Goal: Transaction & Acquisition: Purchase product/service

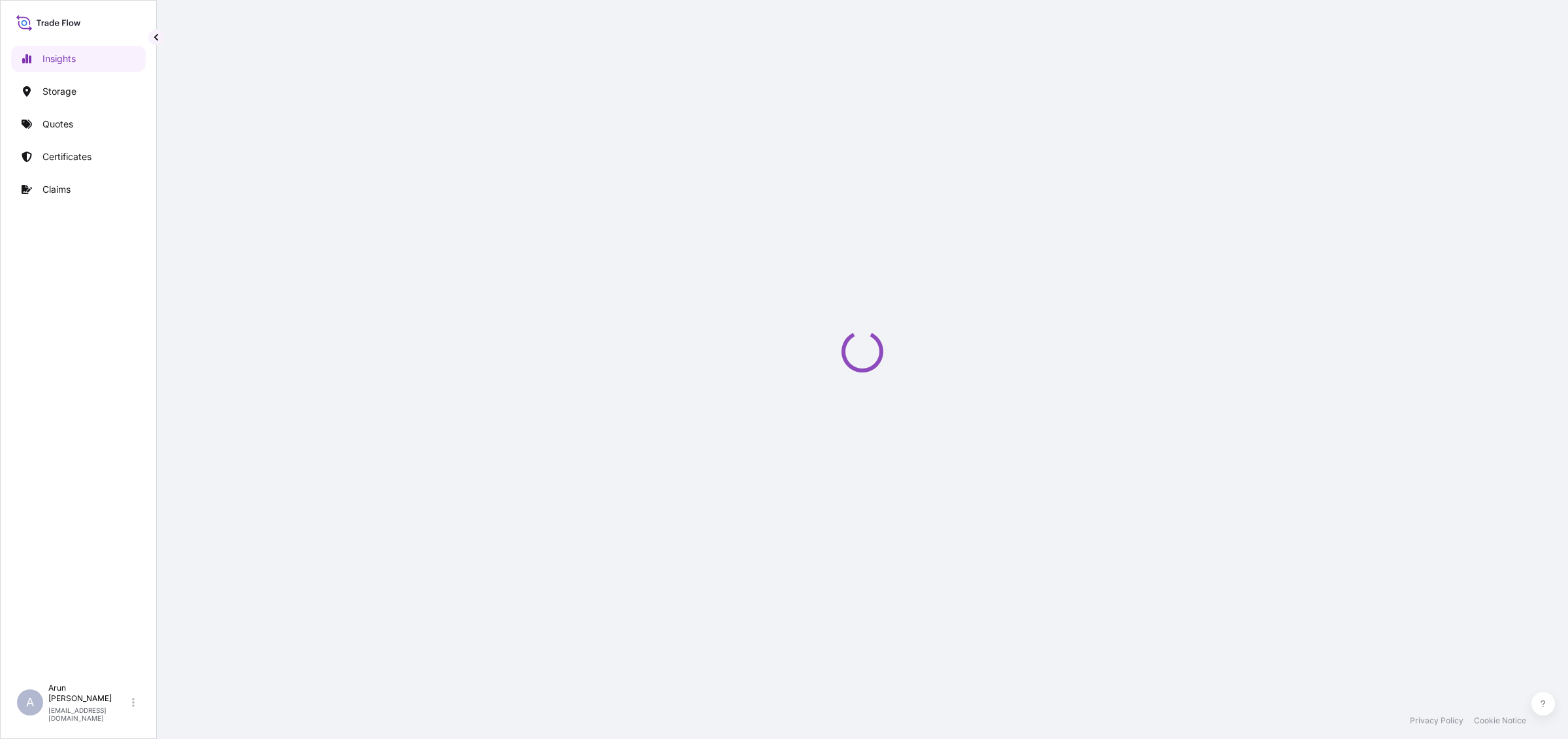
select select "2025"
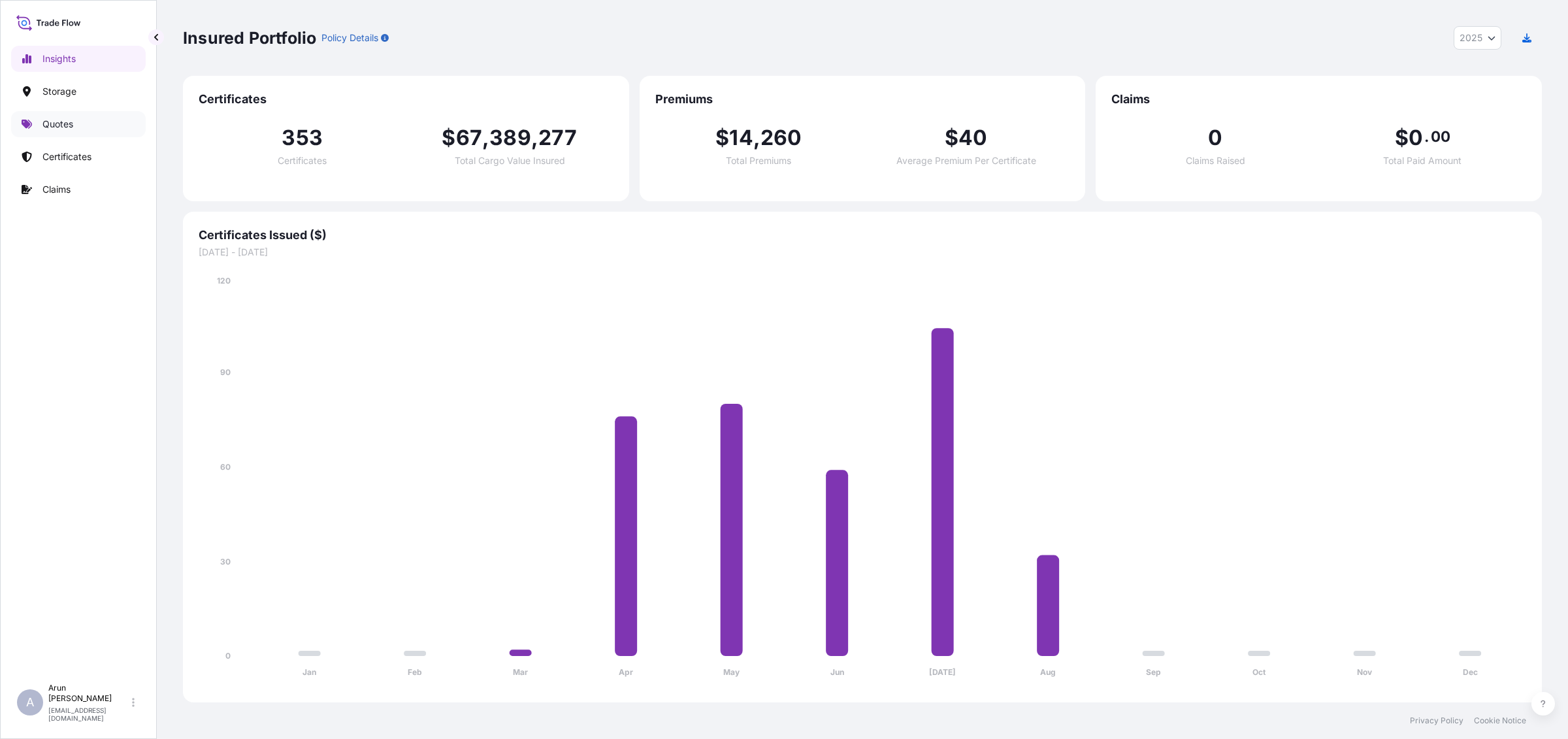
click at [46, 125] on p "Quotes" at bounding box center [57, 124] width 30 height 13
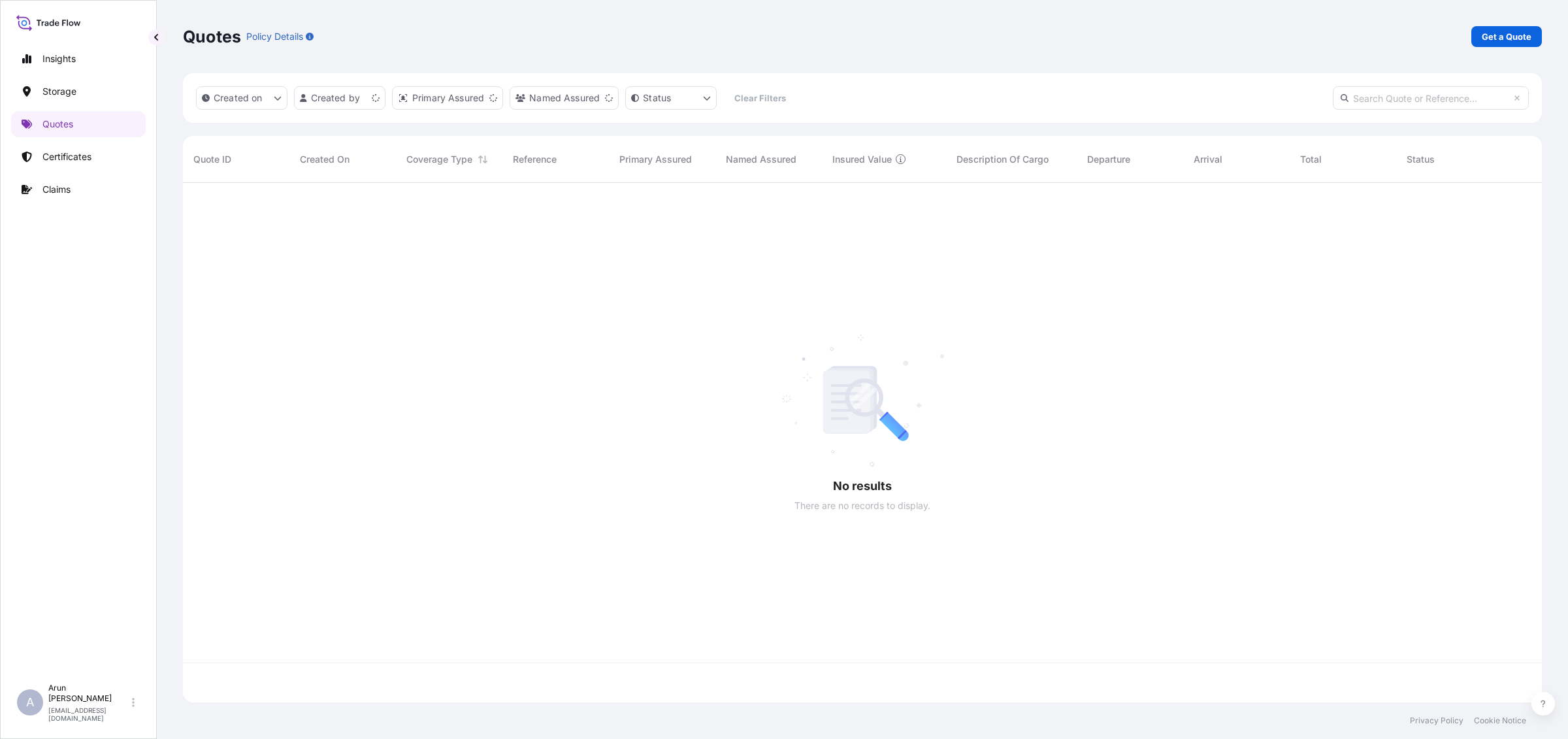
scroll to position [514, 1347]
click at [1503, 39] on p "Get a Quote" at bounding box center [1506, 37] width 50 height 13
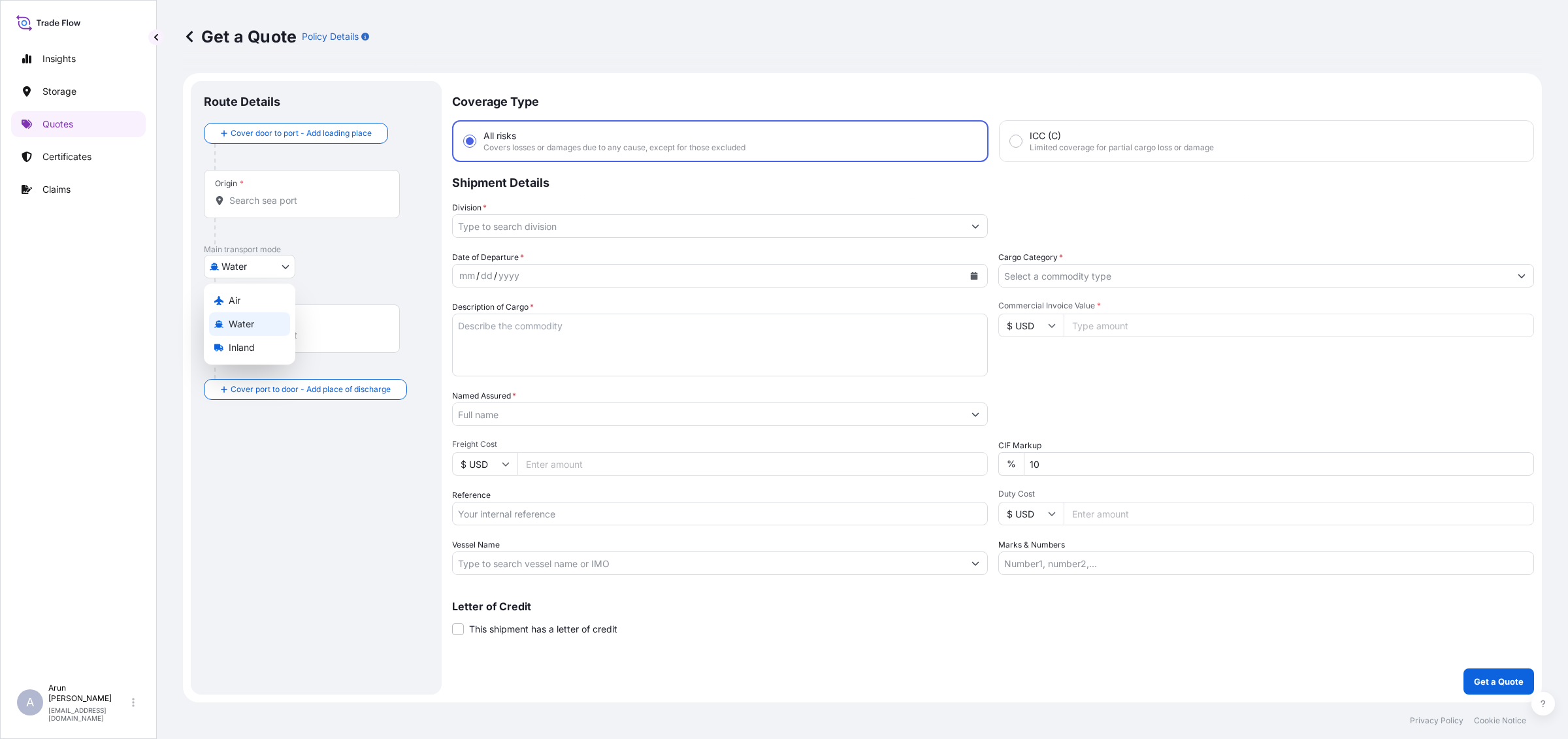
click at [272, 272] on body "Insights Storage Quotes Certificates Claims A [PERSON_NAME] [PERSON_NAME][EMAIL…" at bounding box center [784, 369] width 1568 height 739
click at [230, 304] on span "Air" at bounding box center [234, 301] width 12 height 13
select select "Air"
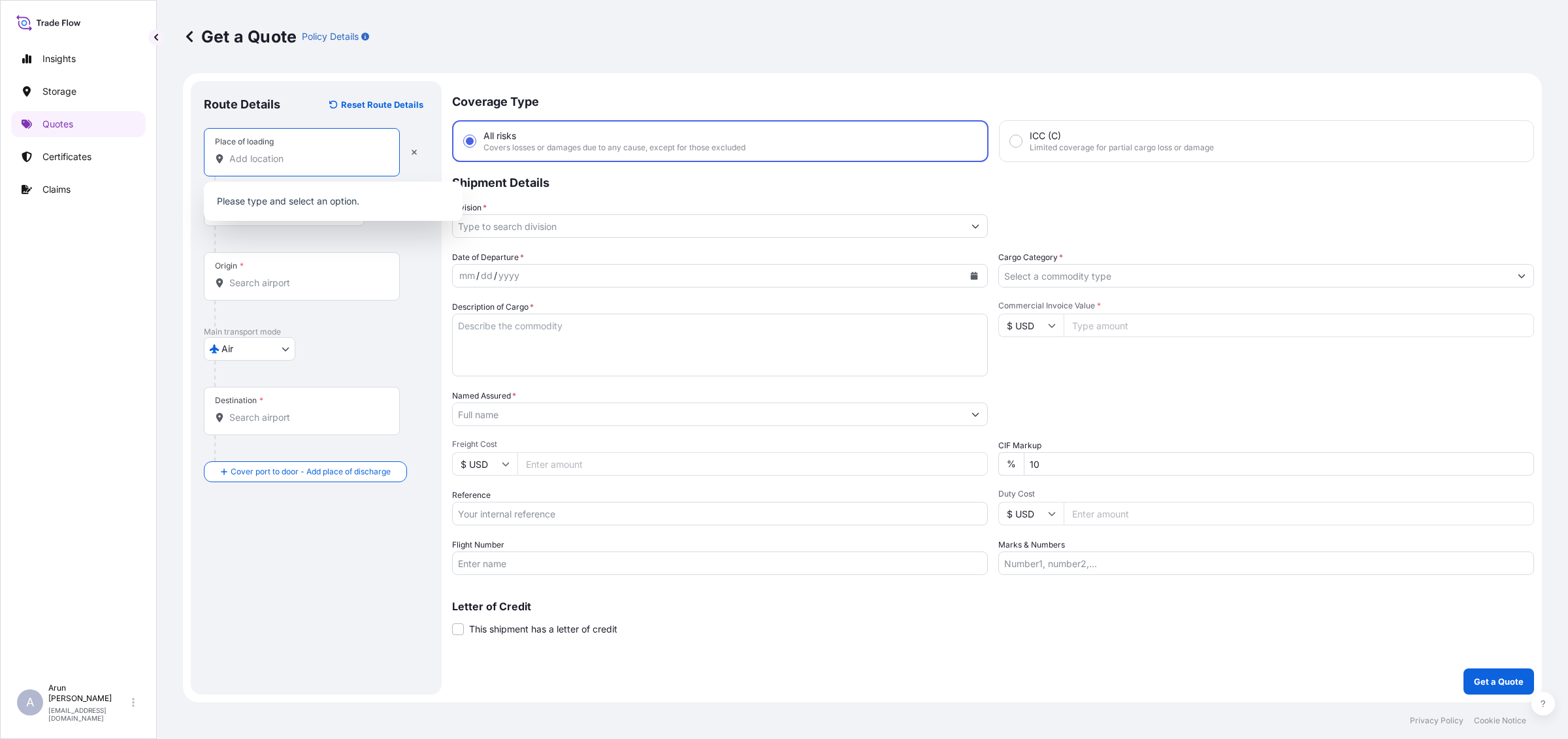
click at [361, 159] on input "Place of loading" at bounding box center [306, 159] width 154 height 13
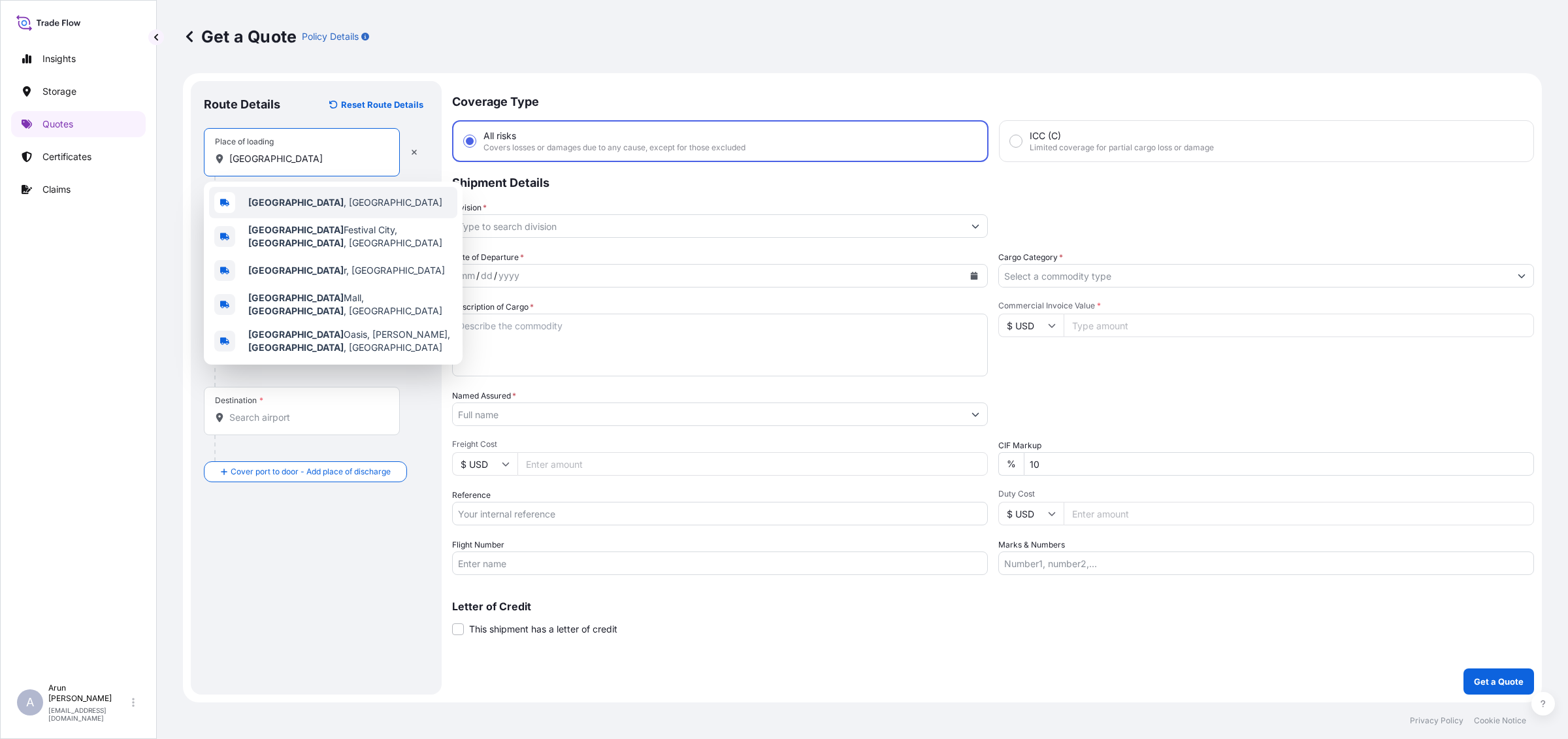
click at [294, 208] on span "[GEOGRAPHIC_DATA] , [GEOGRAPHIC_DATA]" at bounding box center [345, 202] width 194 height 13
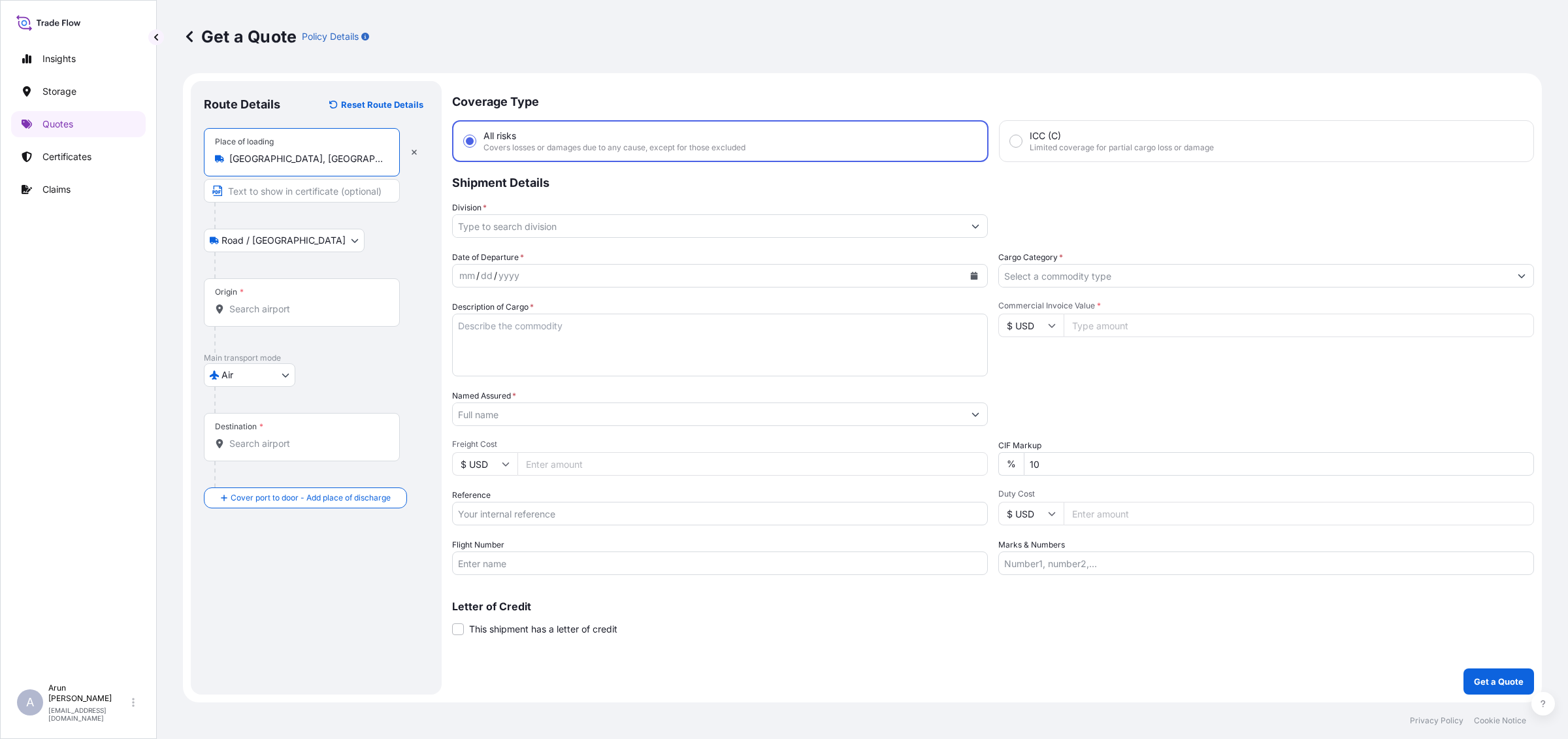
type input "[GEOGRAPHIC_DATA], [GEOGRAPHIC_DATA]"
click at [299, 192] on input "Text to appear on certificate" at bounding box center [302, 190] width 196 height 23
type input "MESAIEED POWER COMPANY LIMITED, [GEOGRAPHIC_DATA], [GEOGRAPHIC_DATA]"
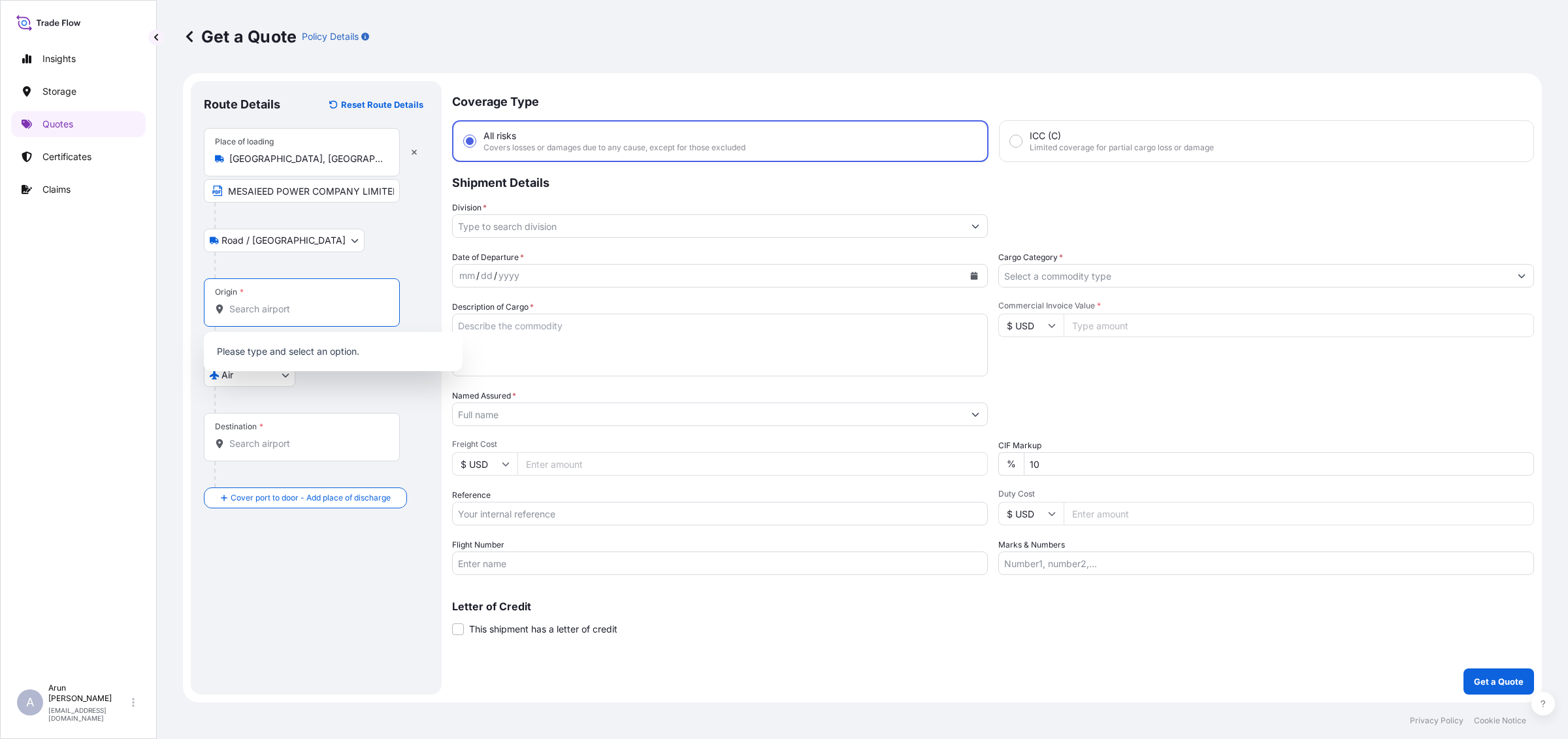
click at [282, 308] on input "Origin *" at bounding box center [306, 309] width 154 height 13
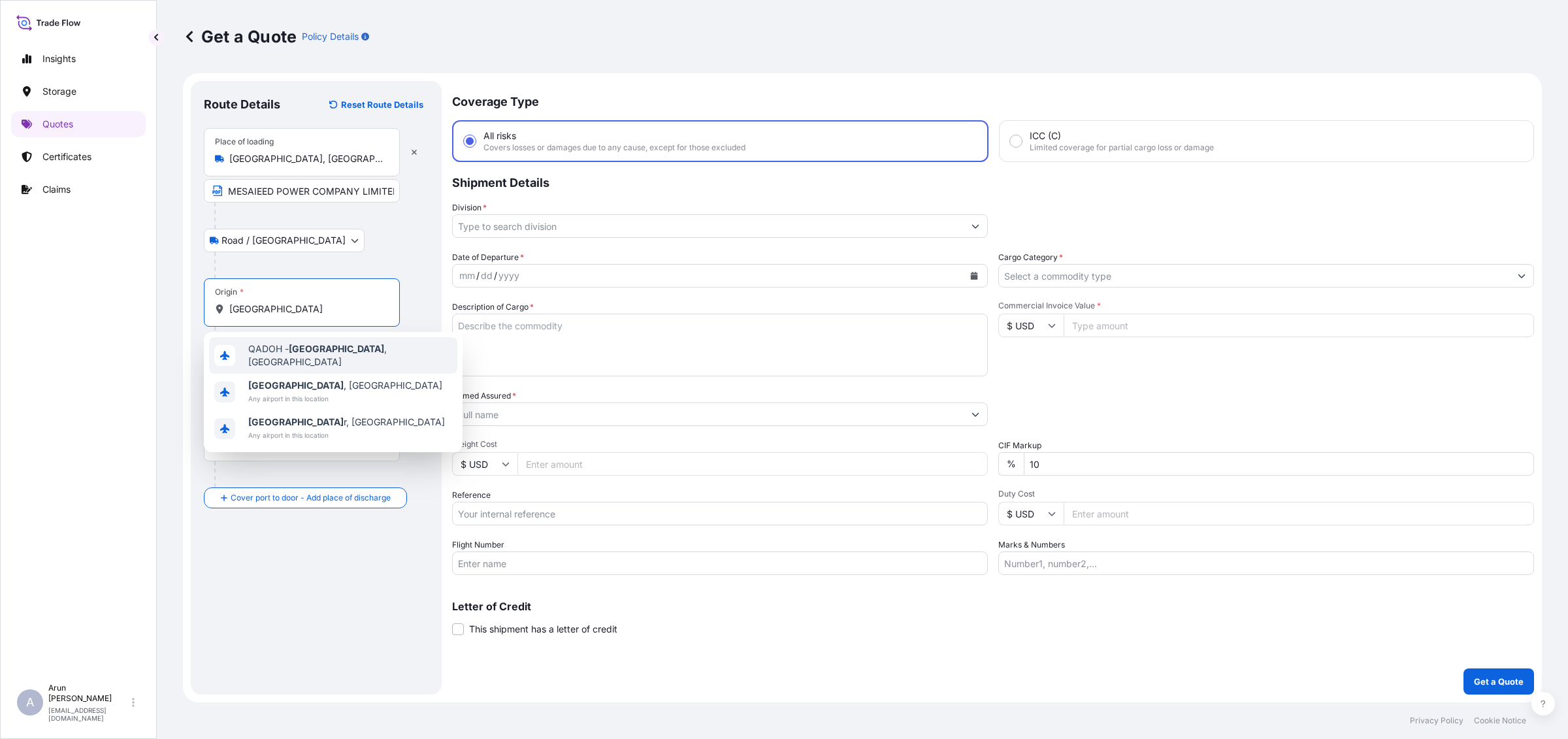
click at [350, 354] on div "QADOH - [GEOGRAPHIC_DATA] , [GEOGRAPHIC_DATA]" at bounding box center [333, 355] width 248 height 37
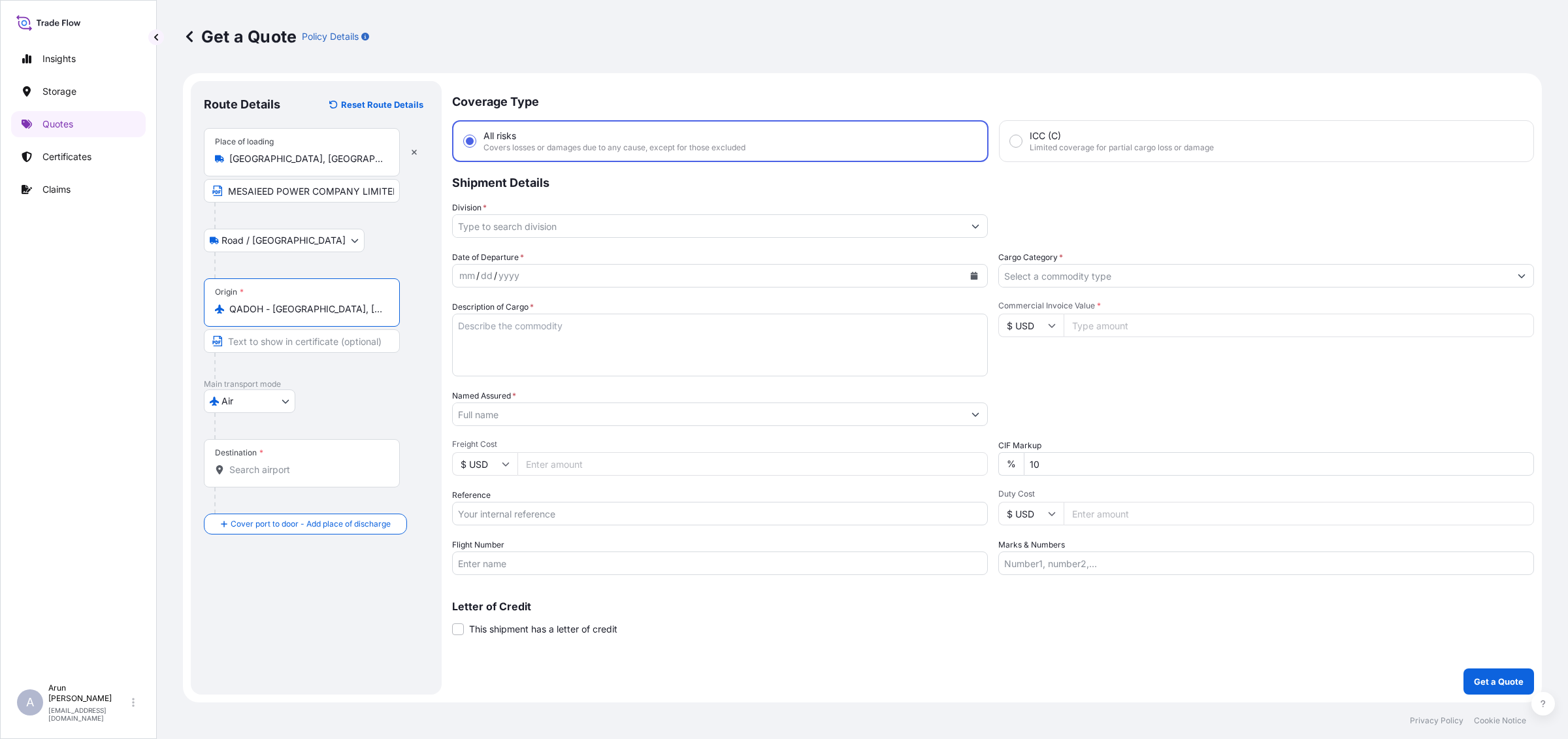
type input "QADOH - [GEOGRAPHIC_DATA], [GEOGRAPHIC_DATA]"
click at [279, 471] on input "Destination *" at bounding box center [306, 470] width 154 height 13
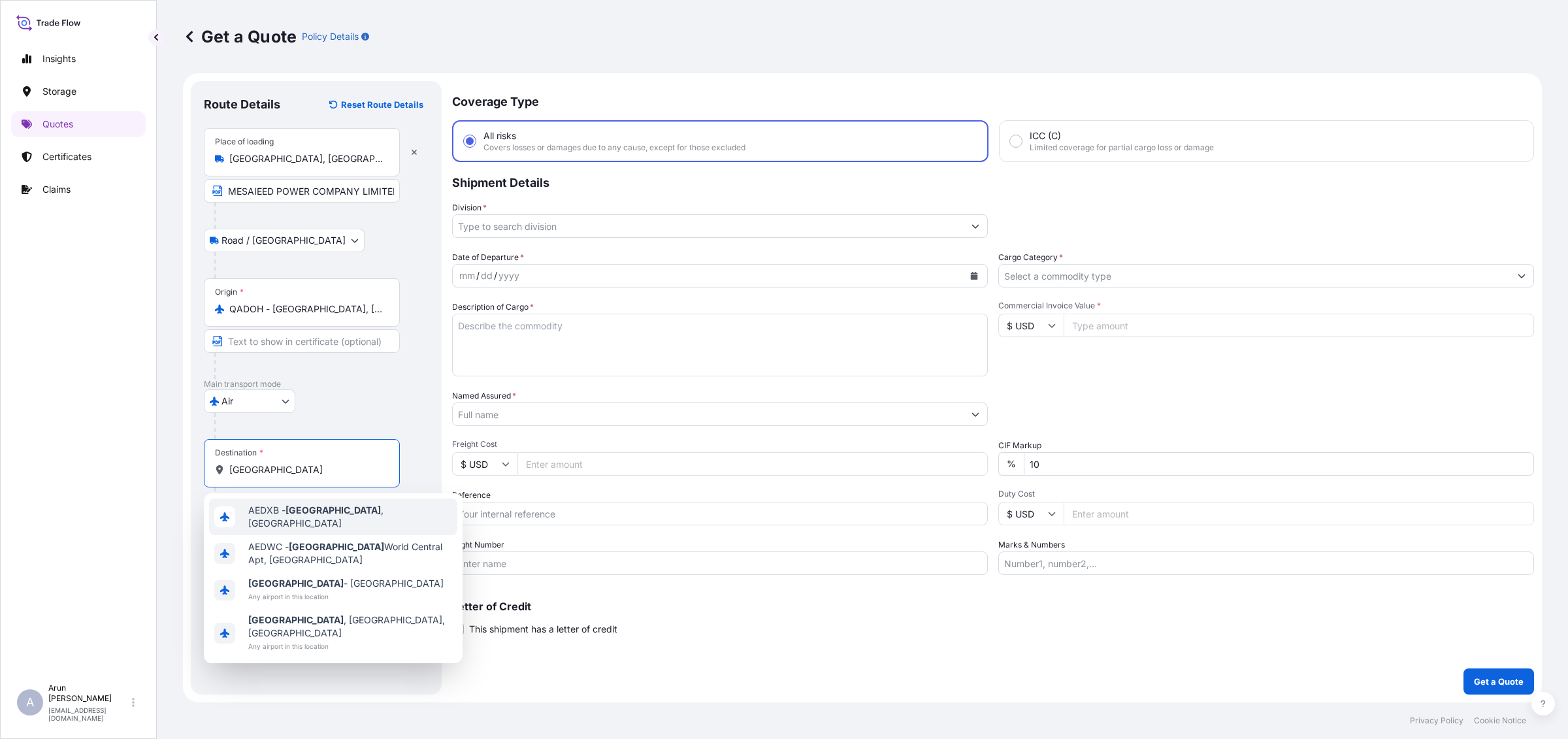
click at [291, 524] on div "AEDXB - [GEOGRAPHIC_DATA] , [GEOGRAPHIC_DATA]" at bounding box center [333, 517] width 248 height 37
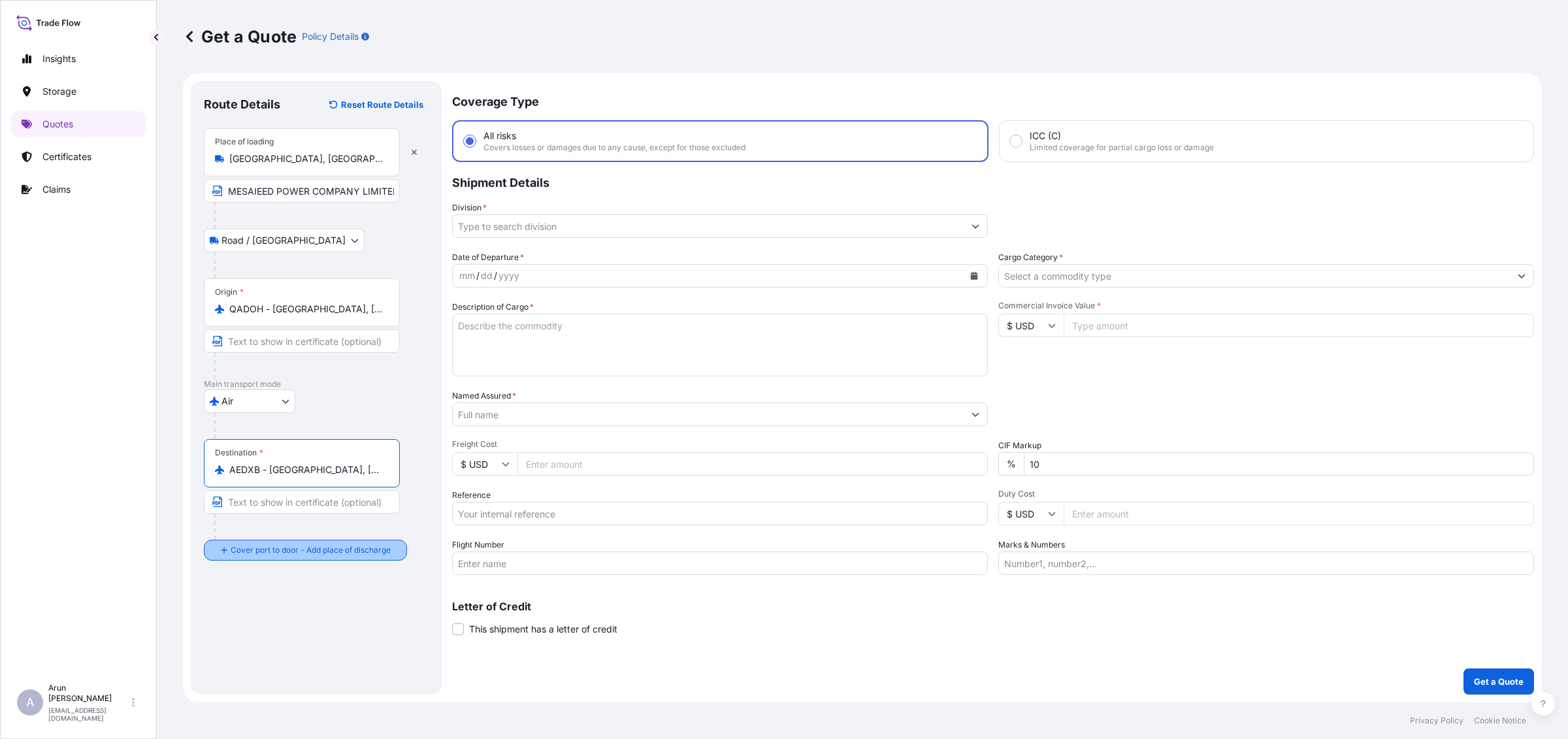
type input "AEDXB - [GEOGRAPHIC_DATA], [GEOGRAPHIC_DATA]"
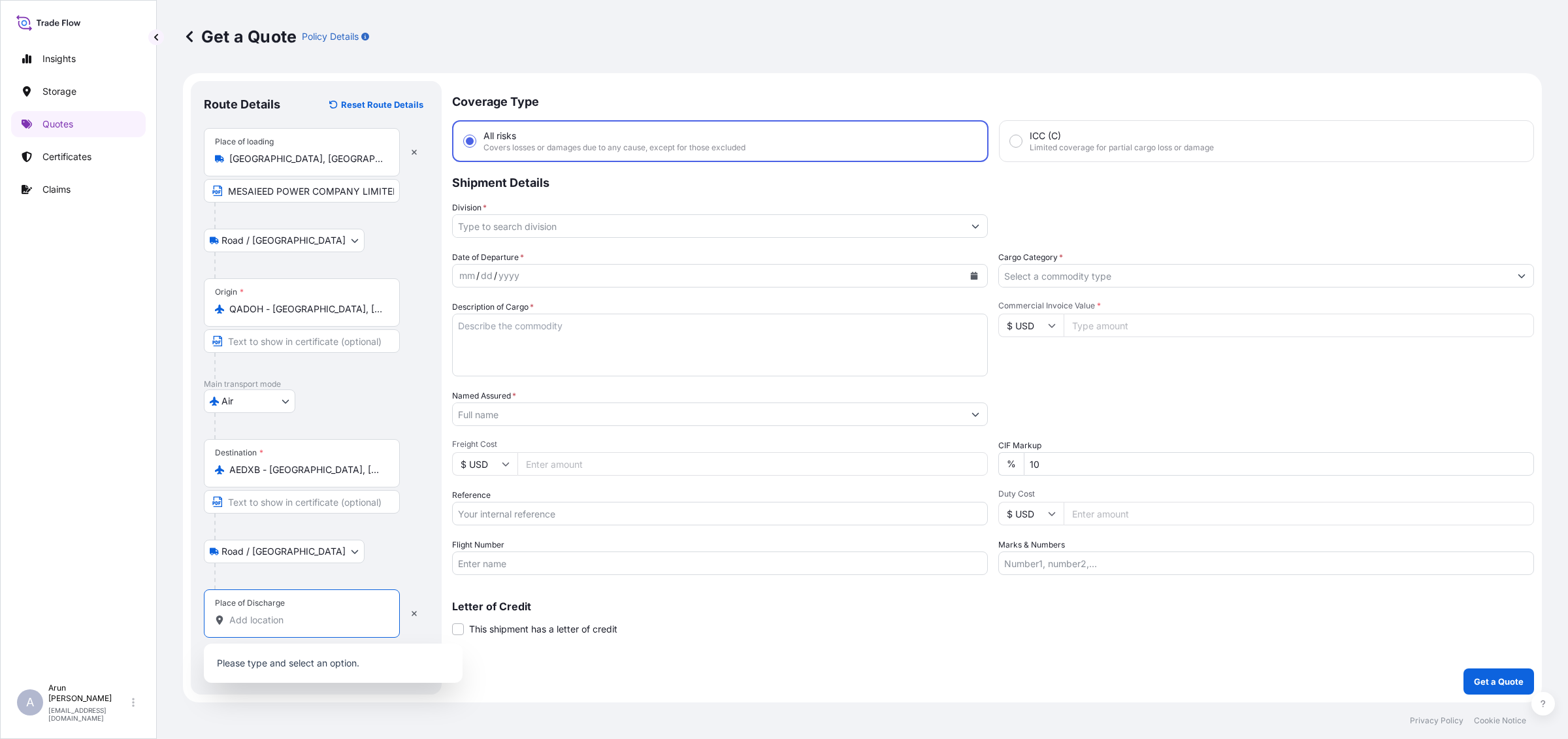
click at [267, 618] on input "Place of Discharge" at bounding box center [306, 620] width 154 height 13
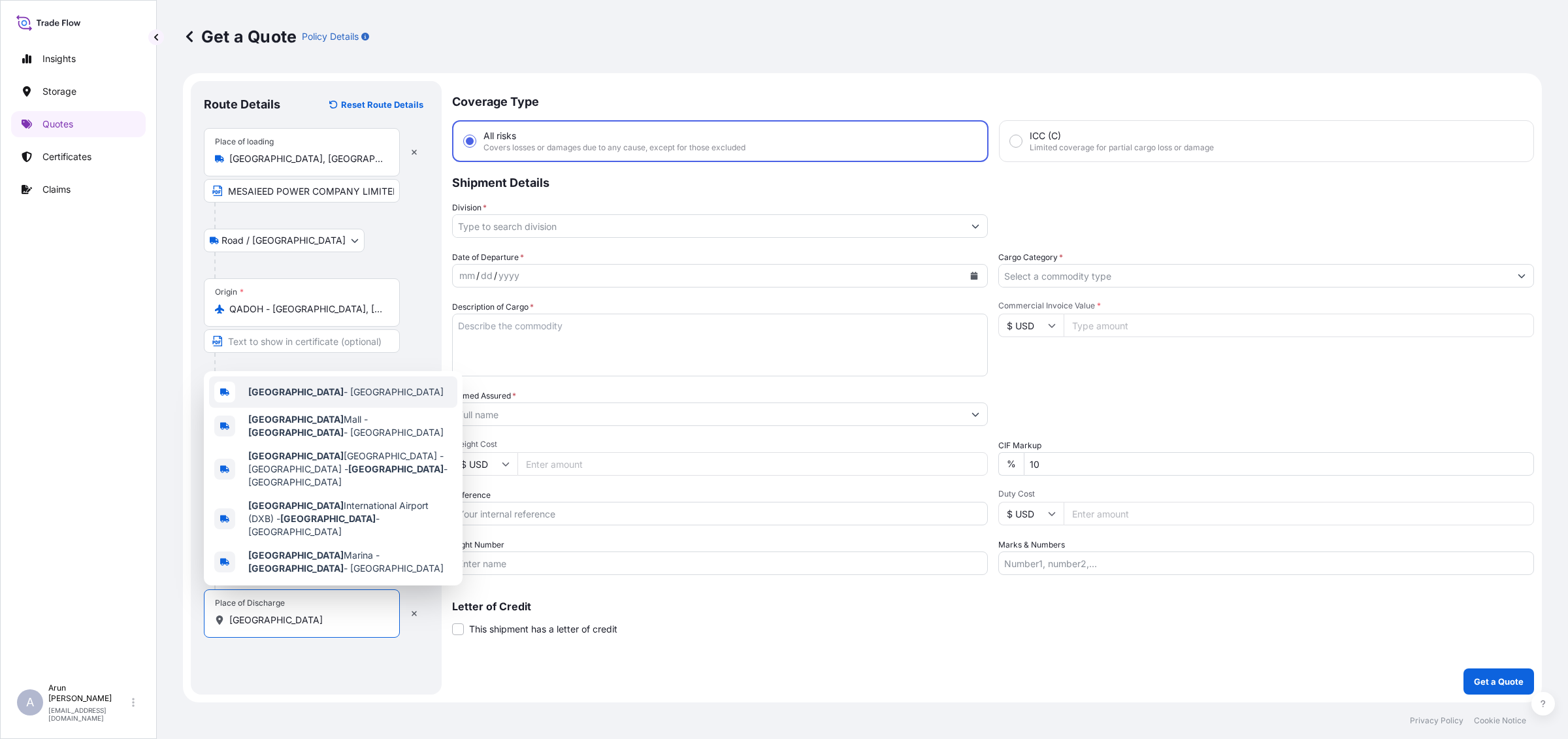
click at [331, 399] on span "[GEOGRAPHIC_DATA] - [GEOGRAPHIC_DATA]" at bounding box center [346, 392] width 196 height 13
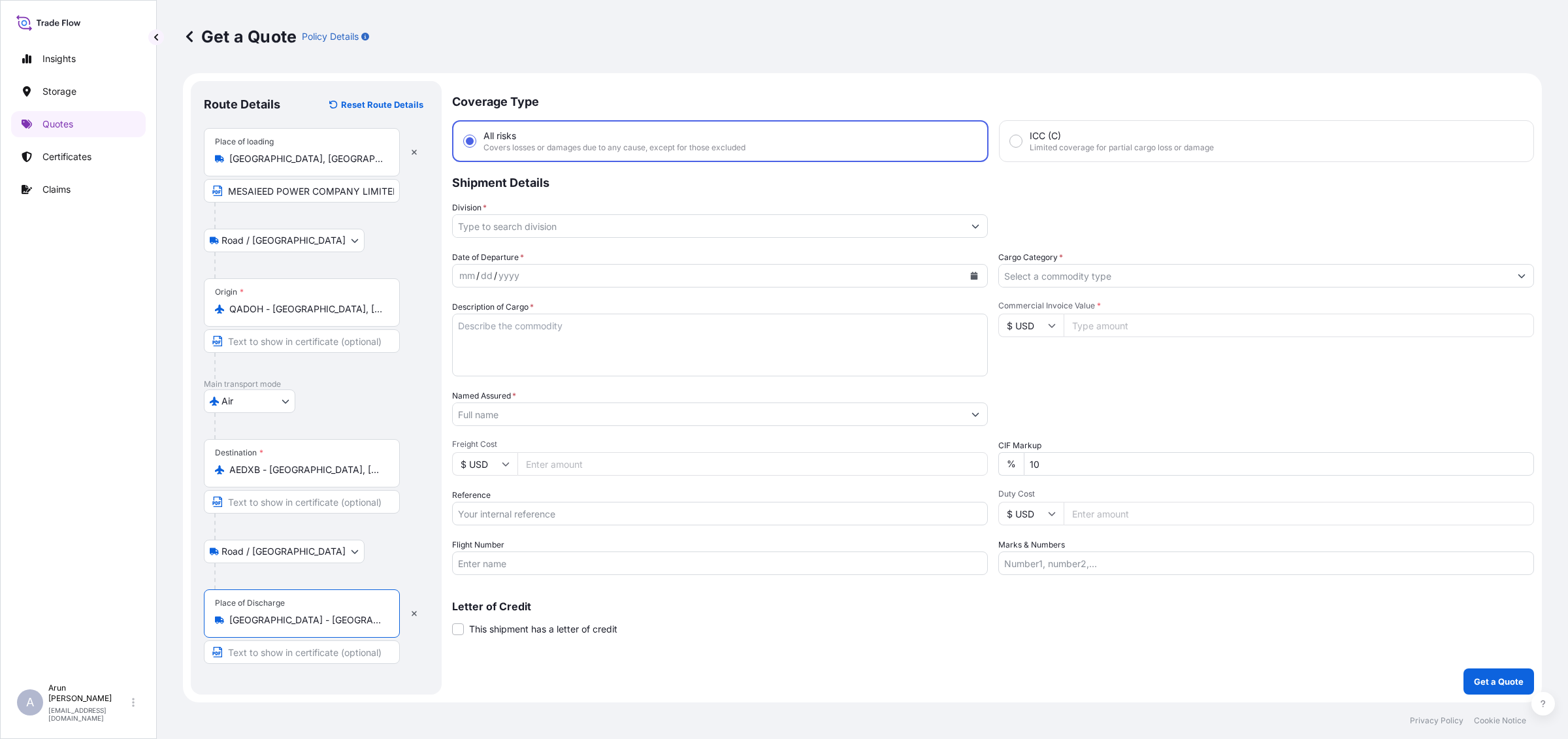
type input "[GEOGRAPHIC_DATA] - [GEOGRAPHIC_DATA]"
click at [274, 658] on input "Text to appear on certificate" at bounding box center [302, 651] width 196 height 23
type input "MESAIEED POWER COMPANY LIMITED"
click at [576, 272] on div "mm / dd / yyyy" at bounding box center [708, 275] width 511 height 23
click at [801, 223] on input "Division *" at bounding box center [708, 225] width 511 height 23
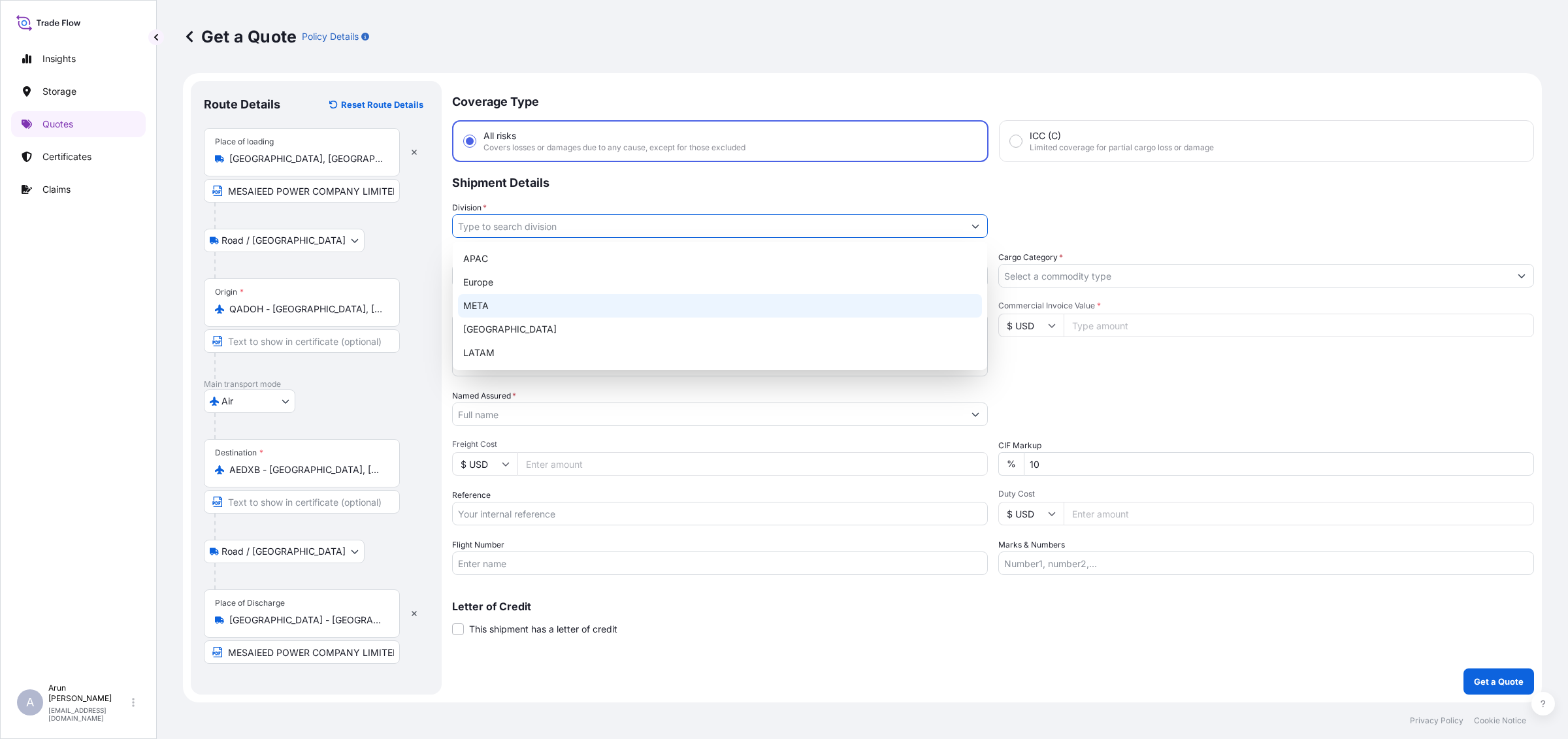
click at [483, 309] on div "META" at bounding box center [720, 305] width 524 height 23
type input "META"
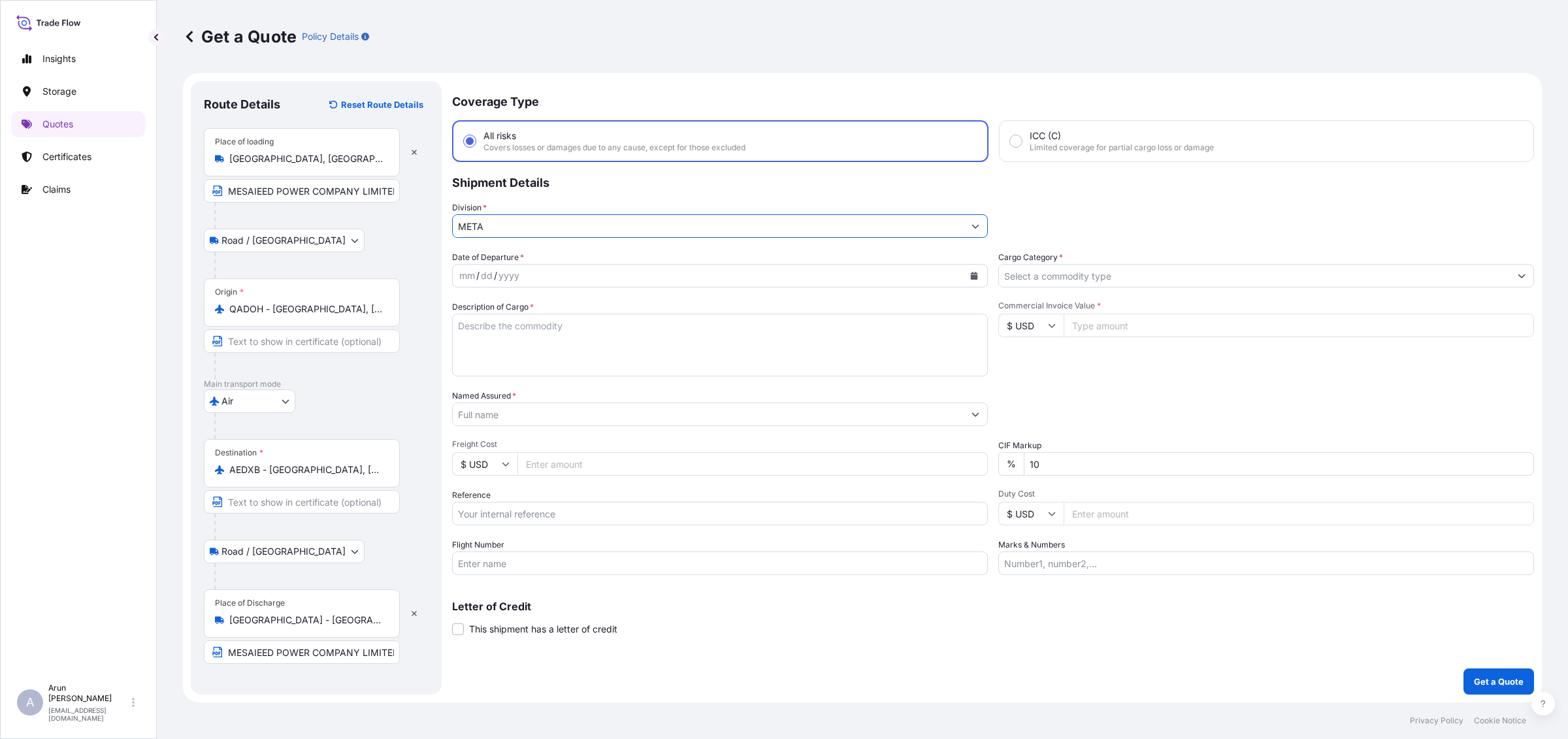
click at [1073, 273] on input "Cargo Category *" at bounding box center [1254, 275] width 511 height 23
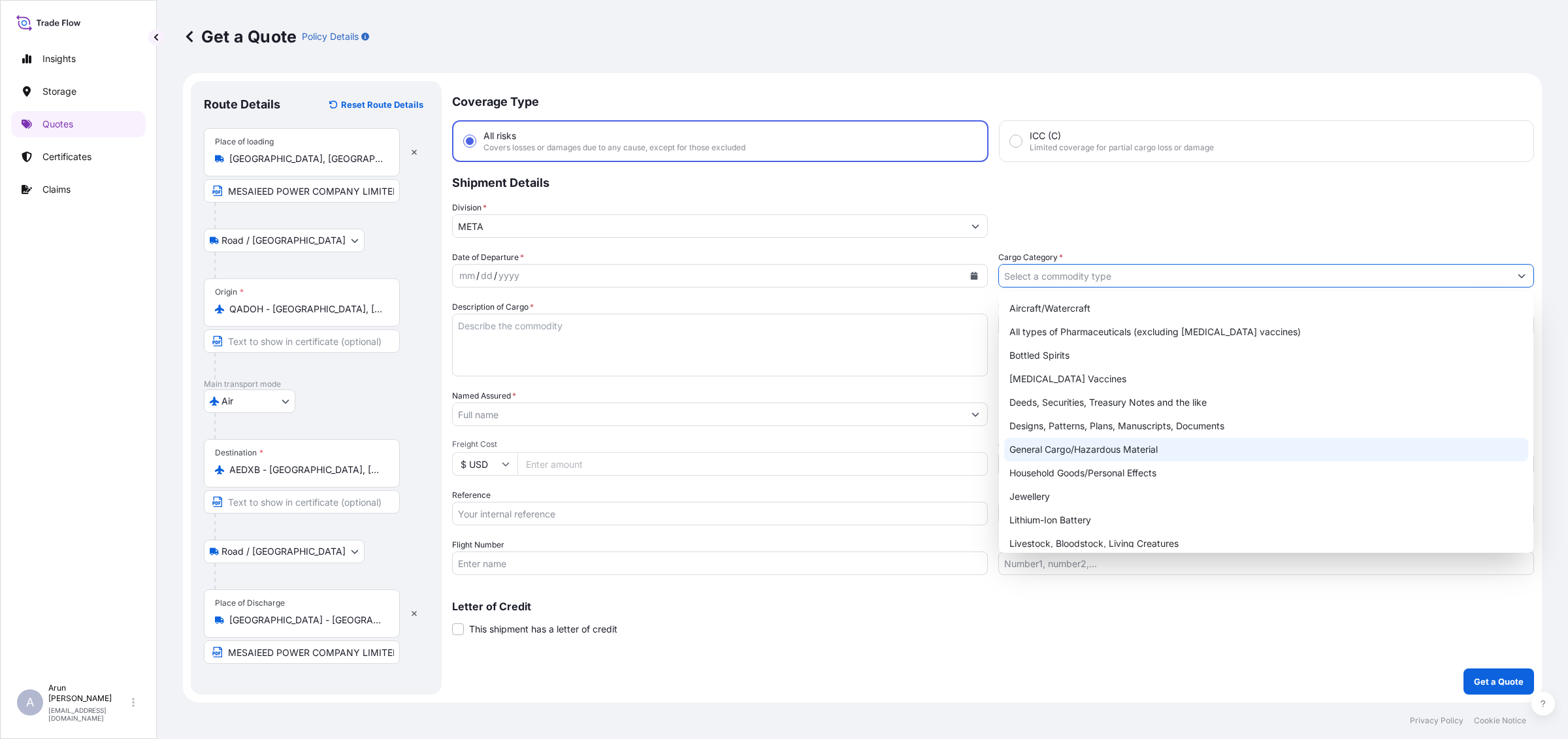
click at [1047, 441] on div "General Cargo/Hazardous Material" at bounding box center [1266, 449] width 524 height 23
type input "General Cargo/Hazardous Material"
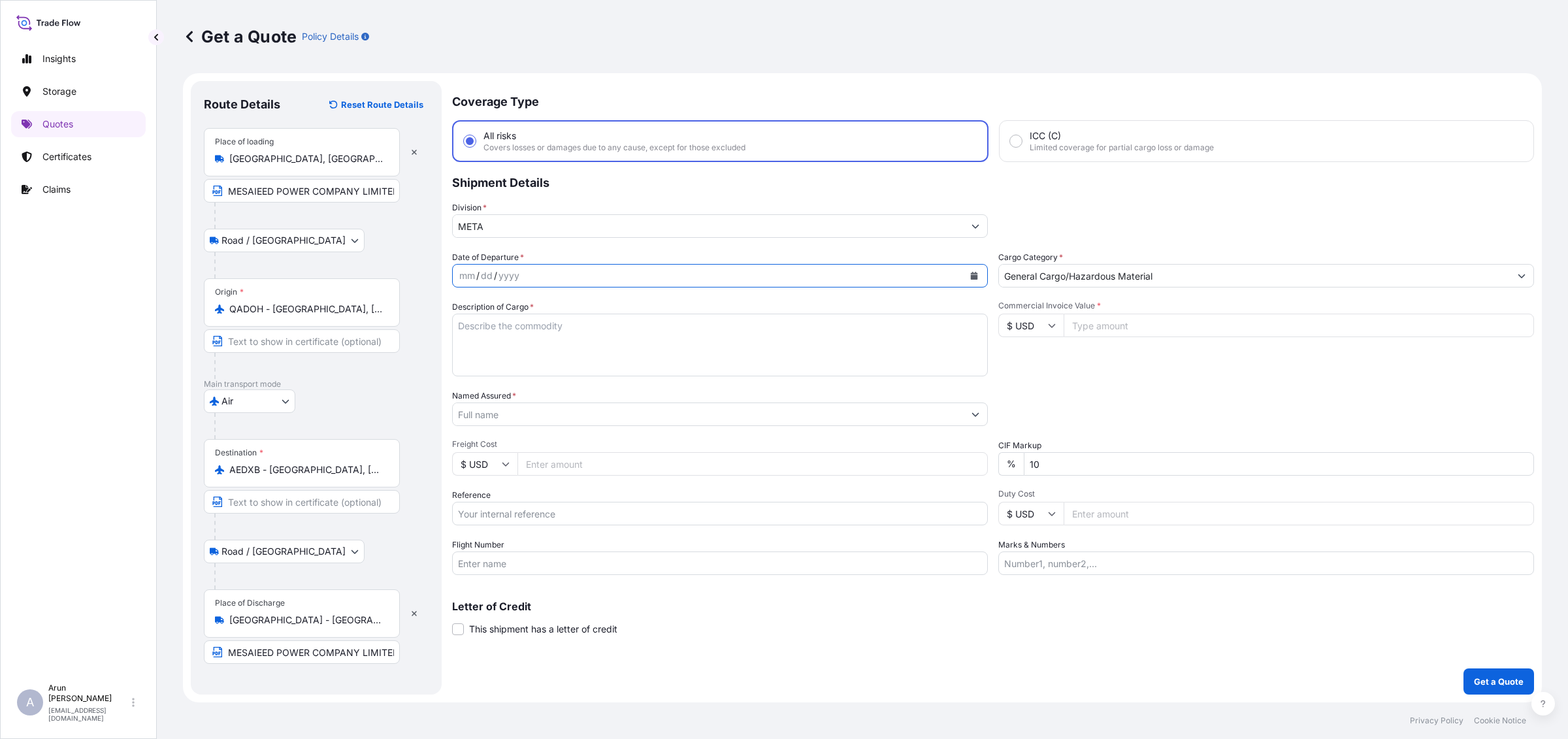
click at [975, 269] on button "Calendar" at bounding box center [974, 276] width 21 height 21
click at [628, 409] on div "16" at bounding box center [624, 409] width 23 height 23
click at [646, 350] on textarea "Description of Cargo *" at bounding box center [719, 345] width 536 height 63
type textarea "T4 BEARING OIL SEAL [MEDICAL_DATA] OIL DEFLECTOR"
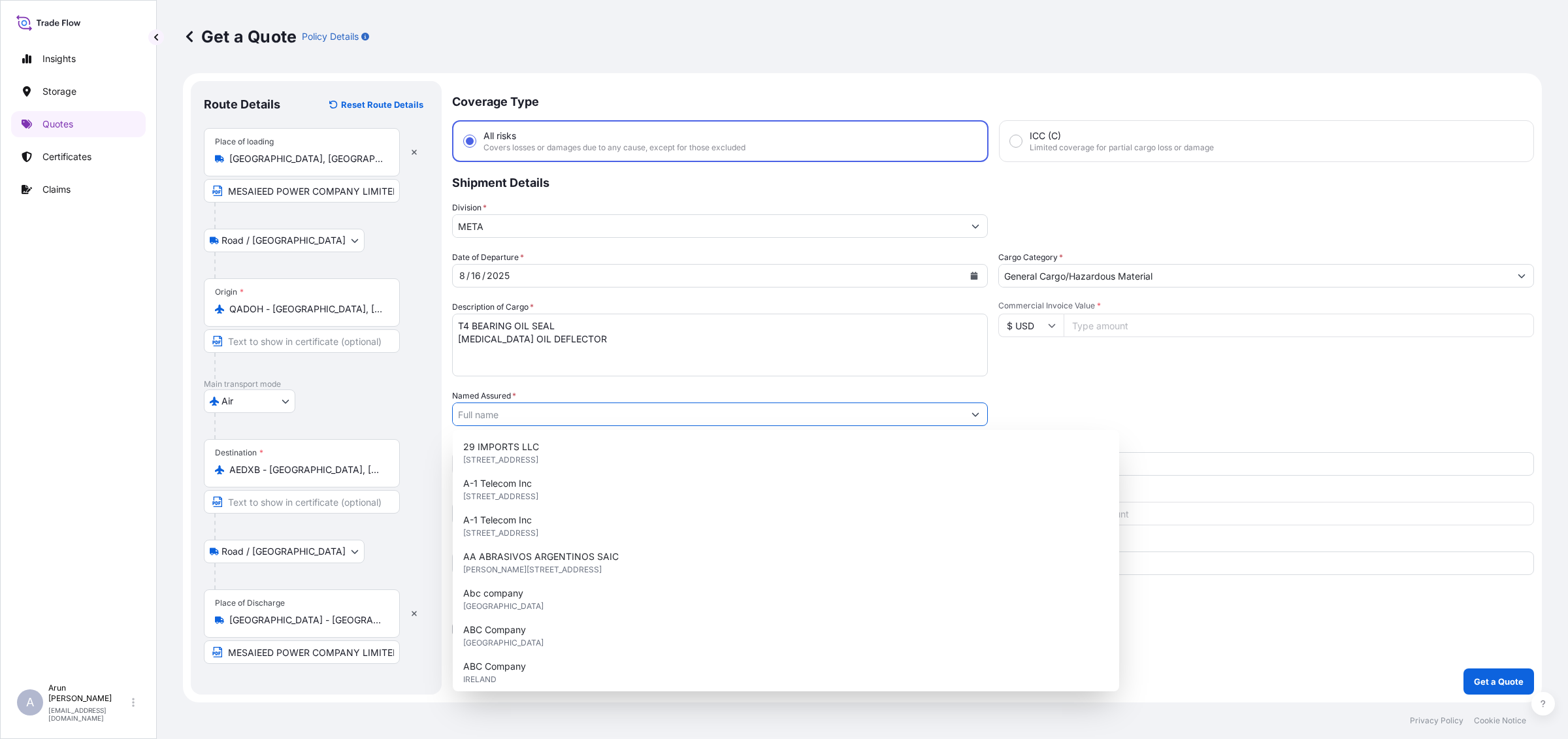
click at [612, 417] on input "Named Assured *" at bounding box center [708, 413] width 511 height 23
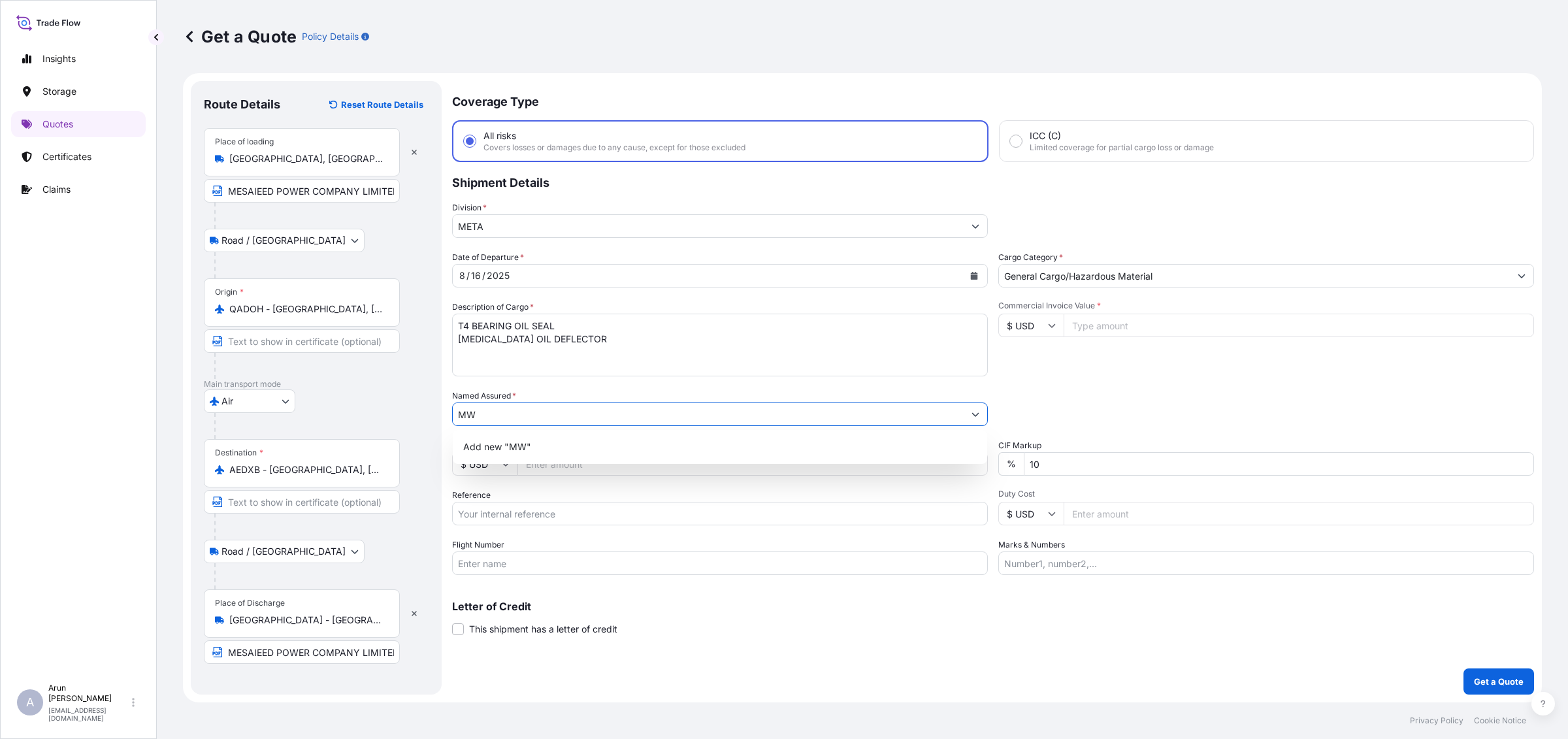
type input "M"
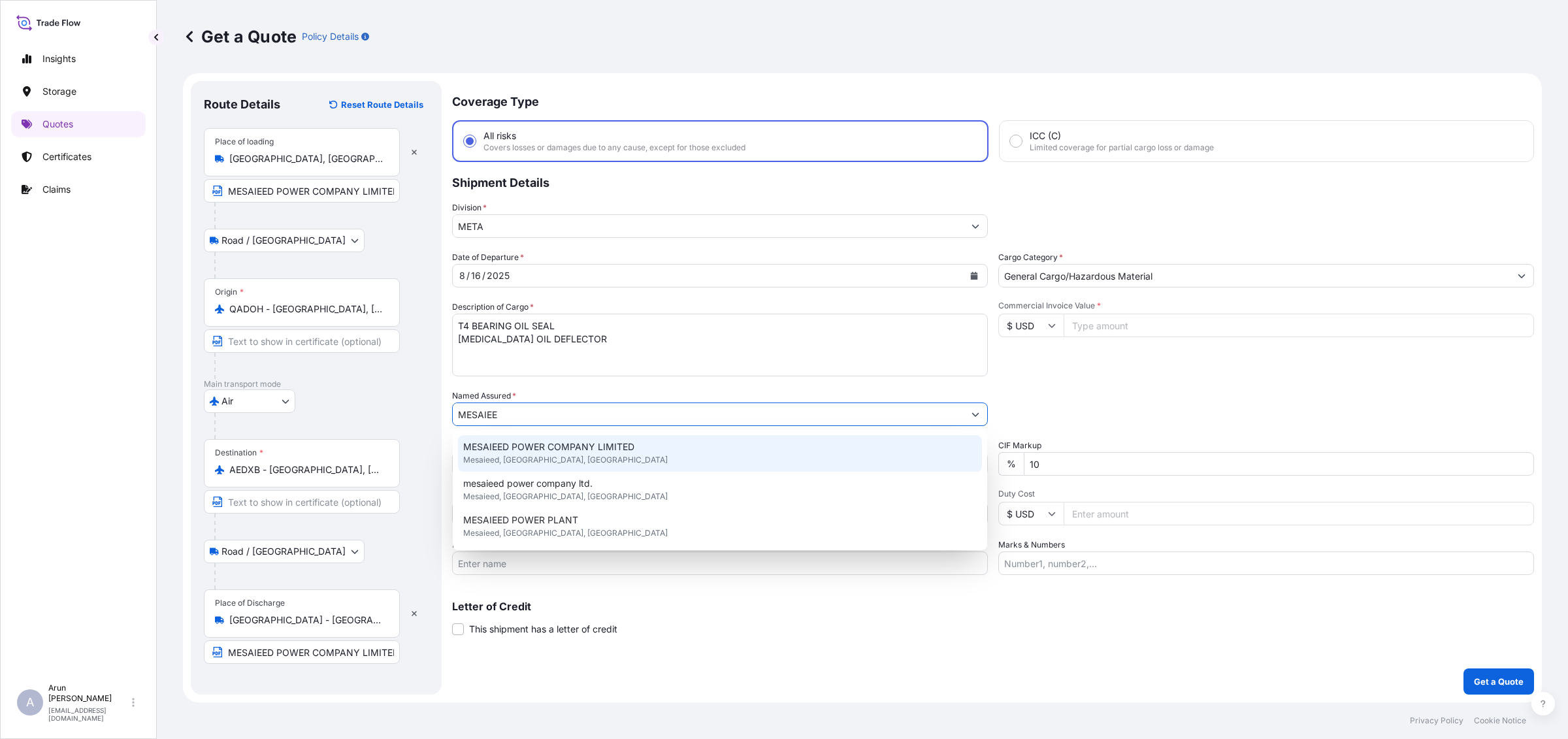
click at [586, 452] on span "MESAIEED POWER COMPANY LIMITED" at bounding box center [549, 447] width 172 height 13
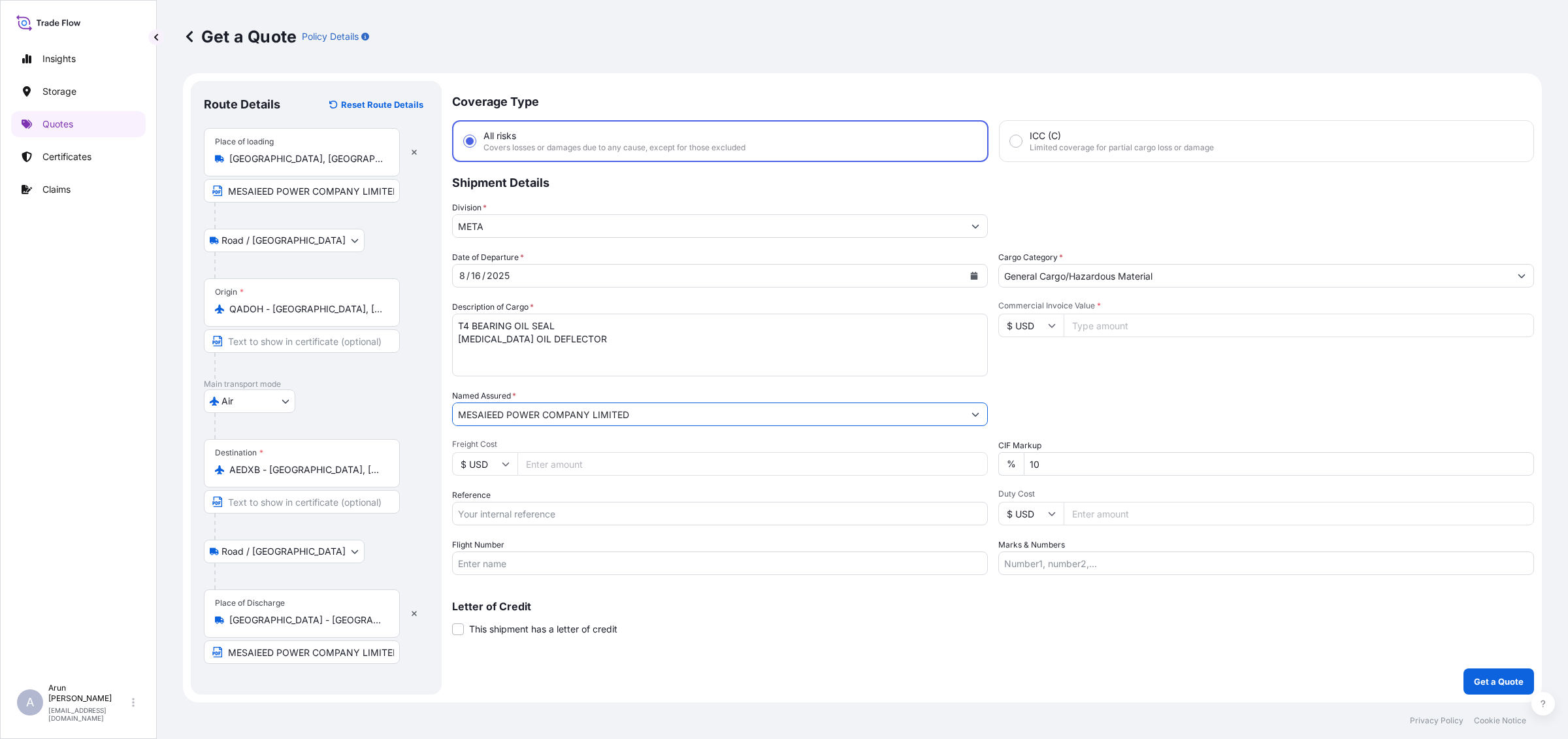
type input "MESAIEED POWER COMPANY LIMITED"
click at [559, 471] on input "Freight Cost" at bounding box center [753, 463] width 470 height 23
type input "1000"
click at [556, 510] on input "Reference" at bounding box center [719, 513] width 536 height 23
type input "AWB: 235-91466546"
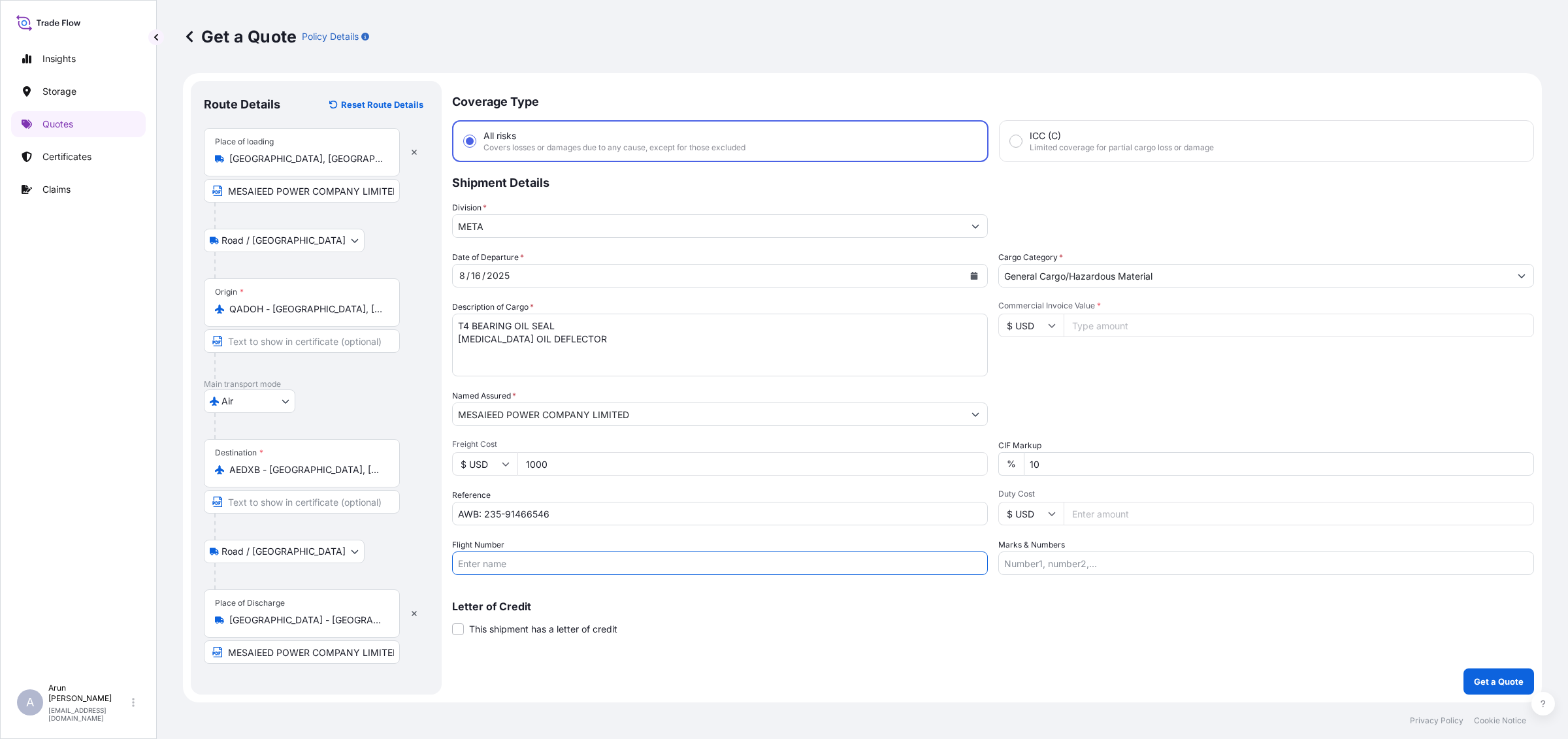
click at [501, 564] on input "Flight Number" at bounding box center [719, 563] width 536 height 23
type input "BY AIR"
click at [1111, 320] on input "Commercial Invoice Value *" at bounding box center [1299, 325] width 470 height 23
type input "2000"
click at [1101, 562] on input "Marks & Numbers" at bounding box center [1265, 563] width 536 height 23
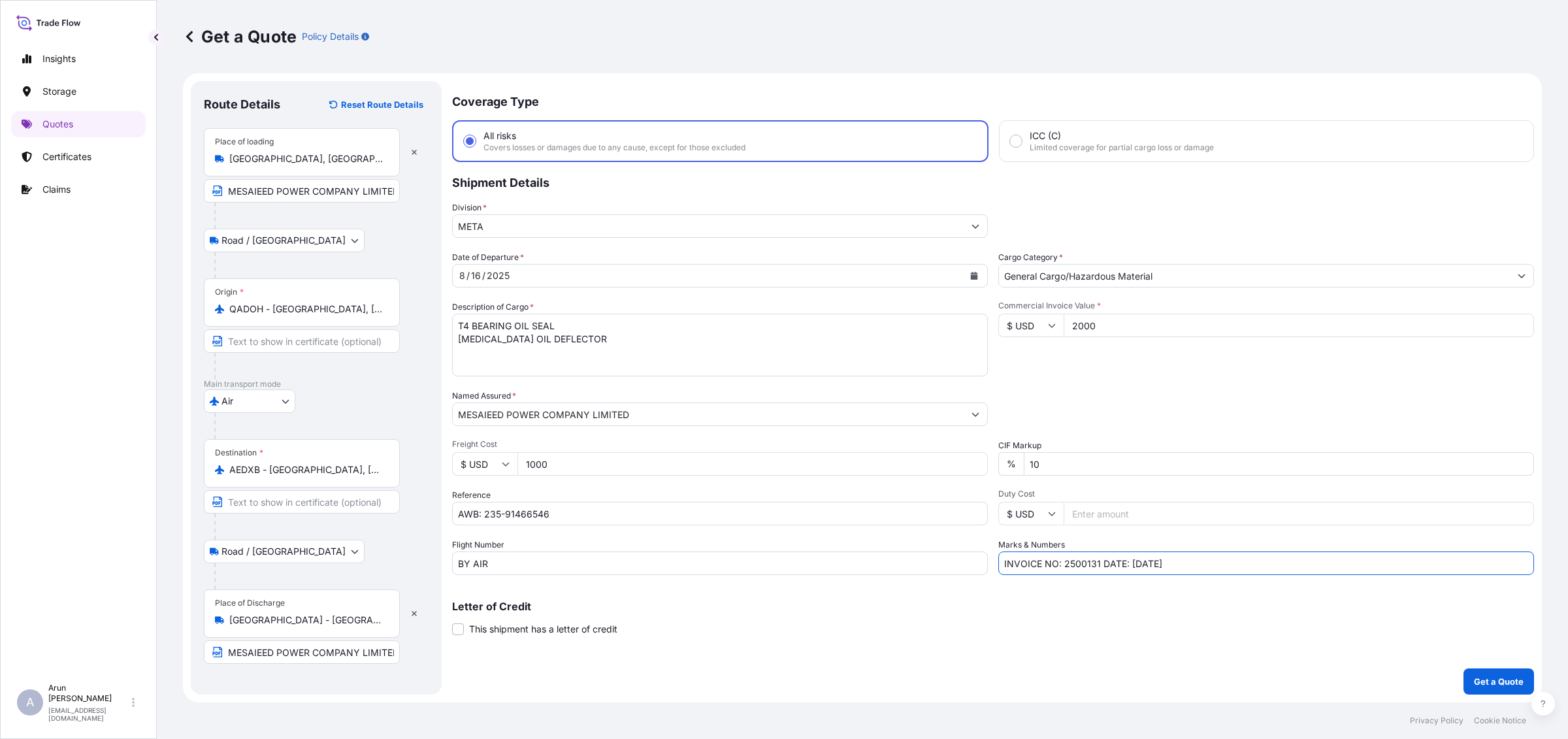
drag, startPoint x: 1063, startPoint y: 566, endPoint x: 1098, endPoint y: 570, distance: 35.2
click at [1098, 570] on input "INVOICE NO: 2500131 DATE: [DATE]" at bounding box center [1265, 563] width 536 height 23
click at [1210, 556] on input "INVOICE NO: MPCL-PROC-2025-0007 DATE: [DATE]" at bounding box center [1265, 563] width 536 height 23
type input "INVOICE NO: MPCL-PROC-2025-0007 DATE: [DATE]"
click at [1460, 678] on div "Coverage Type All risks Covers losses or damages due to any cause, except for t…" at bounding box center [992, 387] width 1082 height 614
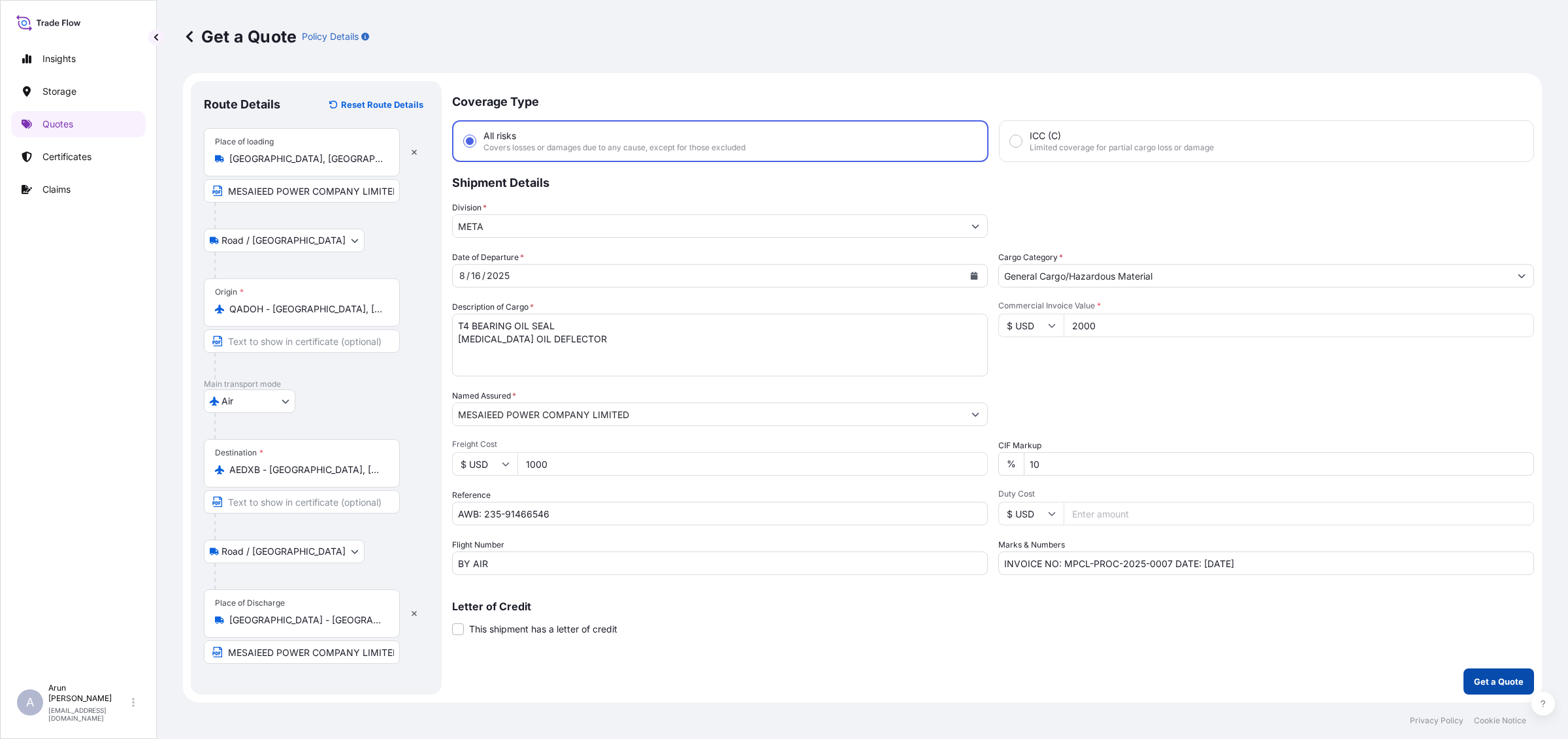
click at [1520, 689] on button "Get a Quote" at bounding box center [1499, 682] width 70 height 26
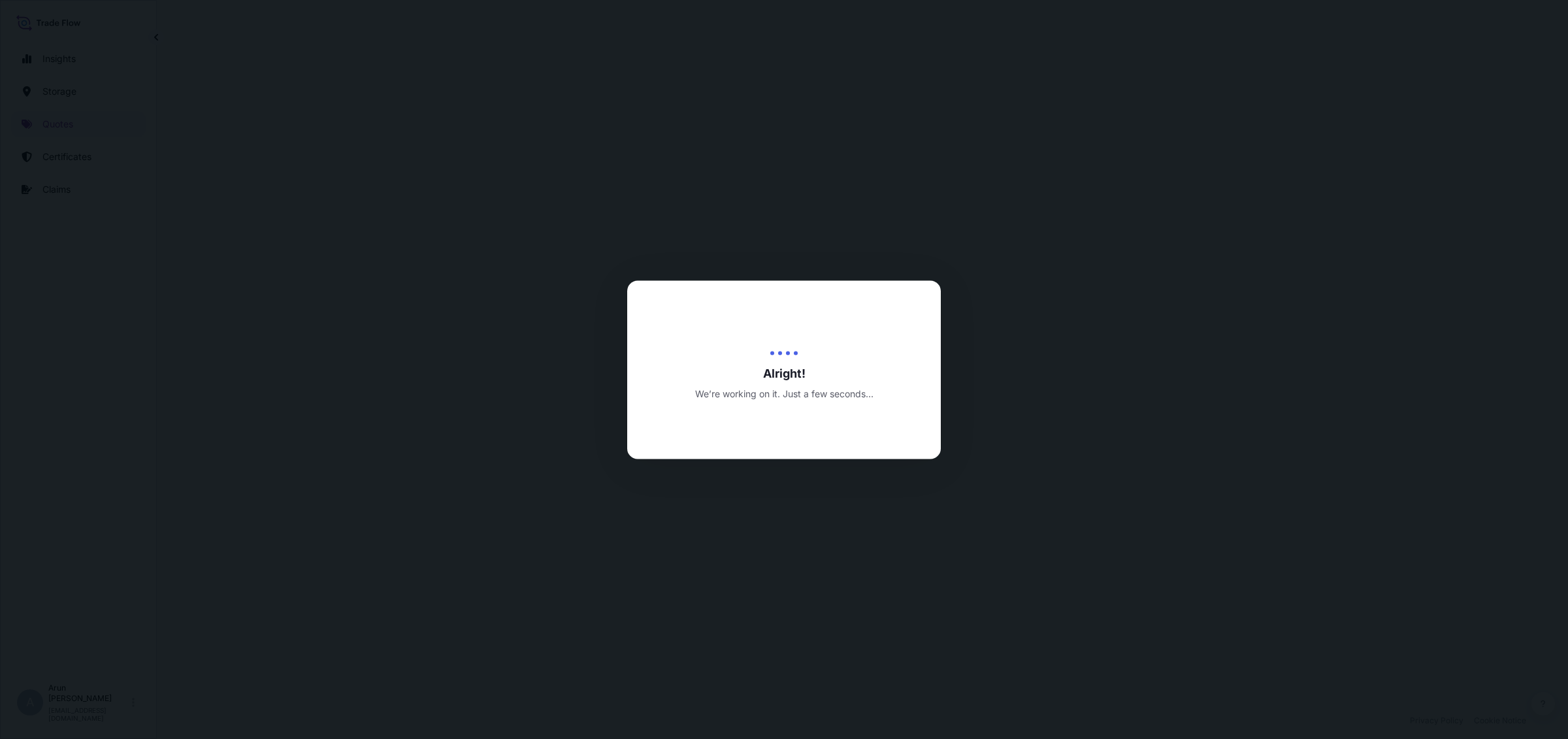
scroll to position [628, 0]
select select "Road / [GEOGRAPHIC_DATA]"
select select "Air"
select select "Road / [GEOGRAPHIC_DATA]"
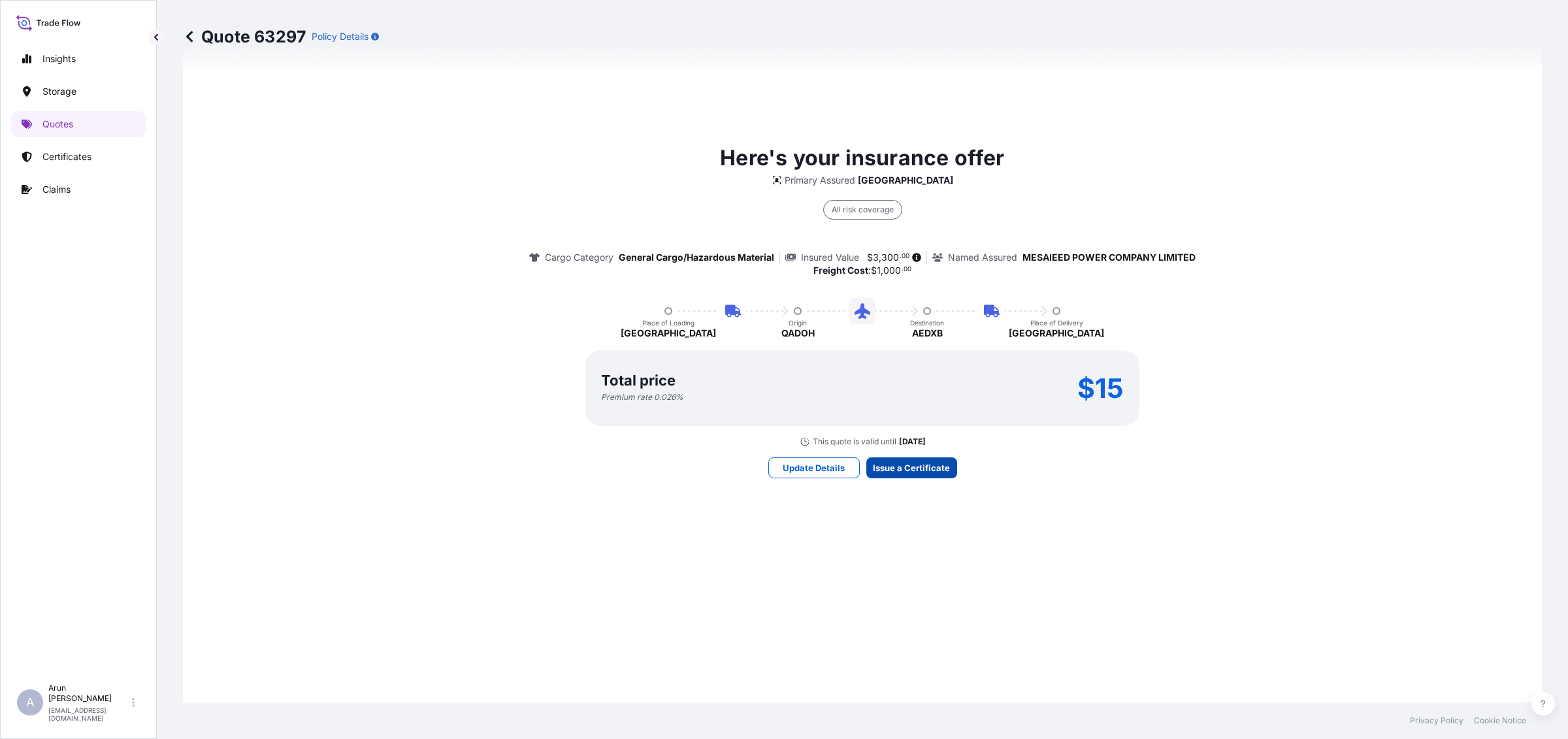
scroll to position [1845, 0]
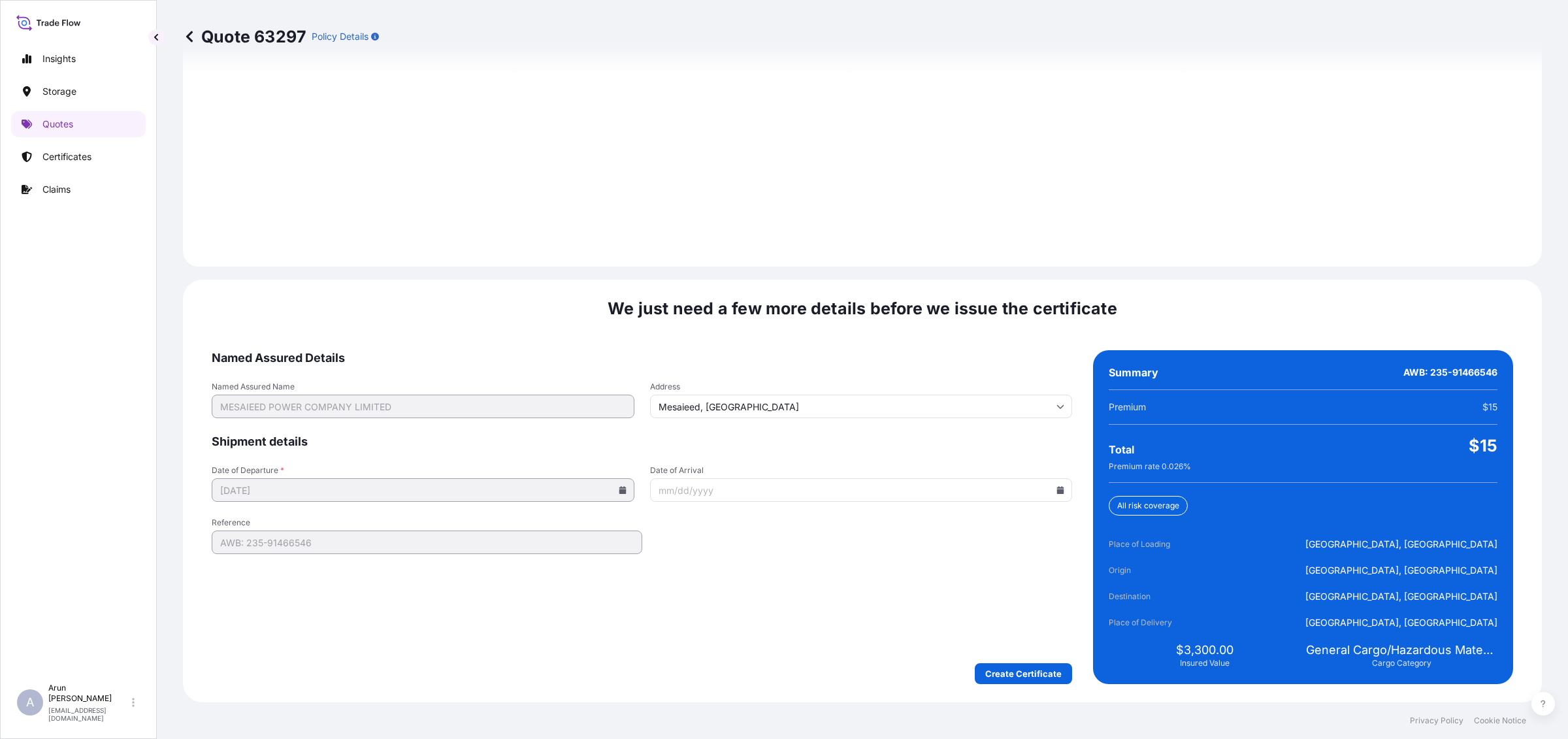
click at [1050, 501] on form "Named Assured Details Named Assured Name MESAIEED POWER COMPANY LIMITED Address…" at bounding box center [641, 518] width 861 height 334
click at [1055, 494] on input "Date of Arrival" at bounding box center [861, 489] width 422 height 23
click at [1057, 490] on icon at bounding box center [1061, 490] width 7 height 7
click at [799, 649] on button "19" at bounding box center [790, 638] width 21 height 21
type input "[DATE]"
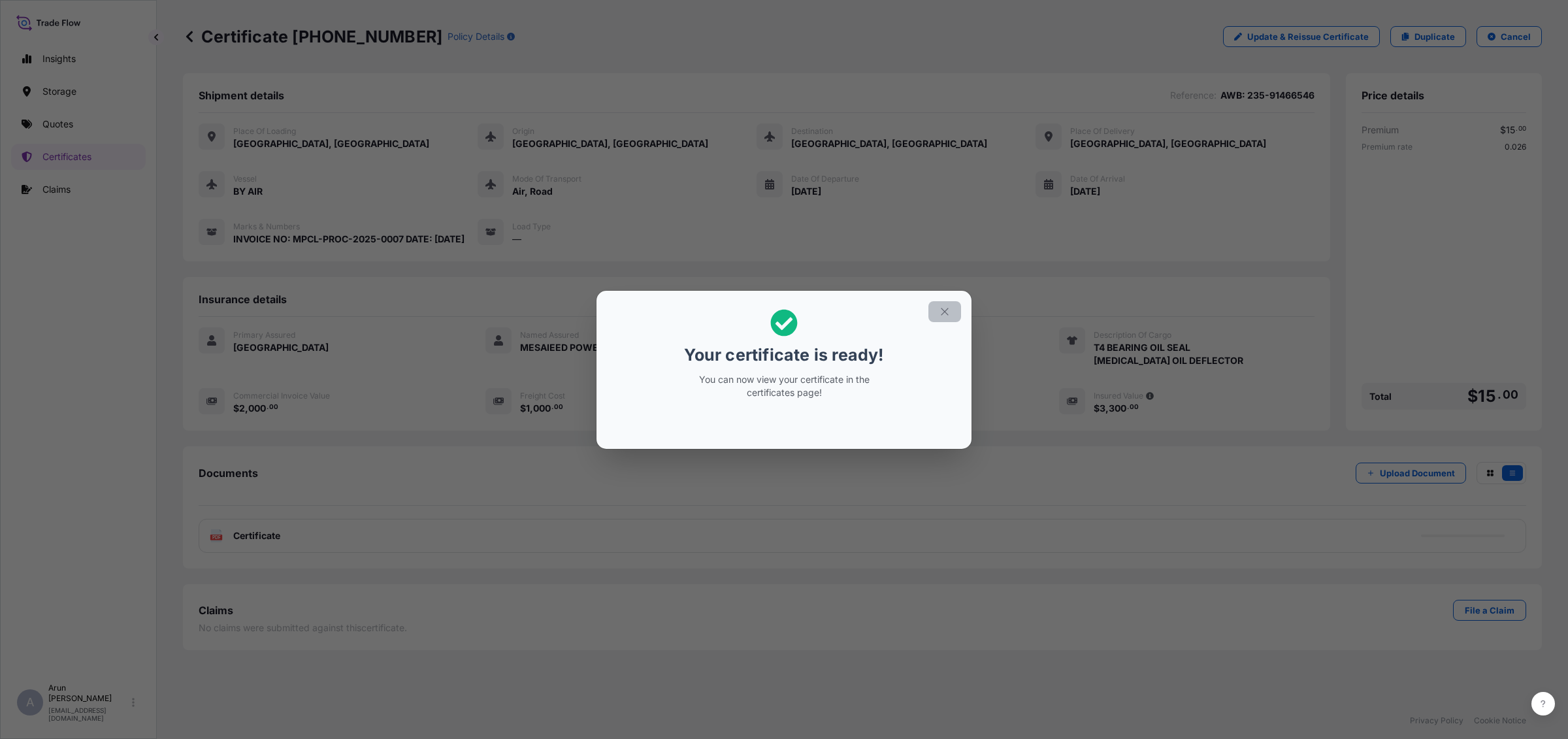
click at [937, 305] on button "button" at bounding box center [944, 312] width 32 height 21
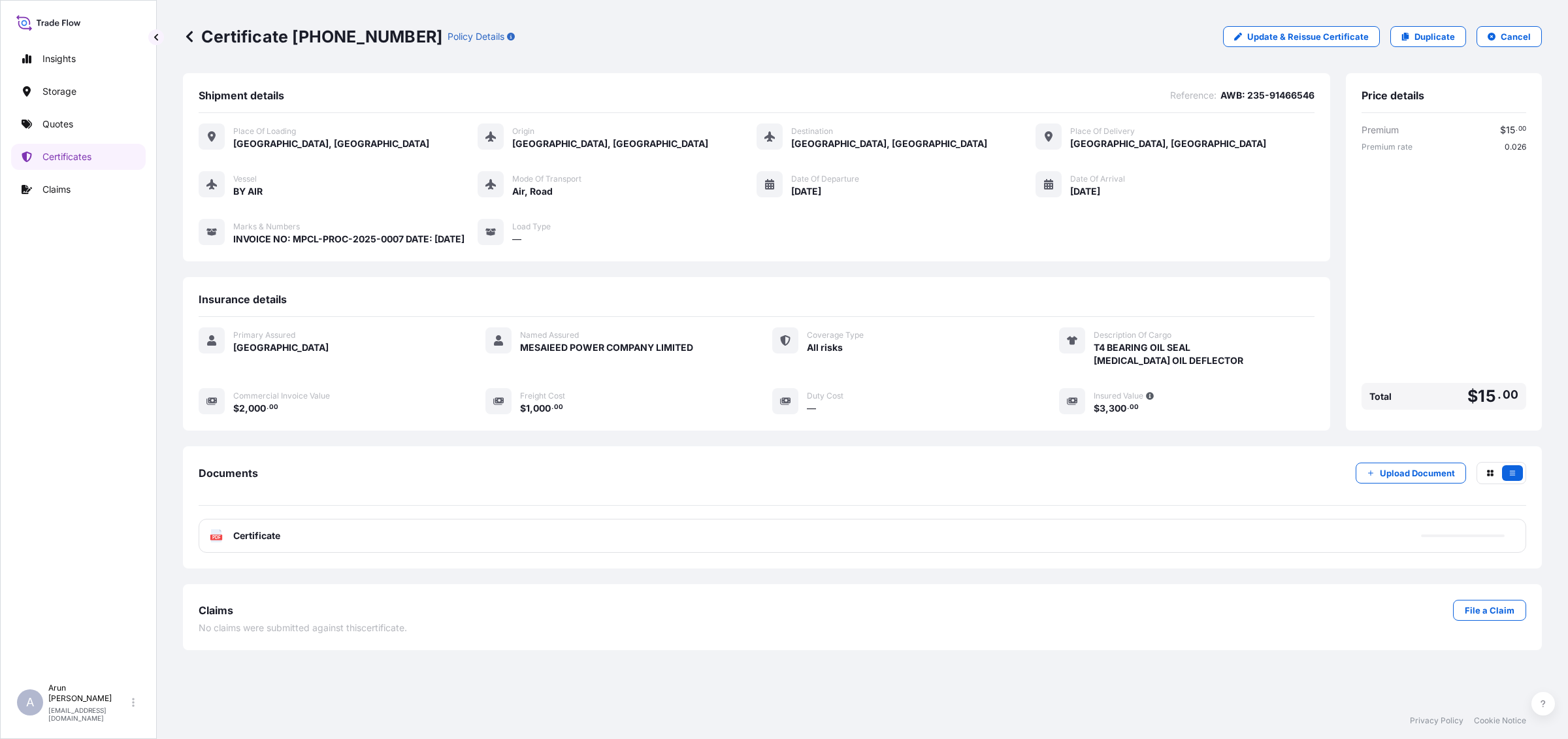
click at [288, 544] on div "PDF Certificate" at bounding box center [861, 535] width 1327 height 34
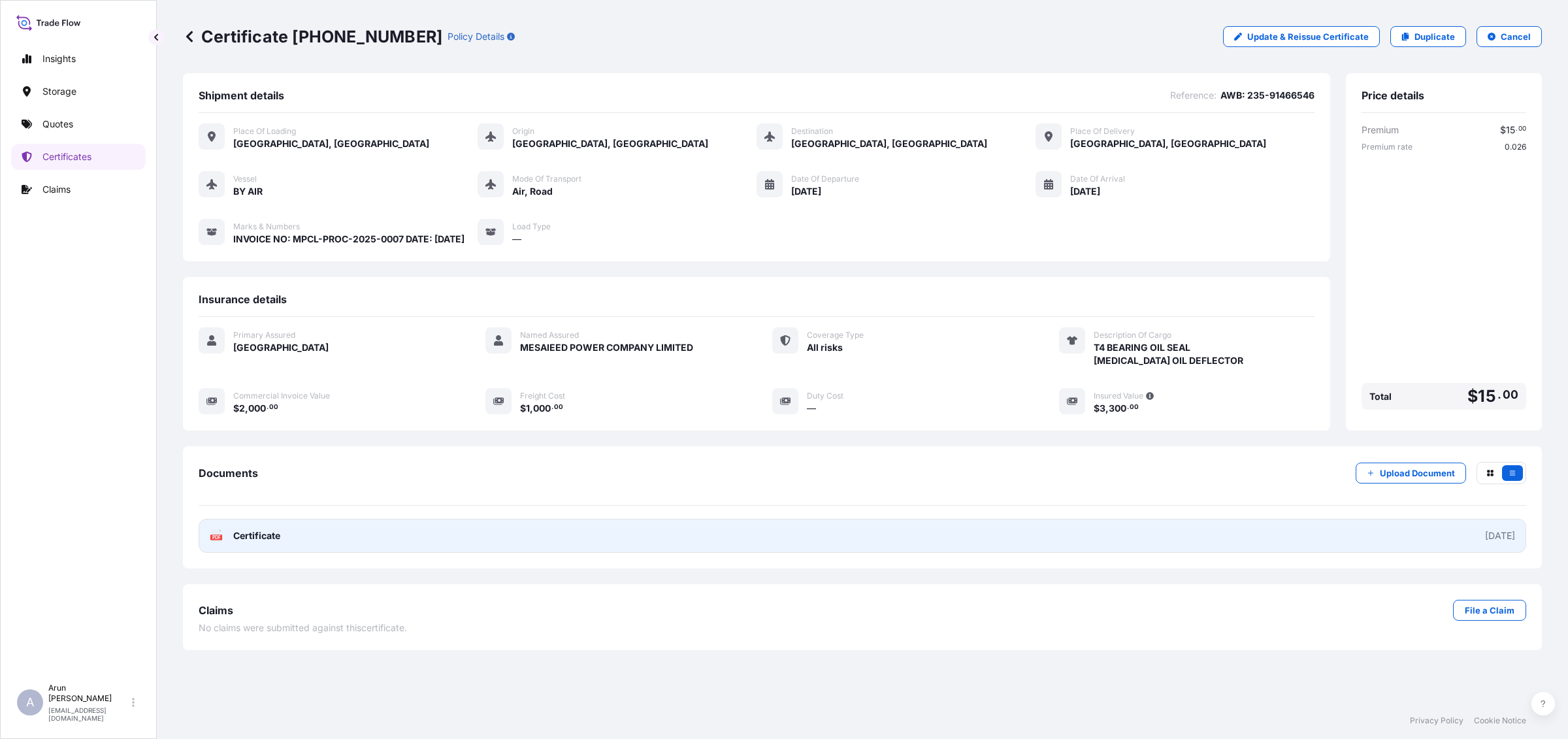
click at [294, 551] on link "PDF Certificate [DATE]" at bounding box center [861, 535] width 1327 height 34
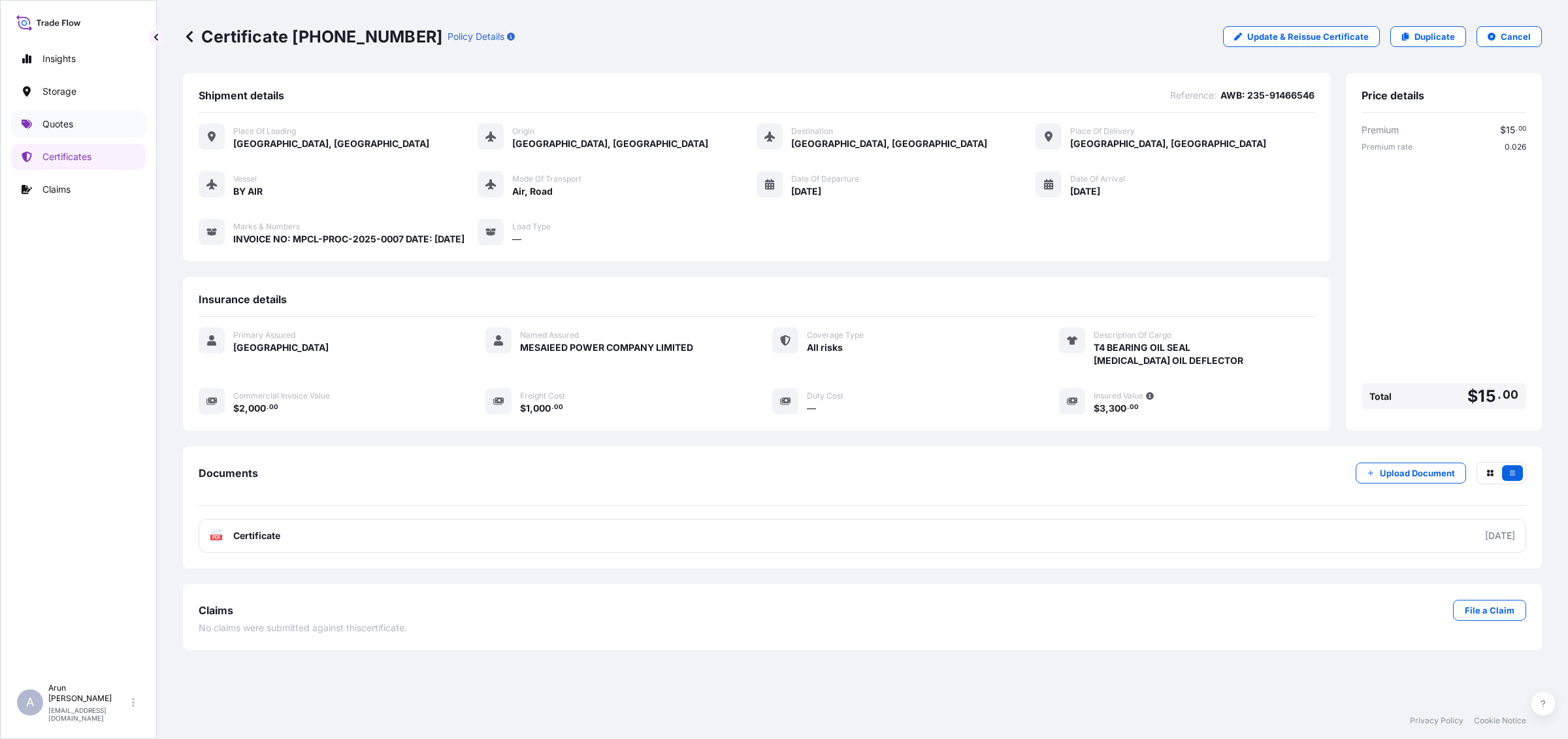
click at [61, 125] on p "Quotes" at bounding box center [57, 124] width 30 height 13
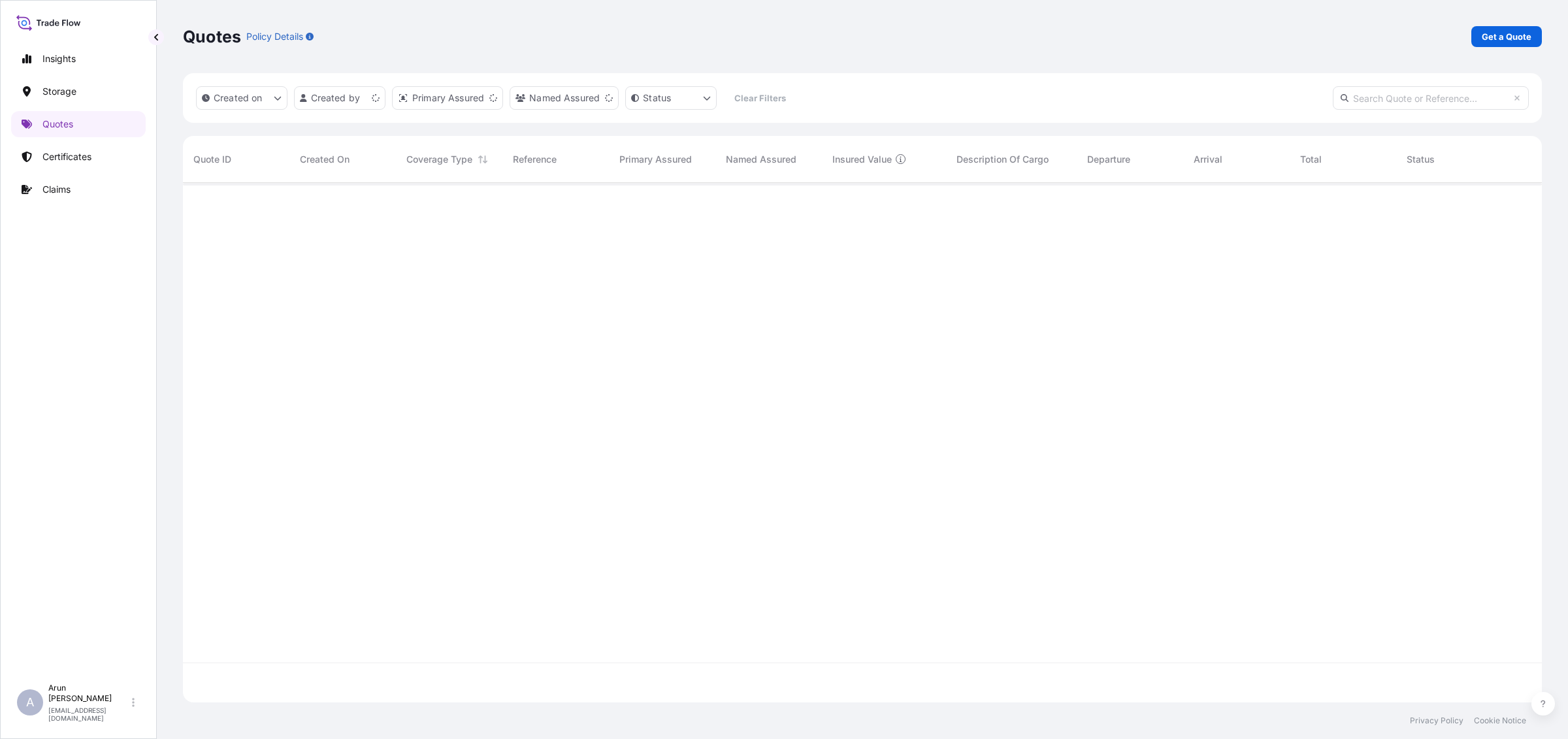
scroll to position [514, 1347]
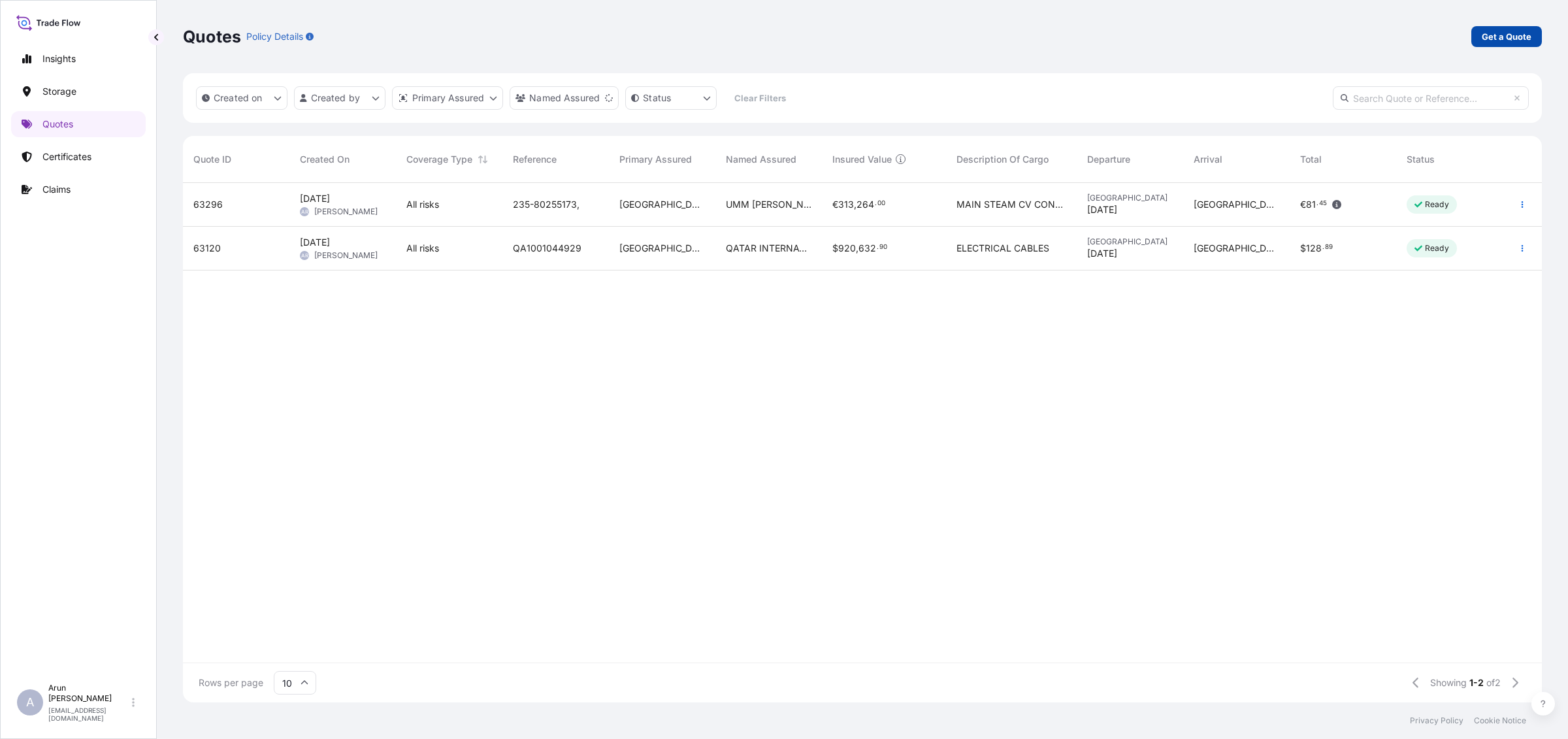
click at [1497, 43] on link "Get a Quote" at bounding box center [1506, 36] width 70 height 21
select select "Water"
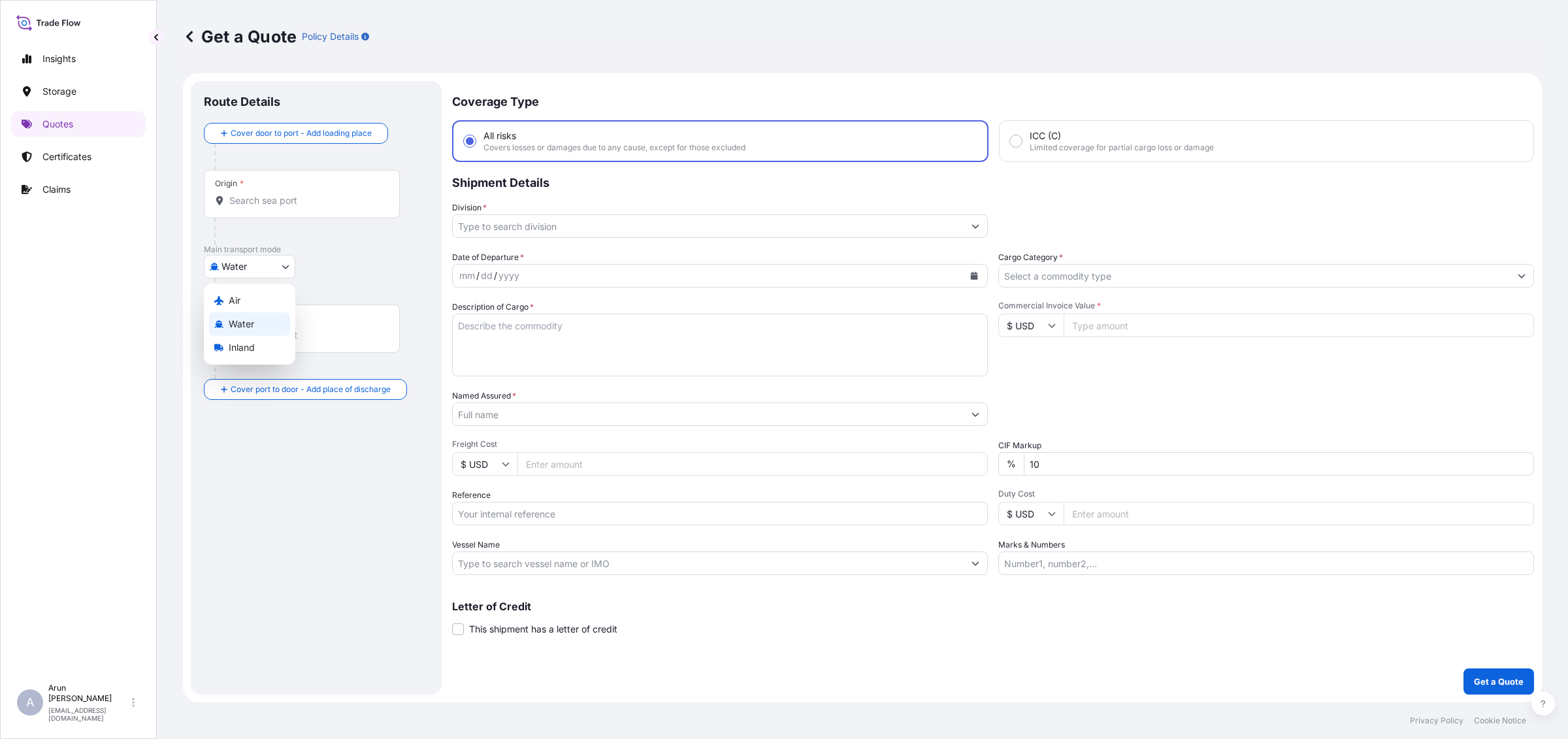
click at [249, 277] on body "Insights Storage Quotes Certificates Claims A [PERSON_NAME] [PERSON_NAME][EMAIL…" at bounding box center [784, 369] width 1568 height 739
click at [233, 303] on span "Air" at bounding box center [234, 301] width 12 height 13
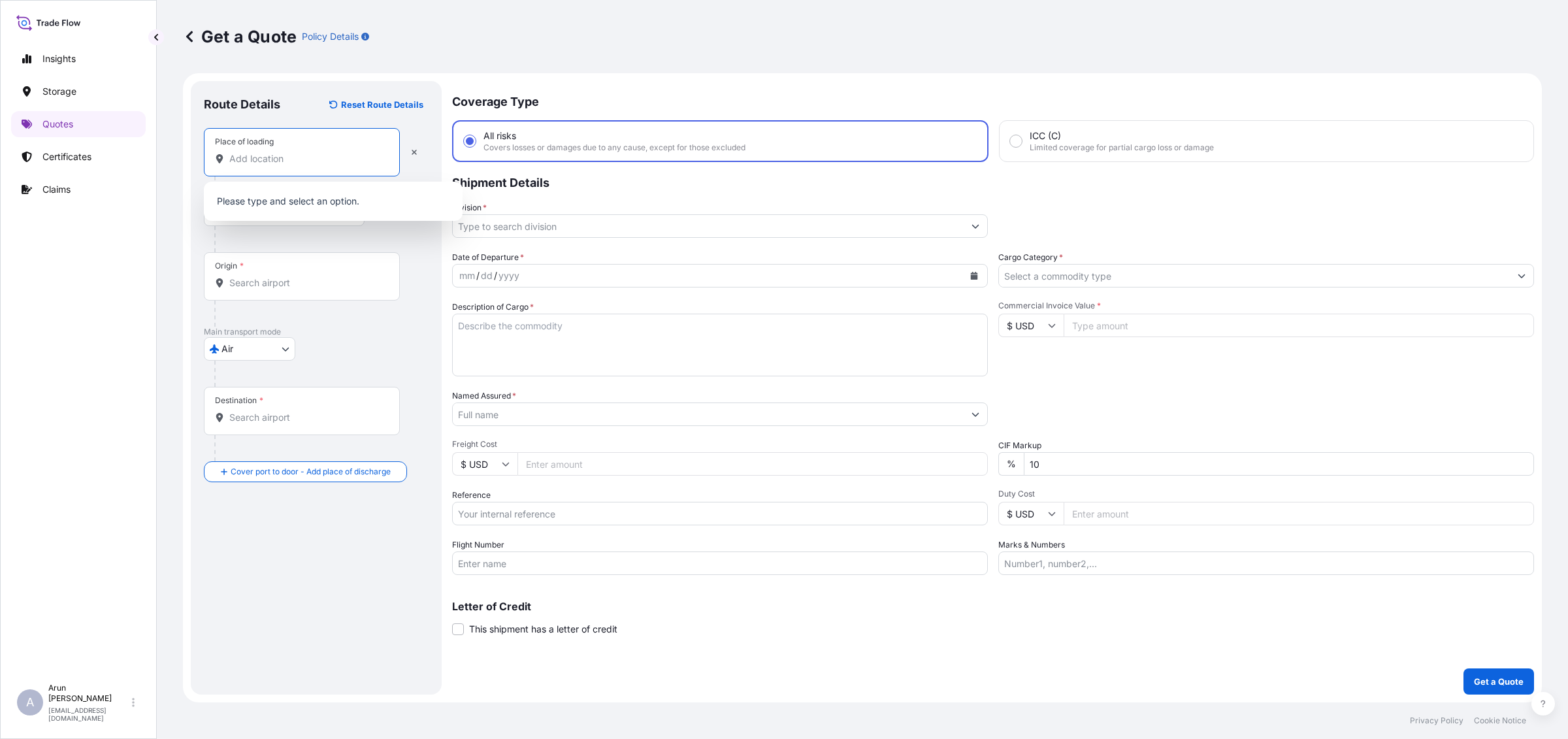
click at [303, 163] on input "Place of loading" at bounding box center [306, 159] width 154 height 13
click at [74, 151] on p "Certificates" at bounding box center [66, 157] width 49 height 13
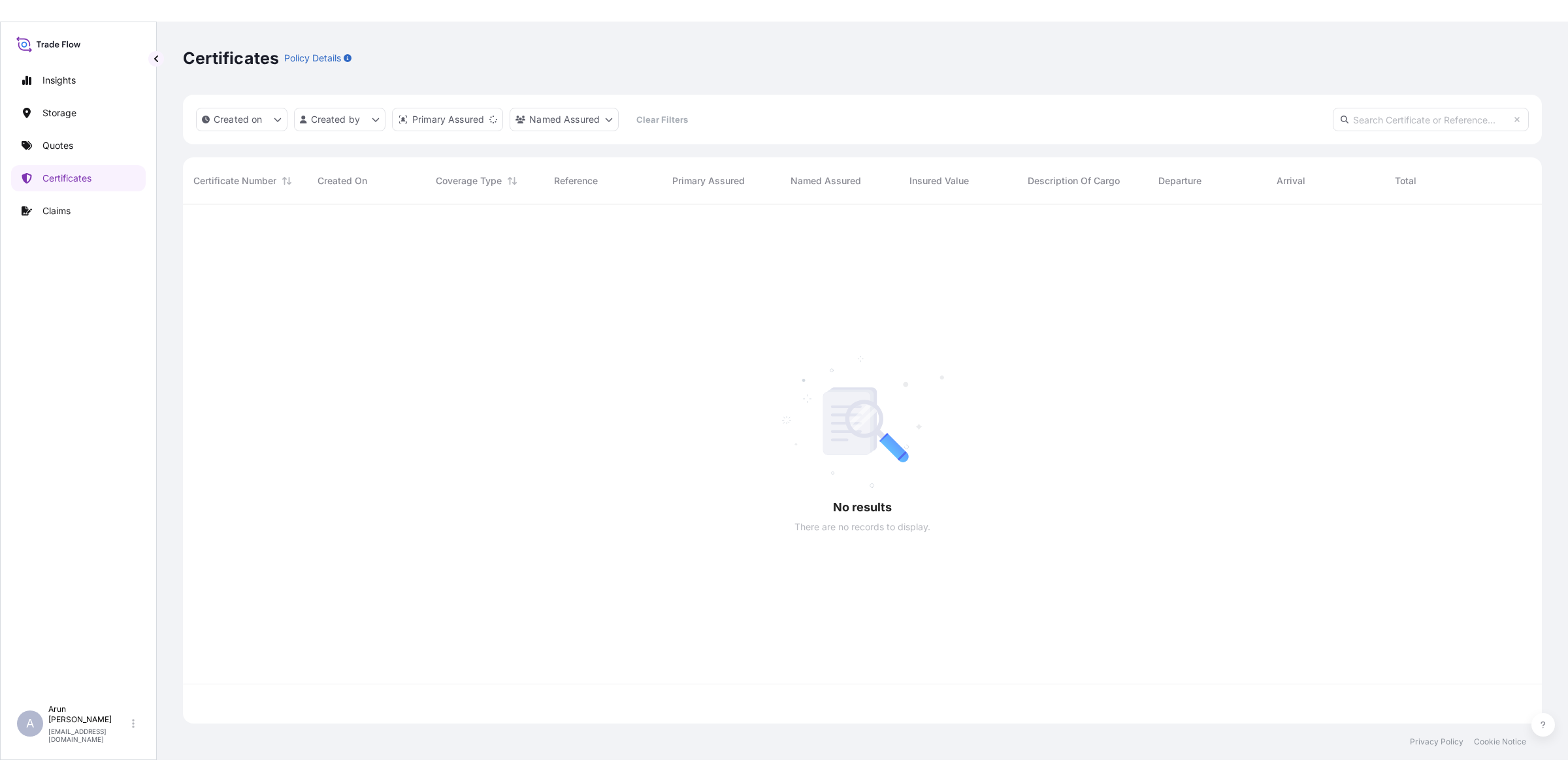
scroll to position [514, 1347]
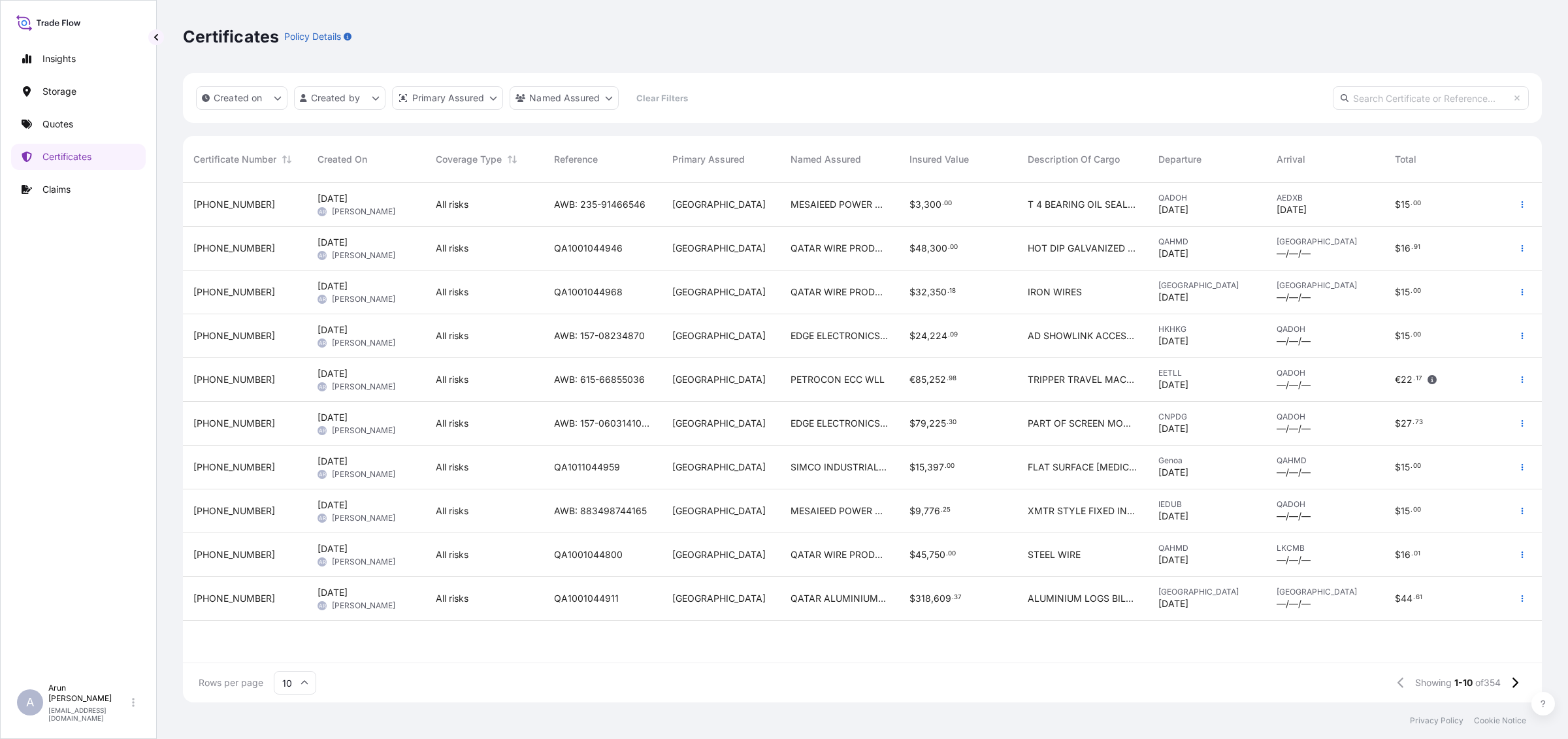
click at [814, 518] on div "MESAIEED POWER COMPANY LIMITED" at bounding box center [839, 511] width 118 height 43
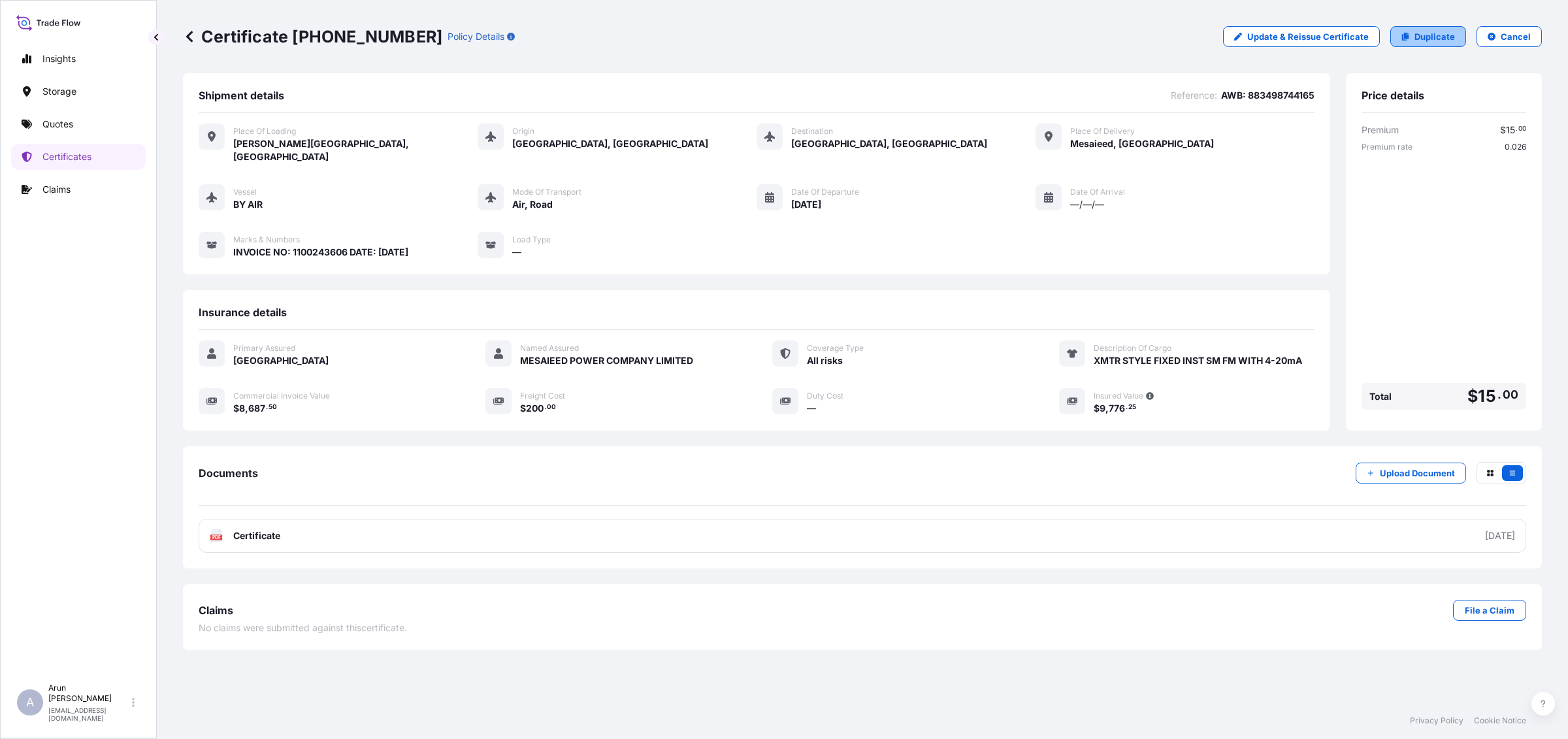
click at [1439, 46] on link "Duplicate" at bounding box center [1428, 36] width 76 height 21
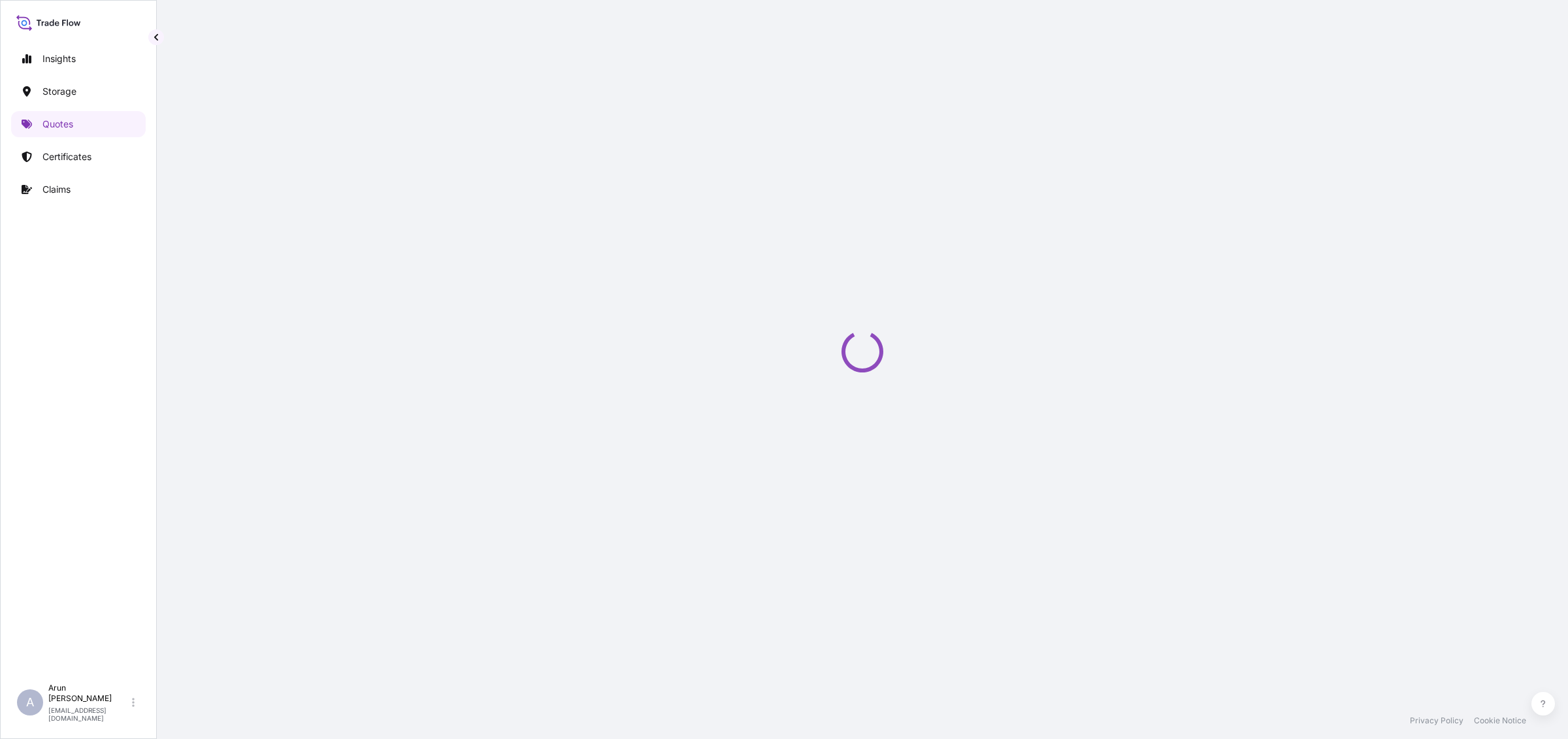
select select "Road / [GEOGRAPHIC_DATA]"
select select "Air"
select select "Road / [GEOGRAPHIC_DATA]"
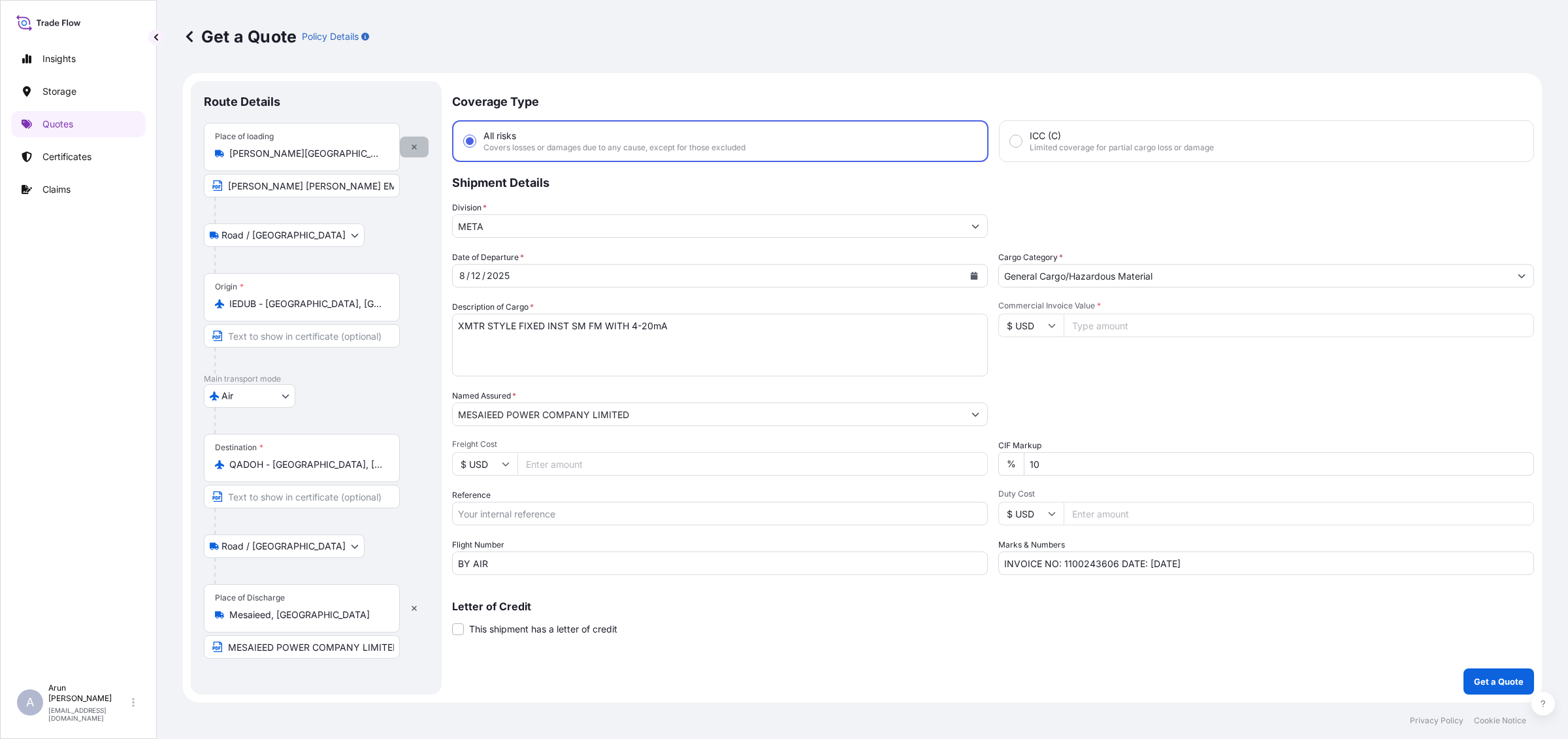
click at [411, 152] on button "button" at bounding box center [413, 147] width 29 height 21
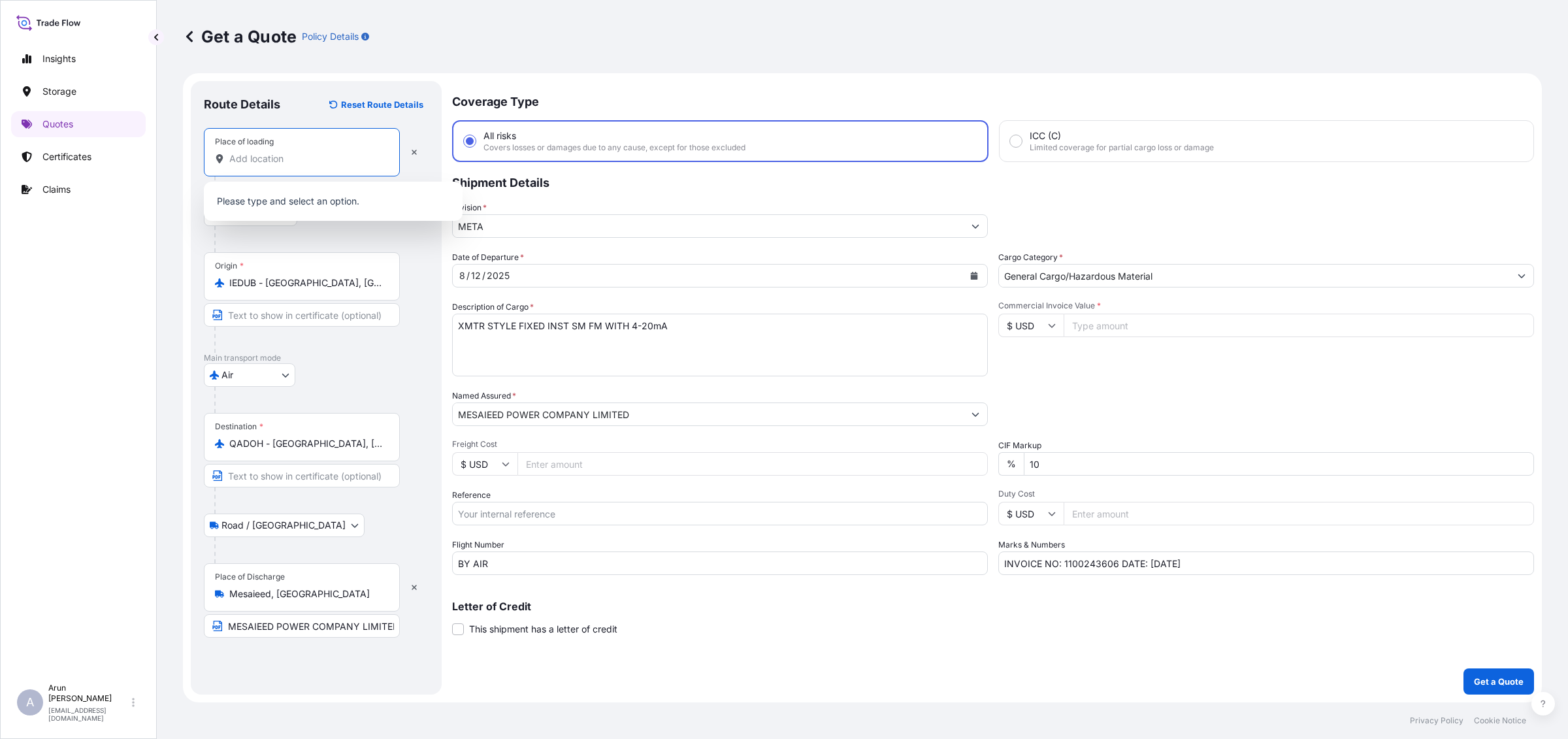
click at [308, 158] on input "Place of loading" at bounding box center [306, 159] width 154 height 13
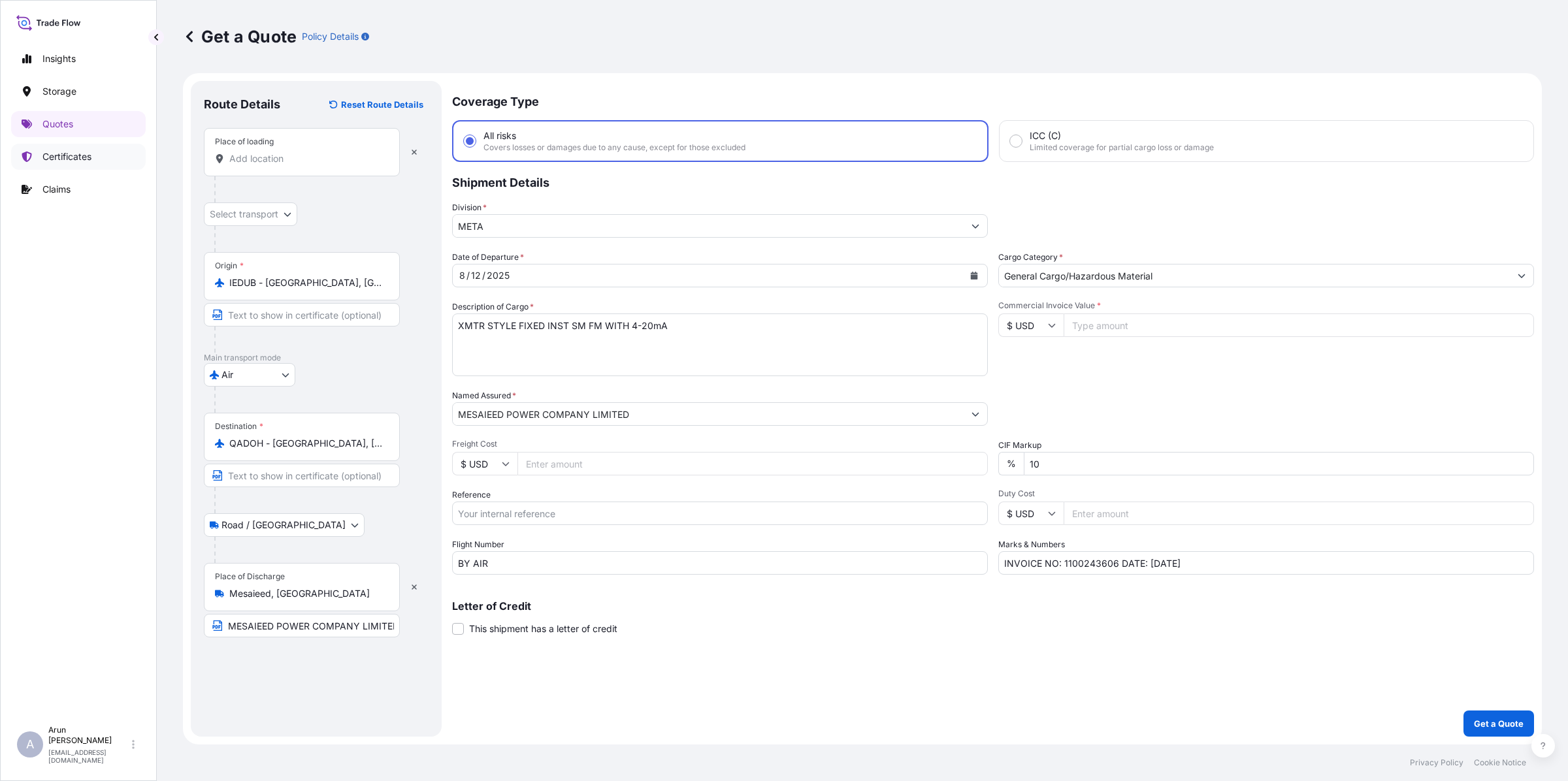
click at [73, 160] on p "Certificates" at bounding box center [66, 157] width 49 height 13
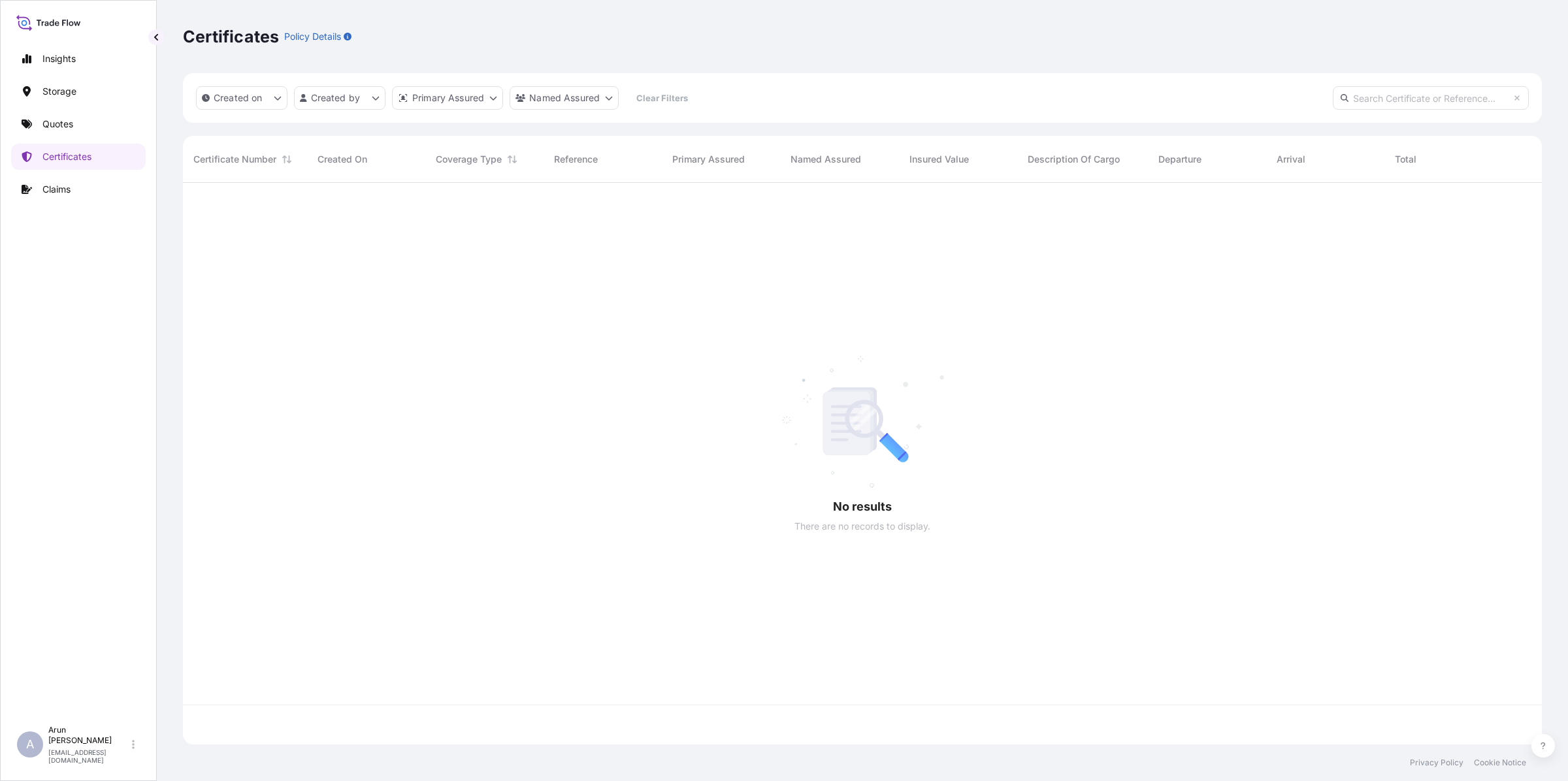
scroll to position [556, 1347]
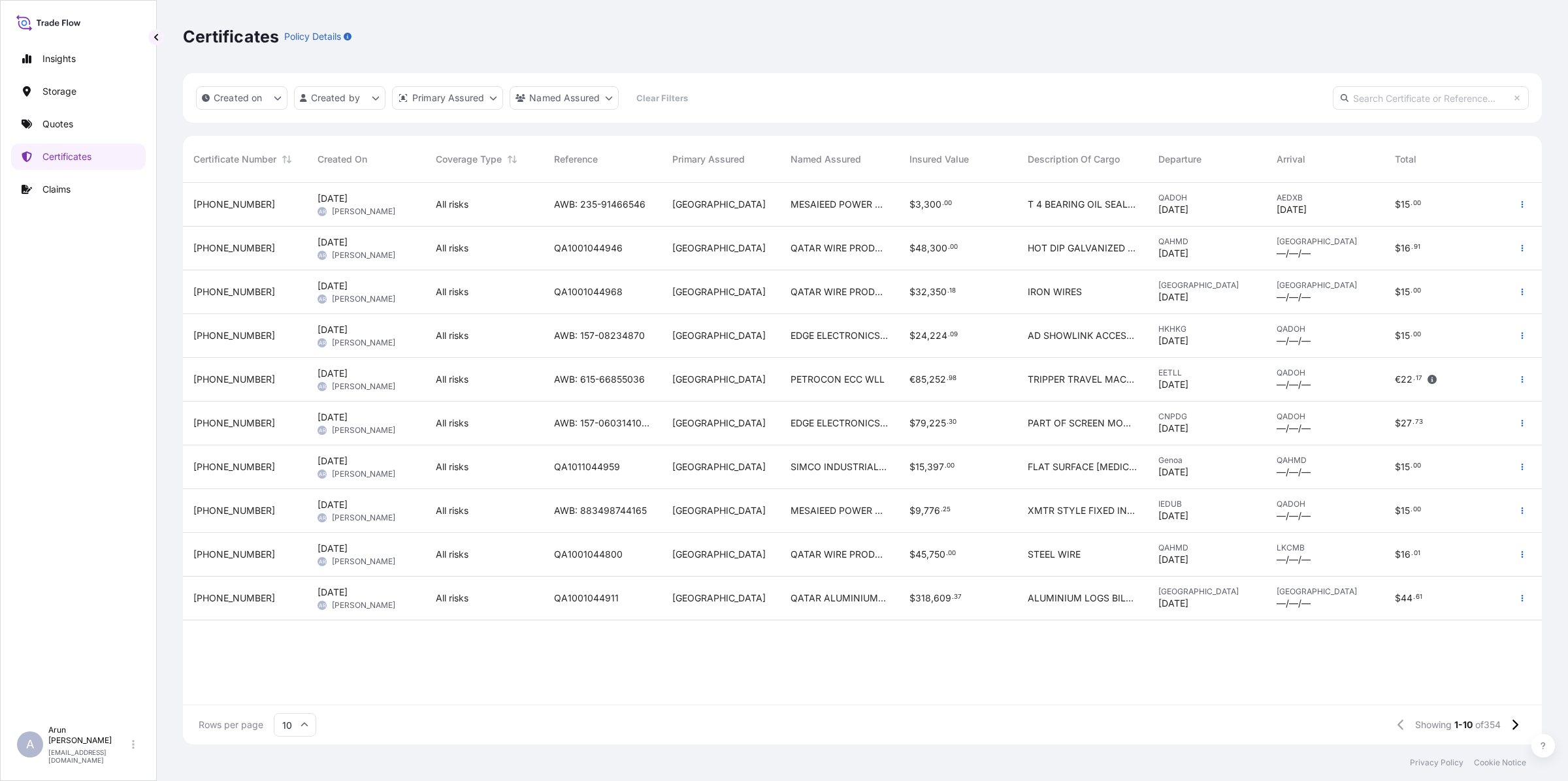
click at [612, 502] on div "AWB: 883498744165" at bounding box center [602, 511] width 118 height 43
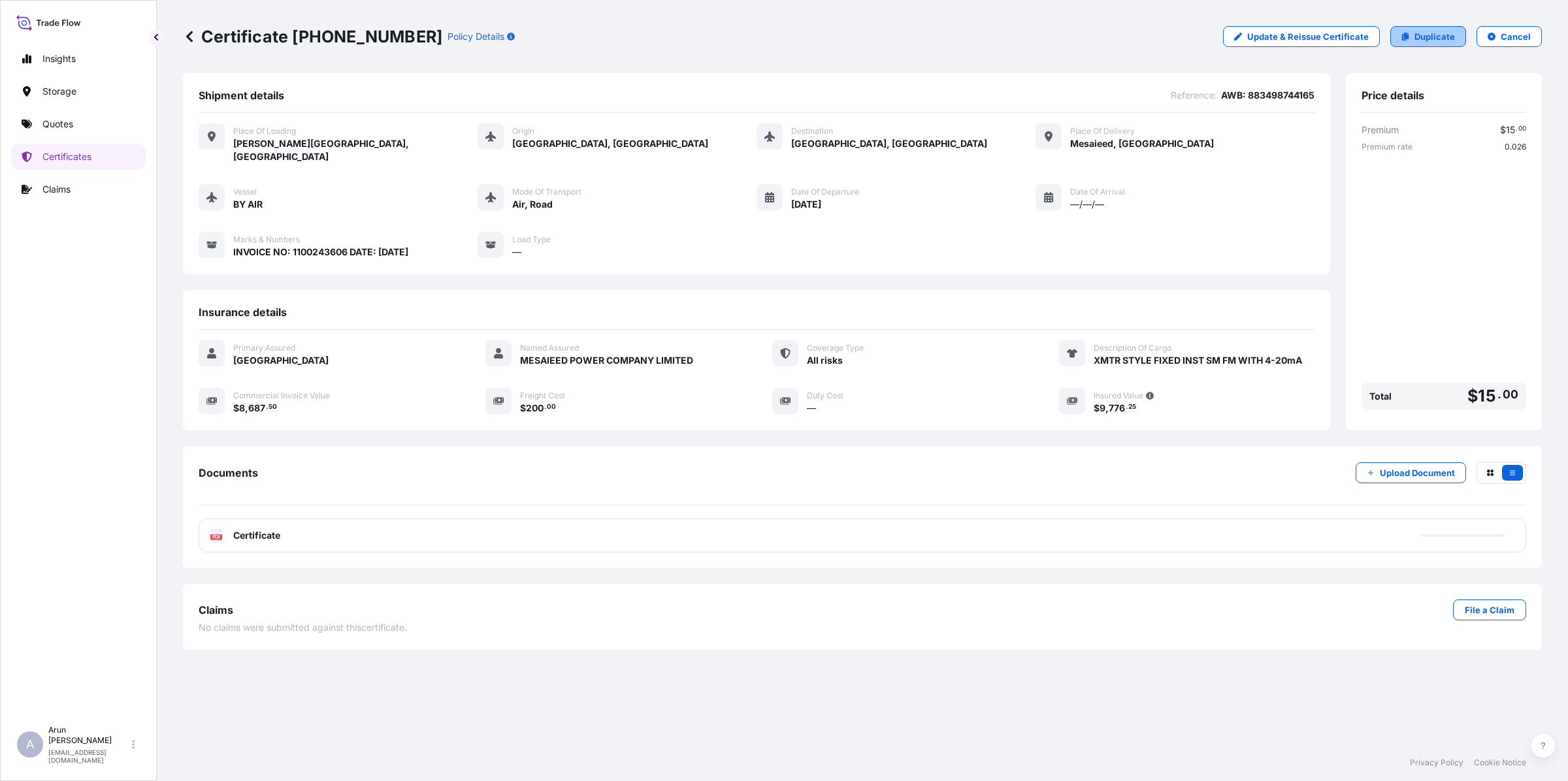
click at [1443, 46] on link "Duplicate" at bounding box center [1428, 36] width 76 height 21
select select "Road / [GEOGRAPHIC_DATA]"
select select "Air"
select select "Road / [GEOGRAPHIC_DATA]"
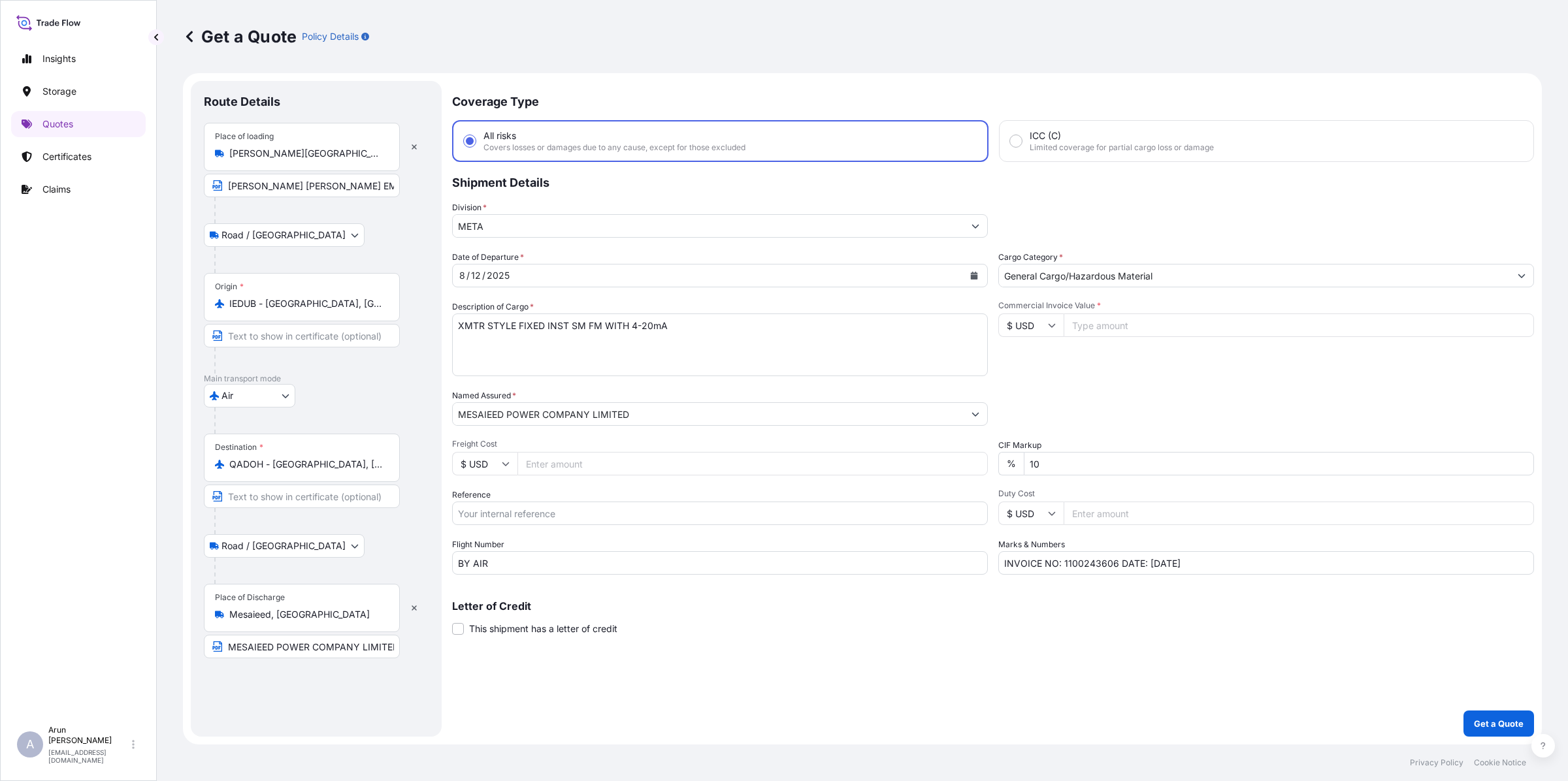
drag, startPoint x: 227, startPoint y: 148, endPoint x: 380, endPoint y: 165, distance: 153.9
click at [380, 165] on div "Place of loading [PERSON_NAME][GEOGRAPHIC_DATA][PERSON_NAME], Co. [GEOGRAPHIC_D…" at bounding box center [302, 147] width 196 height 48
click at [382, 154] on input "[PERSON_NAME][GEOGRAPHIC_DATA][PERSON_NAME], Co. [GEOGRAPHIC_DATA], [GEOGRAPHIC…" at bounding box center [306, 153] width 154 height 13
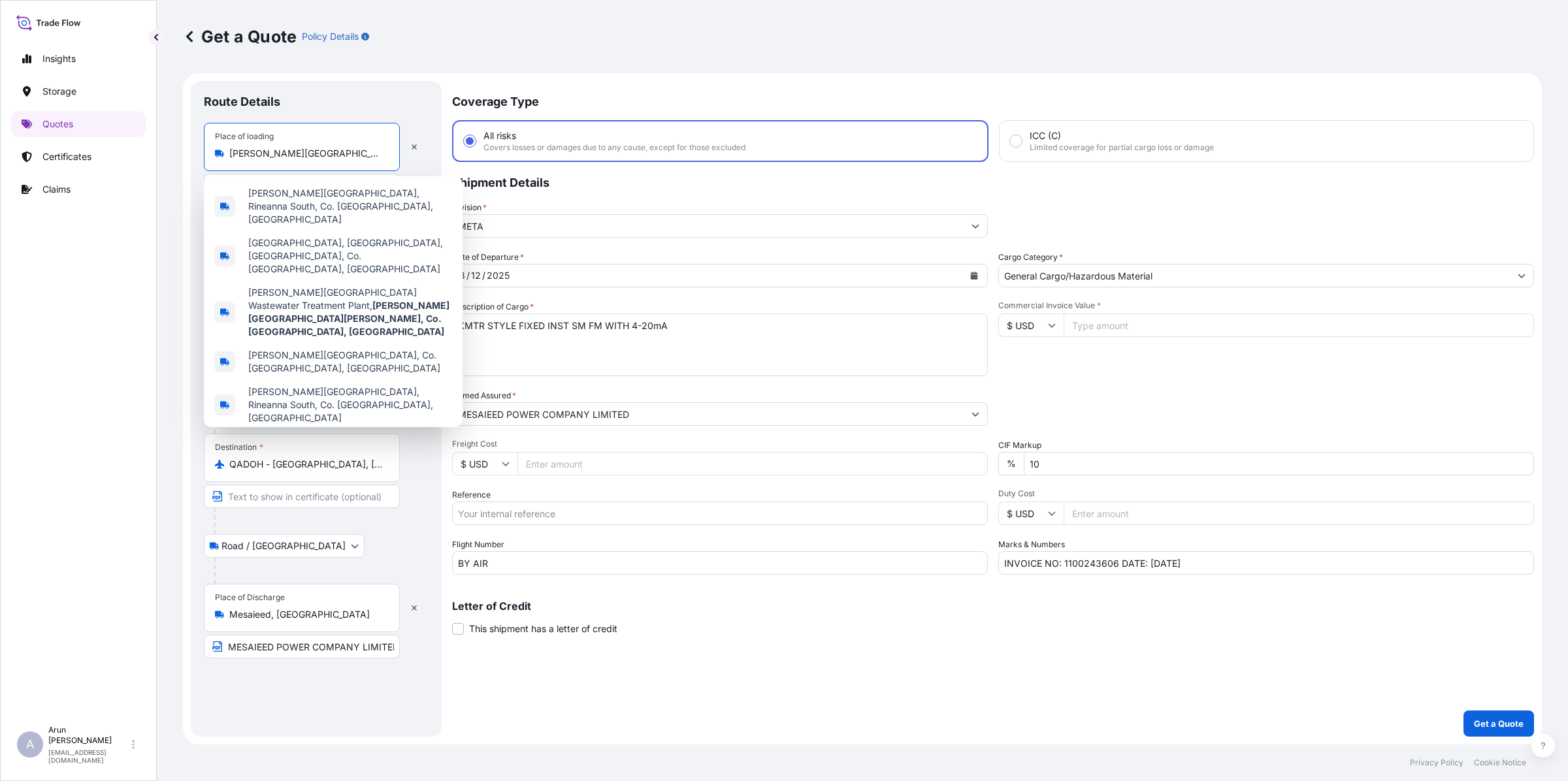
click at [382, 154] on input "[PERSON_NAME][GEOGRAPHIC_DATA][PERSON_NAME], Co. [GEOGRAPHIC_DATA], [GEOGRAPHIC…" at bounding box center [306, 153] width 154 height 13
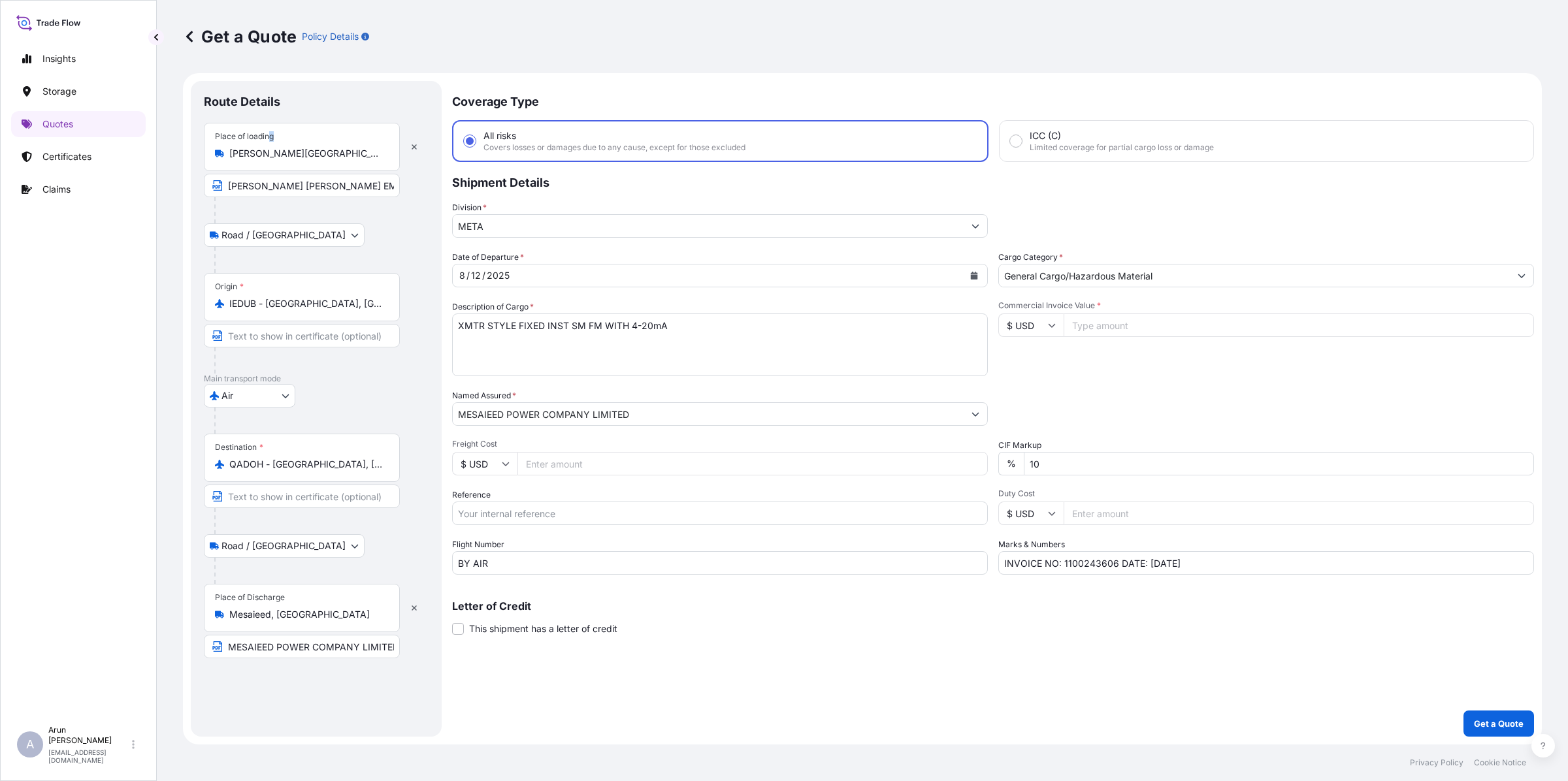
drag, startPoint x: 386, startPoint y: 157, endPoint x: 268, endPoint y: 137, distance: 119.7
click at [268, 137] on div "Place of loading [PERSON_NAME][GEOGRAPHIC_DATA][PERSON_NAME], Co. [GEOGRAPHIC_D…" at bounding box center [302, 147] width 196 height 48
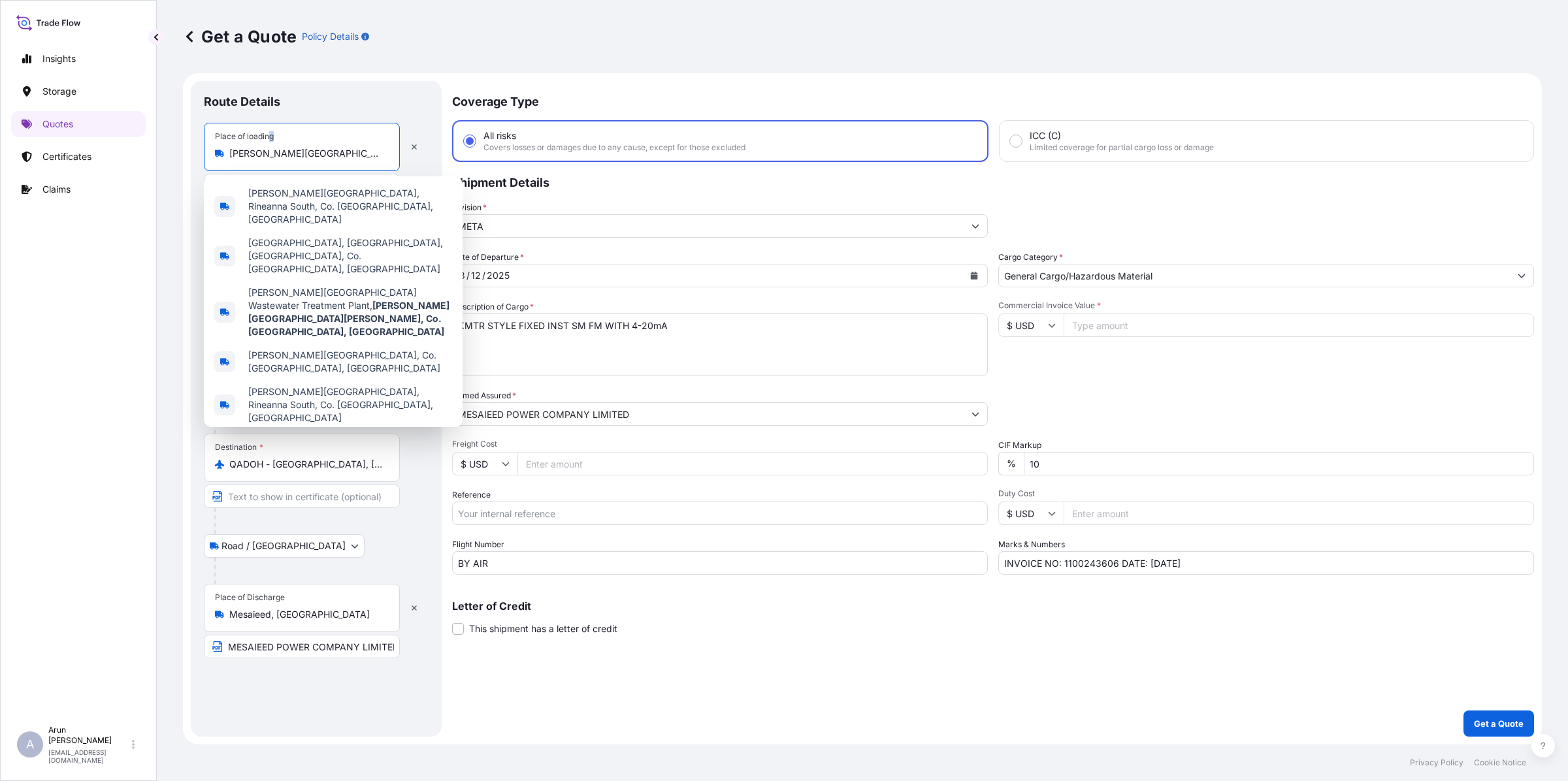
click at [262, 155] on input "[PERSON_NAME][GEOGRAPHIC_DATA][PERSON_NAME], Co. [GEOGRAPHIC_DATA], [GEOGRAPHIC…" at bounding box center [306, 153] width 154 height 13
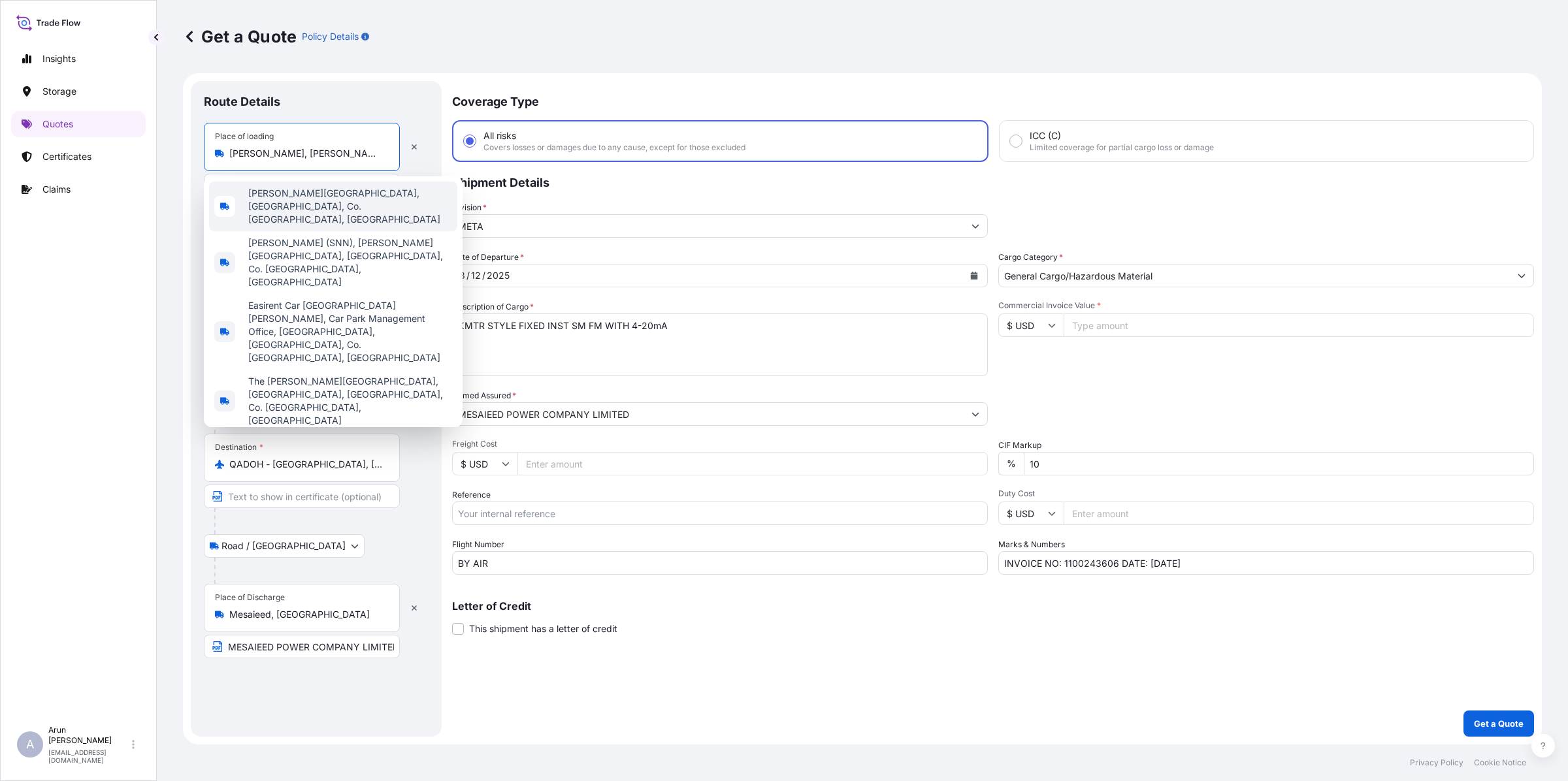
click at [299, 200] on span "[PERSON_NAME][GEOGRAPHIC_DATA], [GEOGRAPHIC_DATA], Co. [GEOGRAPHIC_DATA], [GEOG…" at bounding box center [350, 207] width 204 height 39
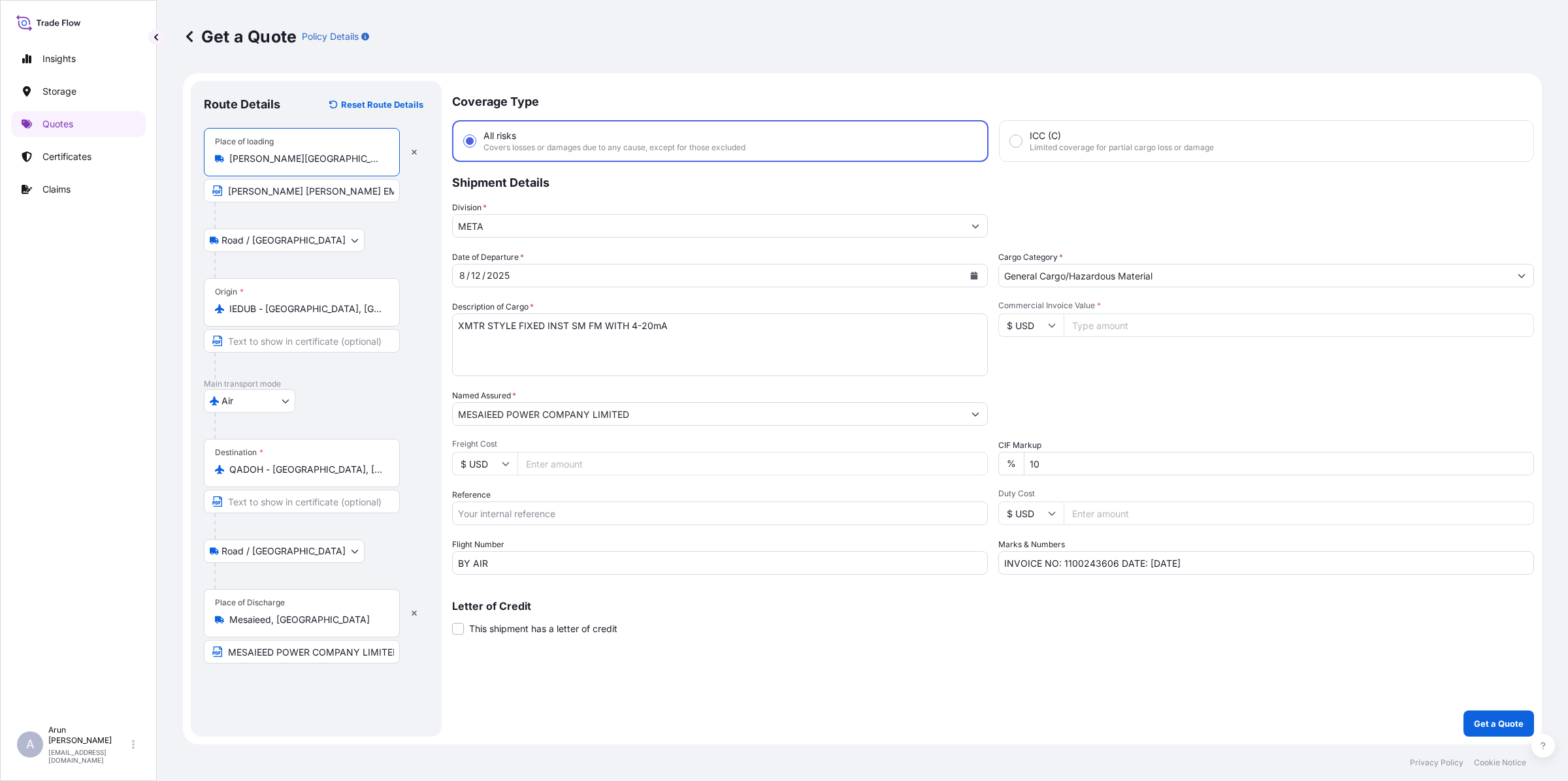
type input "[PERSON_NAME][GEOGRAPHIC_DATA], [GEOGRAPHIC_DATA], Co. [GEOGRAPHIC_DATA], [GEOG…"
click at [971, 274] on icon "Calendar" at bounding box center [975, 276] width 7 height 7
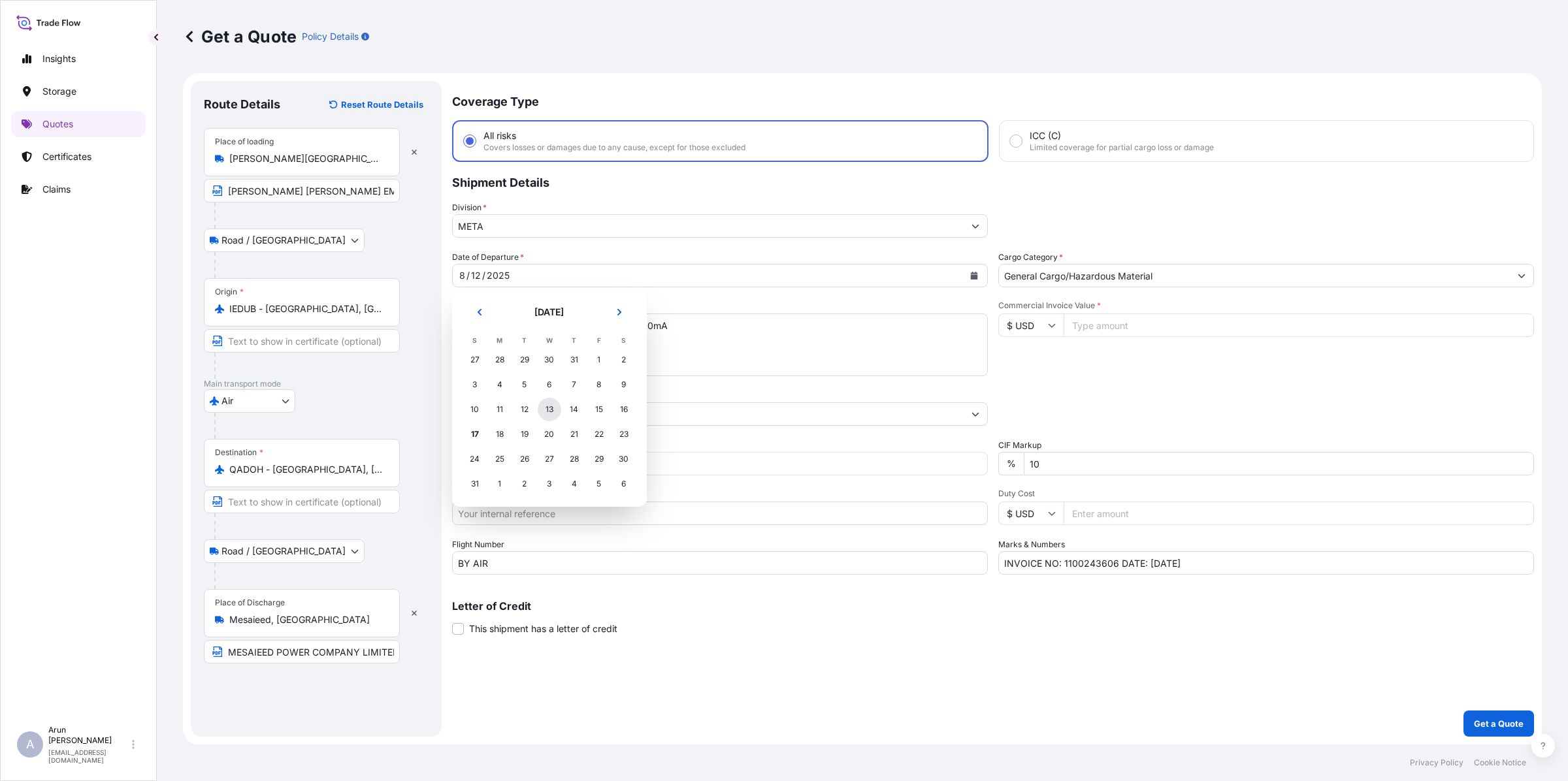
click at [554, 404] on div "13" at bounding box center [549, 408] width 23 height 23
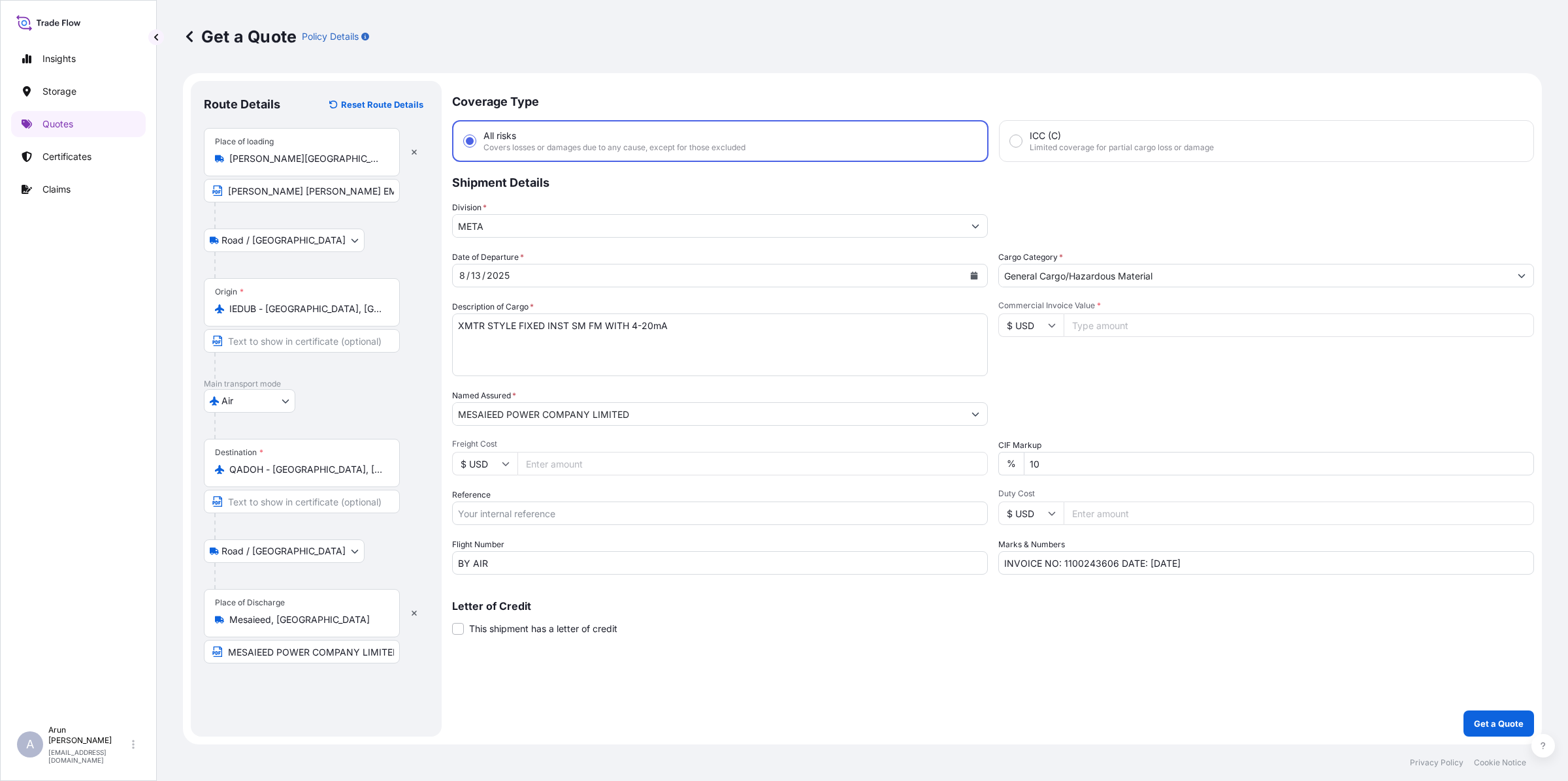
click at [1140, 318] on input "Commercial Invoice Value *" at bounding box center [1299, 325] width 470 height 23
drag, startPoint x: 589, startPoint y: 464, endPoint x: 599, endPoint y: 454, distance: 14.1
click at [590, 462] on input "Freight Cost" at bounding box center [753, 463] width 470 height 23
type input "200"
click at [524, 512] on input "Reference" at bounding box center [719, 513] width 536 height 23
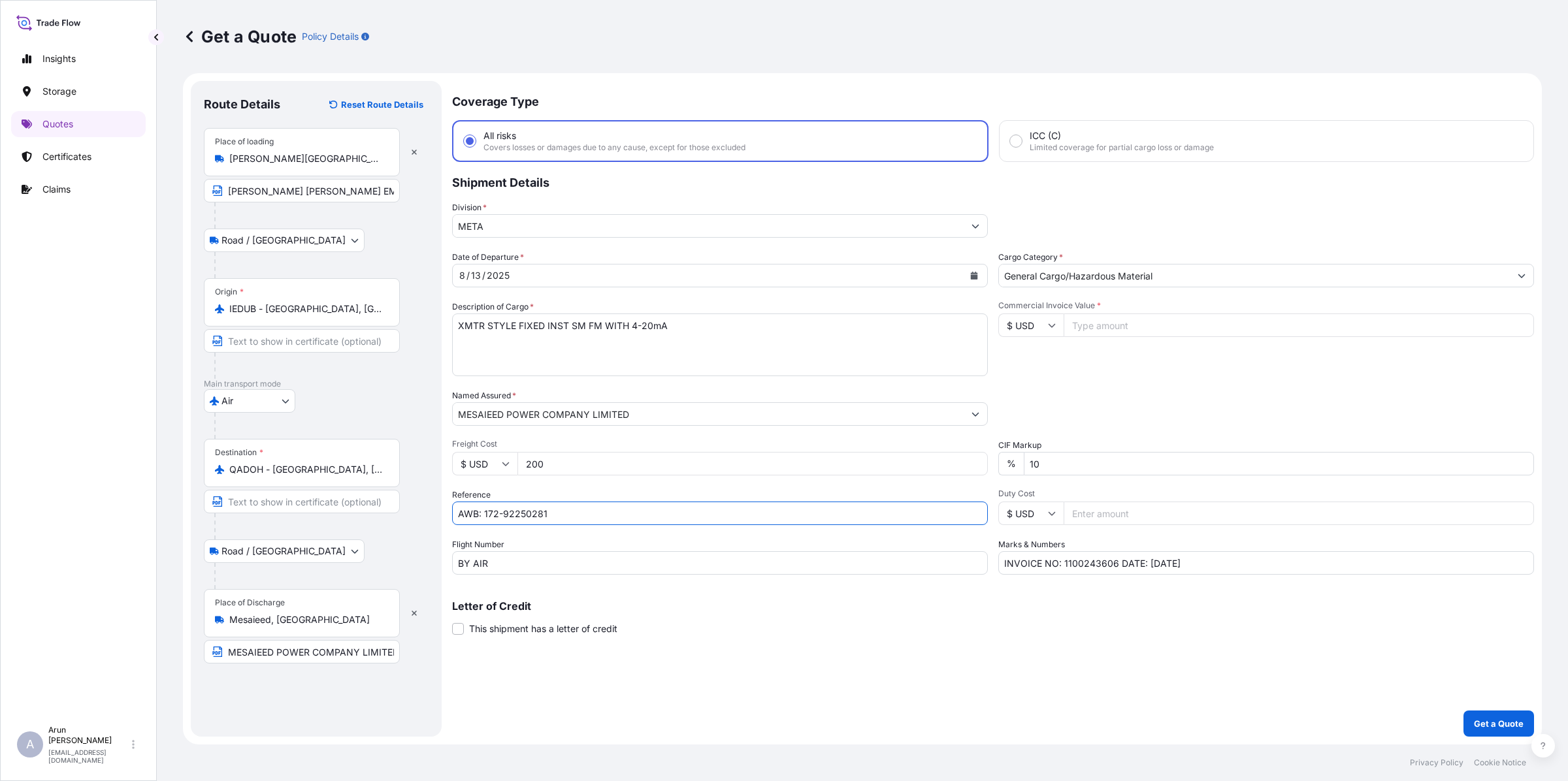
drag, startPoint x: 485, startPoint y: 510, endPoint x: 671, endPoint y: 516, distance: 186.1
click at [671, 516] on input "AWB: 172-92250281" at bounding box center [719, 513] width 536 height 23
type input "AWB: 883534907271"
click at [1118, 320] on input "Commercial Invoice Value *" at bounding box center [1299, 325] width 470 height 23
type input "8687.50"
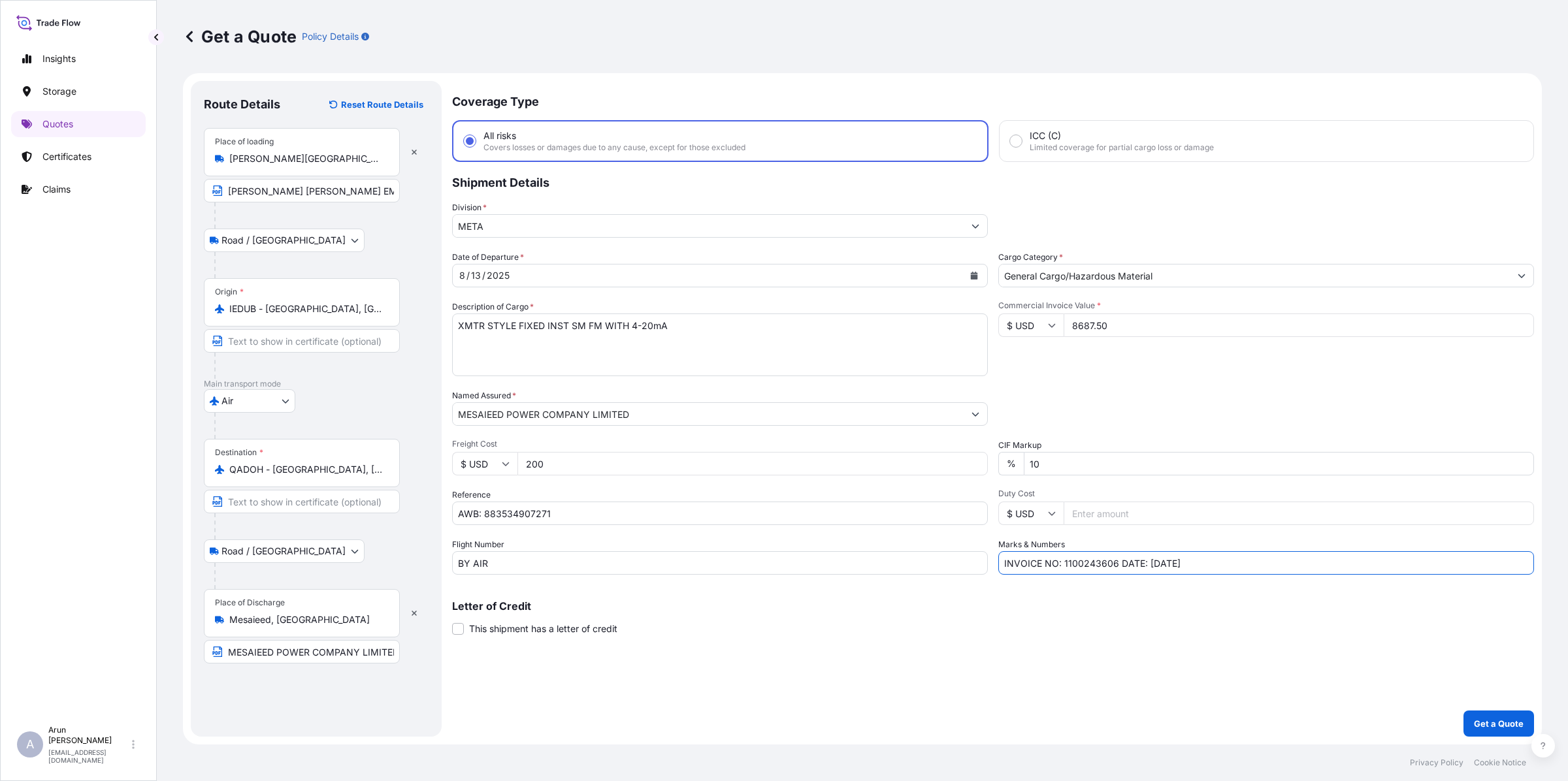
drag, startPoint x: 1092, startPoint y: 559, endPoint x: 1115, endPoint y: 557, distance: 23.1
click at [1115, 557] on input "INVOICE NO: 1100243606 DATE: [DATE]" at bounding box center [1265, 562] width 536 height 23
drag, startPoint x: 1157, startPoint y: 563, endPoint x: 1168, endPoint y: 560, distance: 11.4
click at [1157, 562] on input "INVOICE NO: 1100247240 DATE: [DATE]" at bounding box center [1265, 562] width 536 height 23
type input "INVOICE NO: 1100247240 DATE: [DATE]"
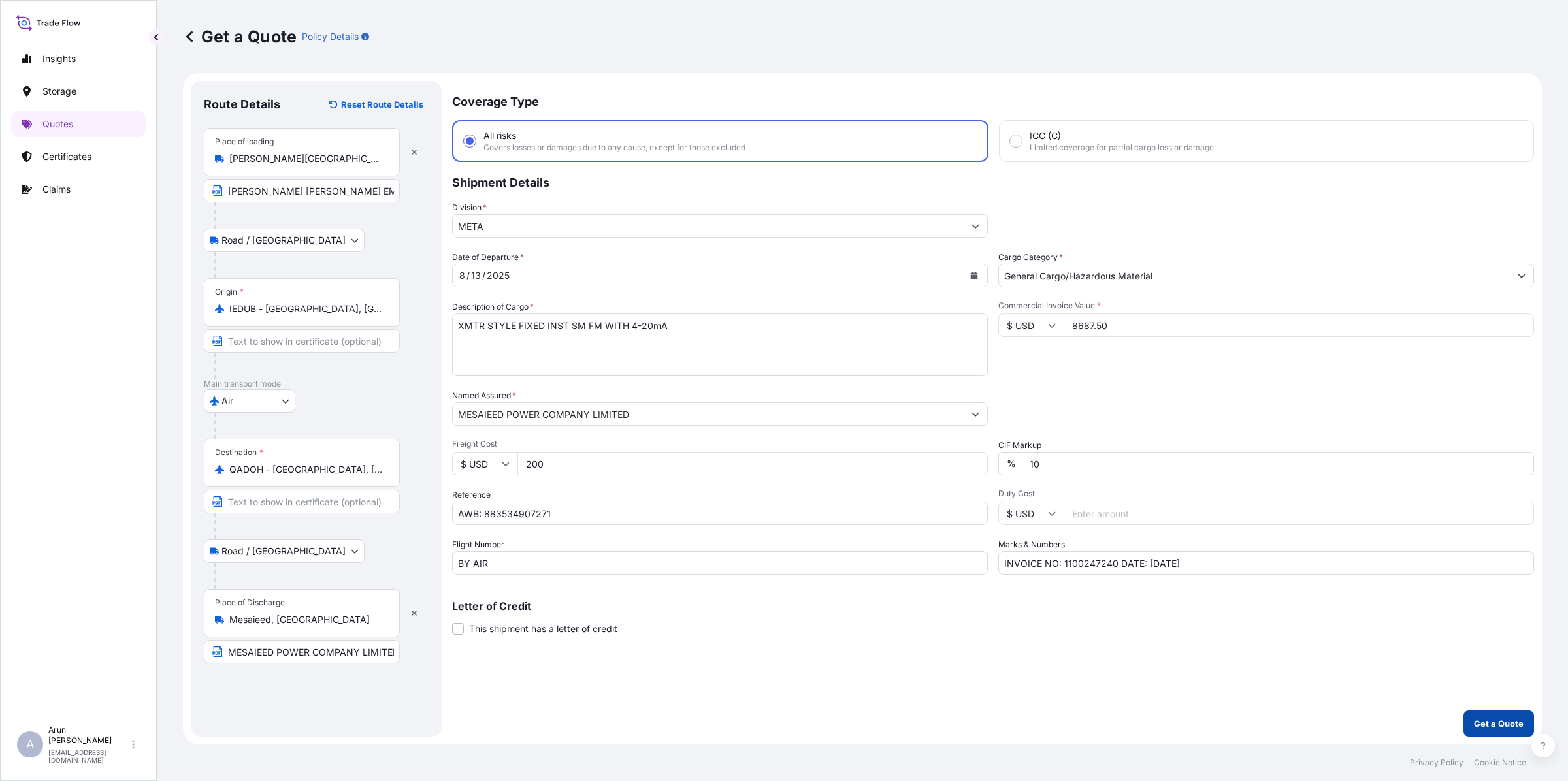
click at [1490, 726] on p "Get a Quote" at bounding box center [1499, 724] width 50 height 13
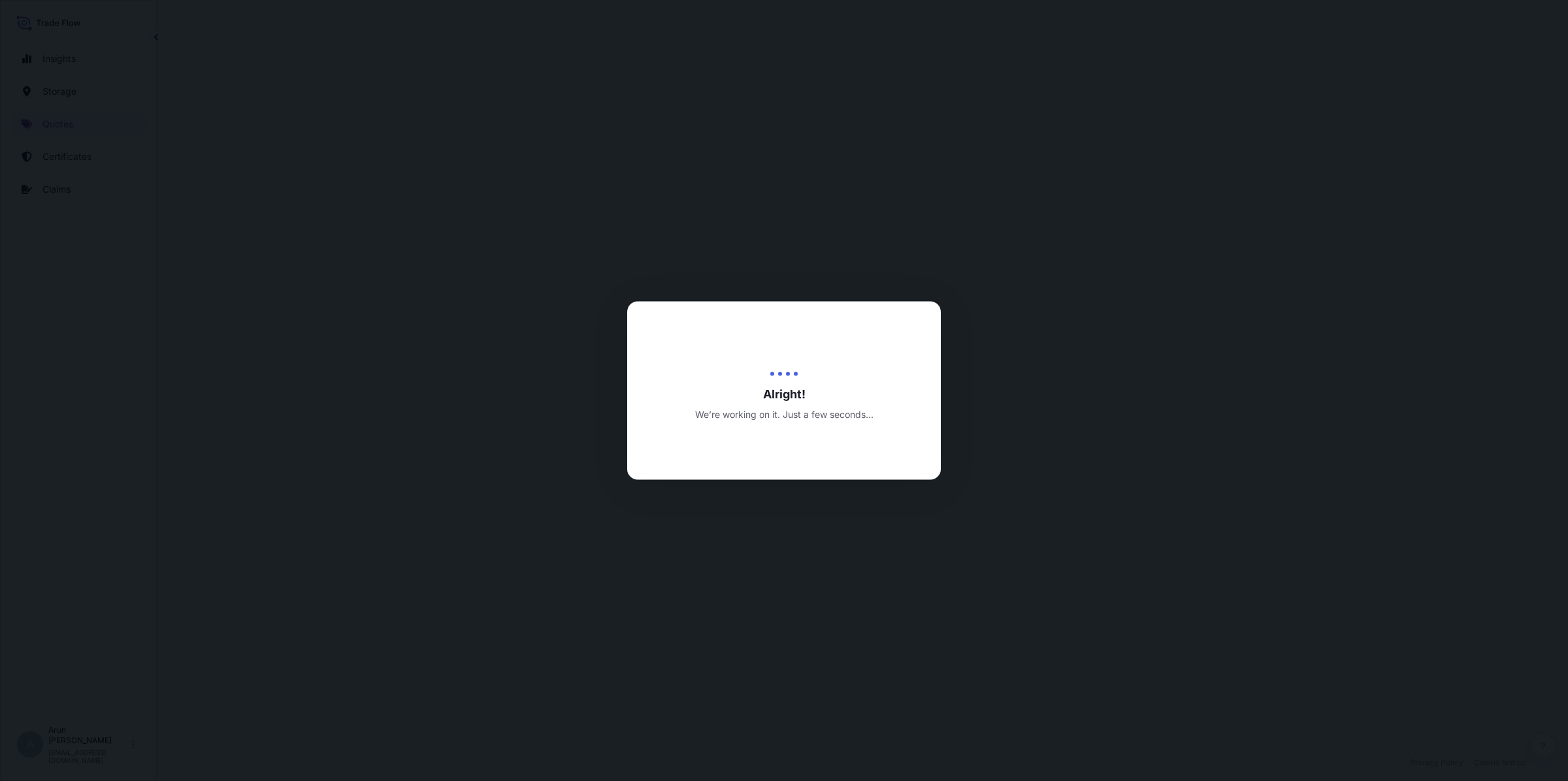
scroll to position [628, 0]
select select "Road / [GEOGRAPHIC_DATA]"
select select "Air"
select select "Road / [GEOGRAPHIC_DATA]"
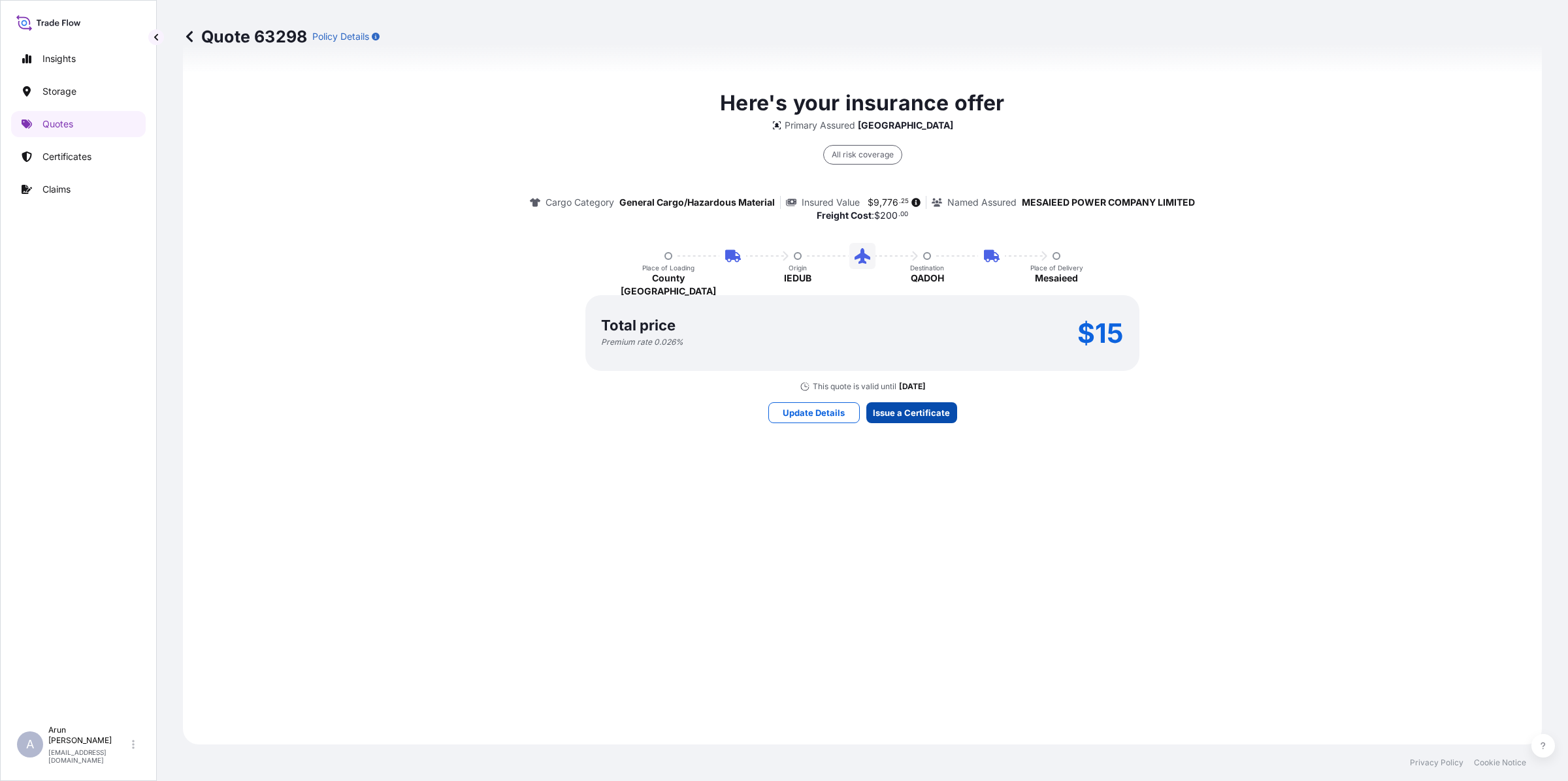
scroll to position [1801, 0]
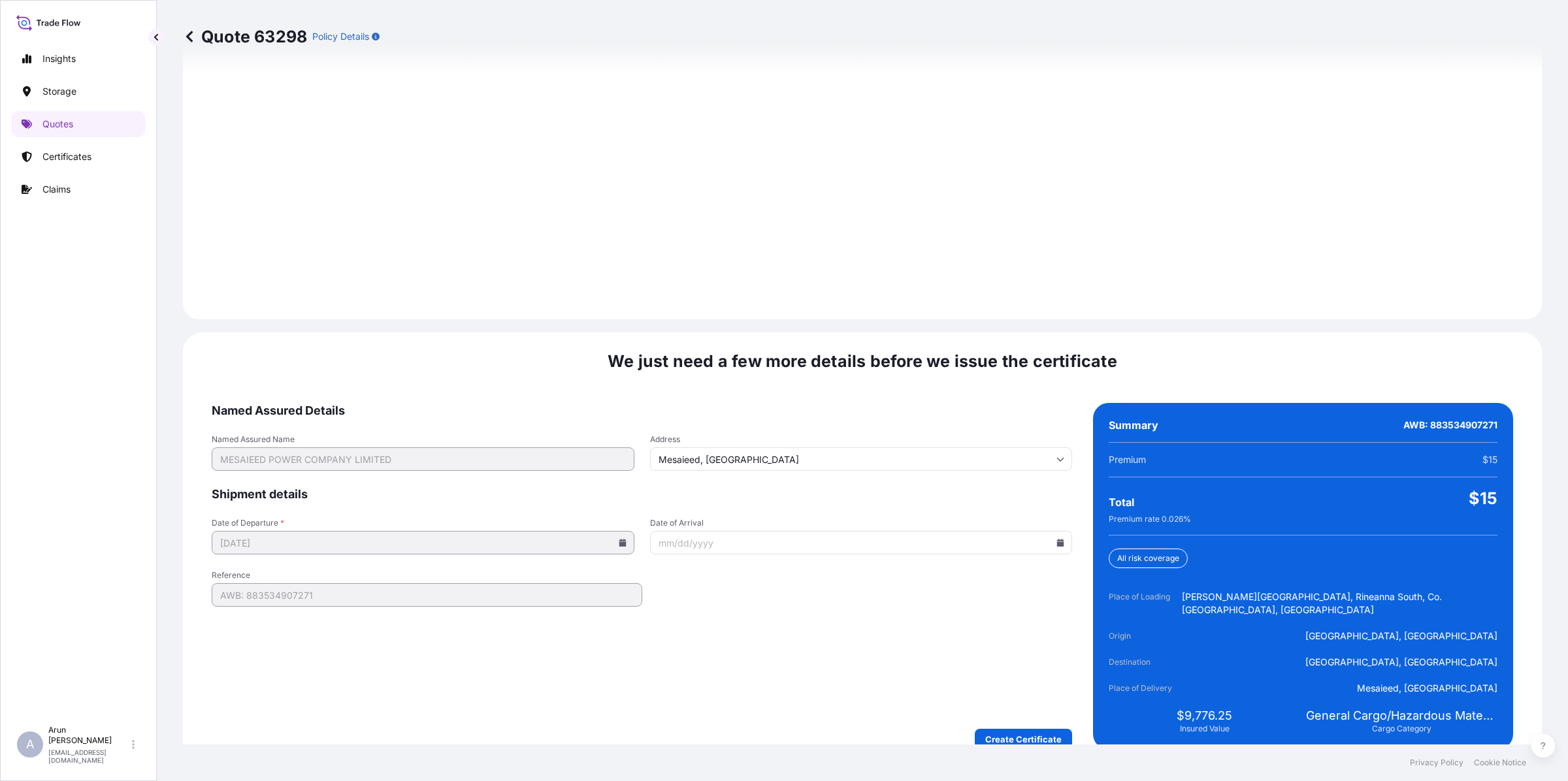
click at [1057, 538] on icon at bounding box center [1061, 542] width 7 height 7
click at [931, 667] on button "17" at bounding box center [921, 657] width 21 height 21
type input "[DATE]"
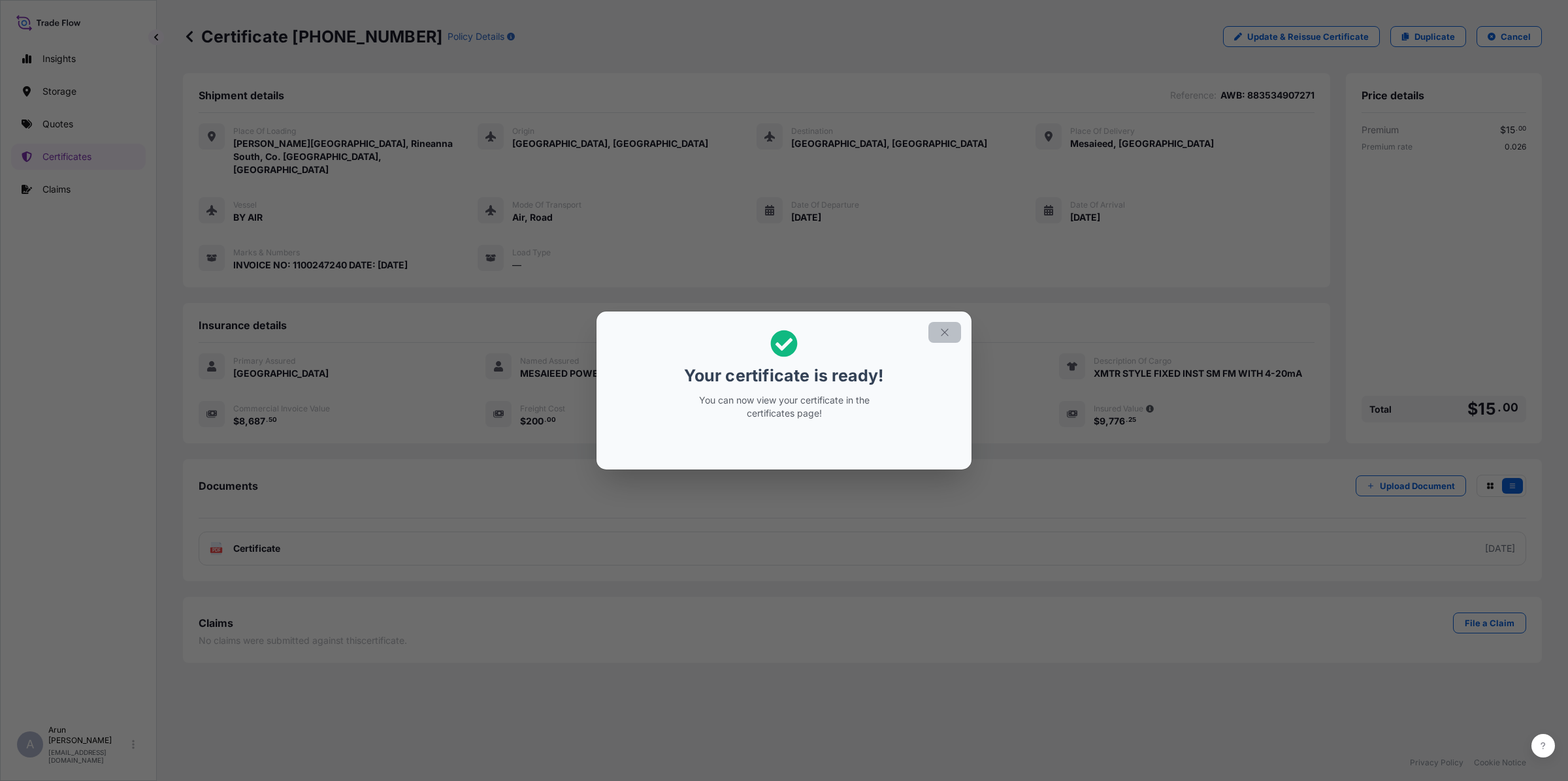
click at [944, 335] on icon "button" at bounding box center [944, 332] width 12 height 12
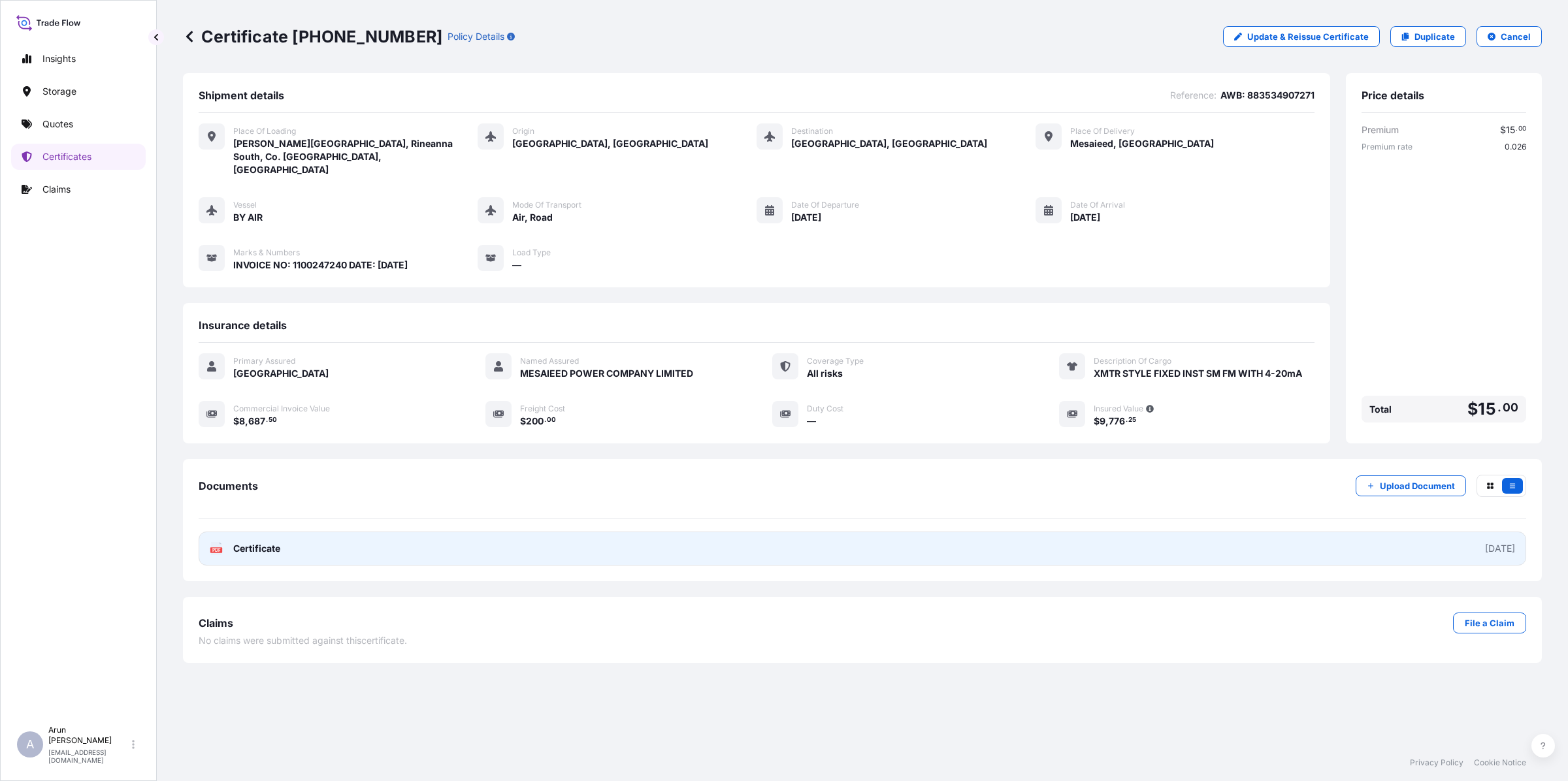
click at [373, 532] on link "PDF Certificate [DATE]" at bounding box center [861, 549] width 1327 height 34
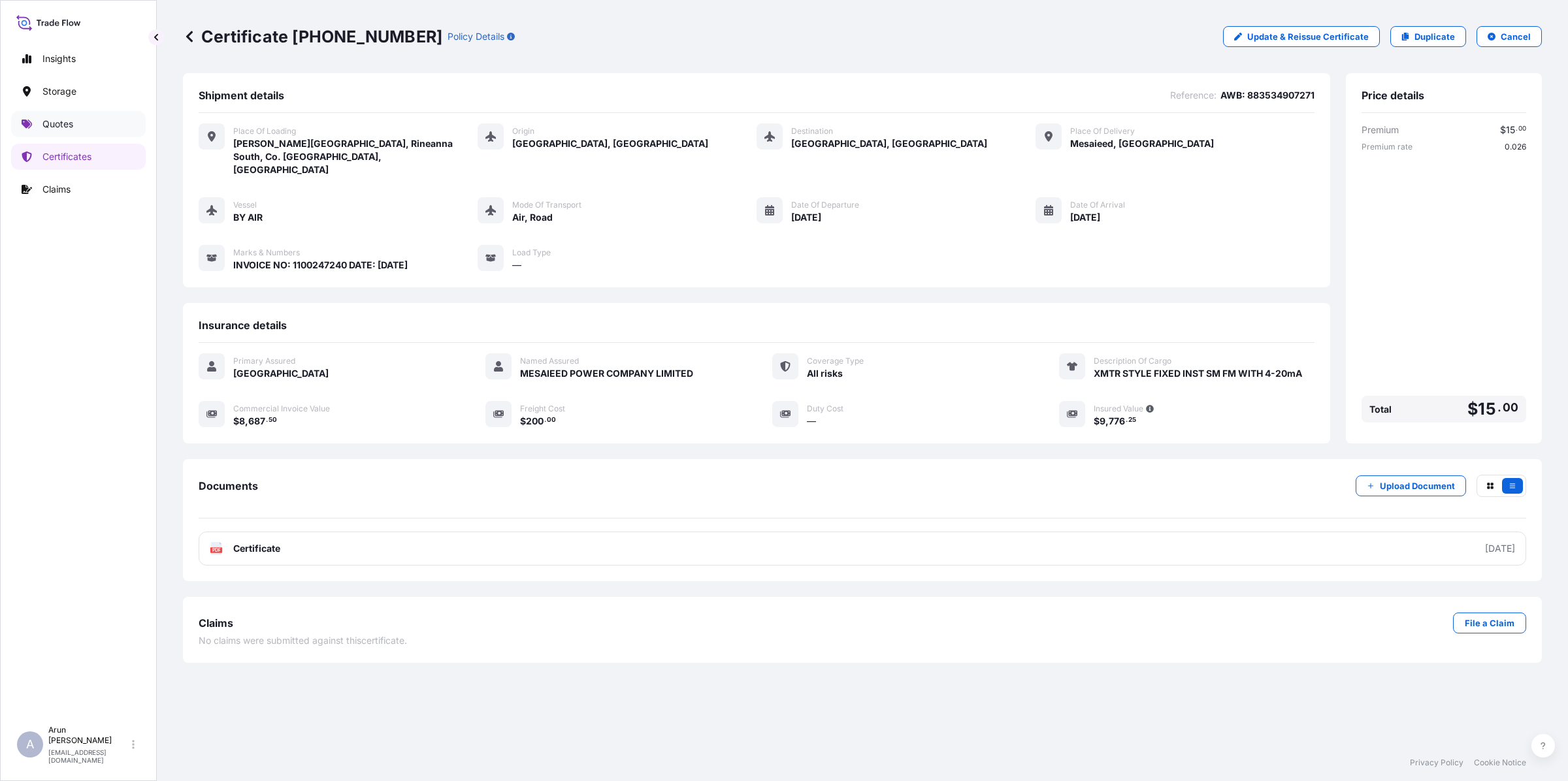
click at [42, 125] on link "Quotes" at bounding box center [78, 124] width 135 height 26
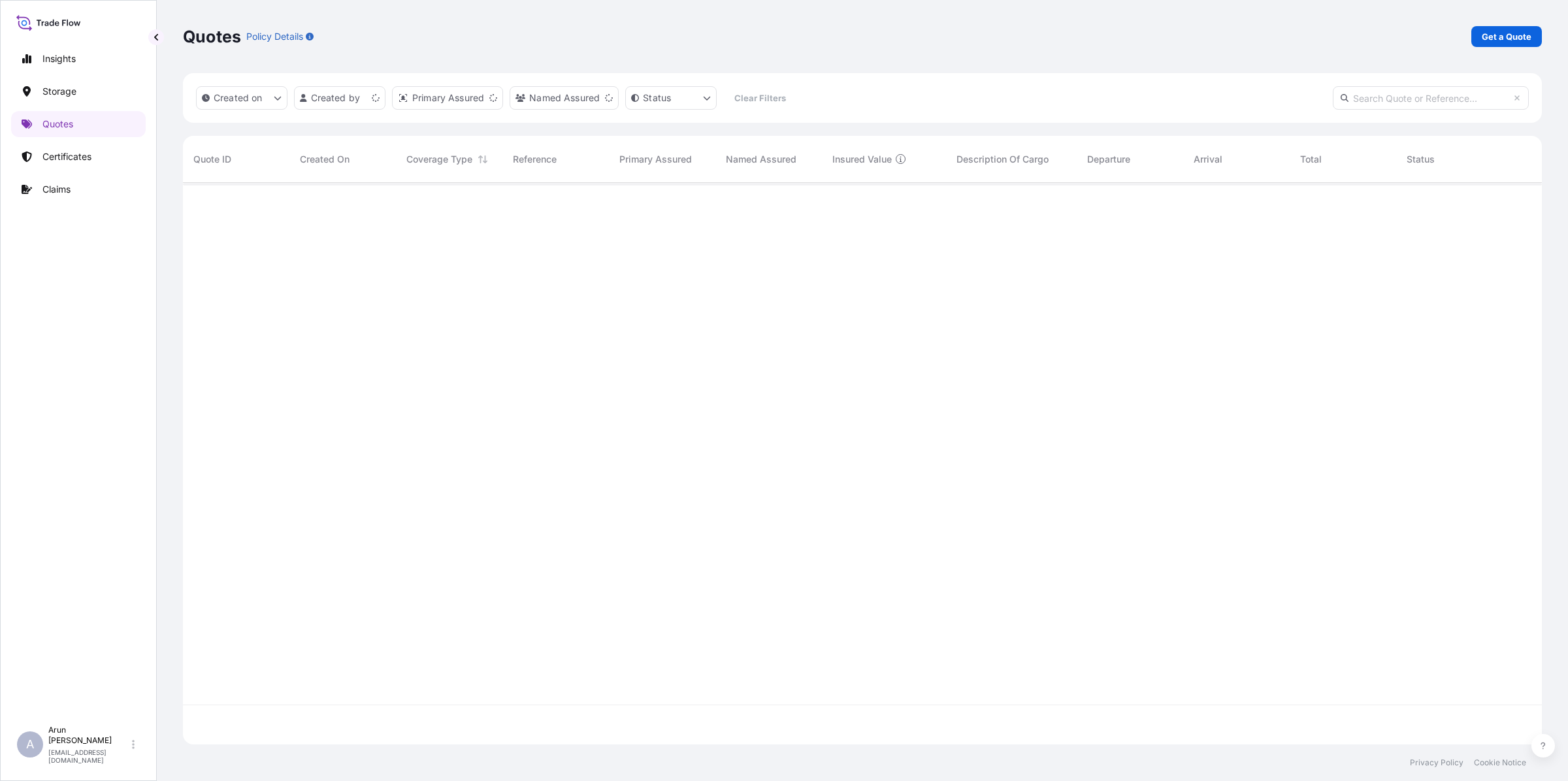
scroll to position [556, 1347]
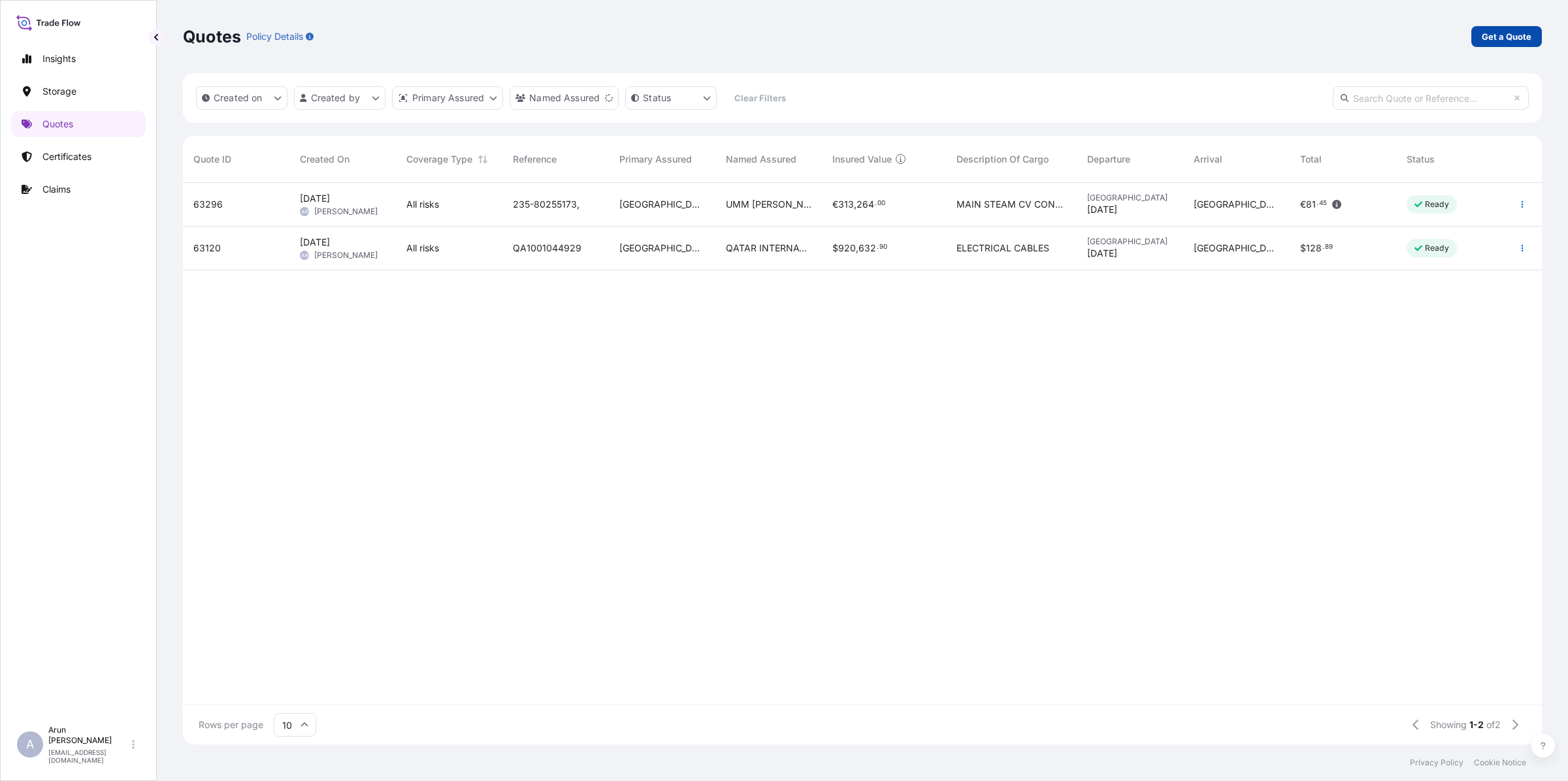
click at [1485, 36] on p "Get a Quote" at bounding box center [1506, 37] width 50 height 13
select select "Water"
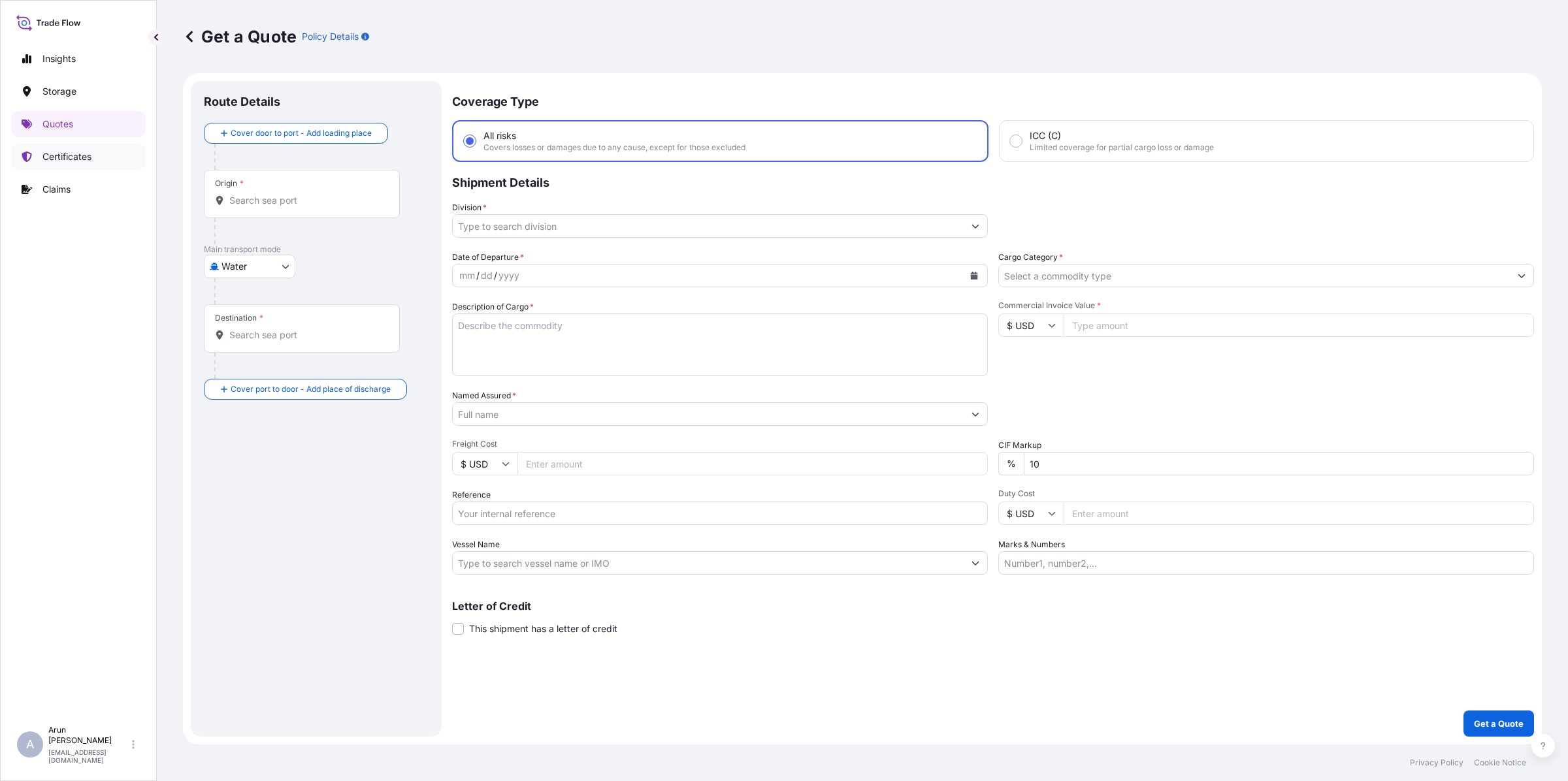
click at [73, 161] on p "Certificates" at bounding box center [66, 157] width 49 height 13
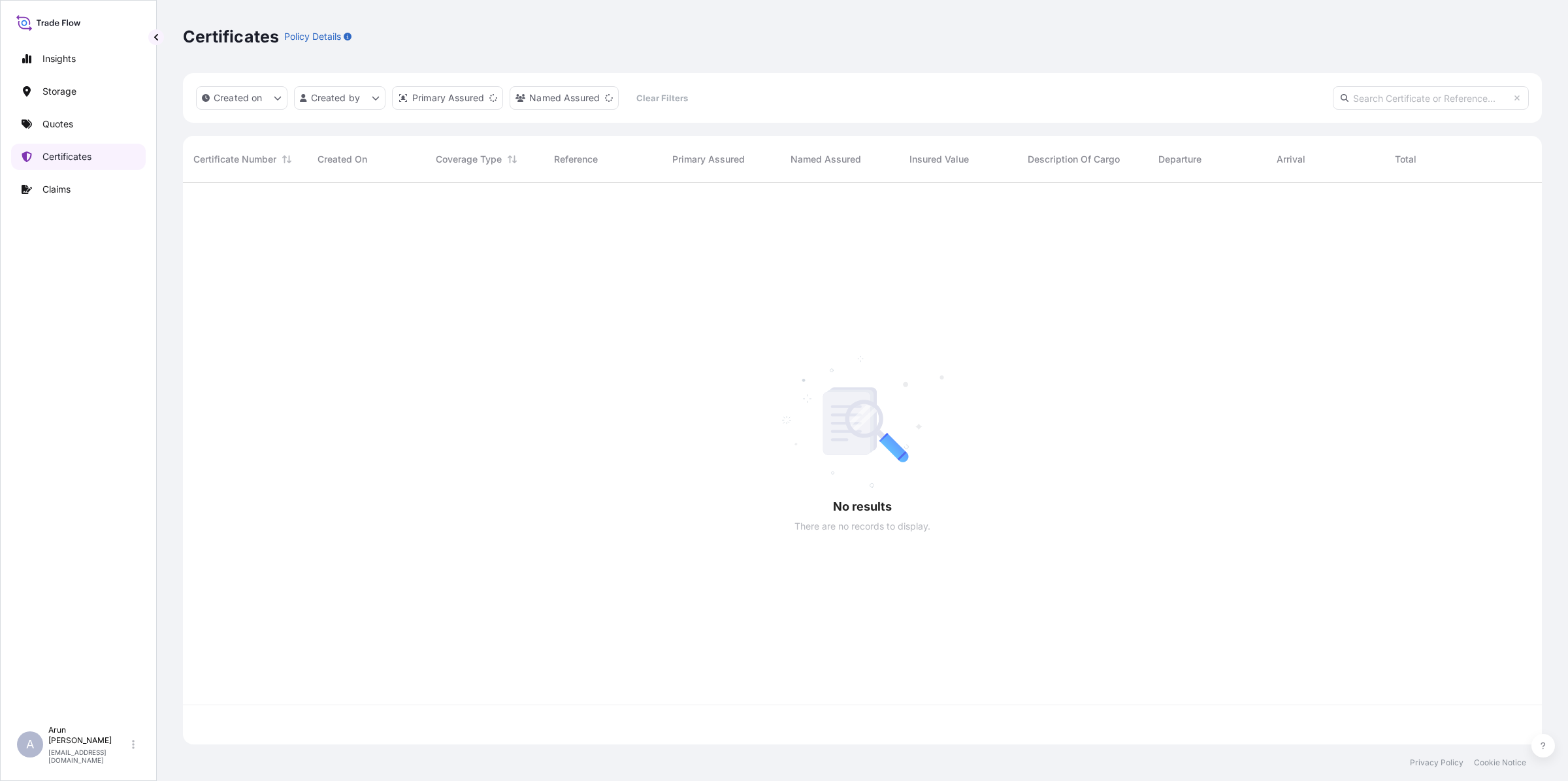
scroll to position [556, 1347]
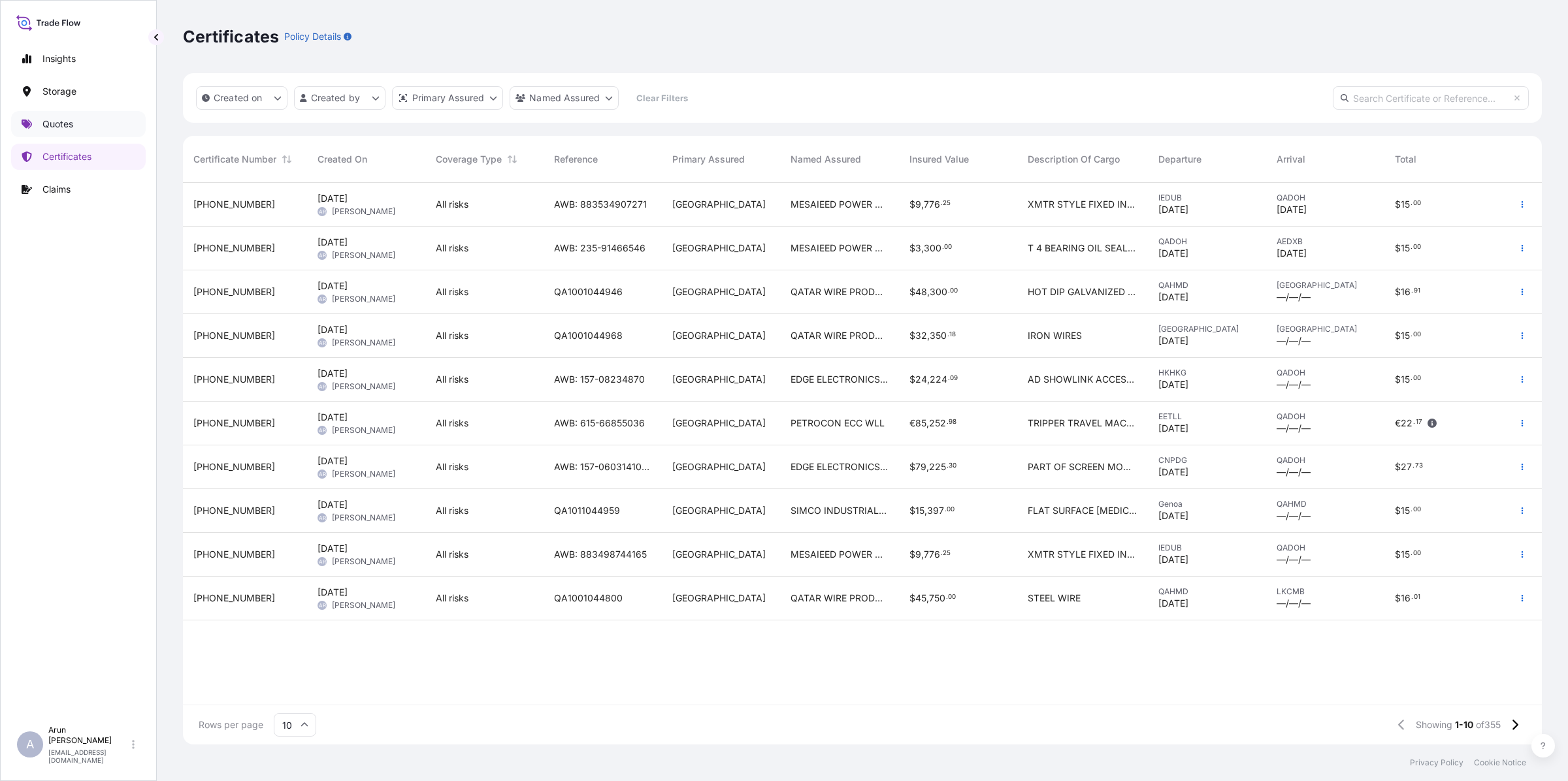
click at [64, 122] on p "Quotes" at bounding box center [57, 124] width 30 height 13
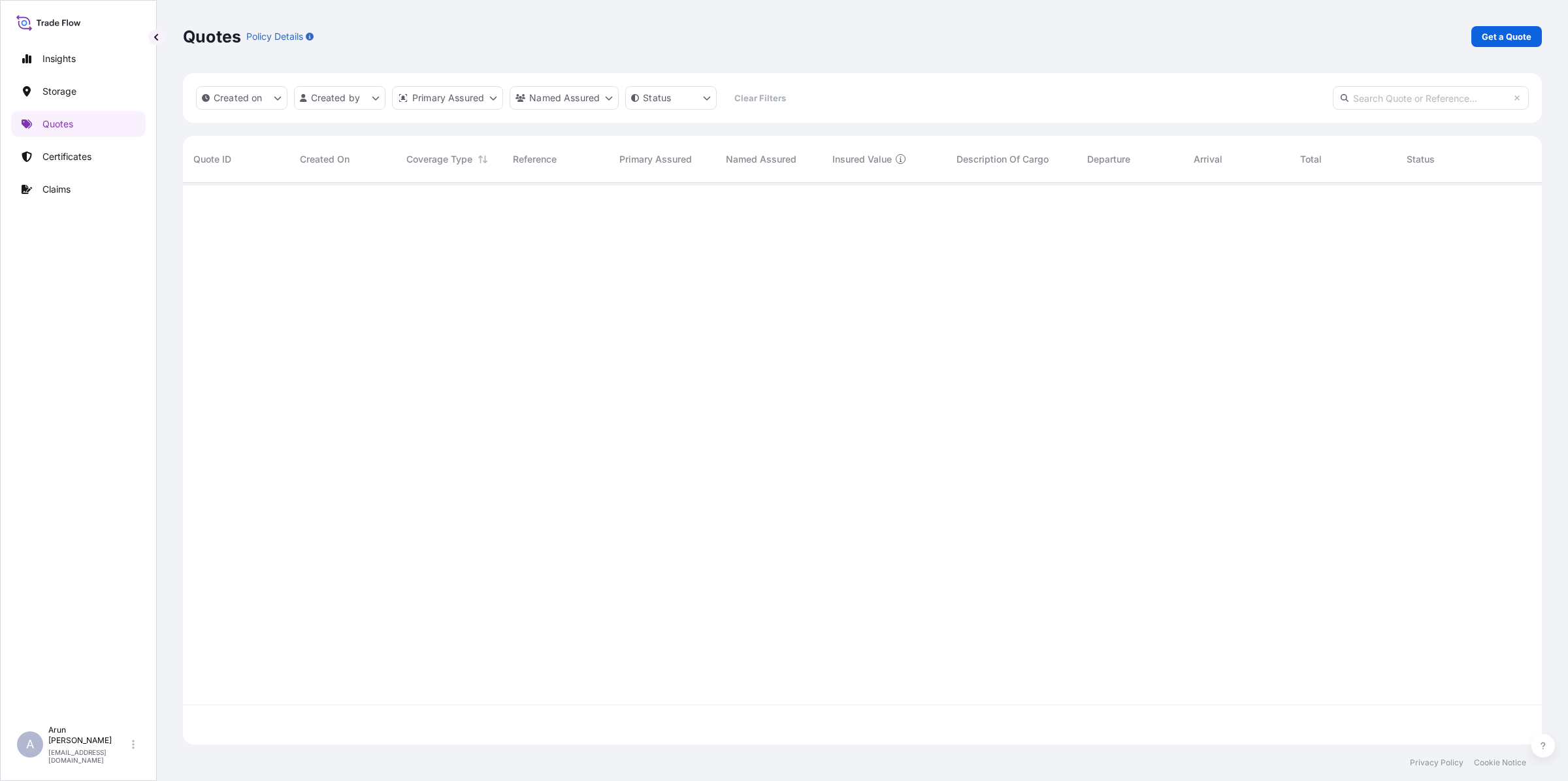
scroll to position [556, 1347]
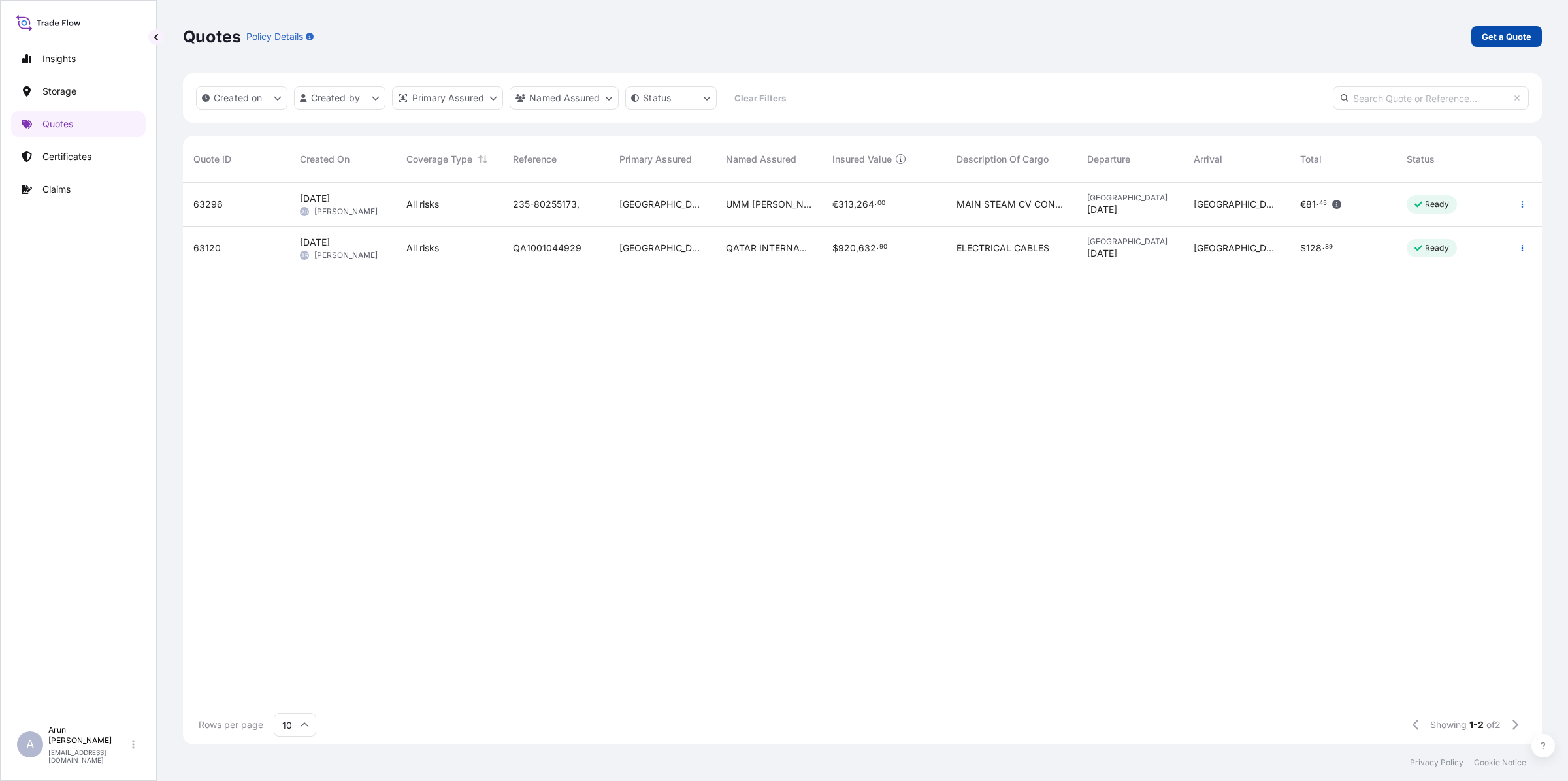
click at [1500, 32] on p "Get a Quote" at bounding box center [1506, 37] width 50 height 13
select select "Water"
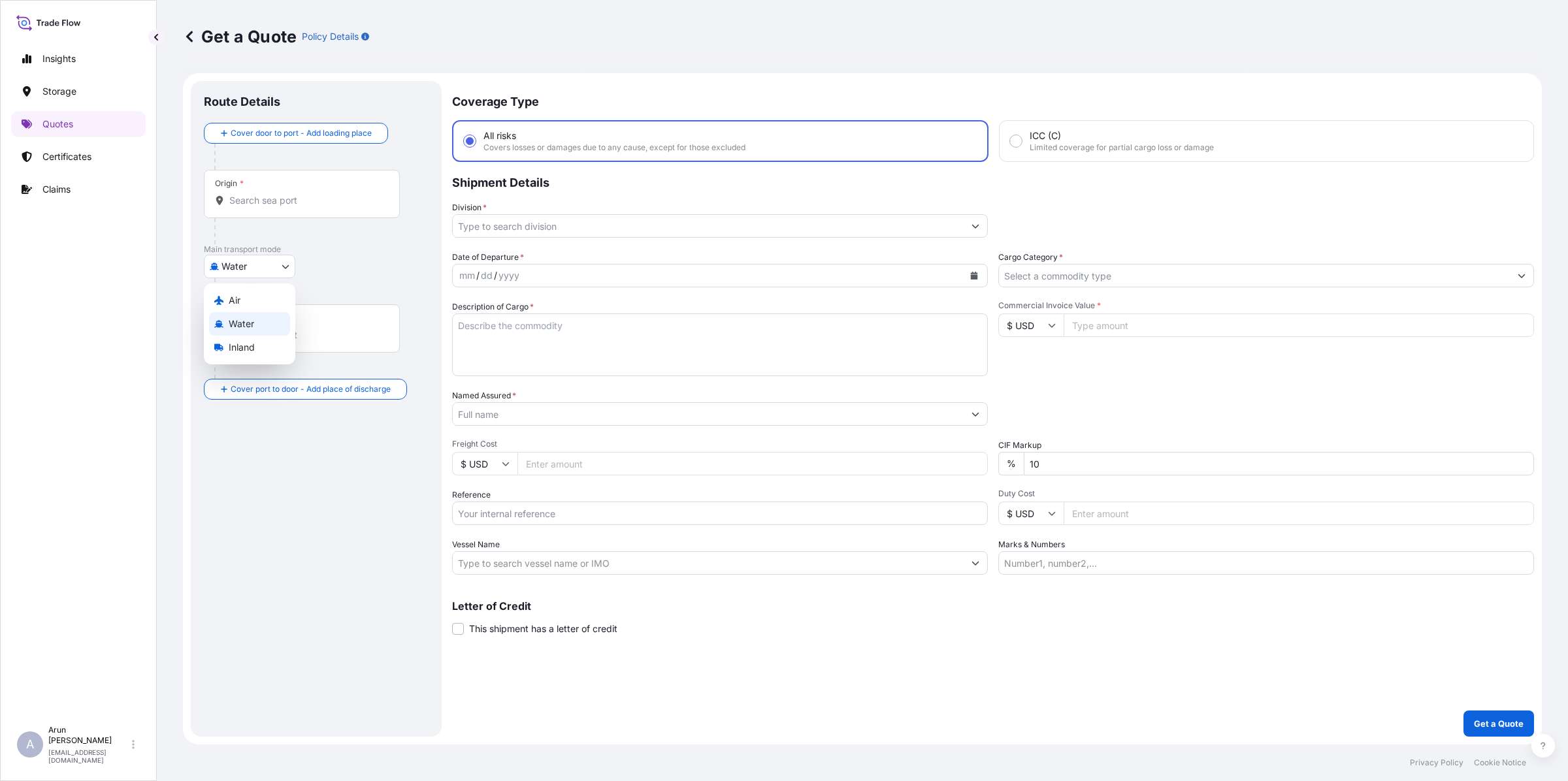
click at [279, 271] on body "Insights Storage Quotes Certificates Claims A [PERSON_NAME] [PERSON_NAME][EMAIL…" at bounding box center [784, 390] width 1568 height 781
click at [236, 299] on span "Air" at bounding box center [234, 301] width 12 height 13
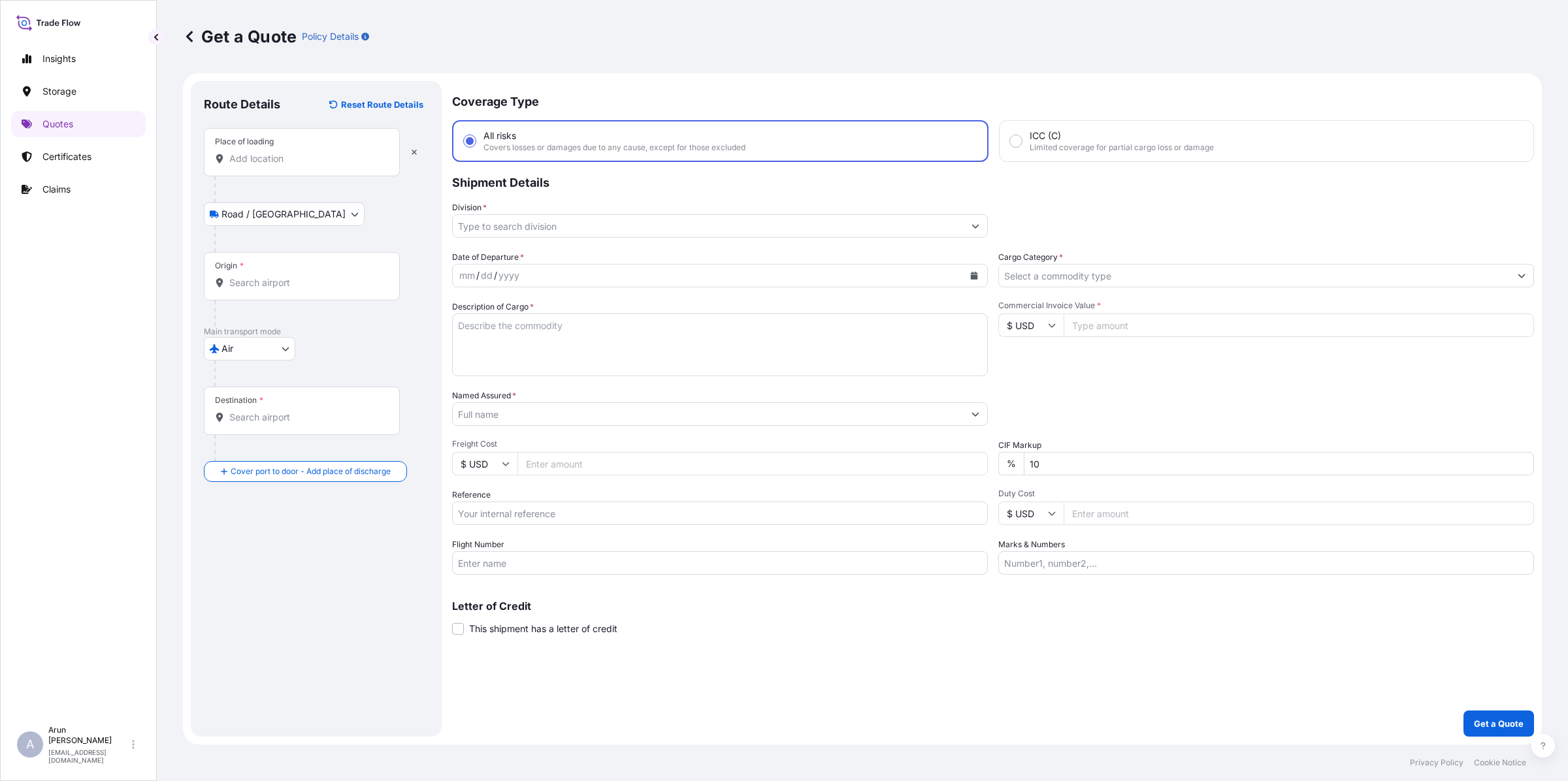
click at [270, 160] on input "Place of loading" at bounding box center [306, 159] width 154 height 13
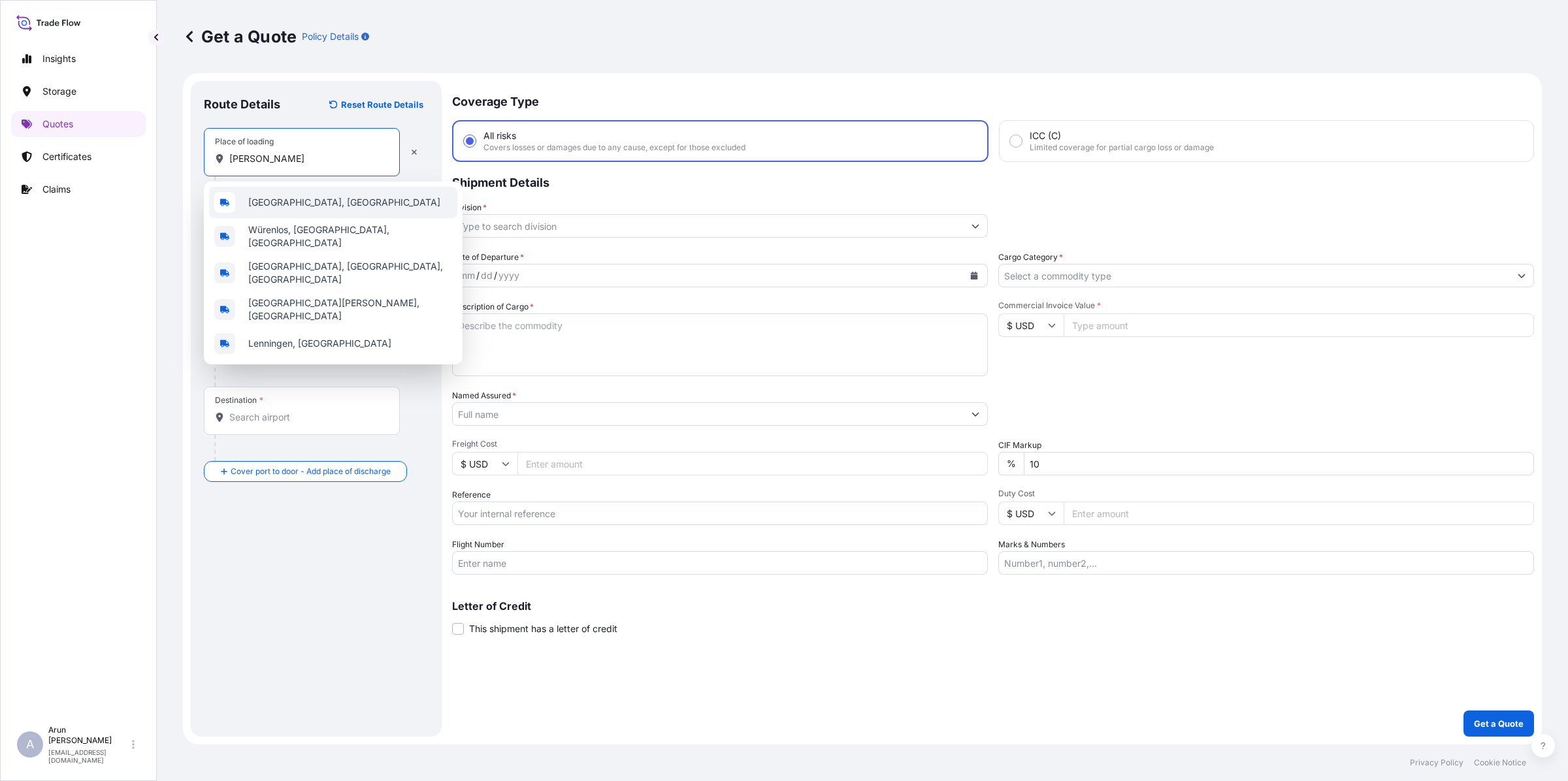
click at [305, 207] on span "[GEOGRAPHIC_DATA], [GEOGRAPHIC_DATA]" at bounding box center [344, 202] width 192 height 13
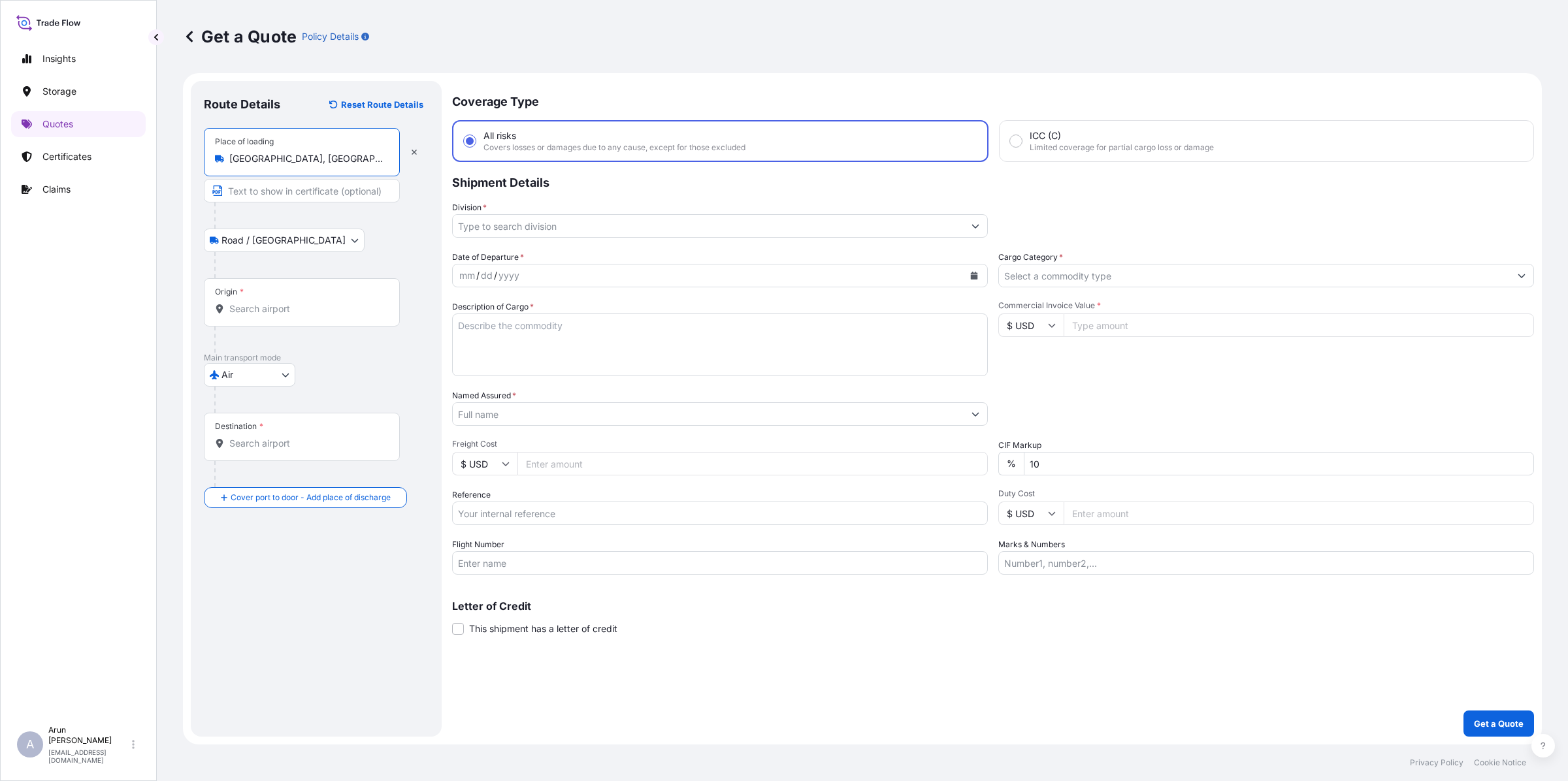
type input "[GEOGRAPHIC_DATA], [GEOGRAPHIC_DATA]"
click at [286, 189] on input "Text to appear on certificate" at bounding box center [302, 190] width 196 height 23
type input "QSC EMEA GMBH"
click at [299, 313] on input "Origin *" at bounding box center [306, 309] width 154 height 13
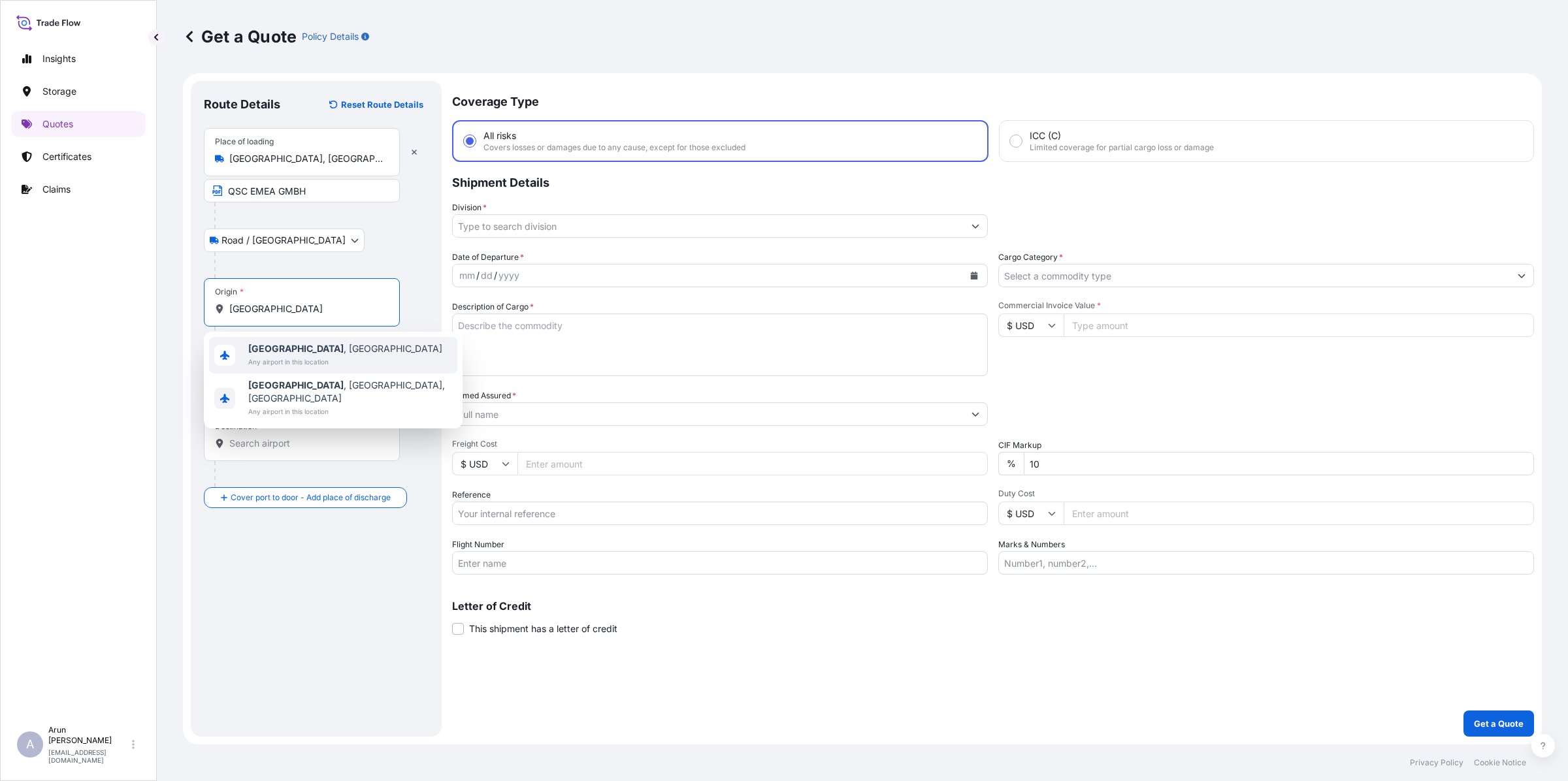
click at [318, 350] on span "[GEOGRAPHIC_DATA] , [GEOGRAPHIC_DATA]" at bounding box center [345, 349] width 194 height 13
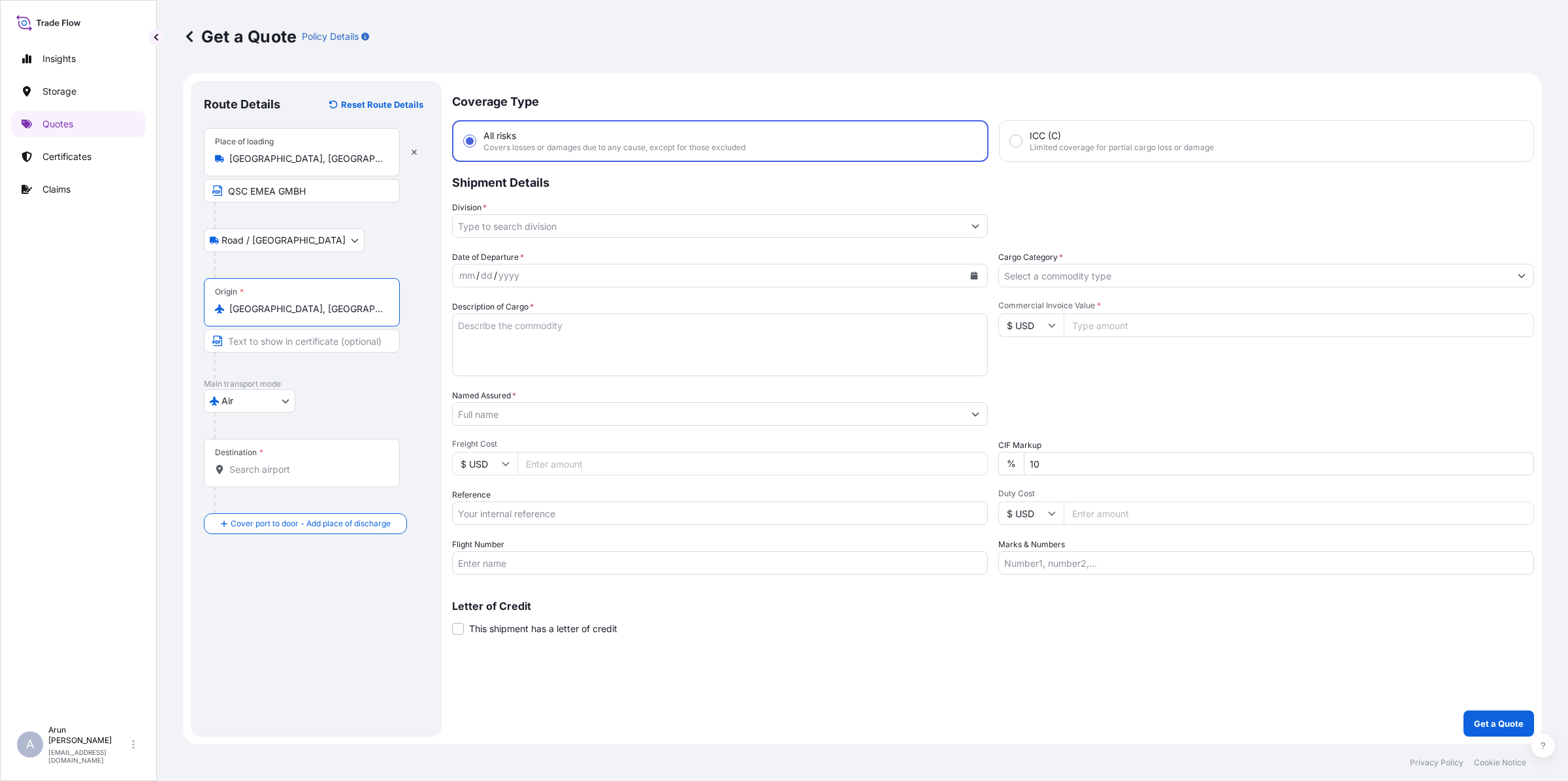
type input "[GEOGRAPHIC_DATA], [GEOGRAPHIC_DATA]"
click at [296, 466] on input "Destination *" at bounding box center [306, 469] width 154 height 13
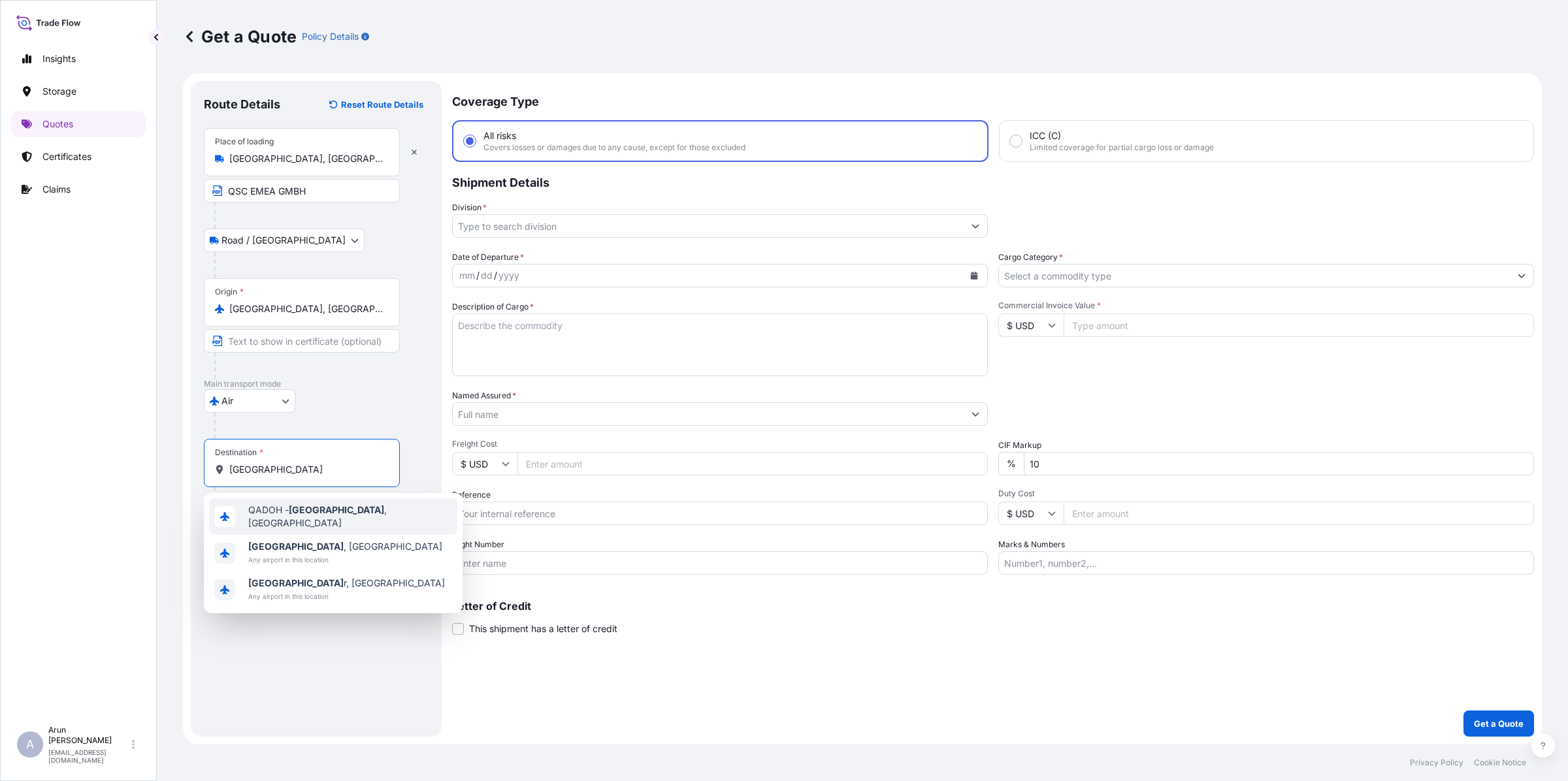
click at [286, 514] on span "QADOH - [GEOGRAPHIC_DATA] , [GEOGRAPHIC_DATA]" at bounding box center [350, 516] width 204 height 26
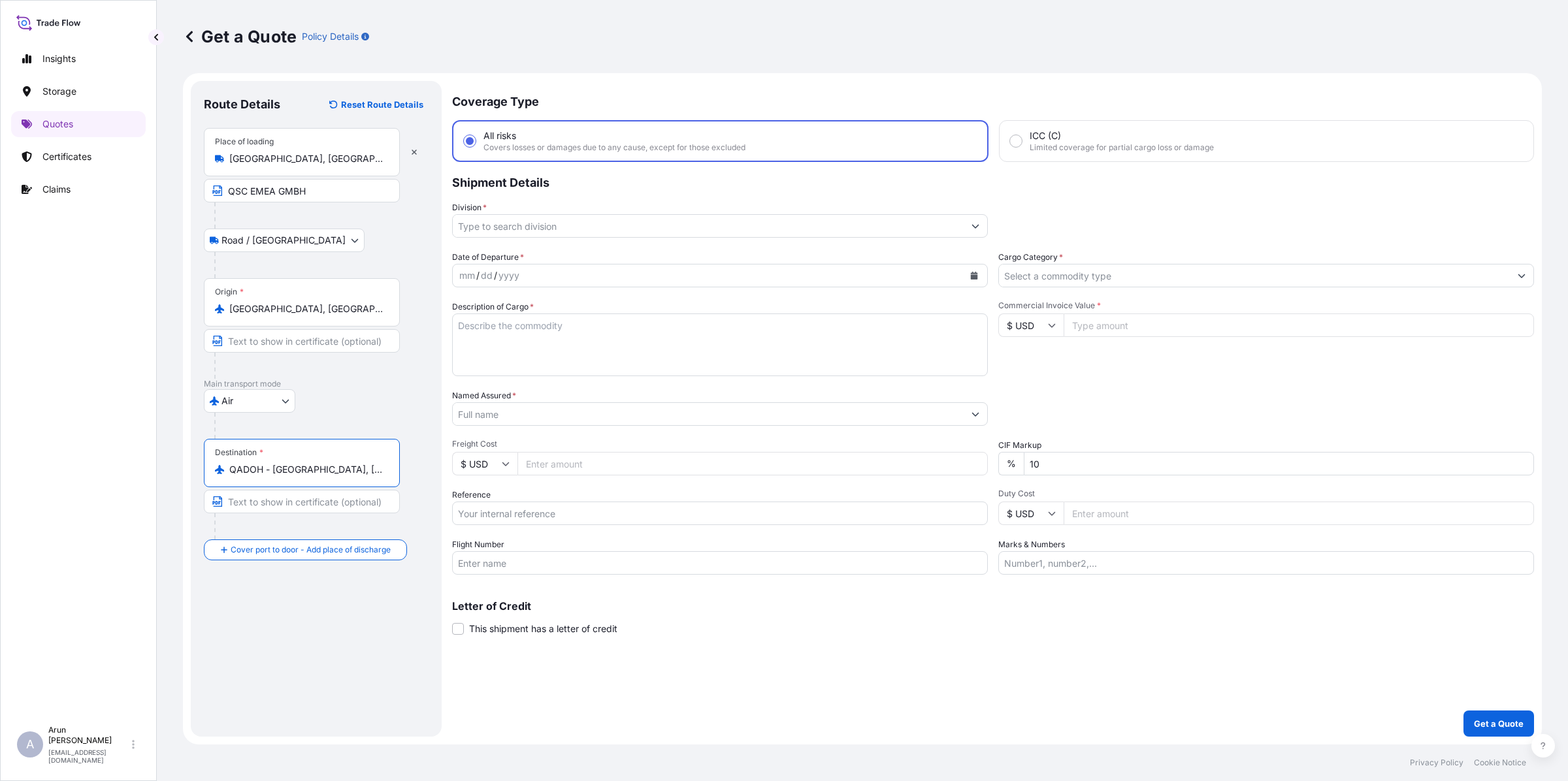
type input "QADOH - [GEOGRAPHIC_DATA], [GEOGRAPHIC_DATA]"
click at [333, 194] on input "QSC EMEA GMBH" at bounding box center [302, 190] width 196 height 23
type input "QSC EMEA GMBH, [GEOGRAPHIC_DATA], [GEOGRAPHIC_DATA]"
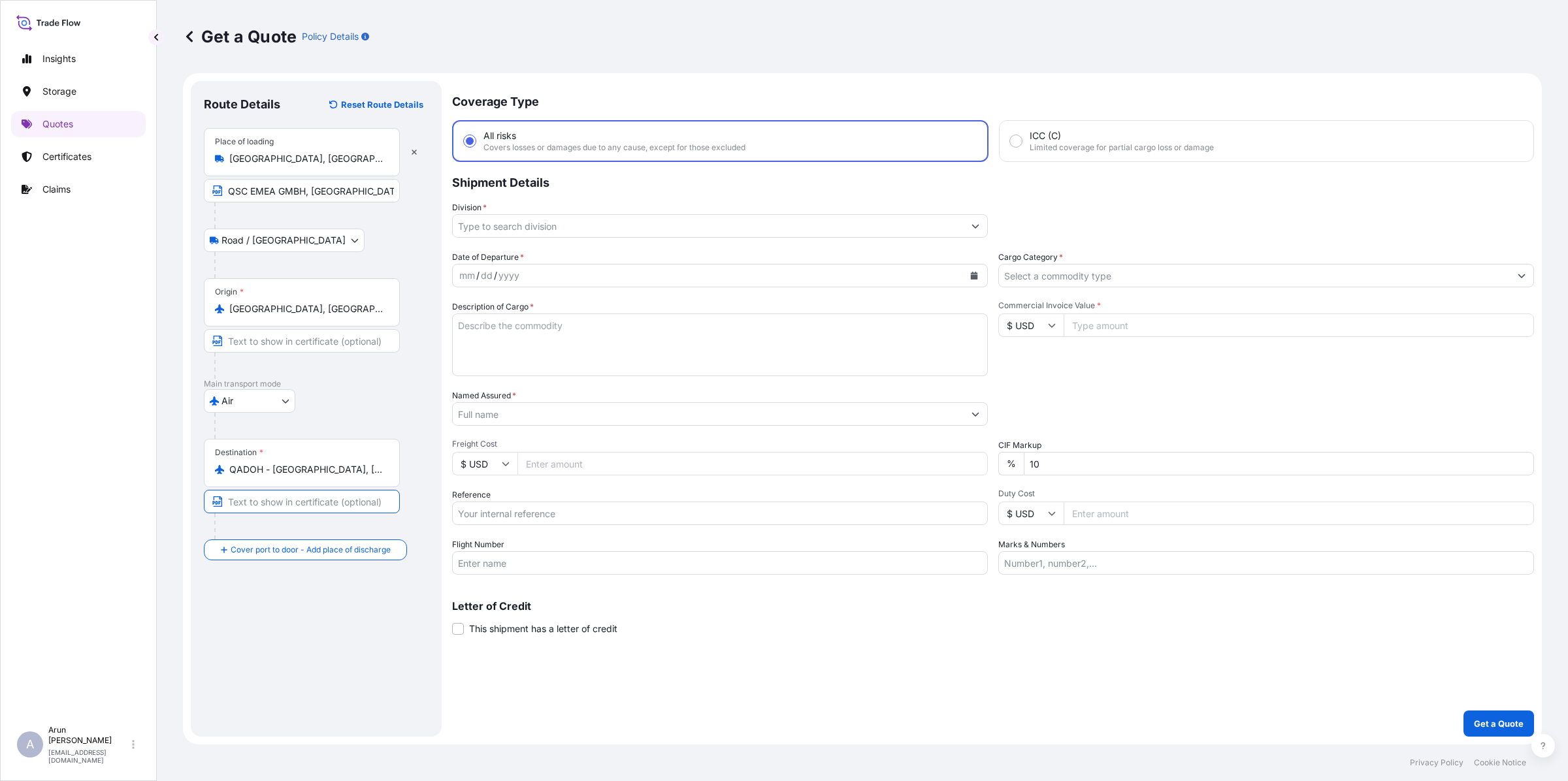
click at [315, 501] on input "Text to appear on certificate" at bounding box center [302, 501] width 196 height 23
drag, startPoint x: 167, startPoint y: 581, endPoint x: 214, endPoint y: 561, distance: 51.1
click at [168, 578] on div "Get a Quote Policy Details Route Details Reset Route Details Place of loading […" at bounding box center [862, 372] width 1411 height 744
click at [288, 615] on input "Place of Discharge" at bounding box center [306, 620] width 154 height 13
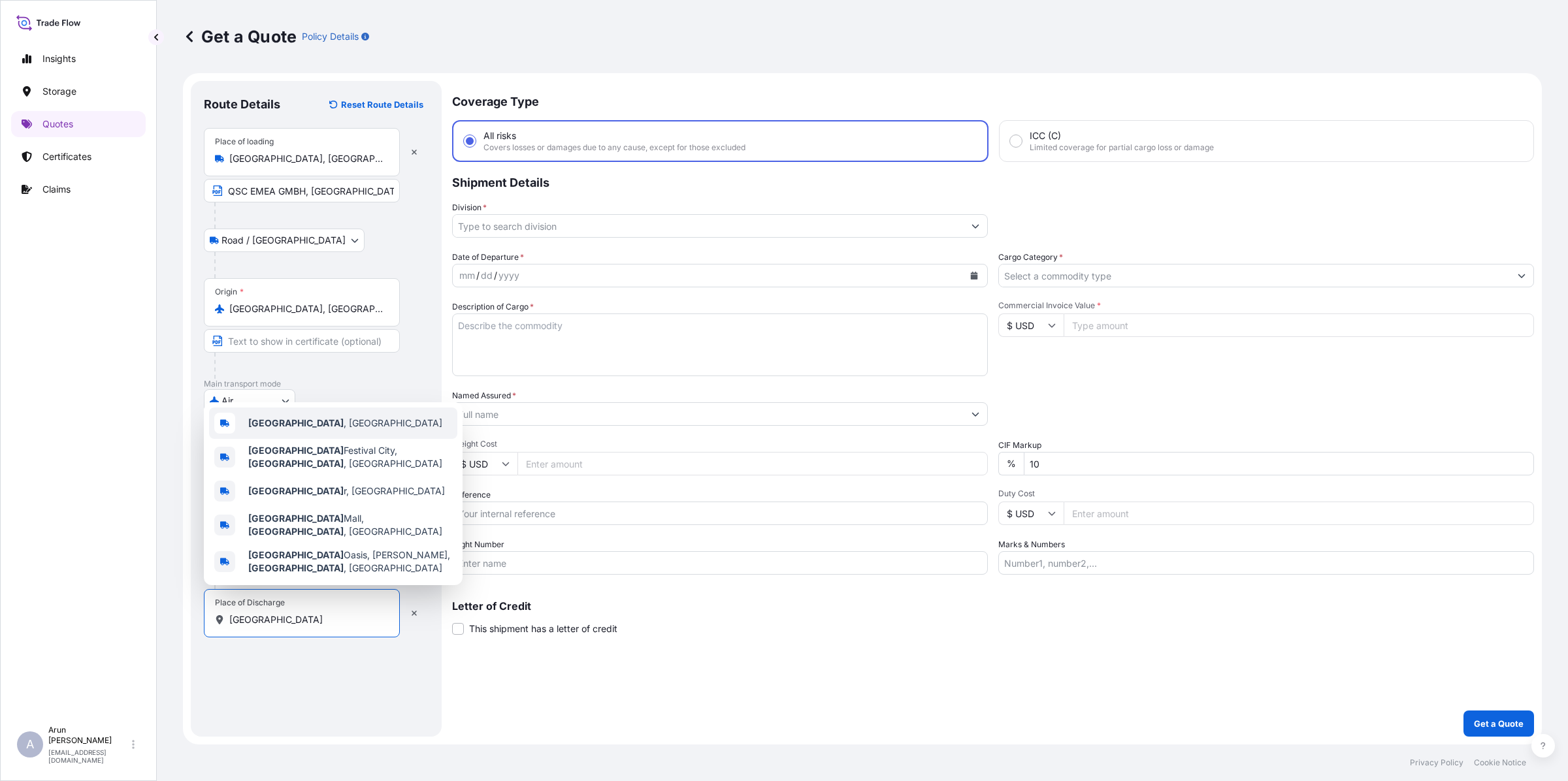
click at [269, 429] on b "[GEOGRAPHIC_DATA]" at bounding box center [295, 423] width 95 height 11
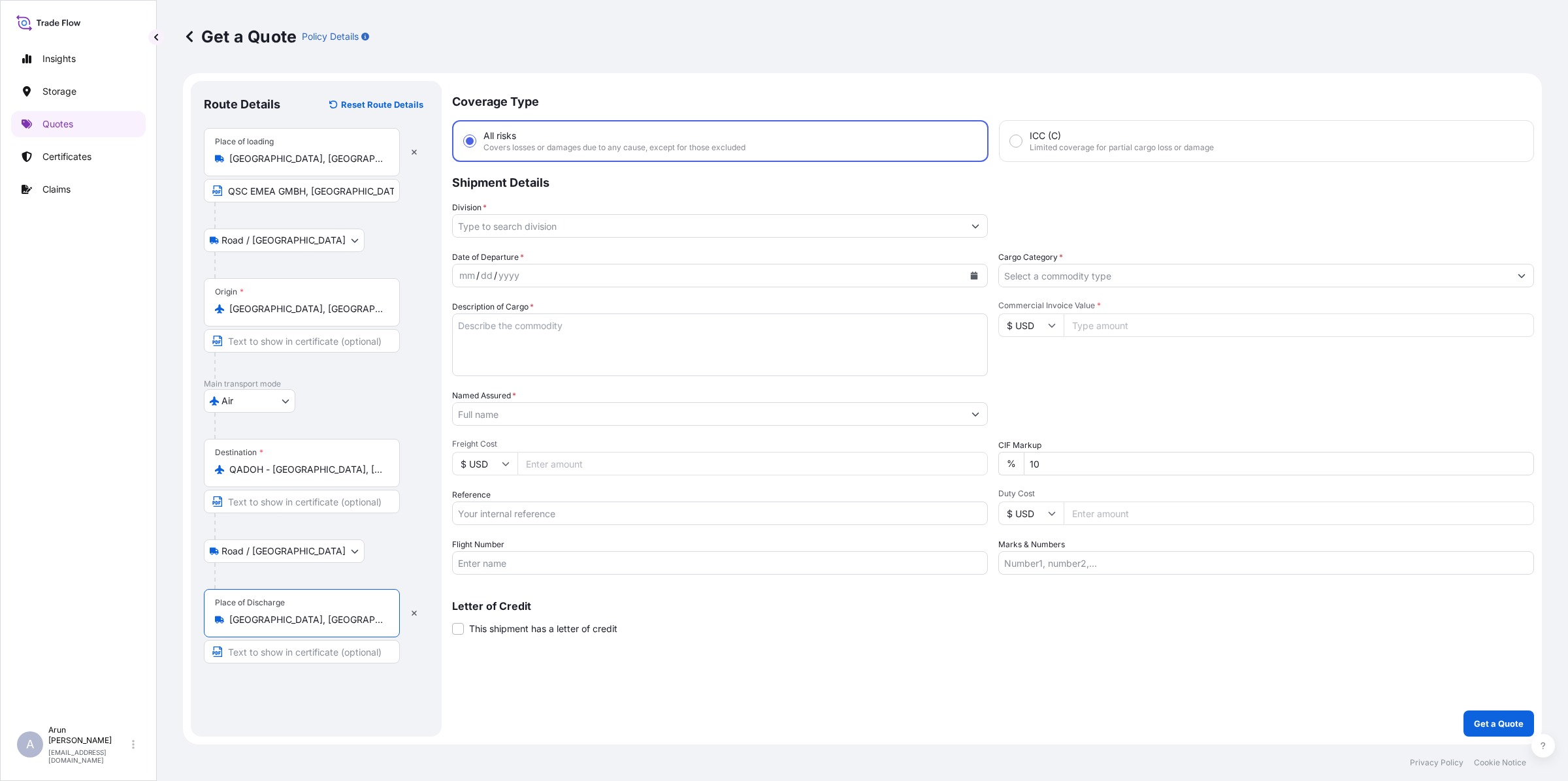
type input "[GEOGRAPHIC_DATA], [GEOGRAPHIC_DATA]"
click at [310, 650] on input "Text to appear on certificate" at bounding box center [302, 651] width 196 height 23
type input "EDGE ELECTRONICS TRADING WLL"
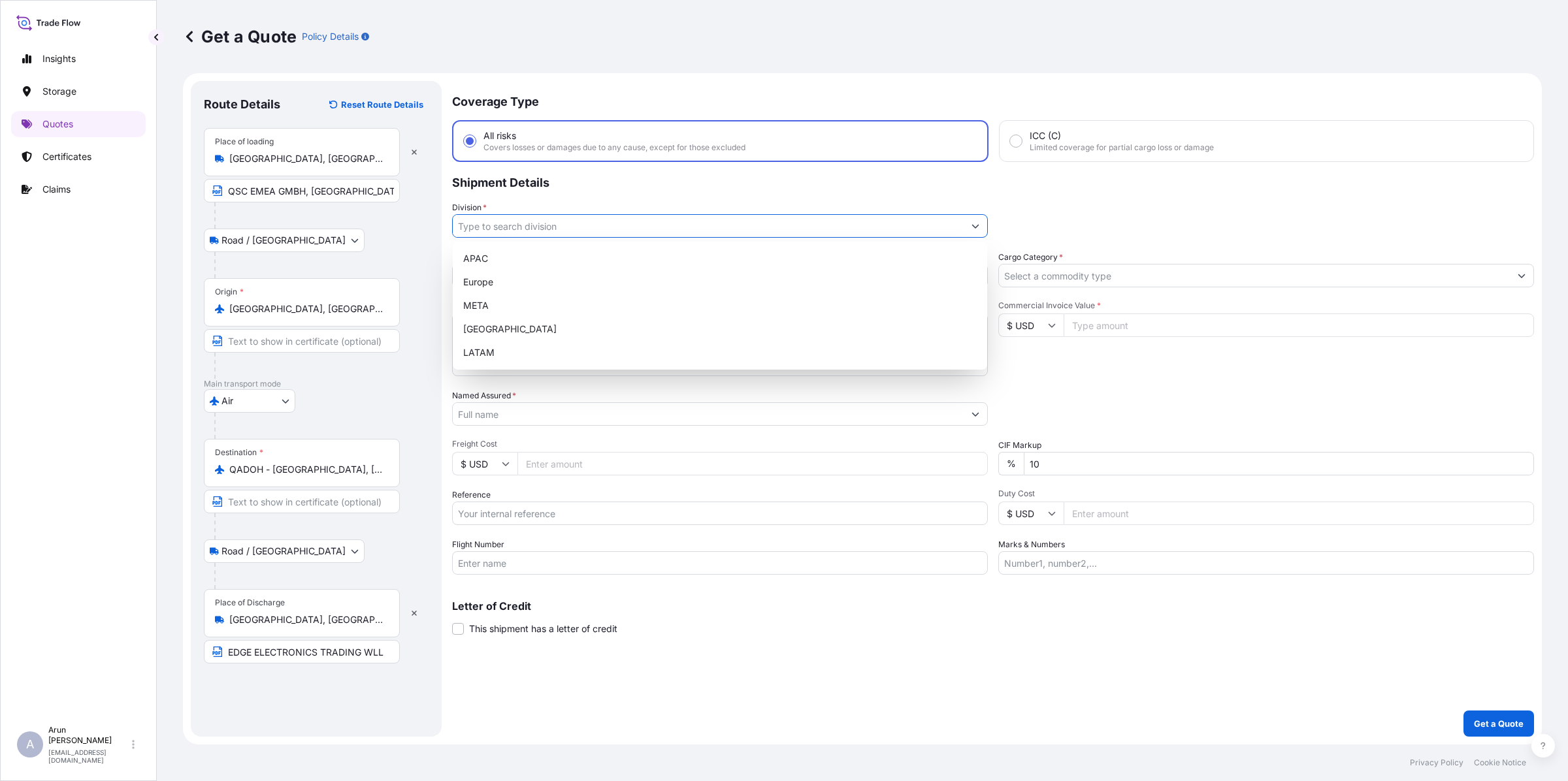
click at [547, 230] on input "Division *" at bounding box center [708, 225] width 511 height 23
click at [491, 305] on div "META" at bounding box center [720, 305] width 524 height 23
type input "META"
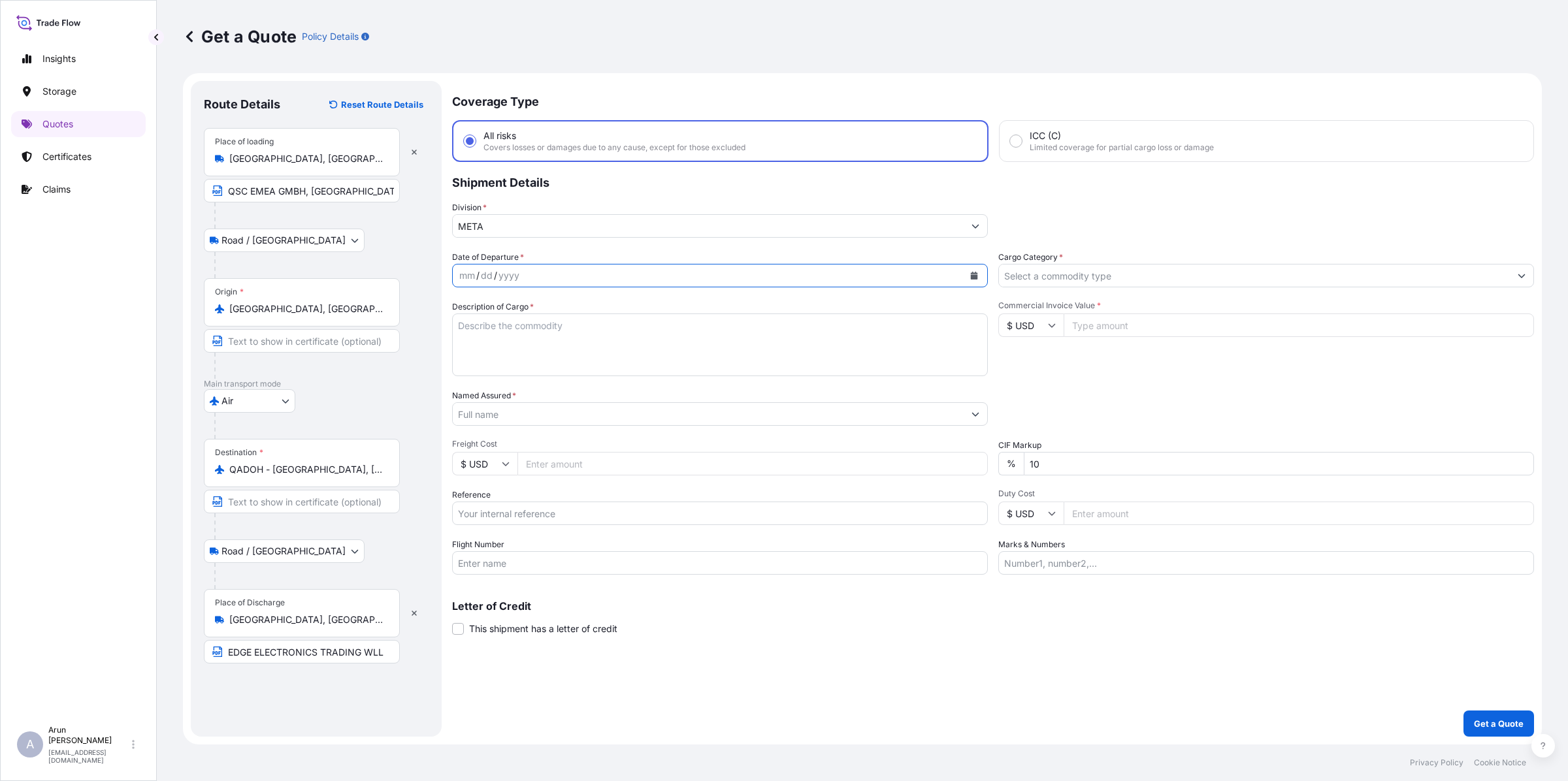
click at [971, 268] on button "Calendar" at bounding box center [974, 276] width 21 height 21
click at [493, 432] on div "18" at bounding box center [499, 433] width 23 height 23
click at [484, 335] on textarea "Description of Cargo *" at bounding box center [719, 345] width 536 height 63
type textarea "LOUD SPEAKERS"
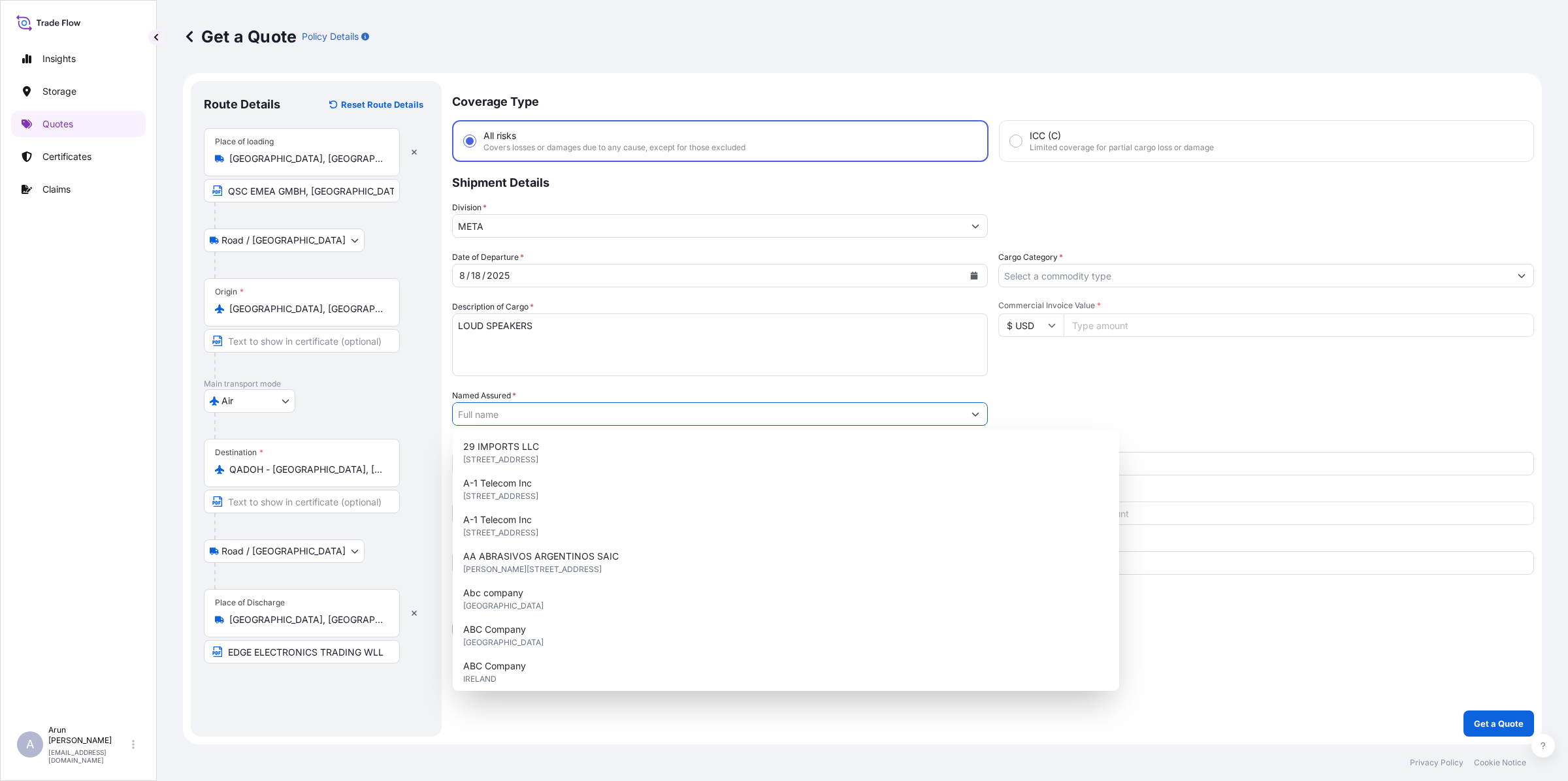
click at [555, 415] on input "Named Assured *" at bounding box center [708, 413] width 511 height 23
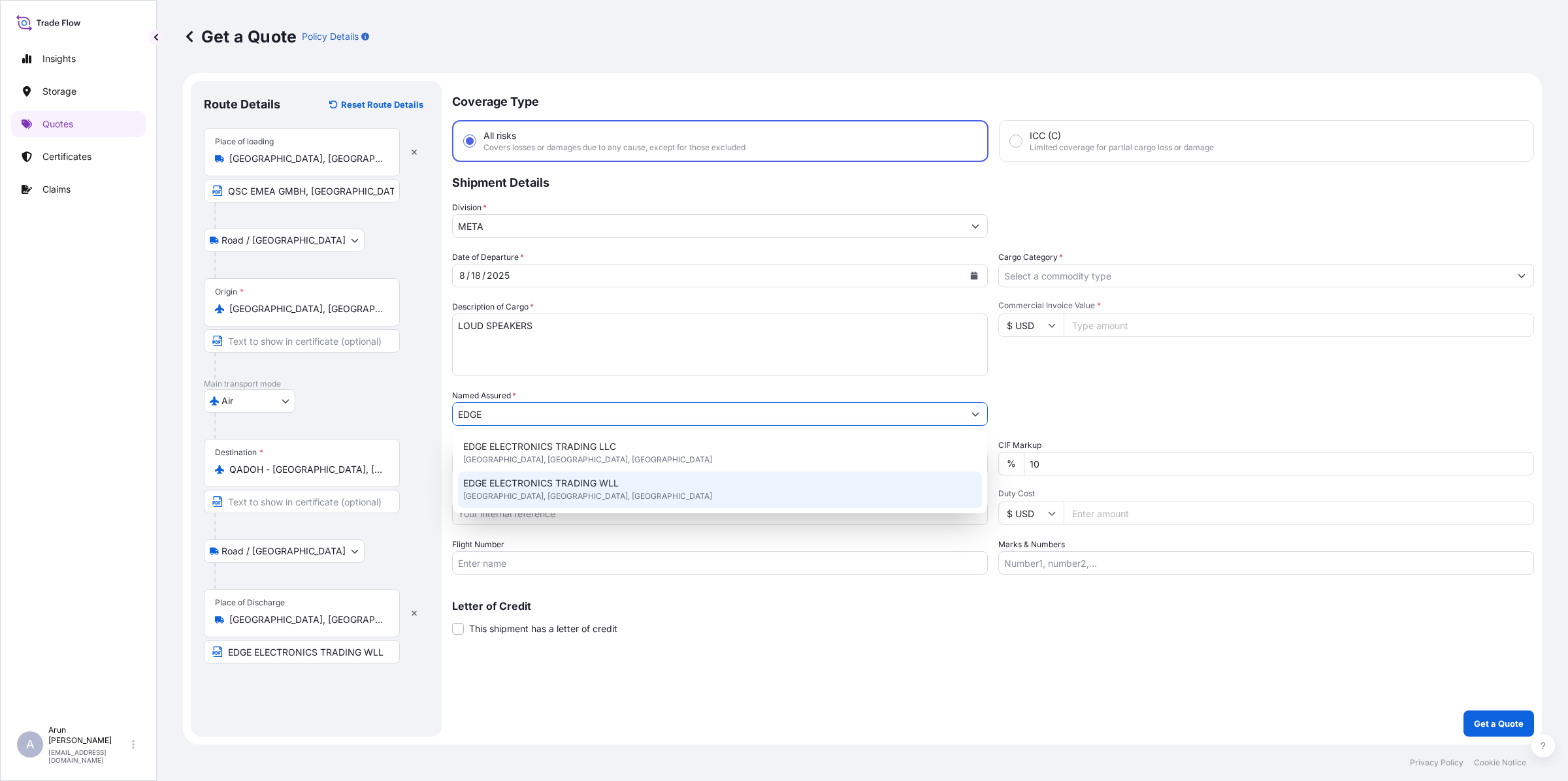
click at [565, 483] on span "EDGE ELECTRONICS TRADING WLL" at bounding box center [540, 483] width 156 height 13
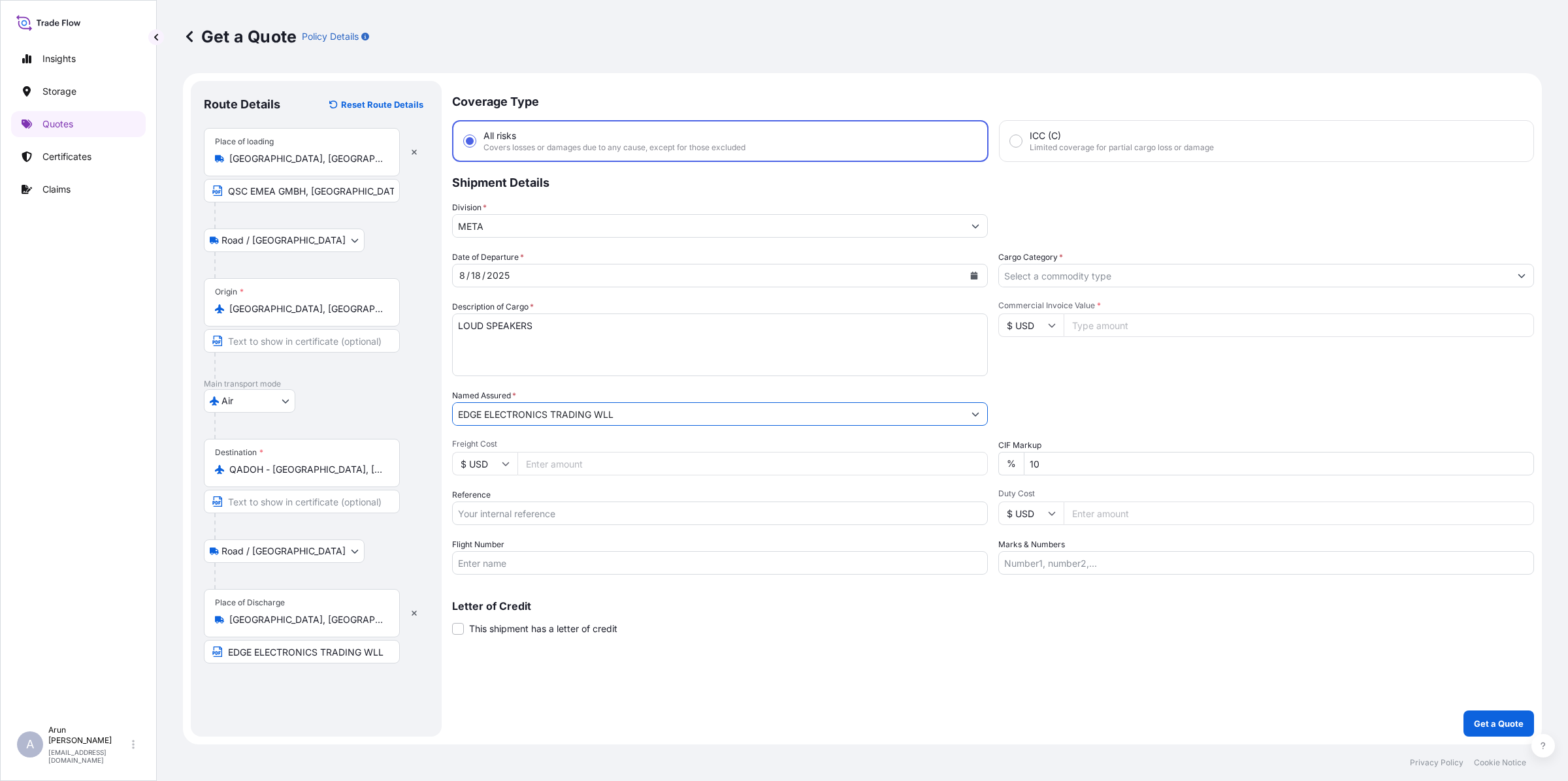
type input "EDGE ELECTRONICS TRADING WLL"
click at [562, 462] on input "Freight Cost" at bounding box center [753, 463] width 470 height 23
type input "210"
click at [1081, 325] on input "Commercial Invoice Value *" at bounding box center [1299, 325] width 470 height 23
type input "6327.93"
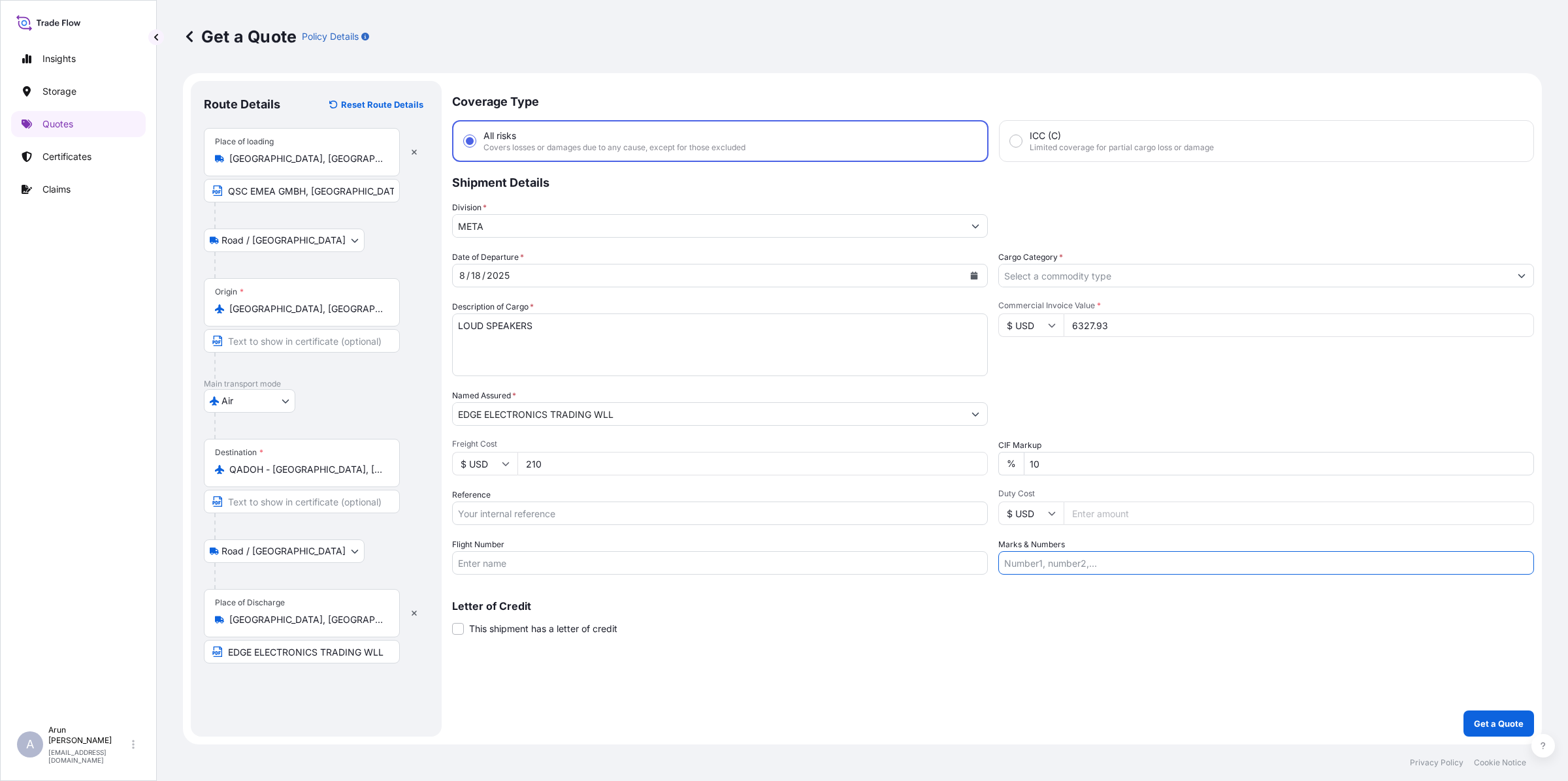
click at [1078, 562] on input "Marks & Numbers" at bounding box center [1265, 562] width 536 height 23
drag, startPoint x: 1063, startPoint y: 565, endPoint x: 1105, endPoint y: 575, distance: 43.2
click at [1104, 578] on div "Coverage Type All risks Covers losses or damages due to any cause, except for t…" at bounding box center [992, 408] width 1082 height 656
drag, startPoint x: 1078, startPoint y: 562, endPoint x: 1095, endPoint y: 570, distance: 18.8
click at [1095, 570] on input "INVOICE NO: 13966698 DATE: [DATE]" at bounding box center [1265, 562] width 536 height 23
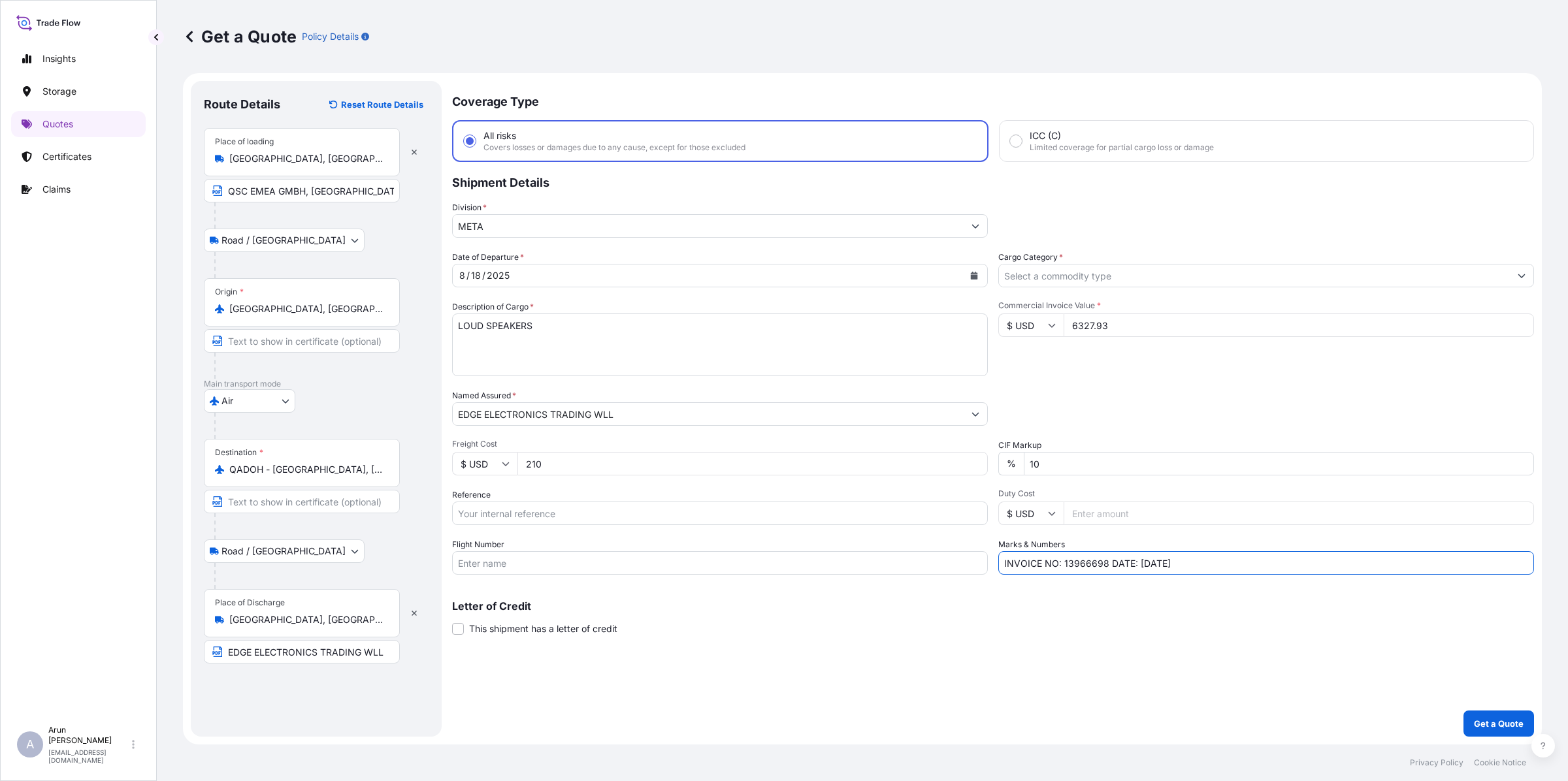
click at [1146, 561] on input "INVOICE NO: 13966698 DATE: [DATE]" at bounding box center [1265, 562] width 536 height 23
type input "INVOICE NO: 13966698 DATE: [DATE]"
click at [753, 449] on div "Freight Cost $ USD 210" at bounding box center [719, 457] width 536 height 37
click at [498, 516] on input "Reference" at bounding box center [719, 513] width 536 height 23
drag, startPoint x: 528, startPoint y: 514, endPoint x: 583, endPoint y: 512, distance: 55.0
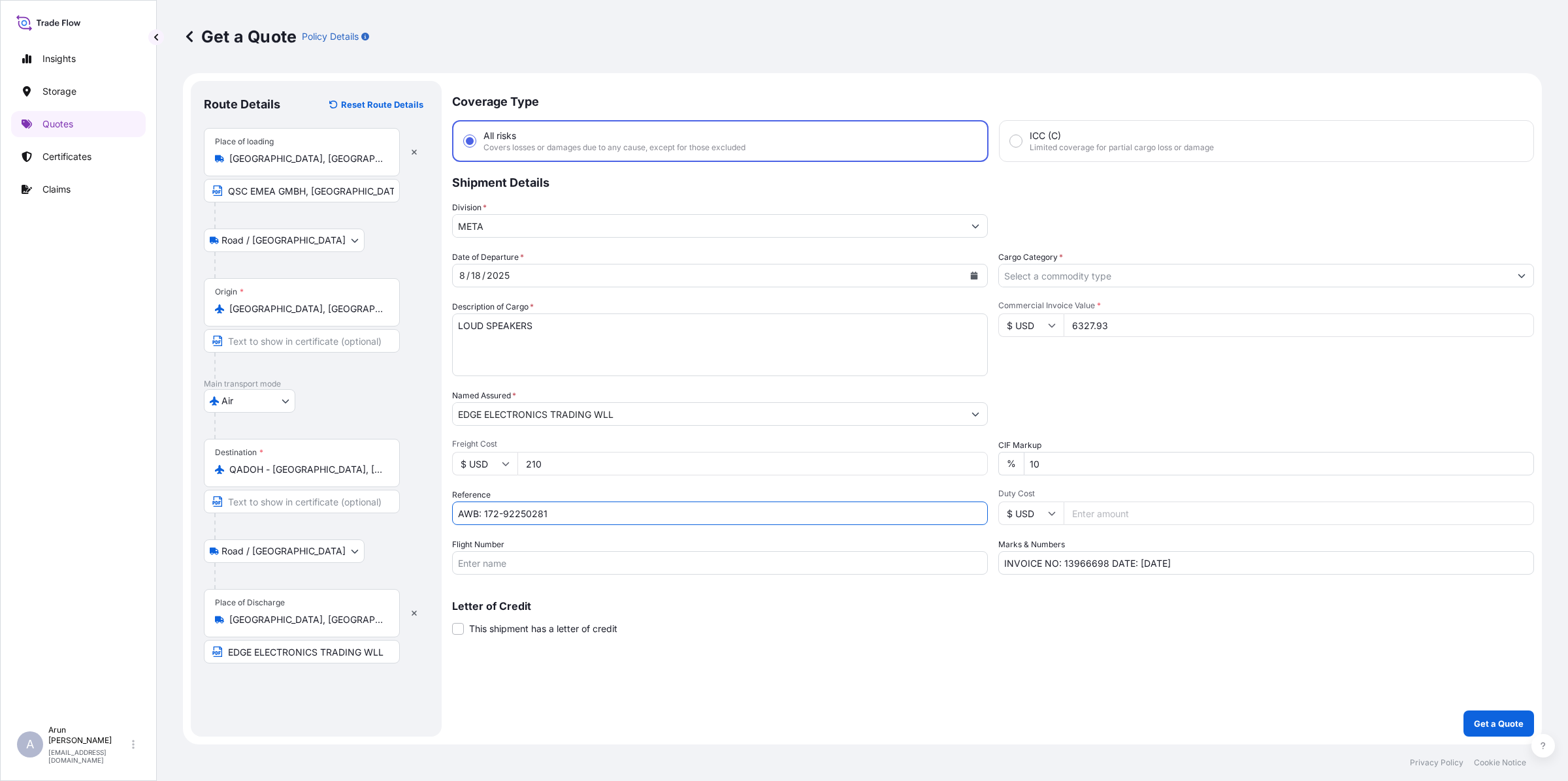
click at [583, 512] on input "AWB: 172-92250281" at bounding box center [719, 513] width 536 height 23
type input "AWB: 172-92250443"
click at [512, 557] on input "Flight Number" at bounding box center [719, 562] width 536 height 23
type input "CV9555/4802"
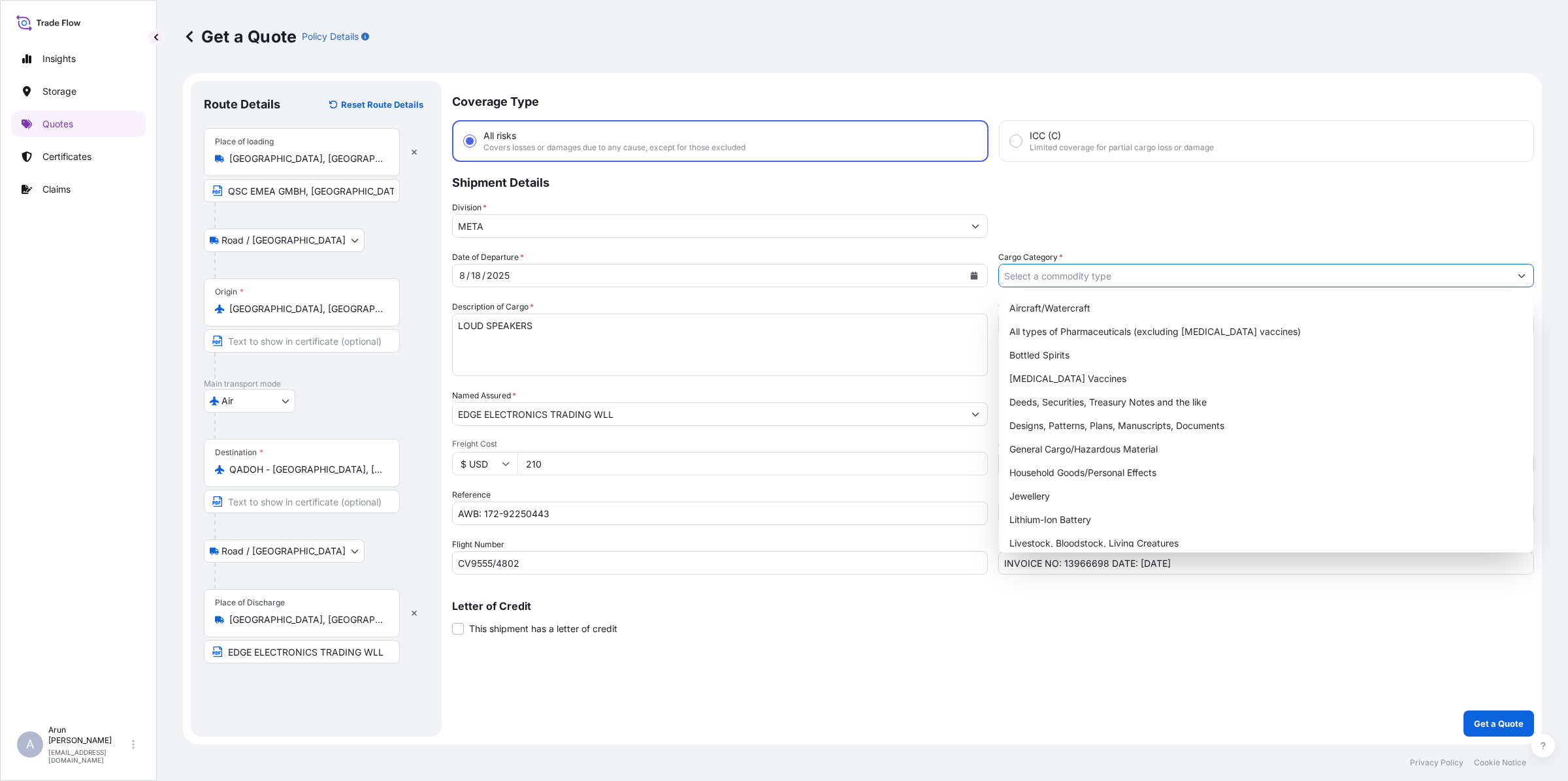
click at [1069, 276] on input "Cargo Category *" at bounding box center [1254, 275] width 511 height 23
click at [1028, 440] on div "General Cargo/Hazardous Material" at bounding box center [1266, 449] width 524 height 23
type input "General Cargo/Hazardous Material"
click at [746, 361] on textarea "LOUD SPEAKERS" at bounding box center [719, 345] width 536 height 63
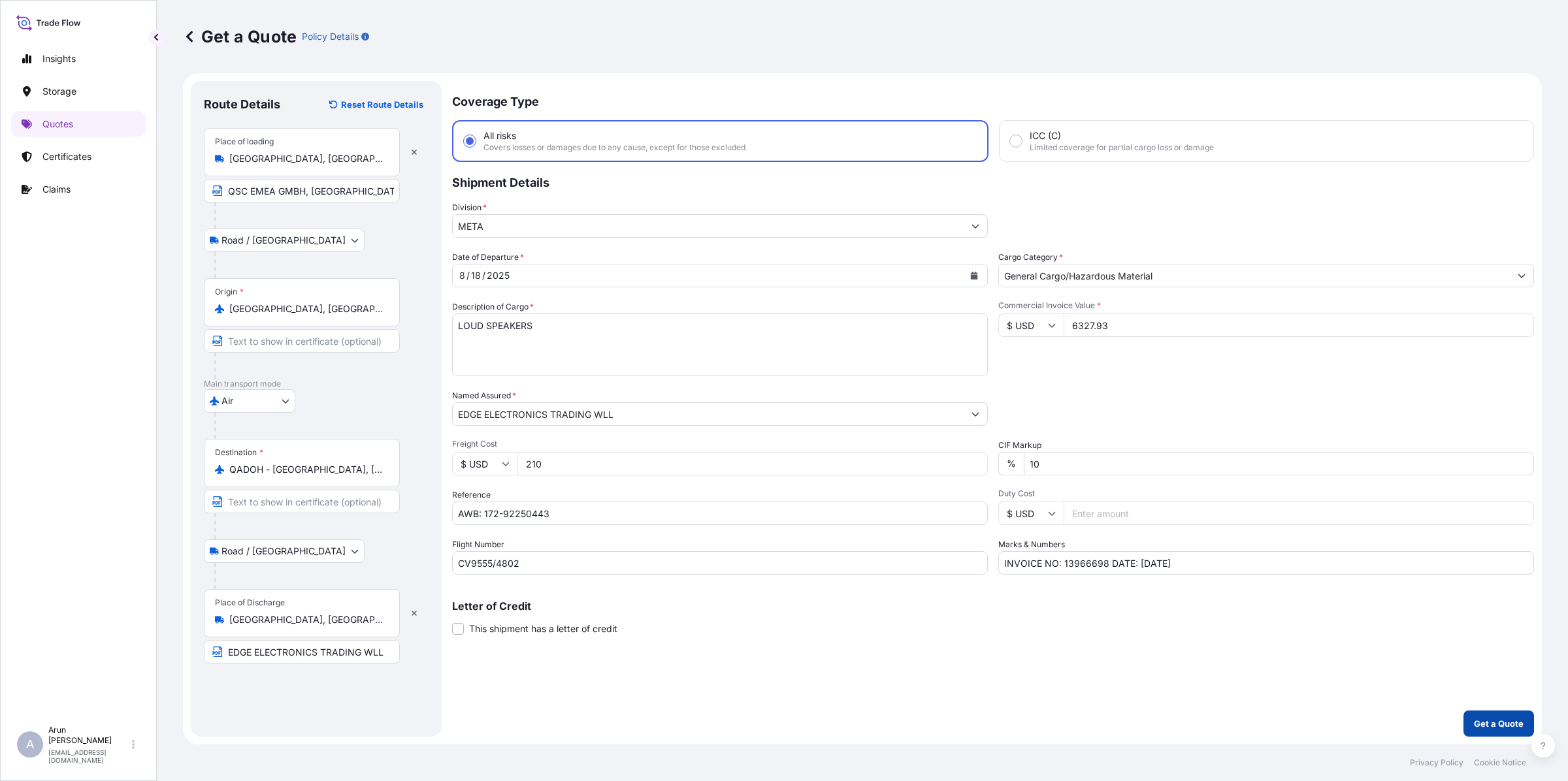
click at [1494, 720] on p "Get a Quote" at bounding box center [1499, 724] width 50 height 13
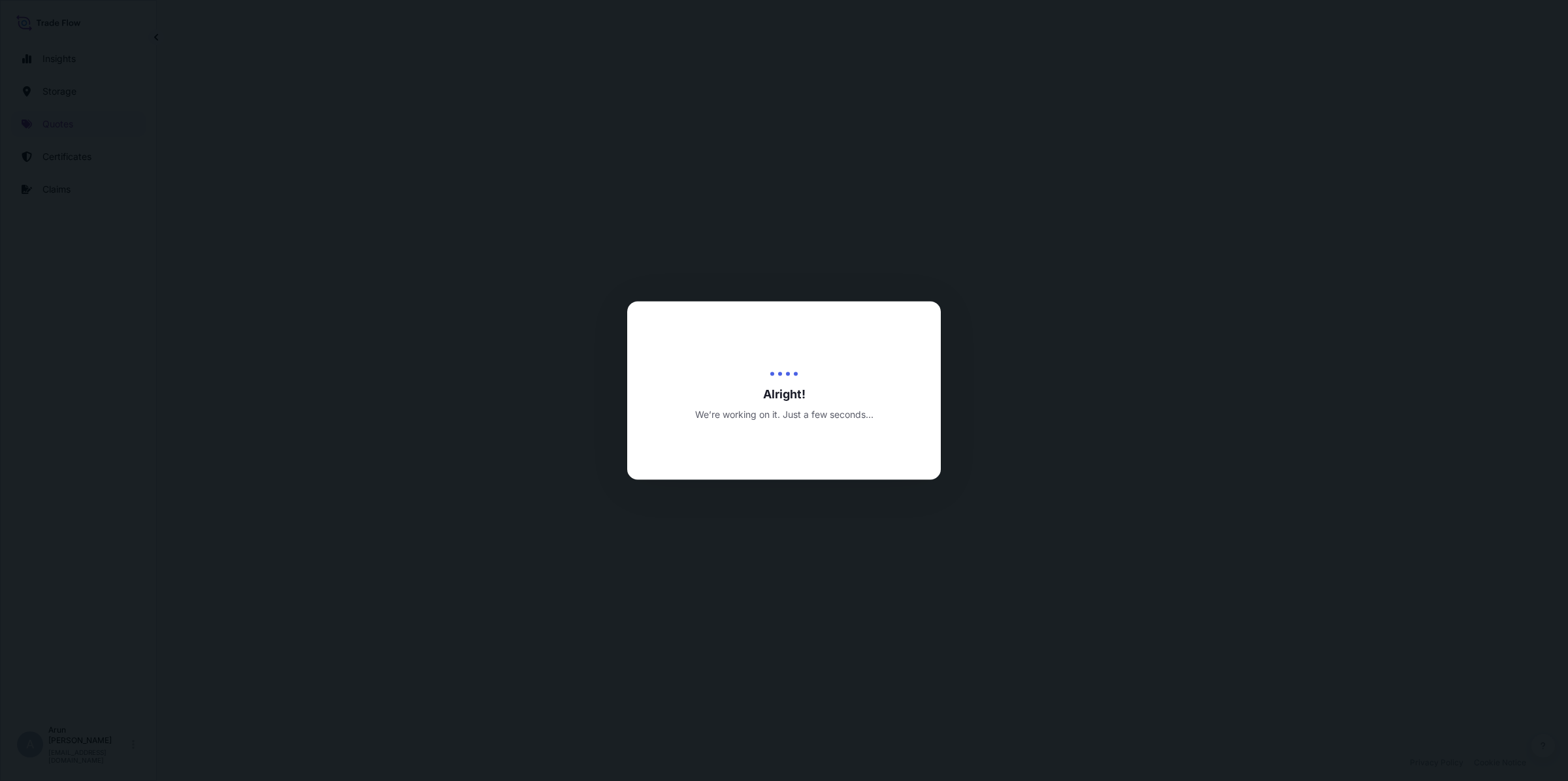
select select "Road / [GEOGRAPHIC_DATA]"
select select "Air"
select select "Road / [GEOGRAPHIC_DATA]"
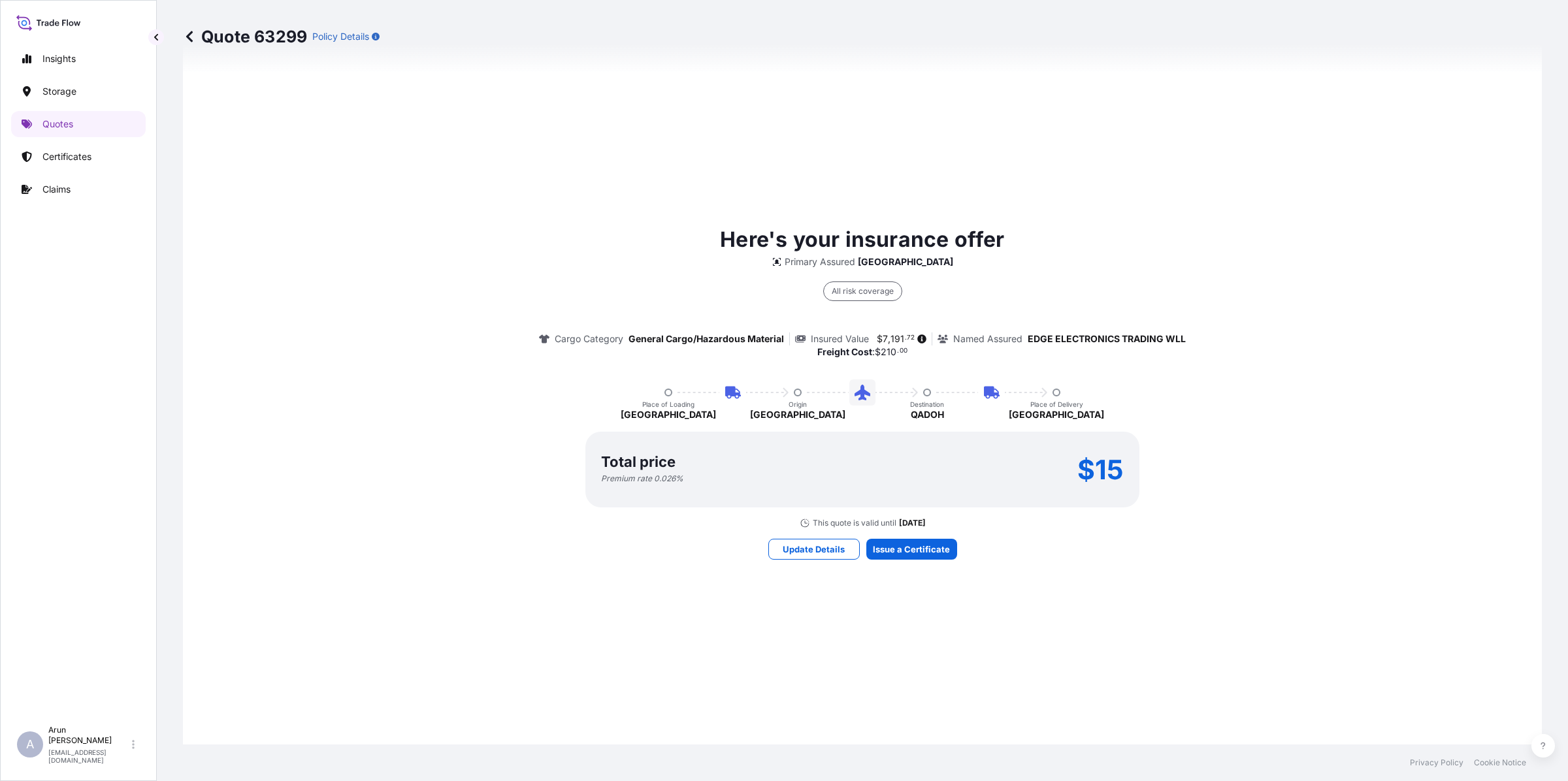
scroll to position [872, 0]
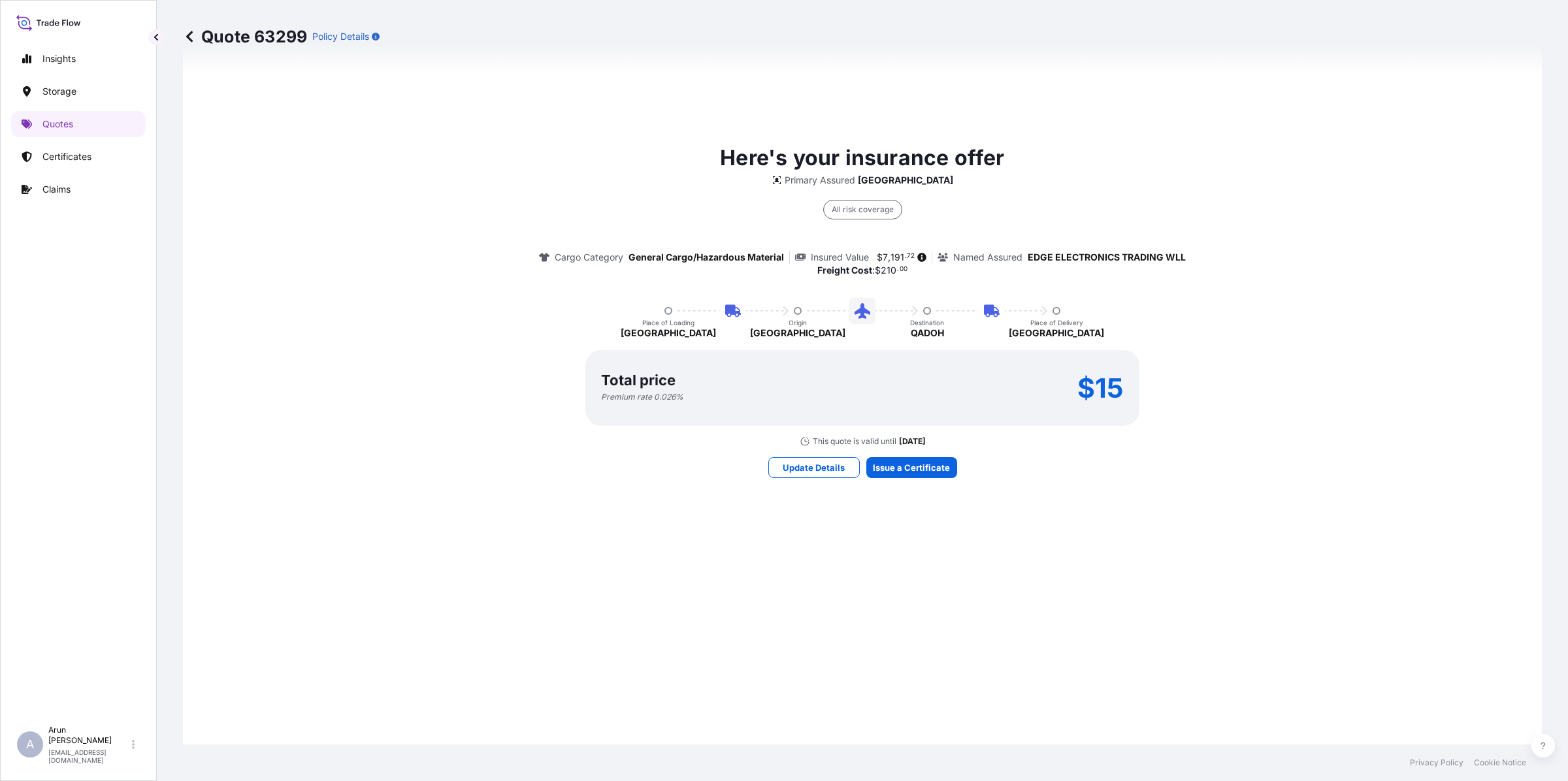
click at [901, 544] on div "Here's your insurance offer Primary Assured Qatar All risk coverage Cargo Categ…" at bounding box center [862, 310] width 1323 height 942
click at [904, 549] on div "Here's your insurance offer Primary Assured Qatar All risk coverage Cargo Categ…" at bounding box center [862, 310] width 1323 height 942
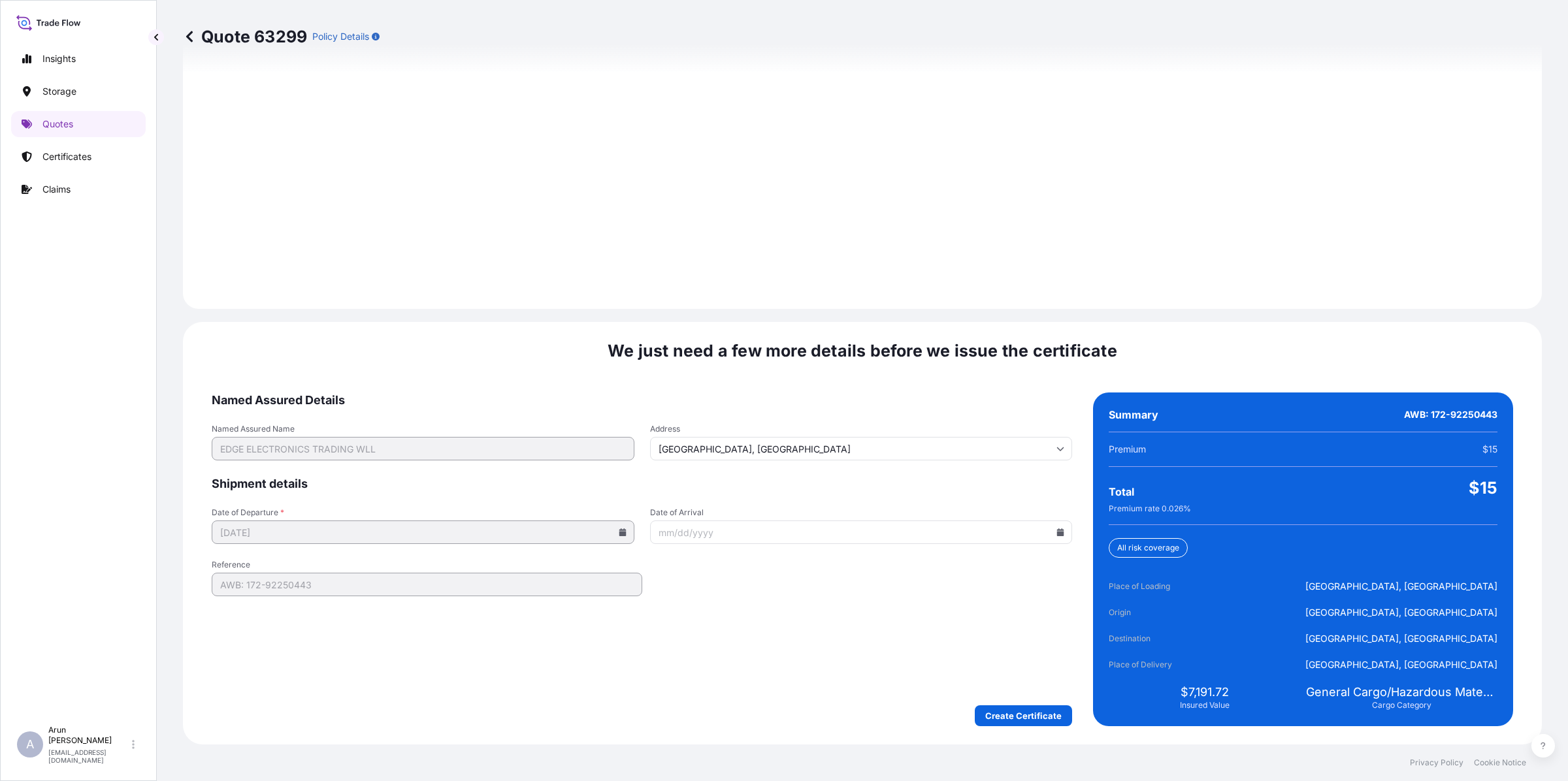
click at [1056, 534] on icon at bounding box center [1060, 532] width 7 height 7
click at [797, 691] on button "19" at bounding box center [790, 680] width 21 height 21
type input "[DATE]"
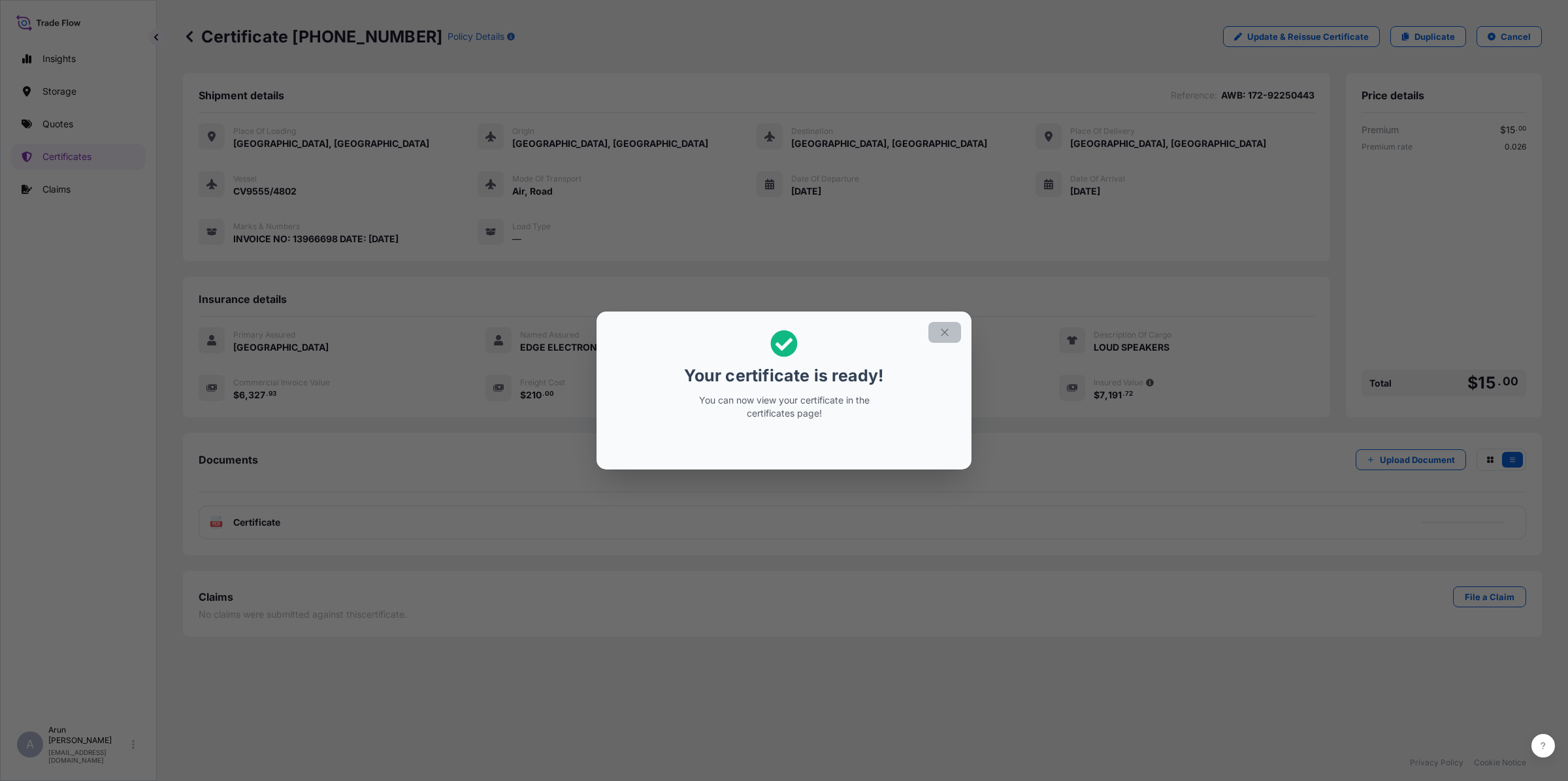
click at [948, 340] on button "button" at bounding box center [944, 332] width 32 height 21
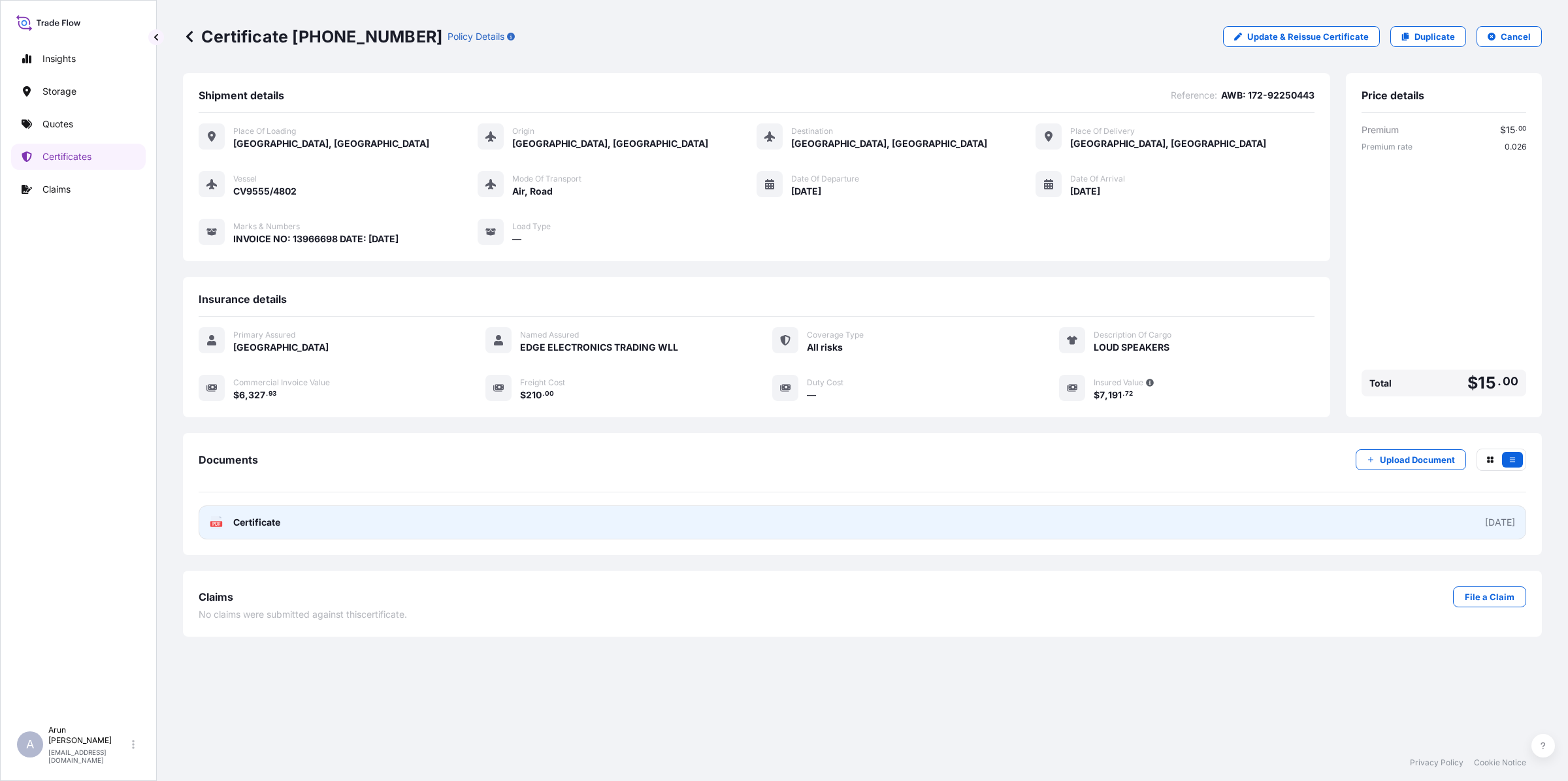
click at [248, 516] on span "Certificate" at bounding box center [256, 523] width 47 height 13
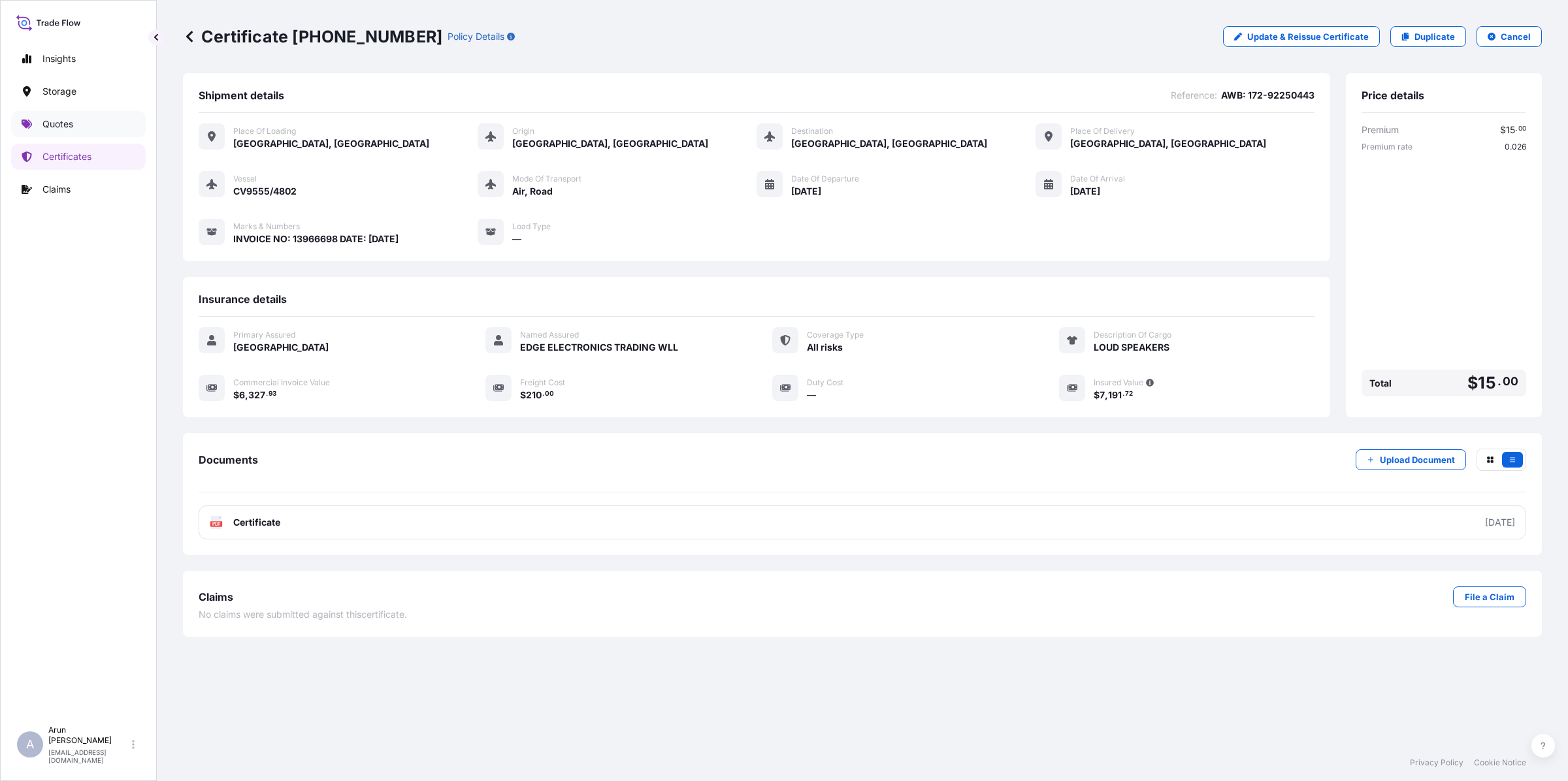
click at [40, 124] on link "Quotes" at bounding box center [78, 124] width 135 height 26
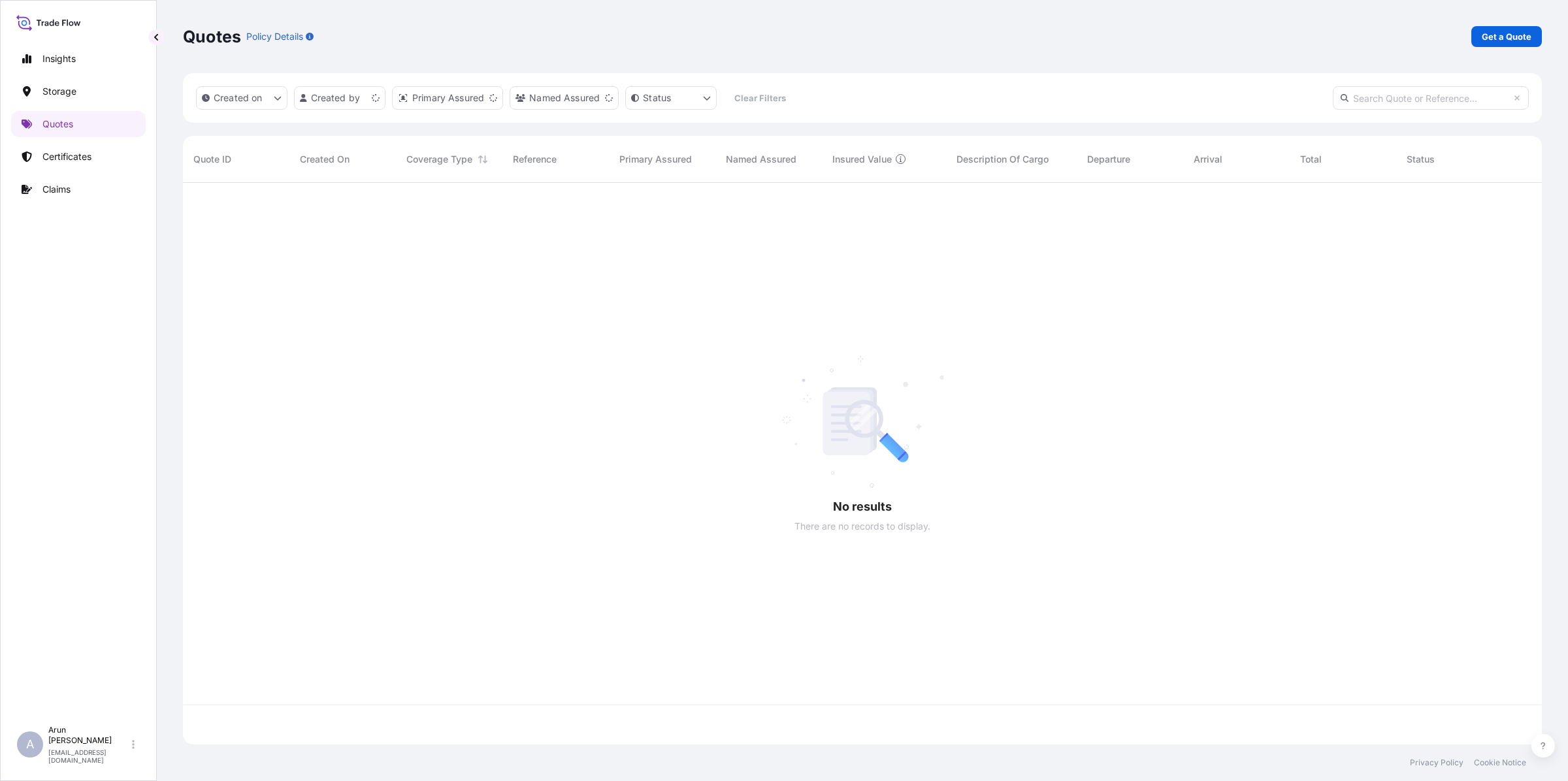
scroll to position [556, 1347]
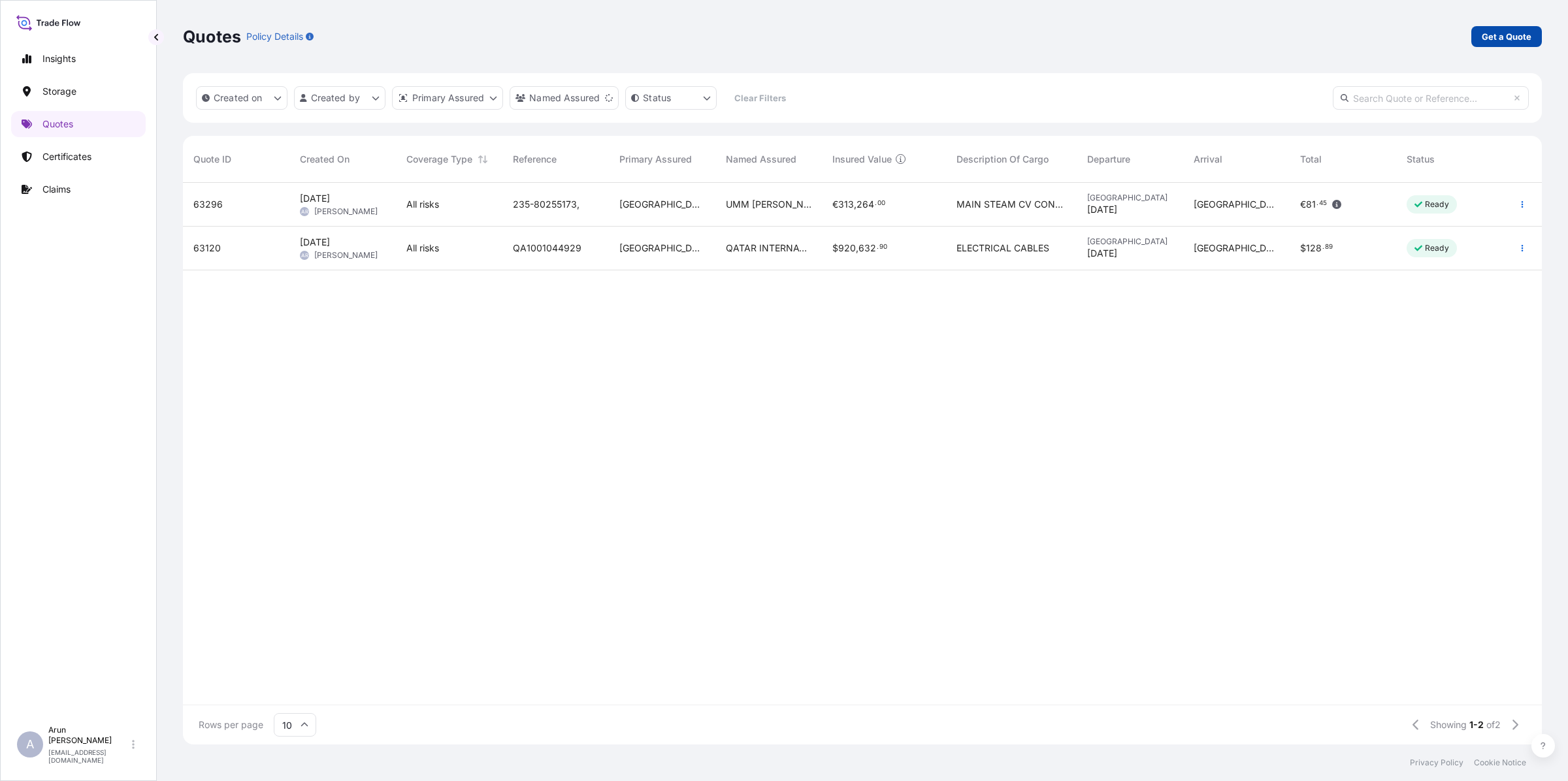
click at [1503, 44] on link "Get a Quote" at bounding box center [1506, 36] width 70 height 21
select select "Water"
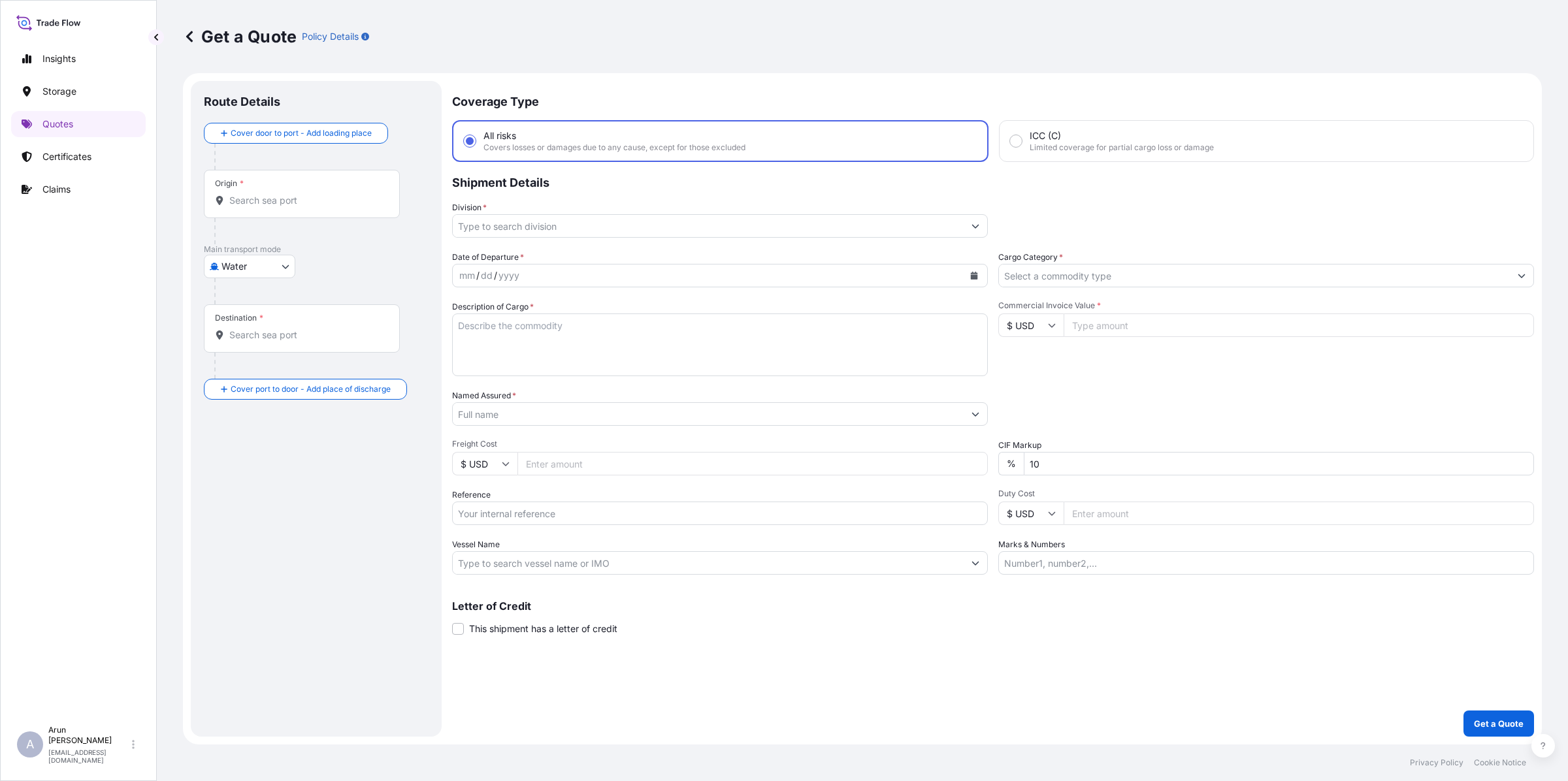
click at [268, 281] on div at bounding box center [321, 291] width 214 height 26
click at [271, 273] on body "Insights Storage Quotes Certificates Claims A [PERSON_NAME] [PERSON_NAME][EMAIL…" at bounding box center [784, 390] width 1568 height 781
click at [220, 296] on icon at bounding box center [219, 301] width 9 height 9
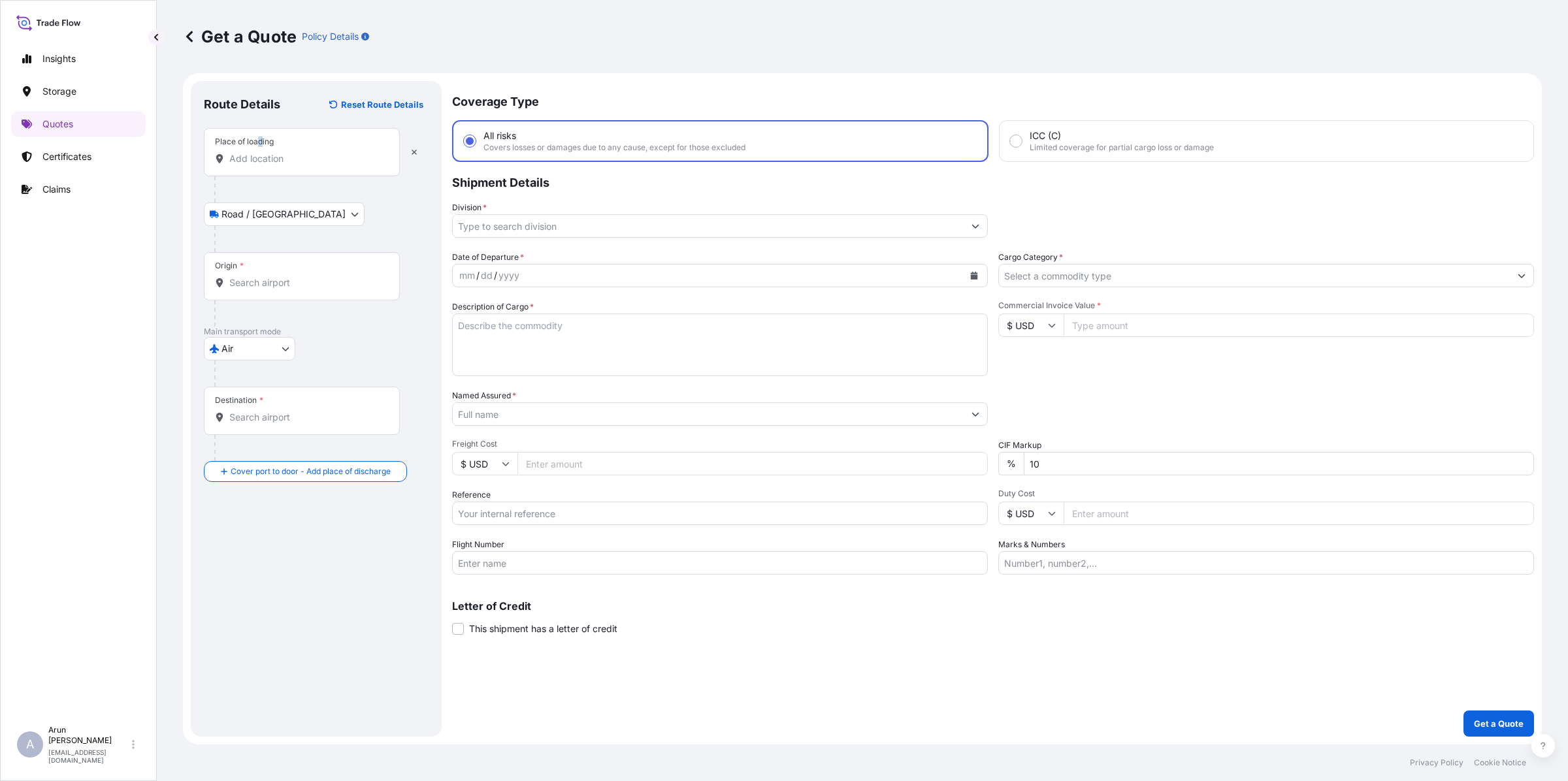
drag, startPoint x: 259, startPoint y: 144, endPoint x: 263, endPoint y: 151, distance: 8.1
click at [263, 150] on div "Place of loading" at bounding box center [302, 152] width 196 height 48
click at [252, 148] on div "Place of loading" at bounding box center [302, 152] width 196 height 48
click at [252, 152] on input "Place of loading" at bounding box center [306, 159] width 154 height 13
click at [258, 155] on input "Place of loading" at bounding box center [306, 159] width 154 height 13
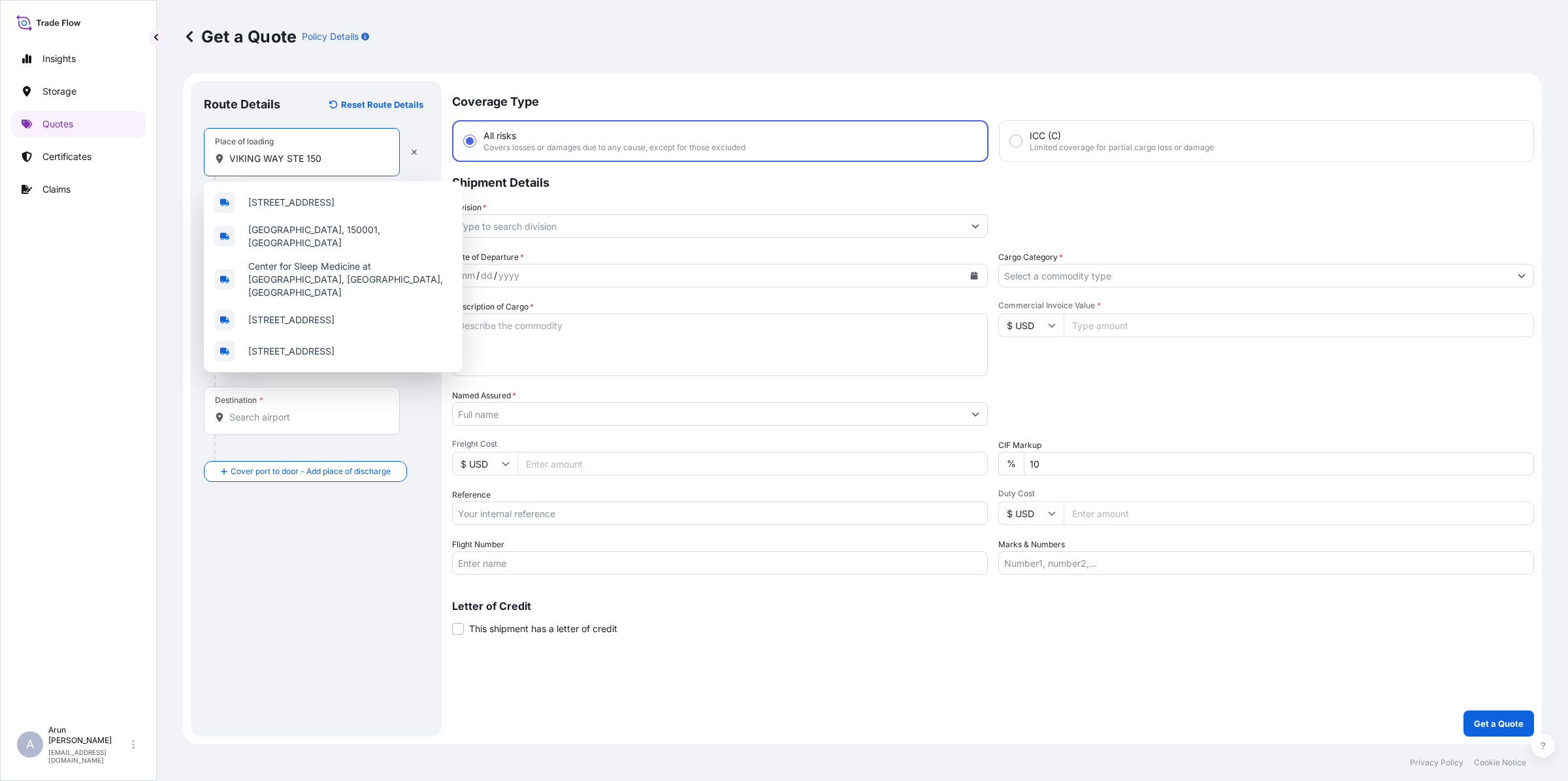
drag, startPoint x: 339, startPoint y: 155, endPoint x: 234, endPoint y: 151, distance: 105.1
click at [234, 151] on div "Place of loading VIKING WAY STE 150" at bounding box center [302, 152] width 196 height 48
type input "V"
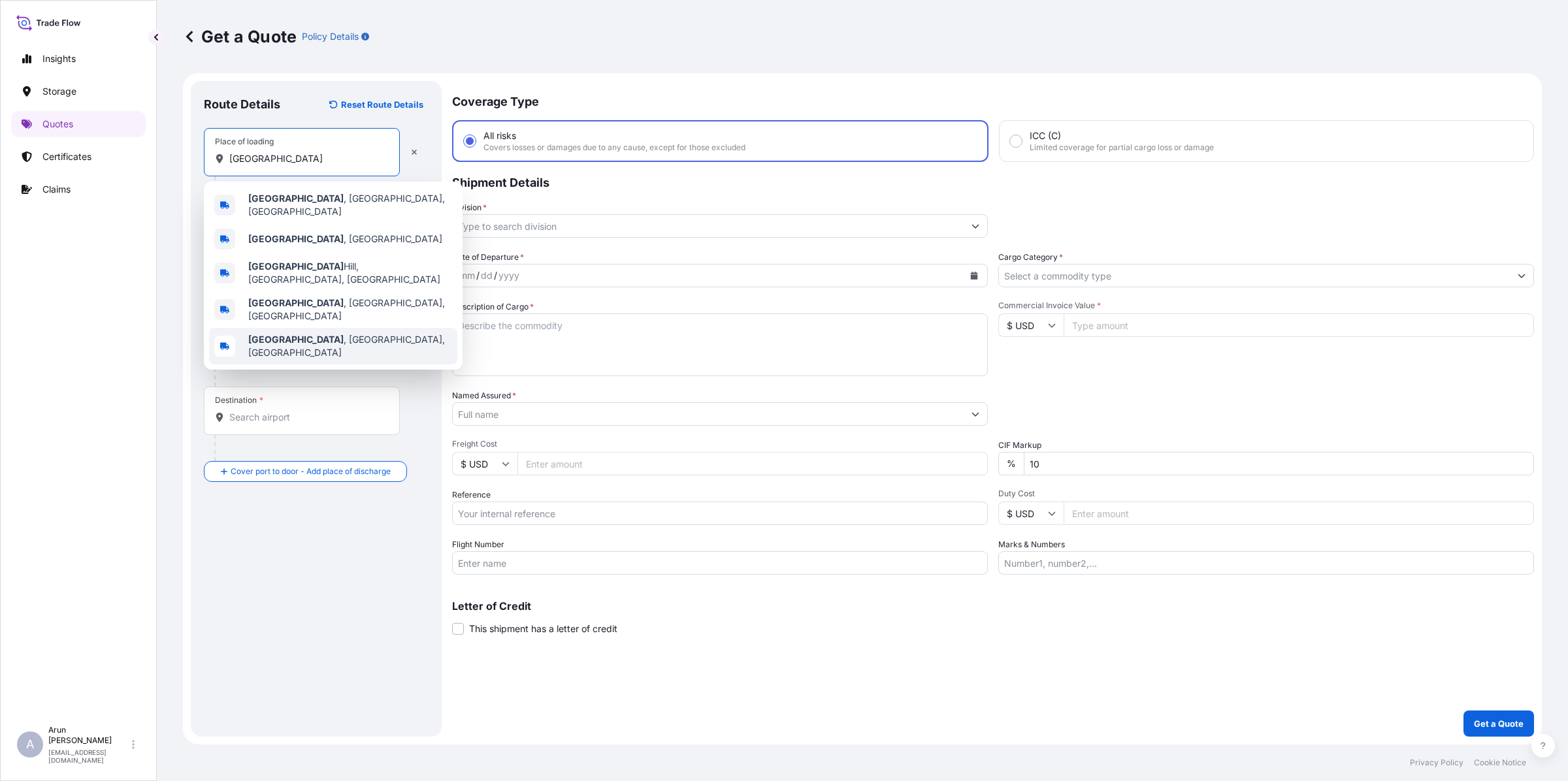
click at [314, 328] on div "[GEOGRAPHIC_DATA] , [GEOGRAPHIC_DATA], [GEOGRAPHIC_DATA]" at bounding box center [333, 347] width 248 height 37
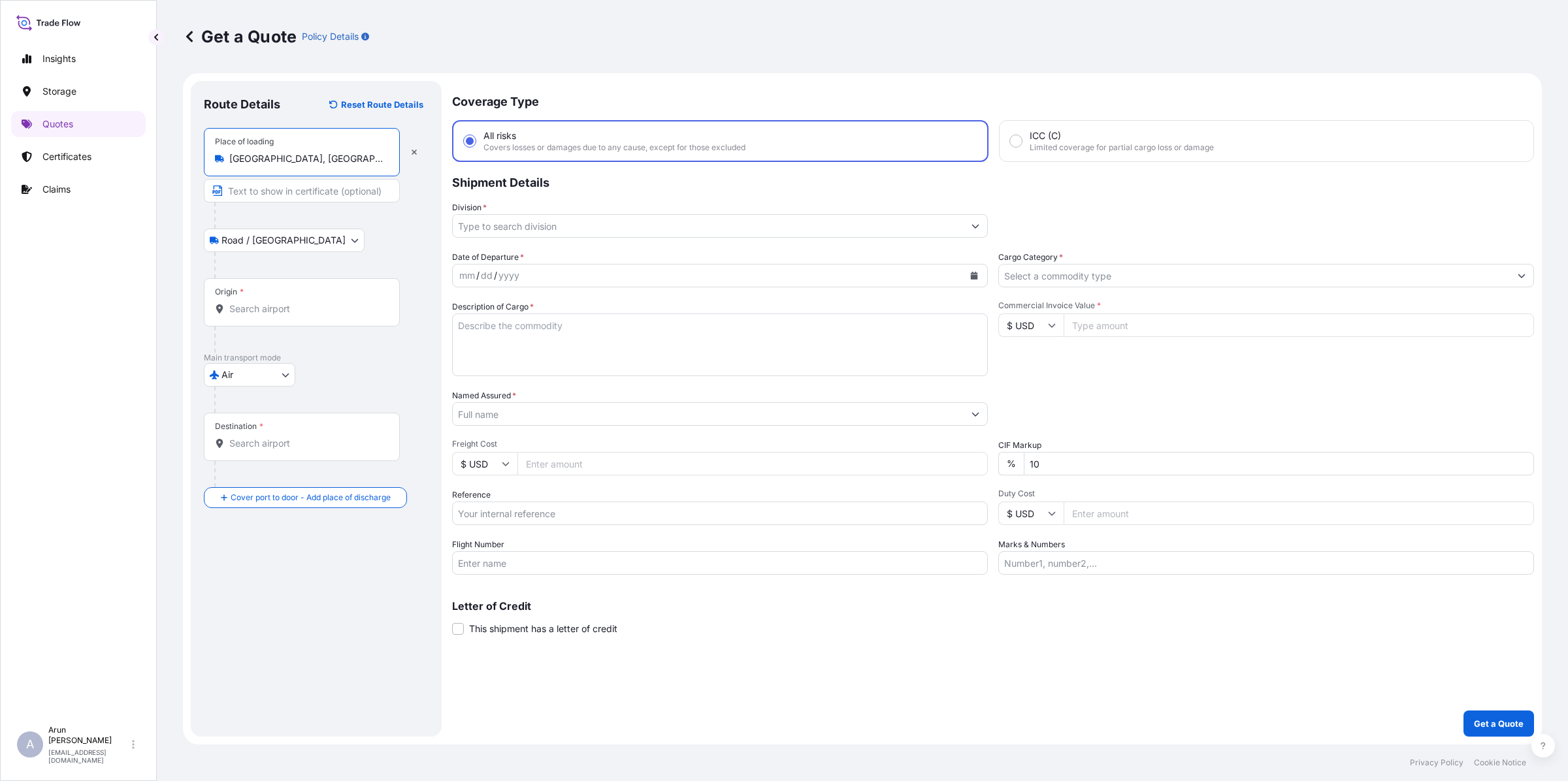
drag, startPoint x: 335, startPoint y: 158, endPoint x: 227, endPoint y: 154, distance: 108.1
click at [227, 154] on div "[GEOGRAPHIC_DATA], [GEOGRAPHIC_DATA], [GEOGRAPHIC_DATA]" at bounding box center [302, 159] width 173 height 13
type input "[GEOGRAPHIC_DATA], [GEOGRAPHIC_DATA], [GEOGRAPHIC_DATA]"
click at [255, 194] on input "Text to appear on certificate" at bounding box center [302, 190] width 196 height 23
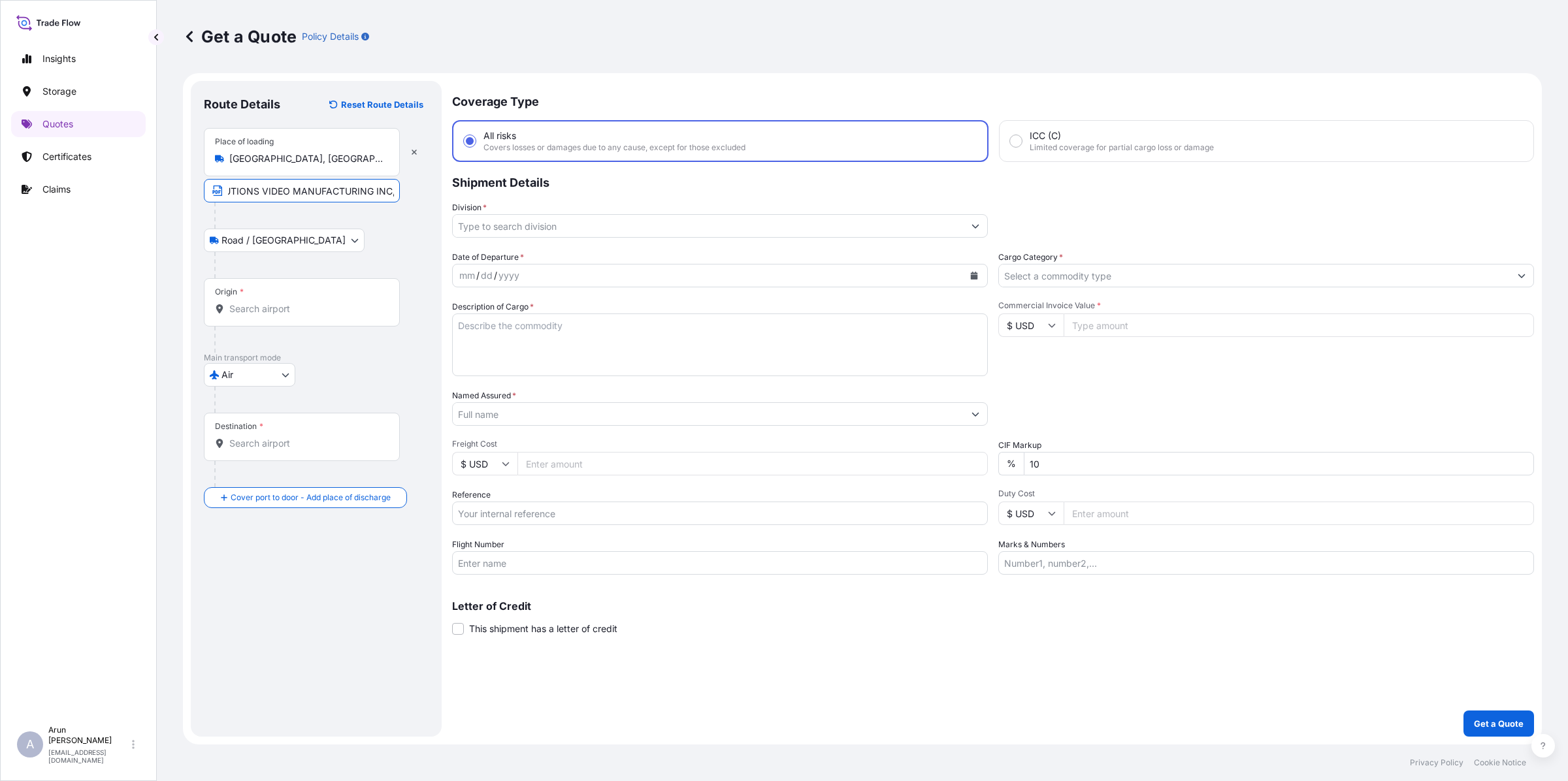
paste input "[GEOGRAPHIC_DATA], [GEOGRAPHIC_DATA], [GEOGRAPHIC_DATA]"
drag, startPoint x: 297, startPoint y: 190, endPoint x: 398, endPoint y: 200, distance: 101.5
click at [398, 200] on input "PELCO, INC. C/O MOTOROLA SOLUTIONS VIDEO MANUFACTURING INC, [GEOGRAPHIC_DATA], …" at bounding box center [302, 190] width 196 height 23
type input "PELCO, INC. C/O MOTOROLA SOLUTIONS VIDEO MANUFACTURING INC, [GEOGRAPHIC_DATA], …"
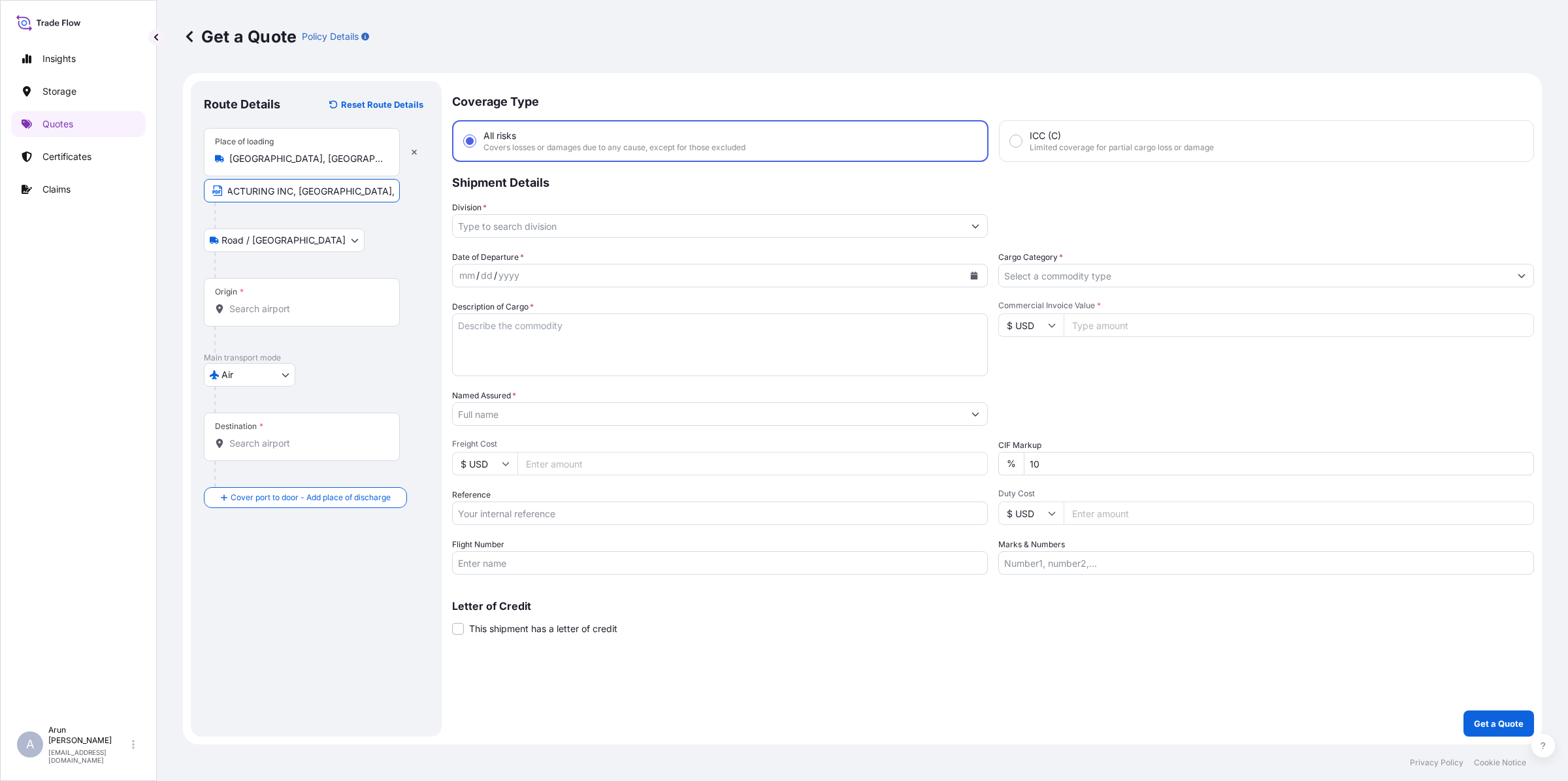
scroll to position [0, 0]
click at [392, 194] on input "PELCO, INC. C/O MOTOROLA SOLUTIONS VIDEO MANUFACTURING INC, [GEOGRAPHIC_DATA], …" at bounding box center [302, 190] width 196 height 23
click at [301, 308] on input "Origin *" at bounding box center [306, 309] width 154 height 13
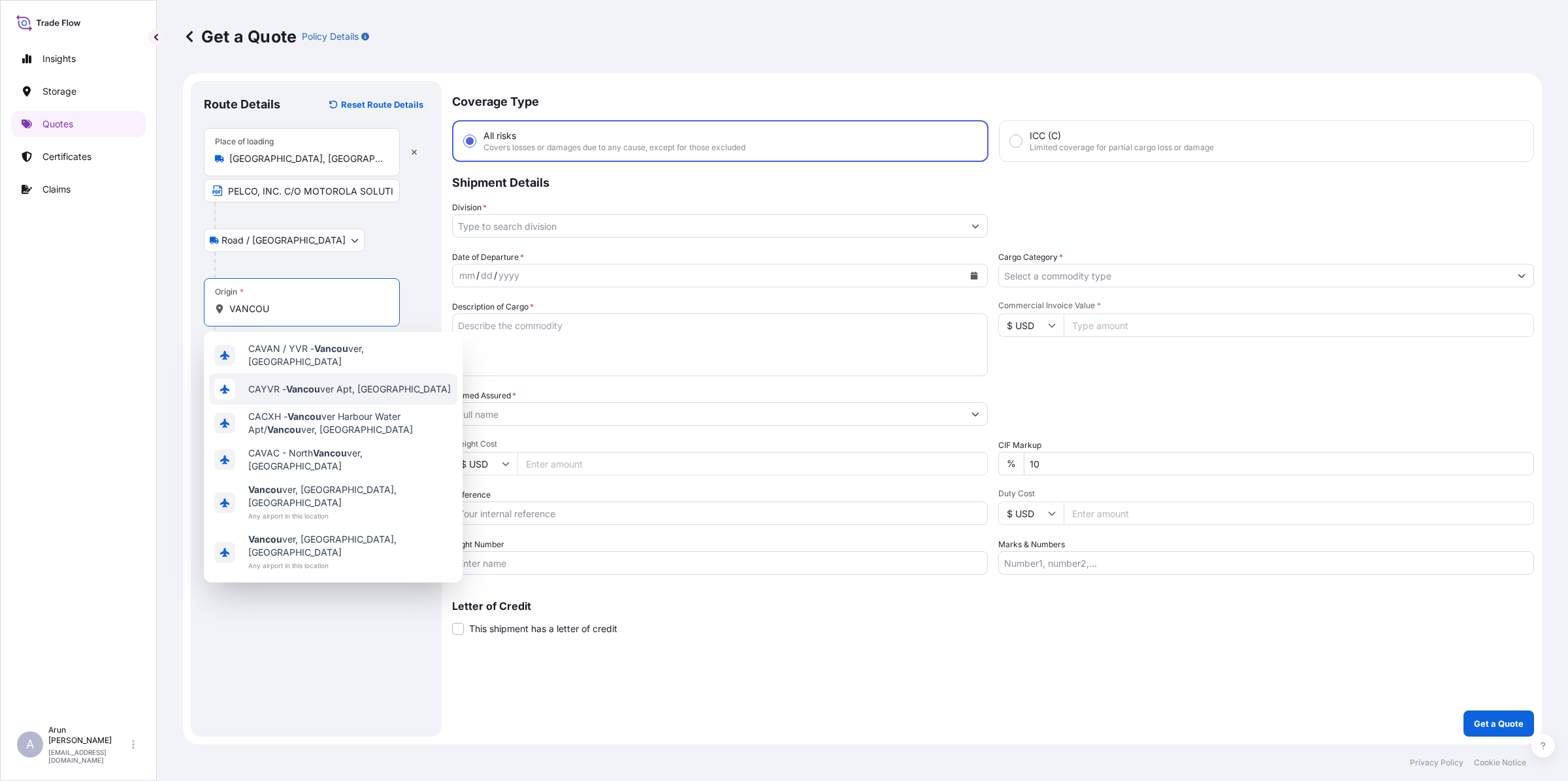
click at [326, 386] on span "CAYVR - Vancou ver Apt, [GEOGRAPHIC_DATA]" at bounding box center [350, 389] width 203 height 13
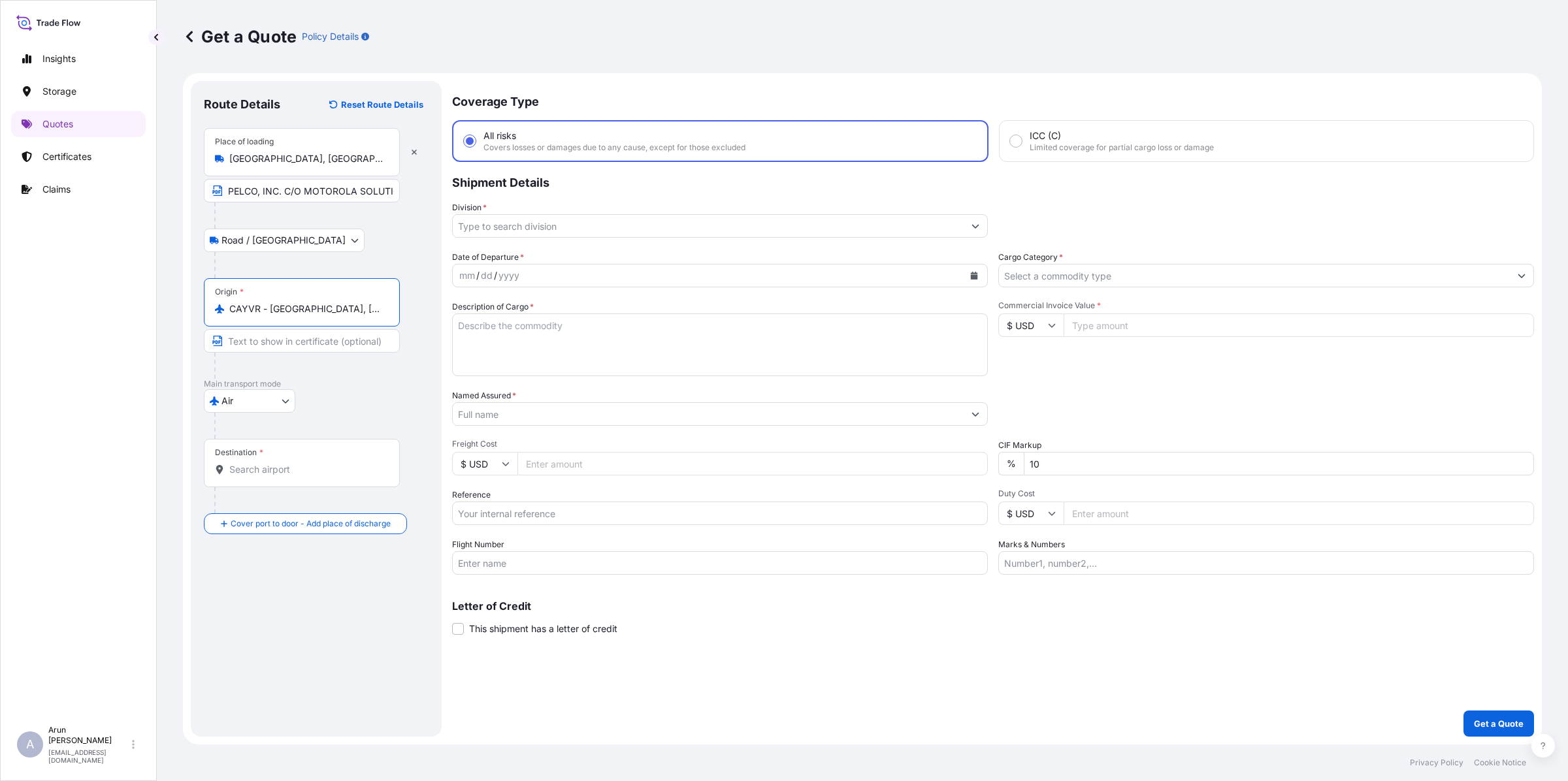
type input "CAYVR - [GEOGRAPHIC_DATA], [GEOGRAPHIC_DATA]"
click at [296, 464] on input "Destination *" at bounding box center [306, 469] width 154 height 13
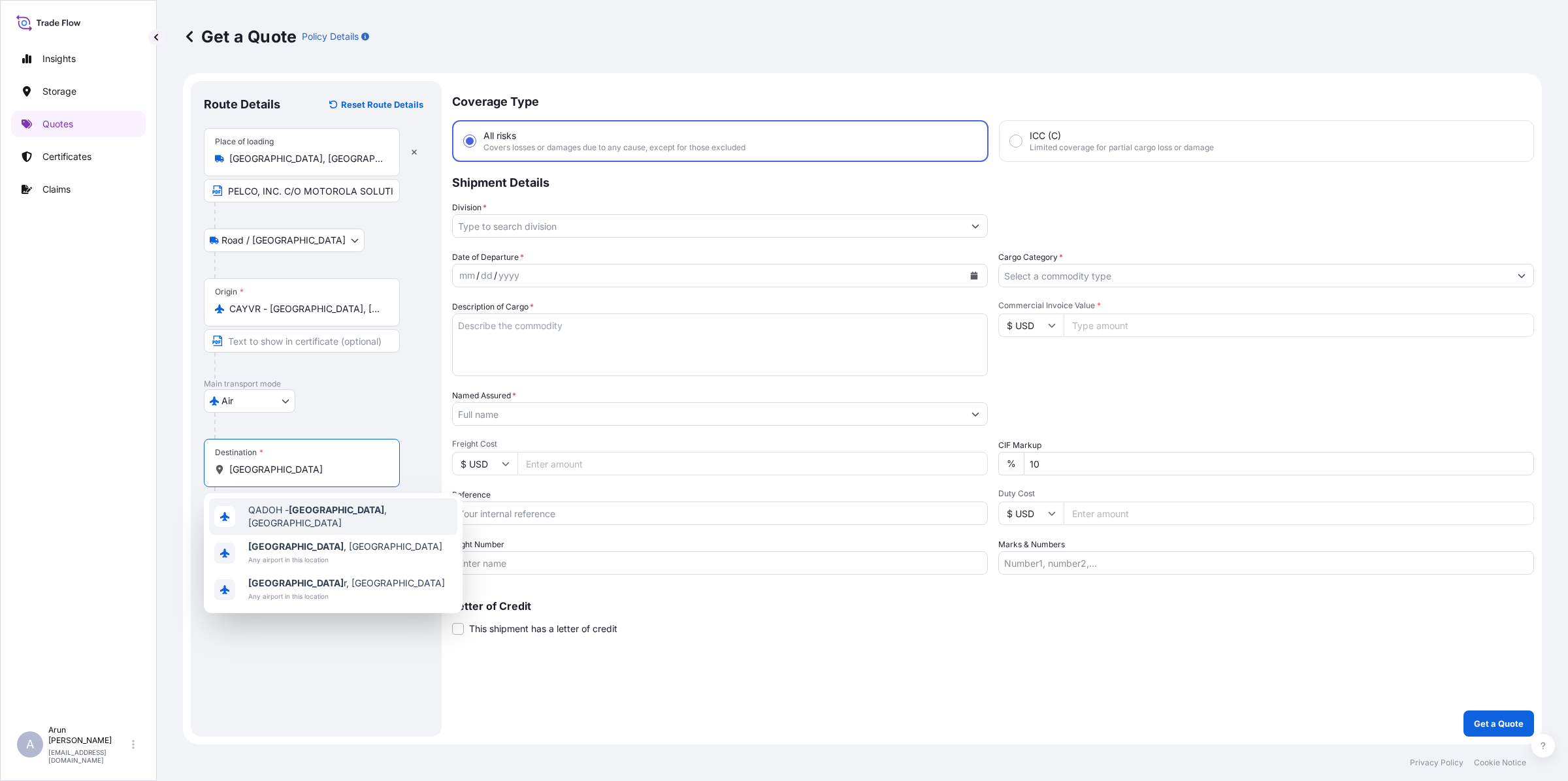
click at [310, 521] on div "QADOH - [GEOGRAPHIC_DATA] , [GEOGRAPHIC_DATA]" at bounding box center [333, 516] width 248 height 37
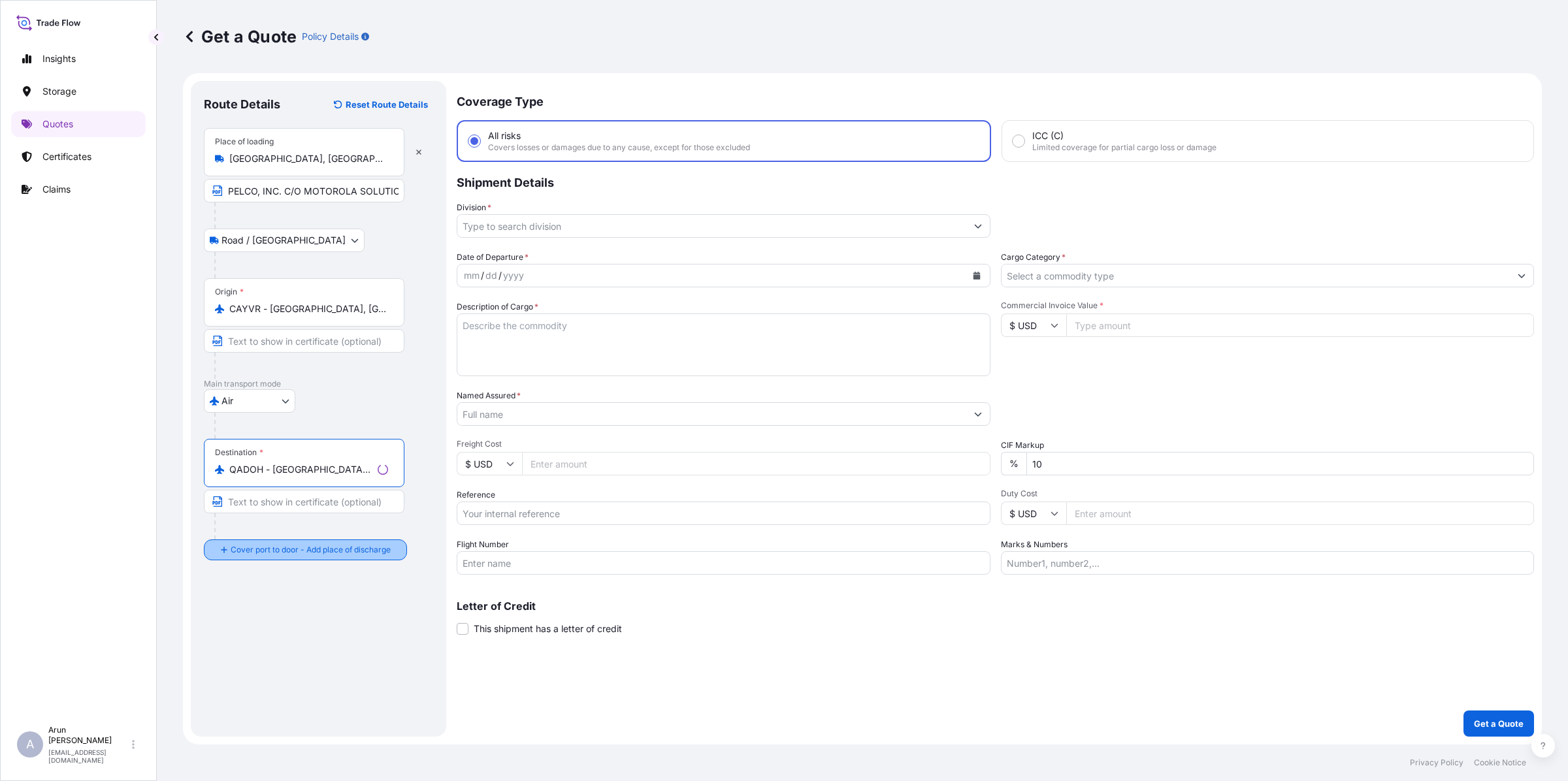
type input "QADOH - [GEOGRAPHIC_DATA], [GEOGRAPHIC_DATA]"
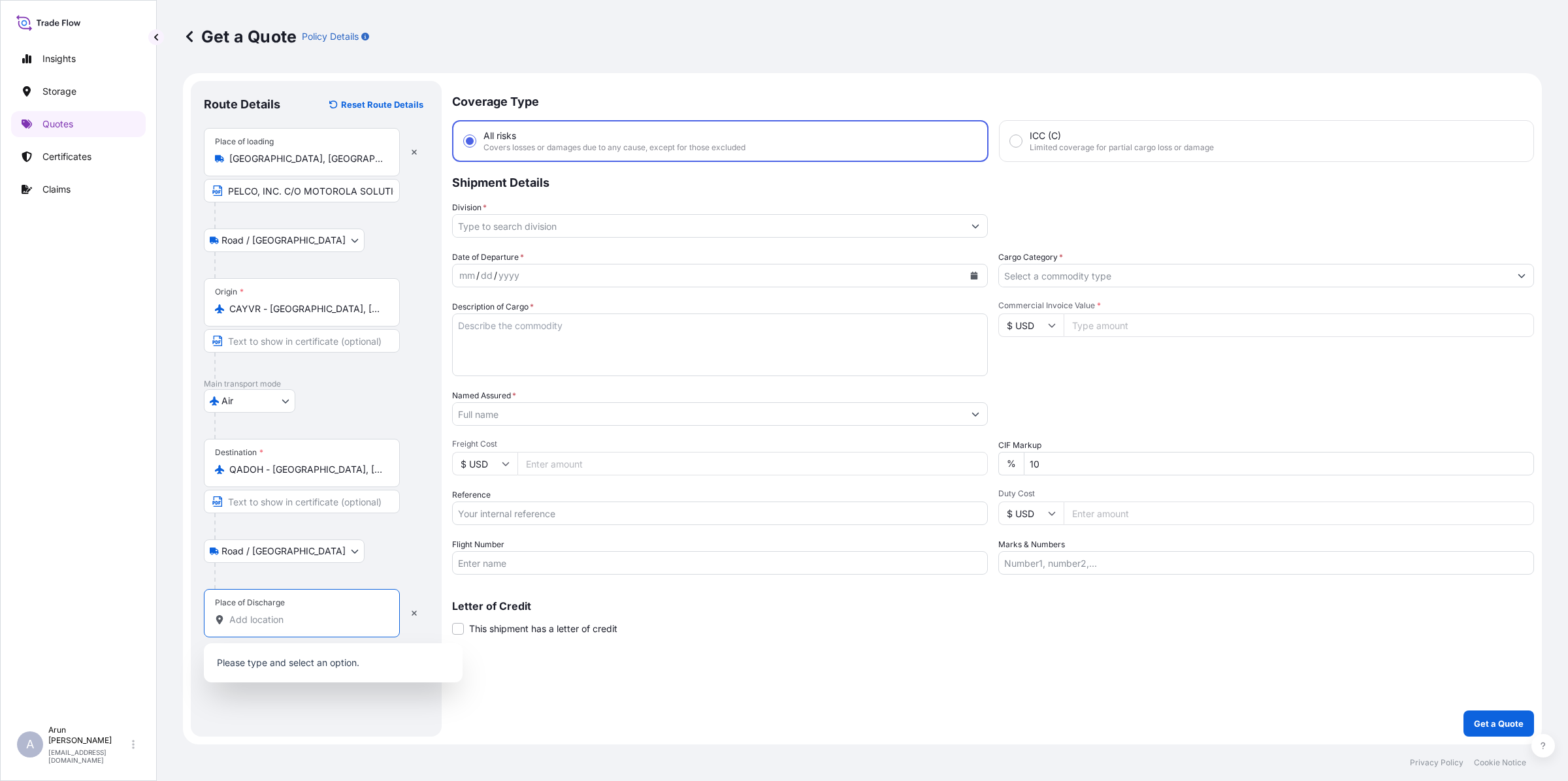
click at [286, 619] on input "Place of Discharge" at bounding box center [306, 620] width 154 height 13
type input "D"
drag, startPoint x: 373, startPoint y: 629, endPoint x: 217, endPoint y: 633, distance: 156.1
click at [217, 633] on div "Place of Discharge [PERSON_NAME]" at bounding box center [302, 613] width 196 height 48
click at [418, 618] on button "button" at bounding box center [413, 613] width 29 height 21
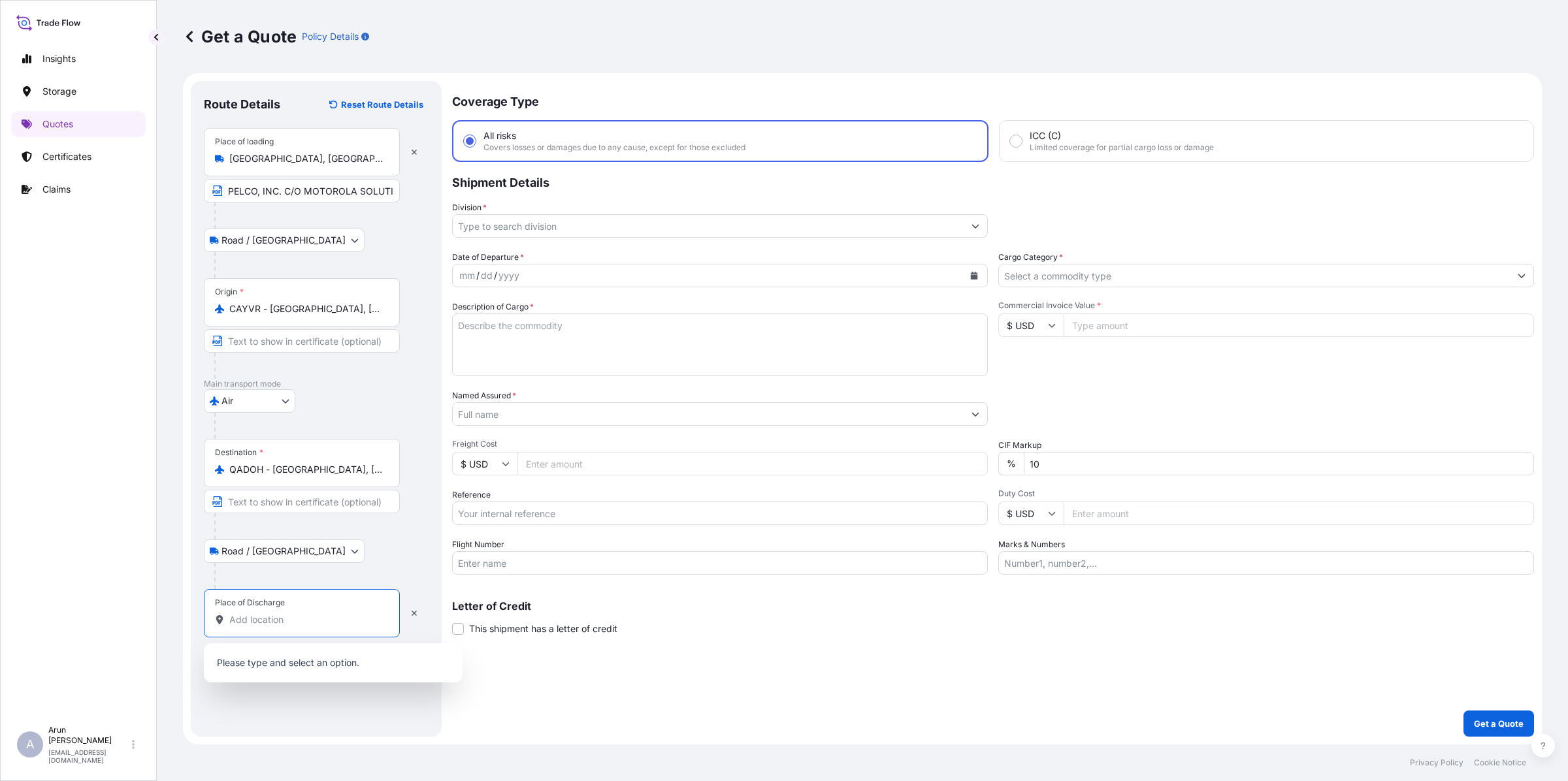
click at [254, 621] on input "Place of Discharge" at bounding box center [306, 620] width 154 height 13
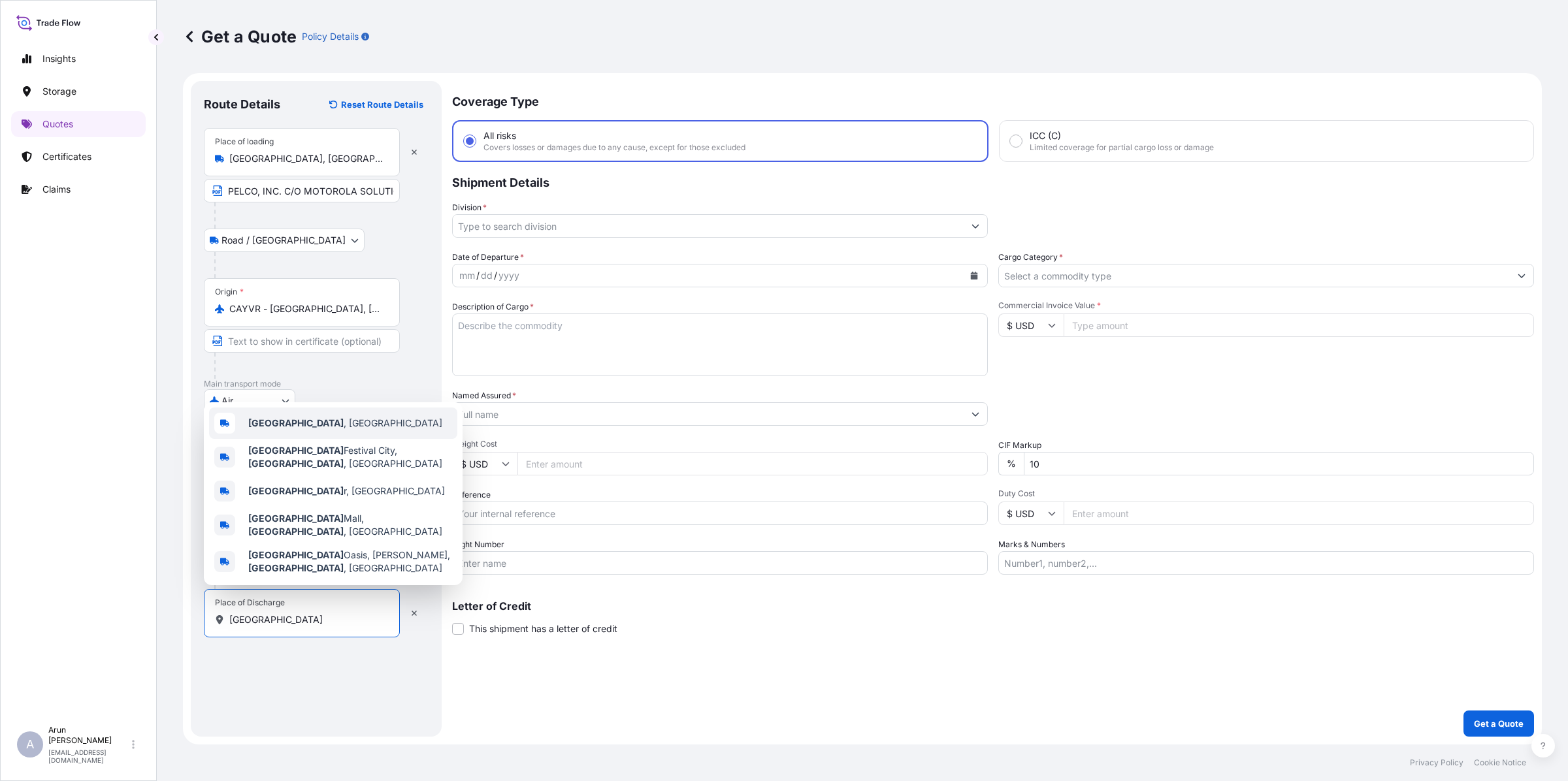
click at [290, 439] on div "[GEOGRAPHIC_DATA] , [GEOGRAPHIC_DATA]" at bounding box center [333, 423] width 248 height 31
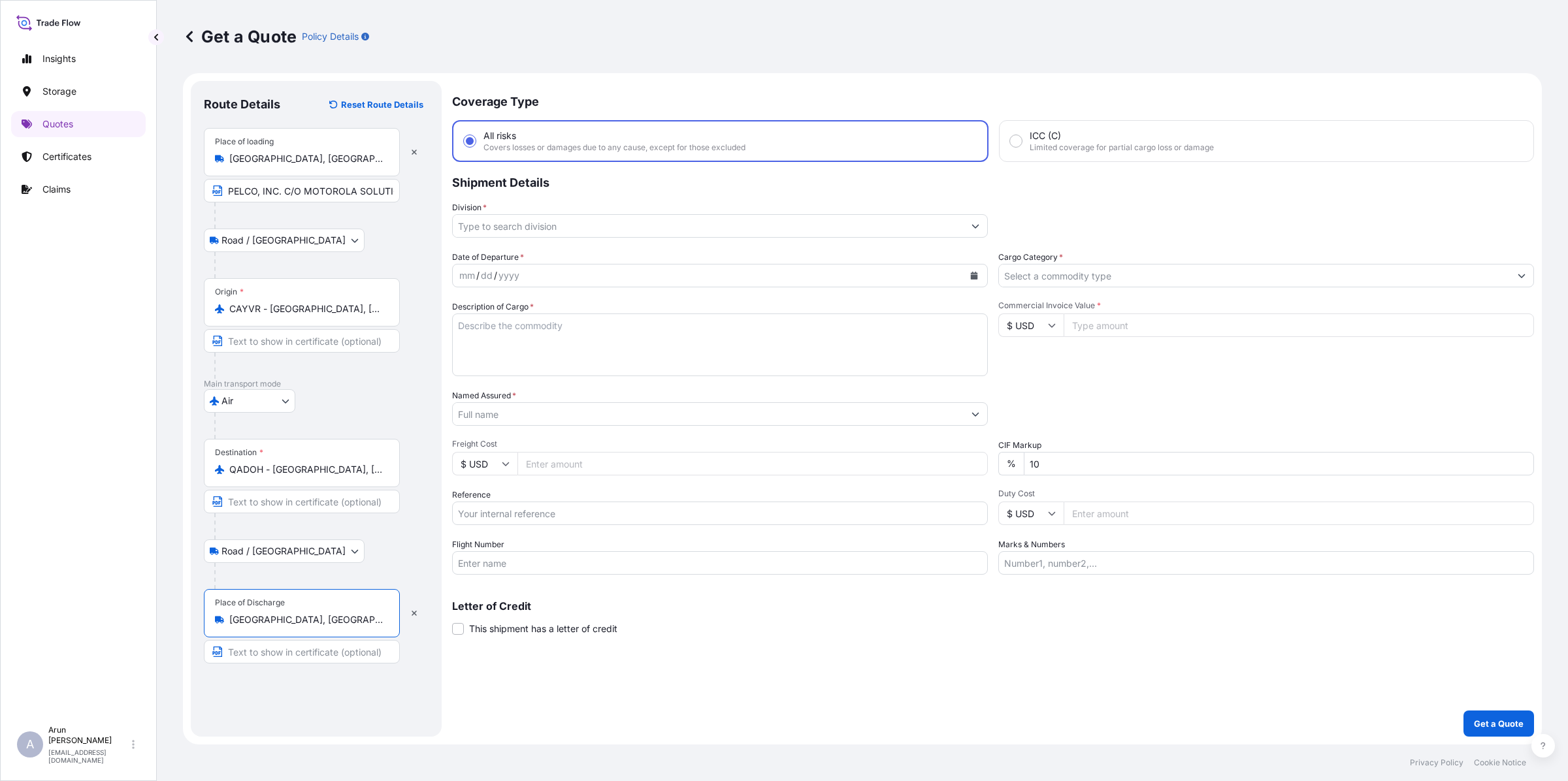
type input "[GEOGRAPHIC_DATA], [GEOGRAPHIC_DATA]"
click at [272, 651] on input "Text to appear on certificate" at bounding box center [302, 651] width 196 height 23
type input "CAPITAL SECURITY SYSTEMS, [PERSON_NAME]"
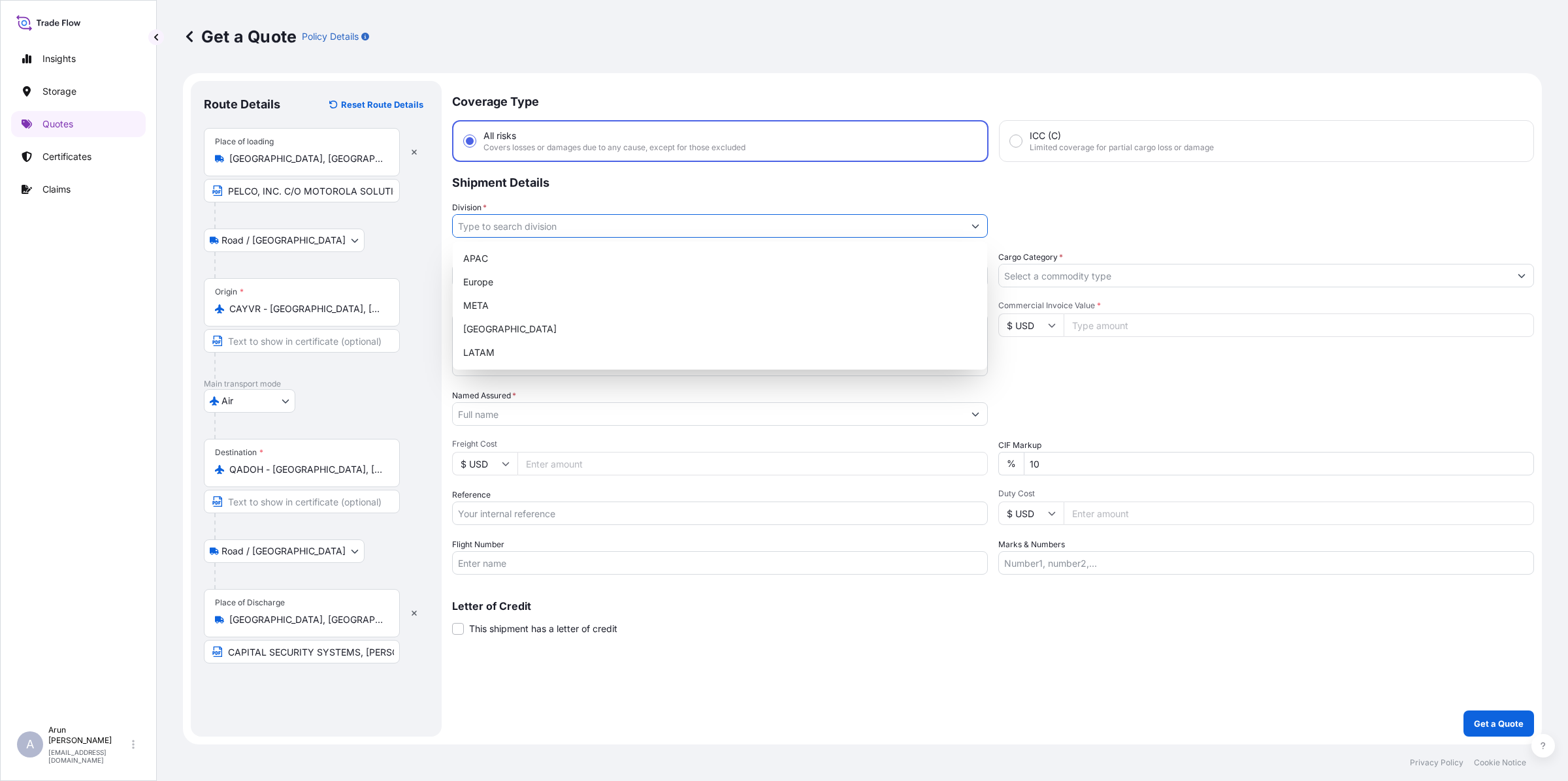
click at [540, 214] on input "Division *" at bounding box center [708, 225] width 511 height 23
click at [488, 304] on div "META" at bounding box center [720, 305] width 524 height 23
type input "META"
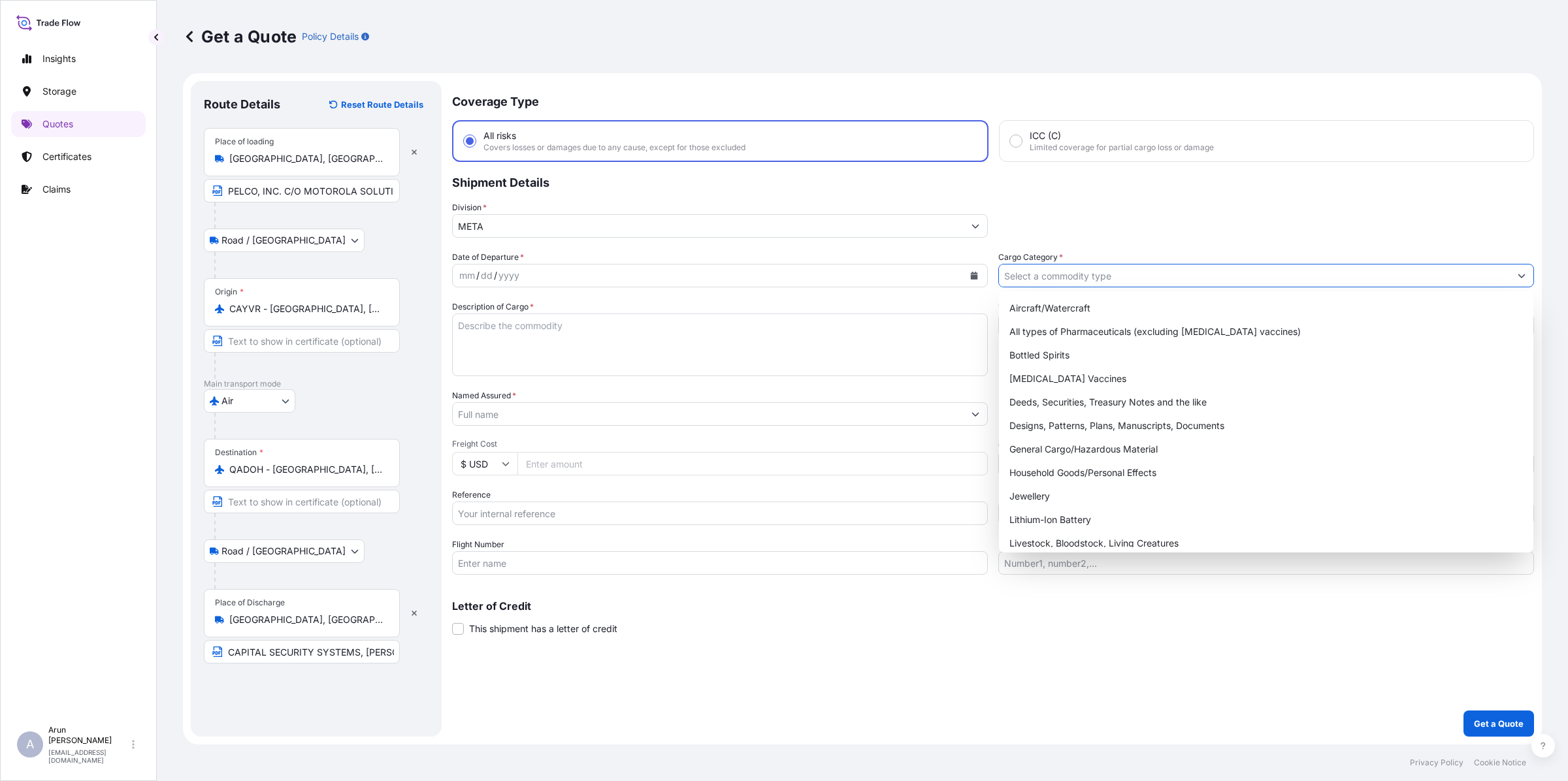
click at [1114, 269] on input "Cargo Category *" at bounding box center [1254, 275] width 511 height 23
click at [1042, 445] on div "General Cargo/Hazardous Material" at bounding box center [1266, 449] width 524 height 23
type input "General Cargo/Hazardous Material"
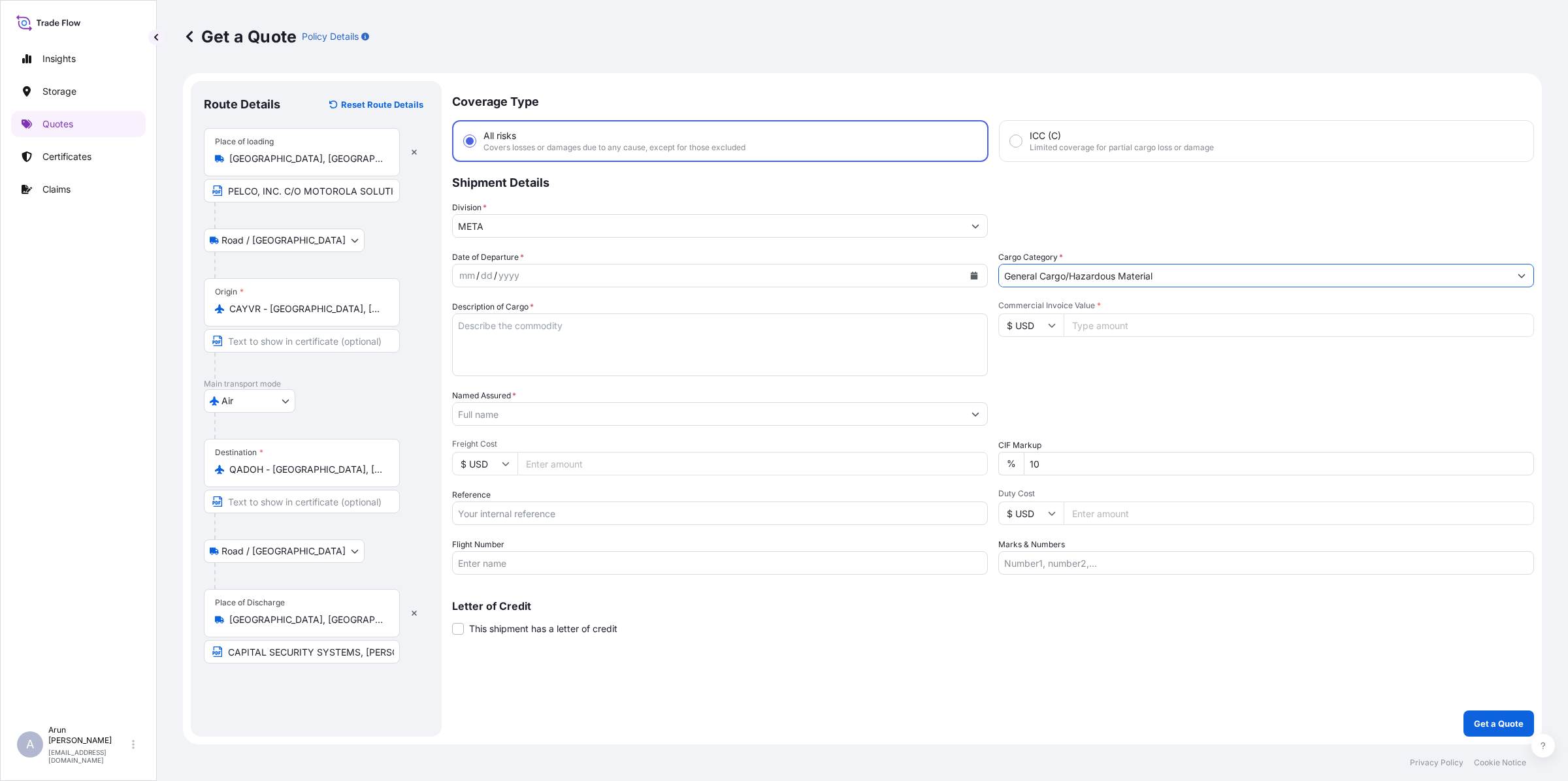
click at [972, 272] on icon "Calendar" at bounding box center [975, 276] width 7 height 7
click at [496, 434] on div "18" at bounding box center [499, 433] width 23 height 23
click at [640, 409] on input "Named Assured *" at bounding box center [708, 413] width 511 height 23
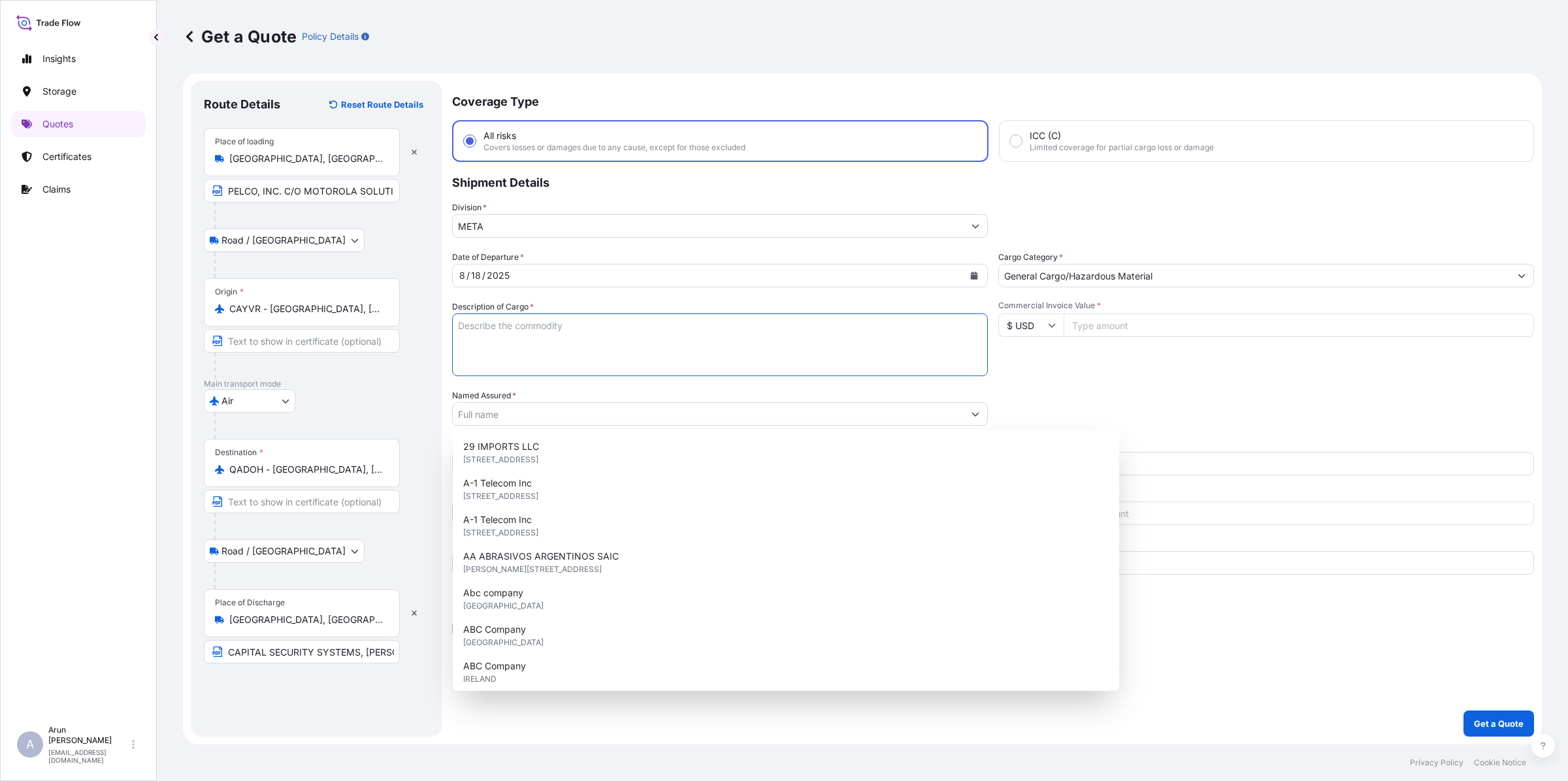
click at [609, 319] on textarea "Description of Cargo *" at bounding box center [719, 345] width 536 height 63
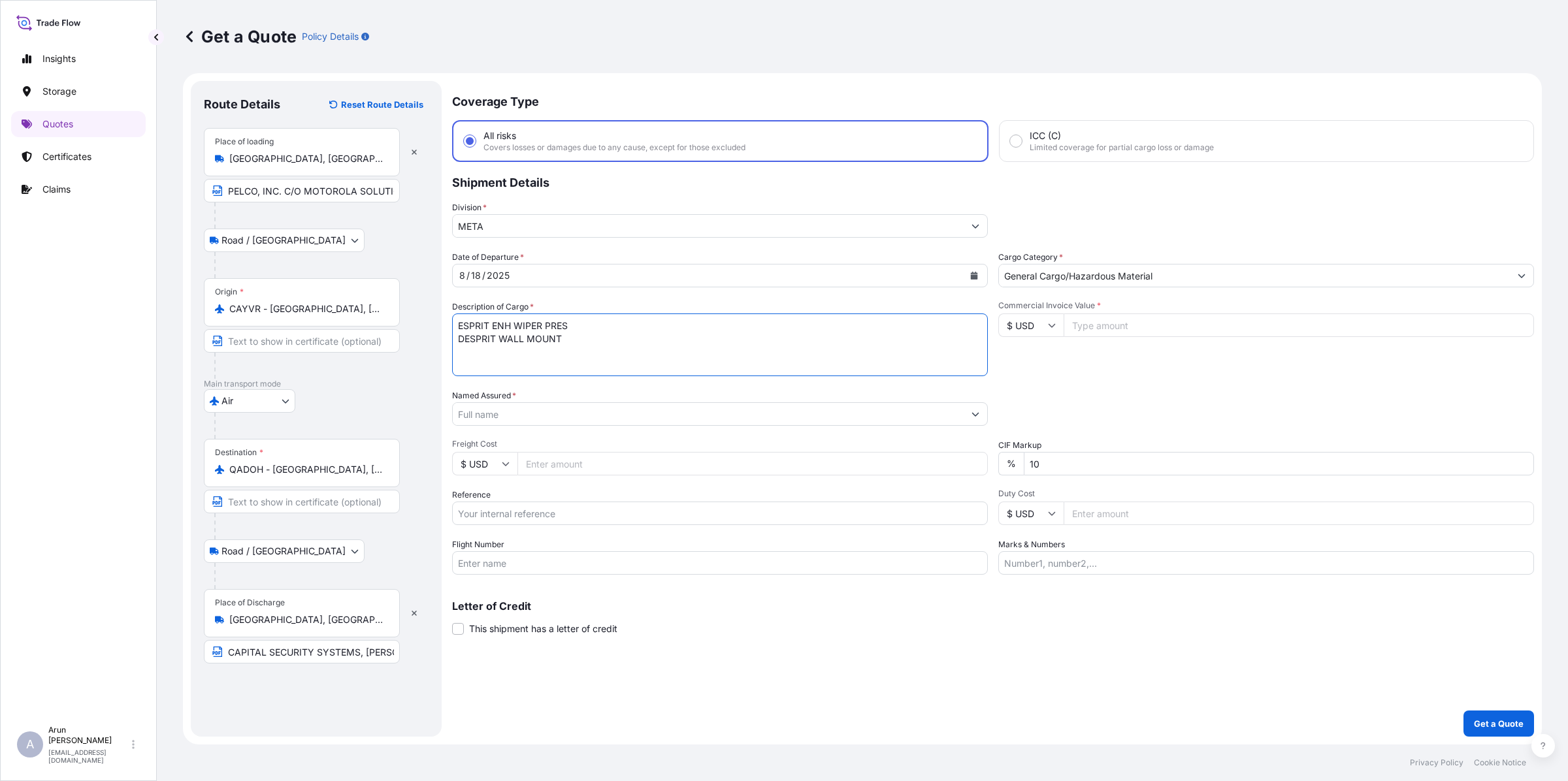
type textarea "ESPRIT ENH WIPER PRES DESPRIT WALL MOUNT"
click at [580, 420] on input "Named Assured *" at bounding box center [708, 413] width 511 height 23
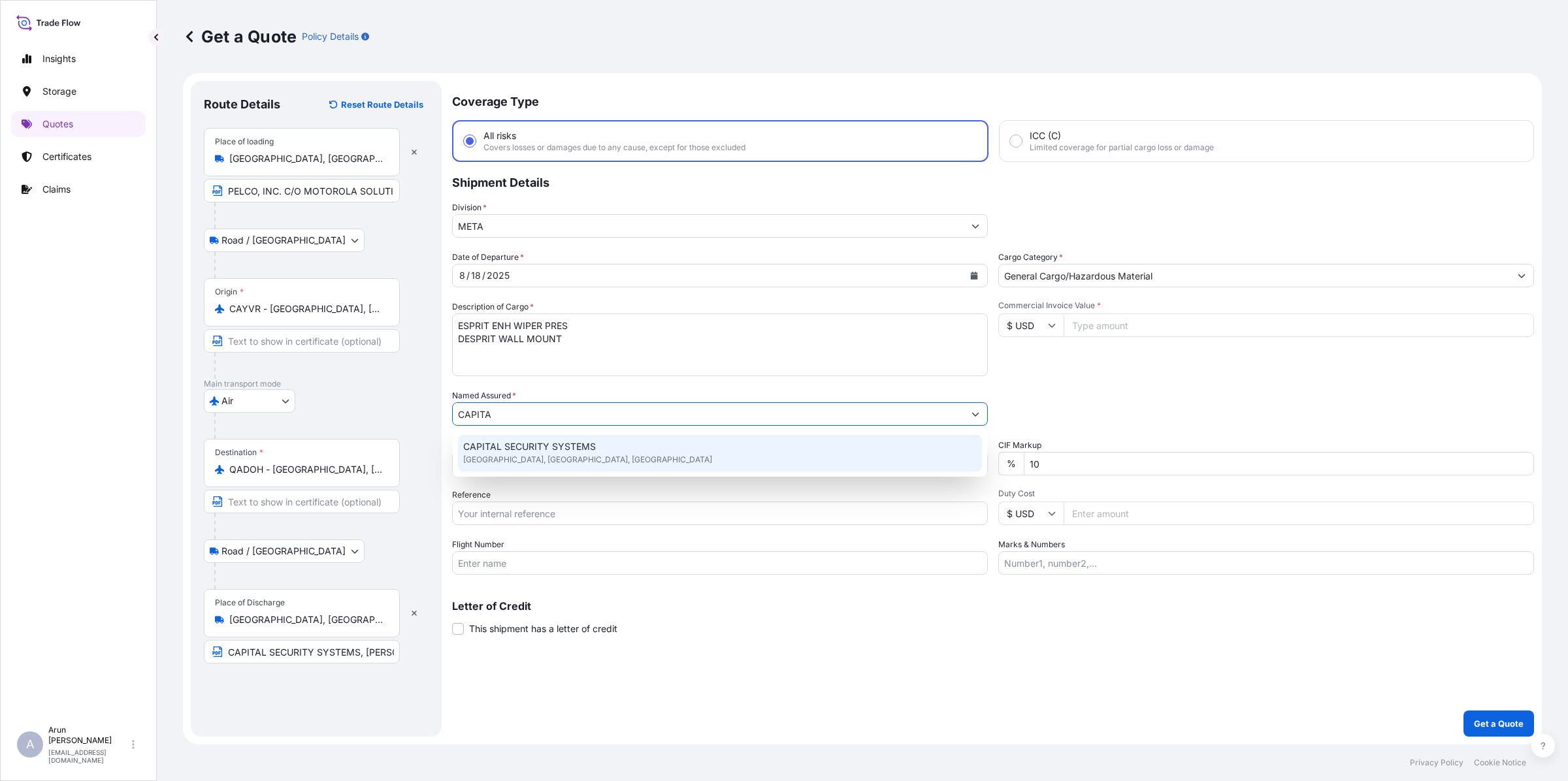
click at [540, 458] on div "CAPITAL SECURITY SYSTEMS [GEOGRAPHIC_DATA], [GEOGRAPHIC_DATA], [GEOGRAPHIC_DATA]" at bounding box center [720, 454] width 524 height 37
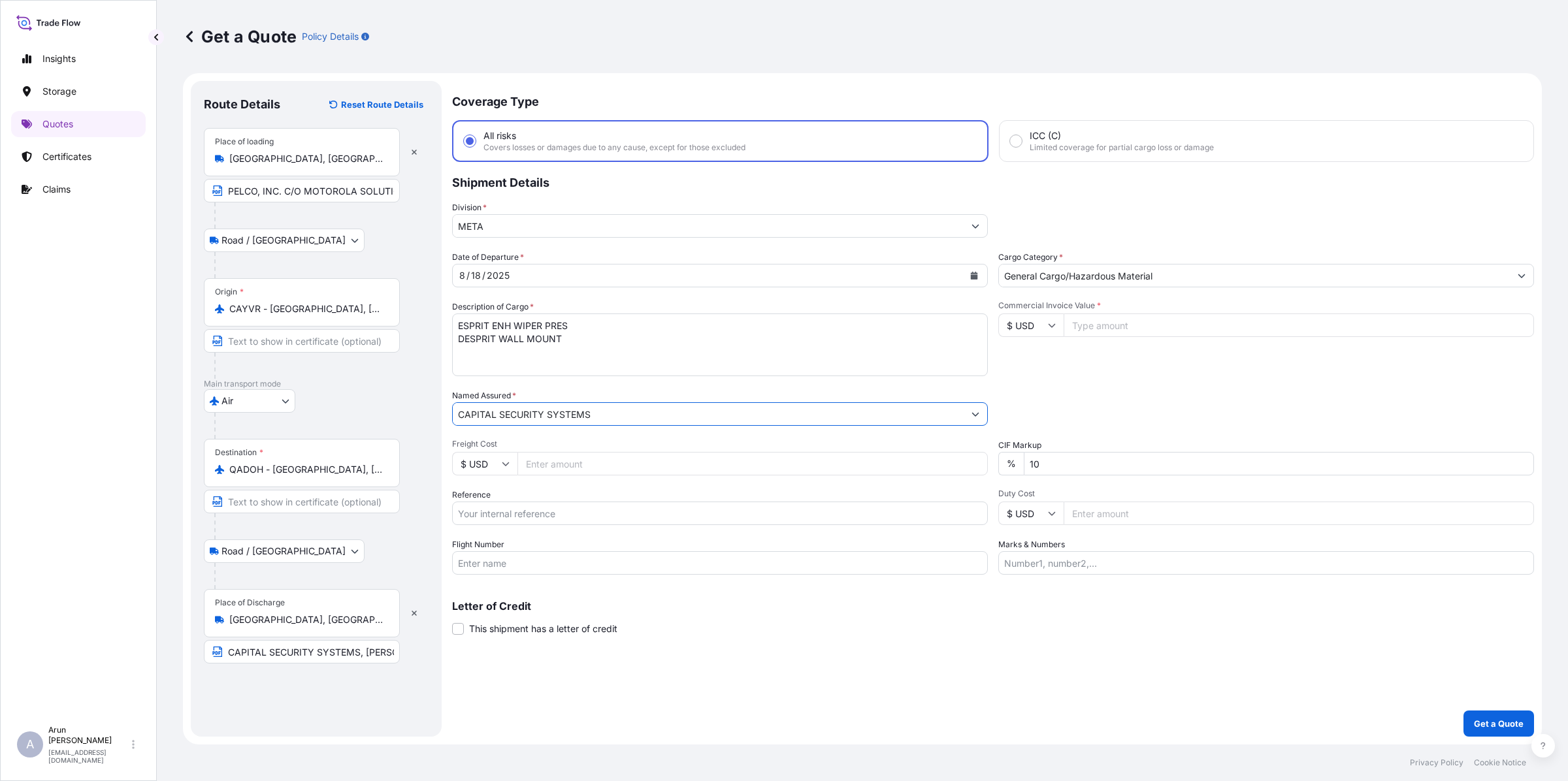
type input "CAPITAL SECURITY SYSTEMS"
click at [570, 458] on input "Freight Cost" at bounding box center [753, 463] width 470 height 23
type input "510"
click at [540, 513] on input "Reference" at bounding box center [719, 513] width 536 height 23
drag, startPoint x: 487, startPoint y: 514, endPoint x: 642, endPoint y: 529, distance: 155.7
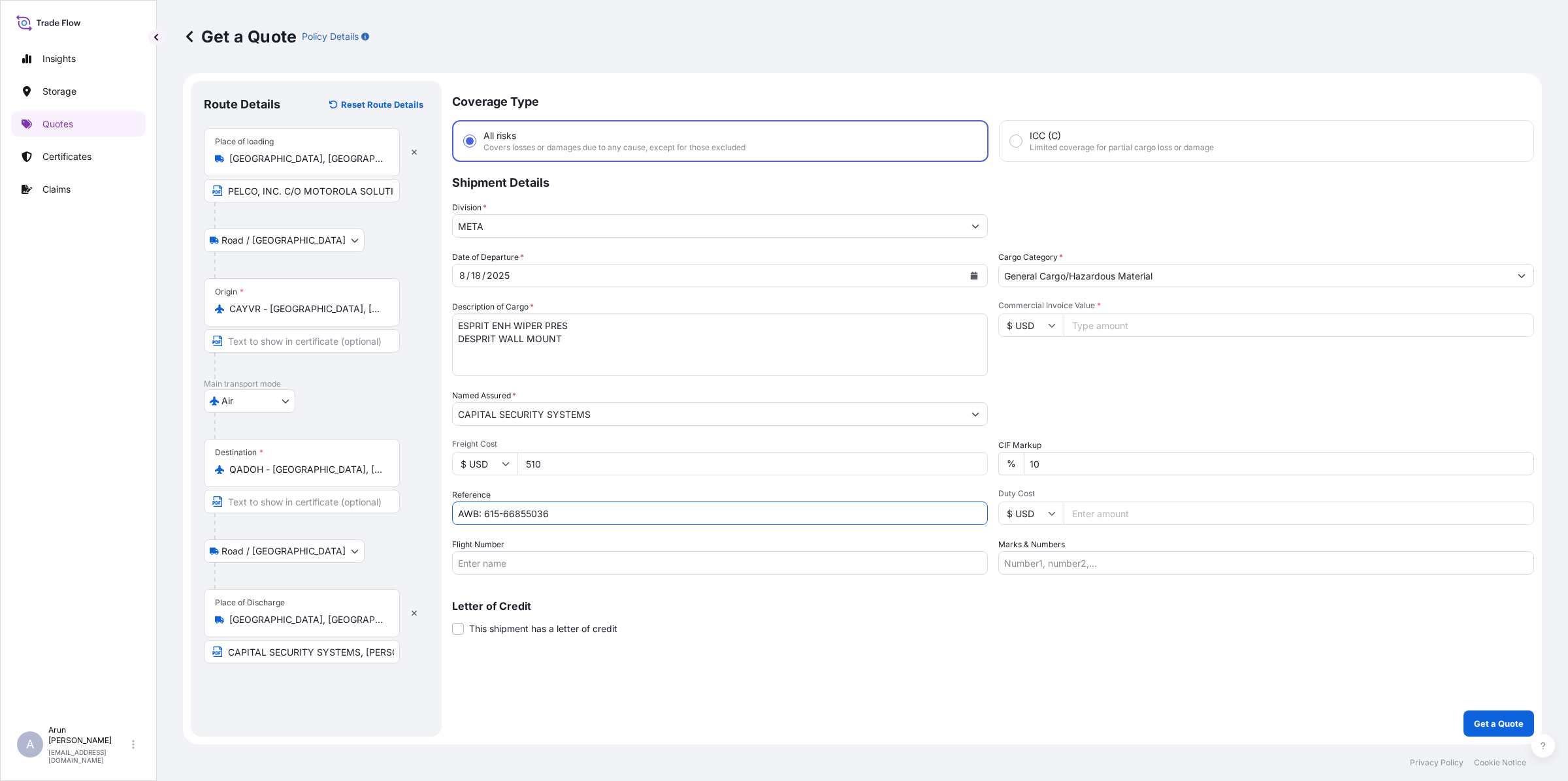
click at [642, 529] on div "Date of Departure * [DATE] Cargo Category * General Cargo/Hazardous Material De…" at bounding box center [992, 412] width 1082 height 324
type input "AWB: 125-15197792"
click at [601, 565] on input "Flight Number" at bounding box center [719, 562] width 536 height 23
click at [974, 272] on icon "Calendar" at bounding box center [975, 276] width 7 height 7
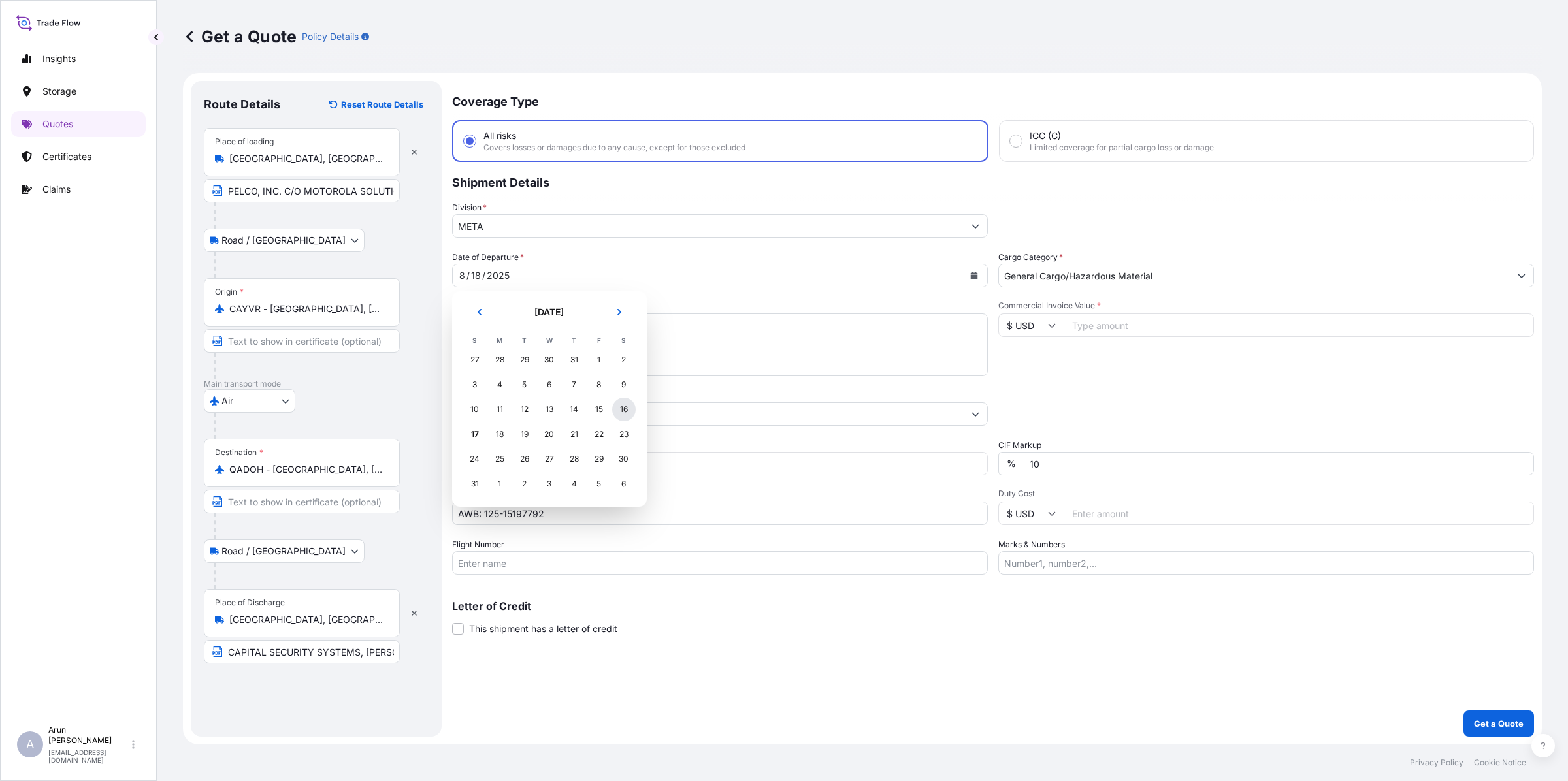
click at [625, 406] on div "16" at bounding box center [624, 408] width 23 height 23
drag, startPoint x: 462, startPoint y: 335, endPoint x: 399, endPoint y: 349, distance: 64.5
click at [399, 349] on form "Route Details Reset Route Details Place of loading [GEOGRAPHIC_DATA], [GEOGRAPH…" at bounding box center [861, 408] width 1359 height 671
type textarea "ESPRIT ENH WIPER PRES ESPRIT WALL MOUNT"
click at [1129, 325] on input "Commercial Invoice Value *" at bounding box center [1299, 325] width 470 height 23
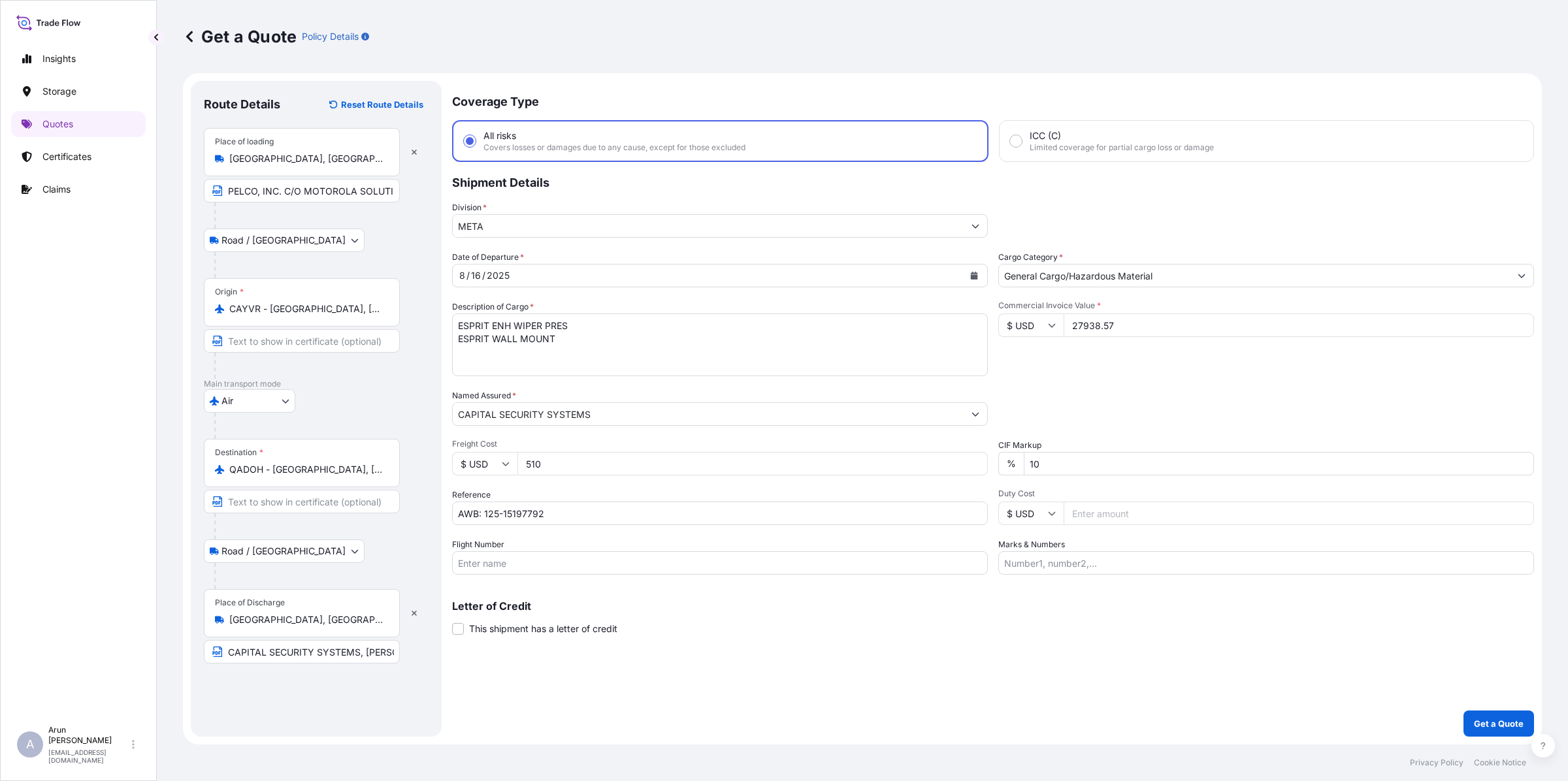
type input "27938.57"
click at [1069, 553] on input "Marks & Numbers" at bounding box center [1265, 562] width 536 height 23
drag, startPoint x: 1063, startPoint y: 560, endPoint x: 1099, endPoint y: 567, distance: 36.7
click at [1099, 567] on input "INVOICE NO: 2500131 DATE: [DATE]" at bounding box center [1265, 562] width 536 height 23
click at [1151, 554] on input "INVOICE NO: 30923638 DATE: [DATE]" at bounding box center [1265, 562] width 536 height 23
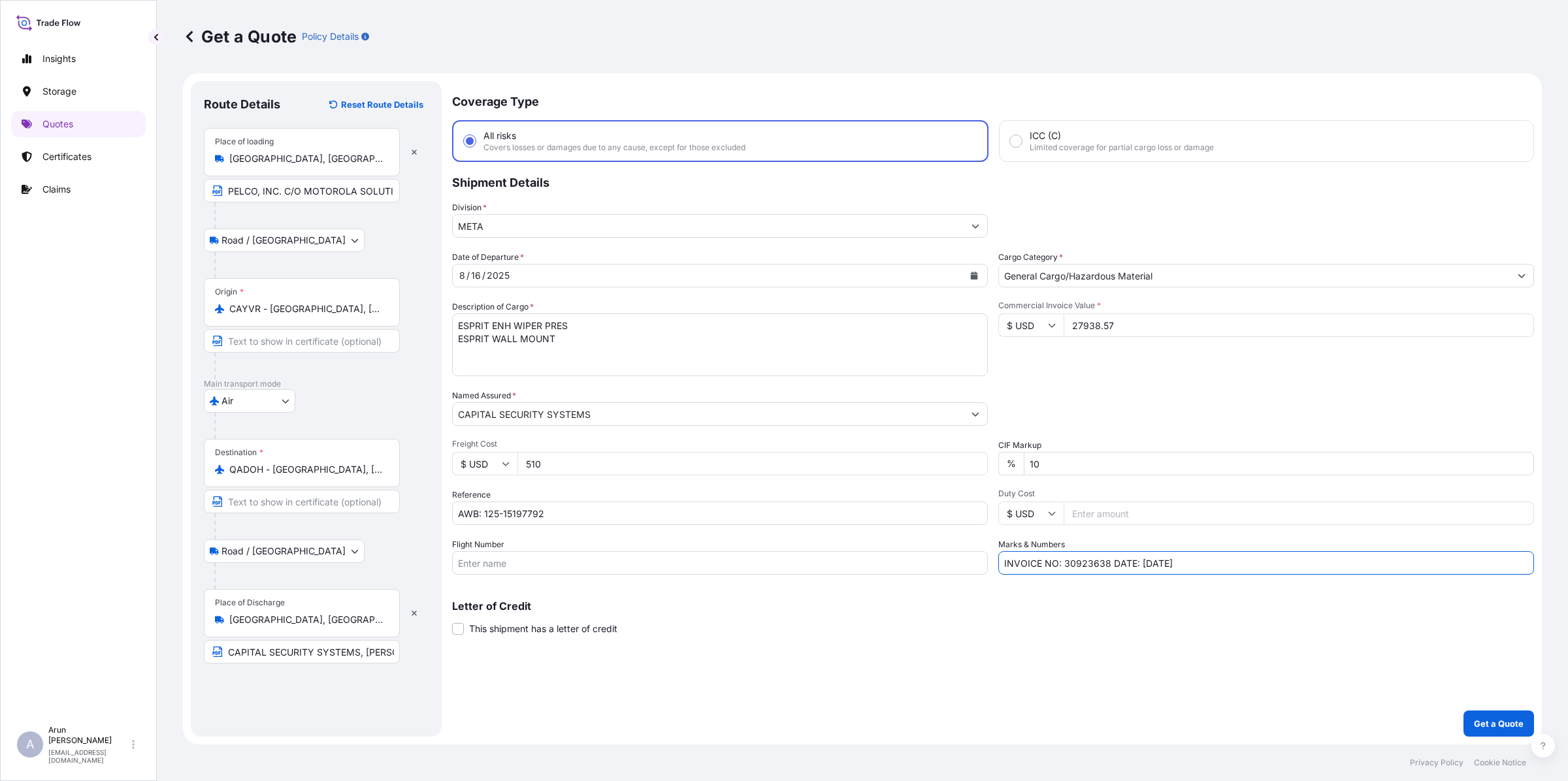
click at [1160, 559] on input "INVOICE NO: 30923638 DATE: [DATE]" at bounding box center [1265, 562] width 536 height 23
drag, startPoint x: 1078, startPoint y: 561, endPoint x: 1089, endPoint y: 563, distance: 11.2
click at [1089, 563] on input "INVOICE NO: 30923638 DATE: [DATE]" at bounding box center [1265, 562] width 536 height 23
click at [1135, 563] on input "INVOICE NO: 30923638 DATE: [DATE]" at bounding box center [1265, 562] width 536 height 23
type input "INVOICE NO: 30923638 DATE: [DATE]"
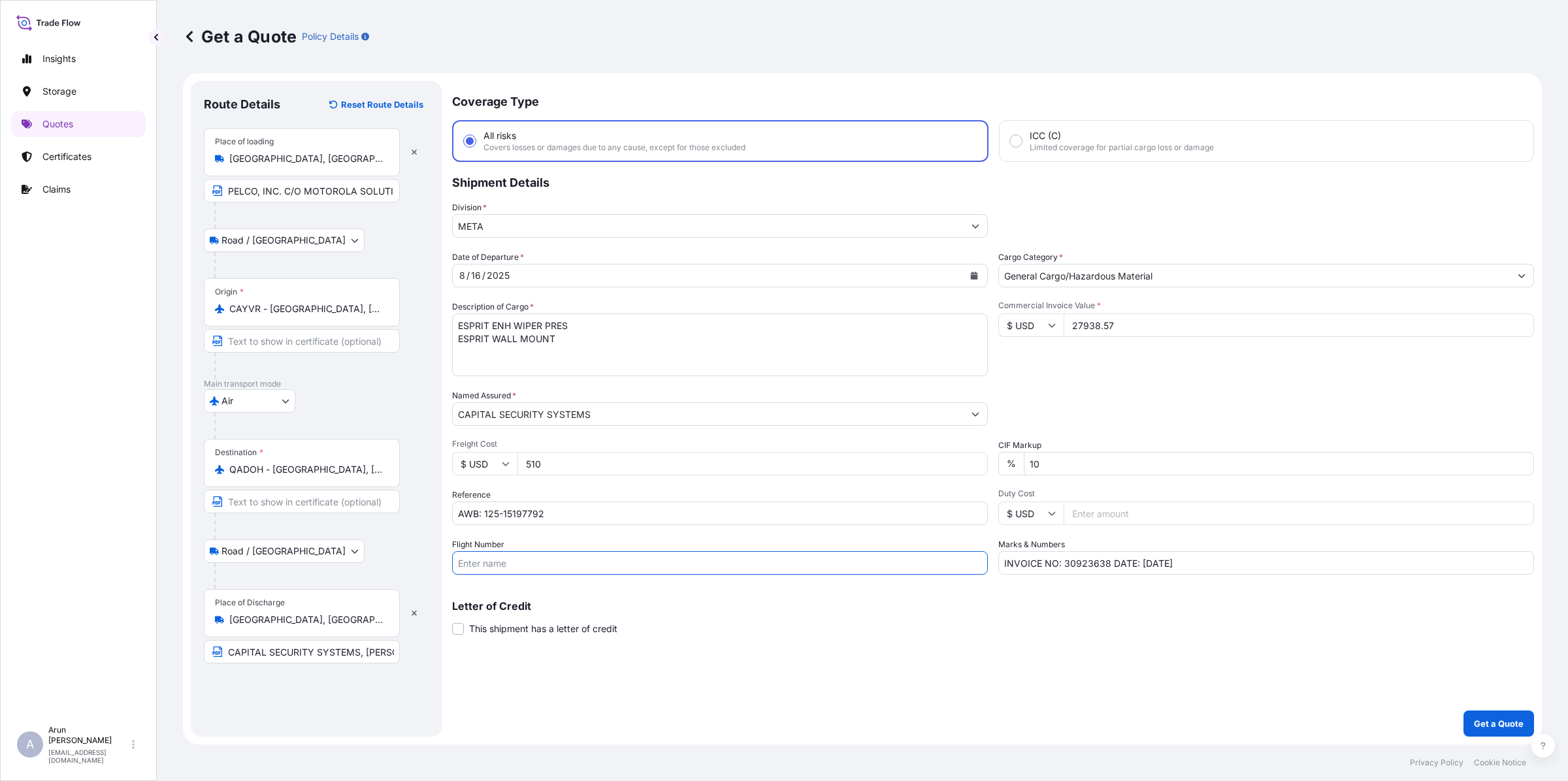
click at [676, 562] on input "Flight Number" at bounding box center [719, 562] width 536 height 23
type input "B"
type input "BA084"
click at [1503, 725] on p "Get a Quote" at bounding box center [1499, 724] width 50 height 13
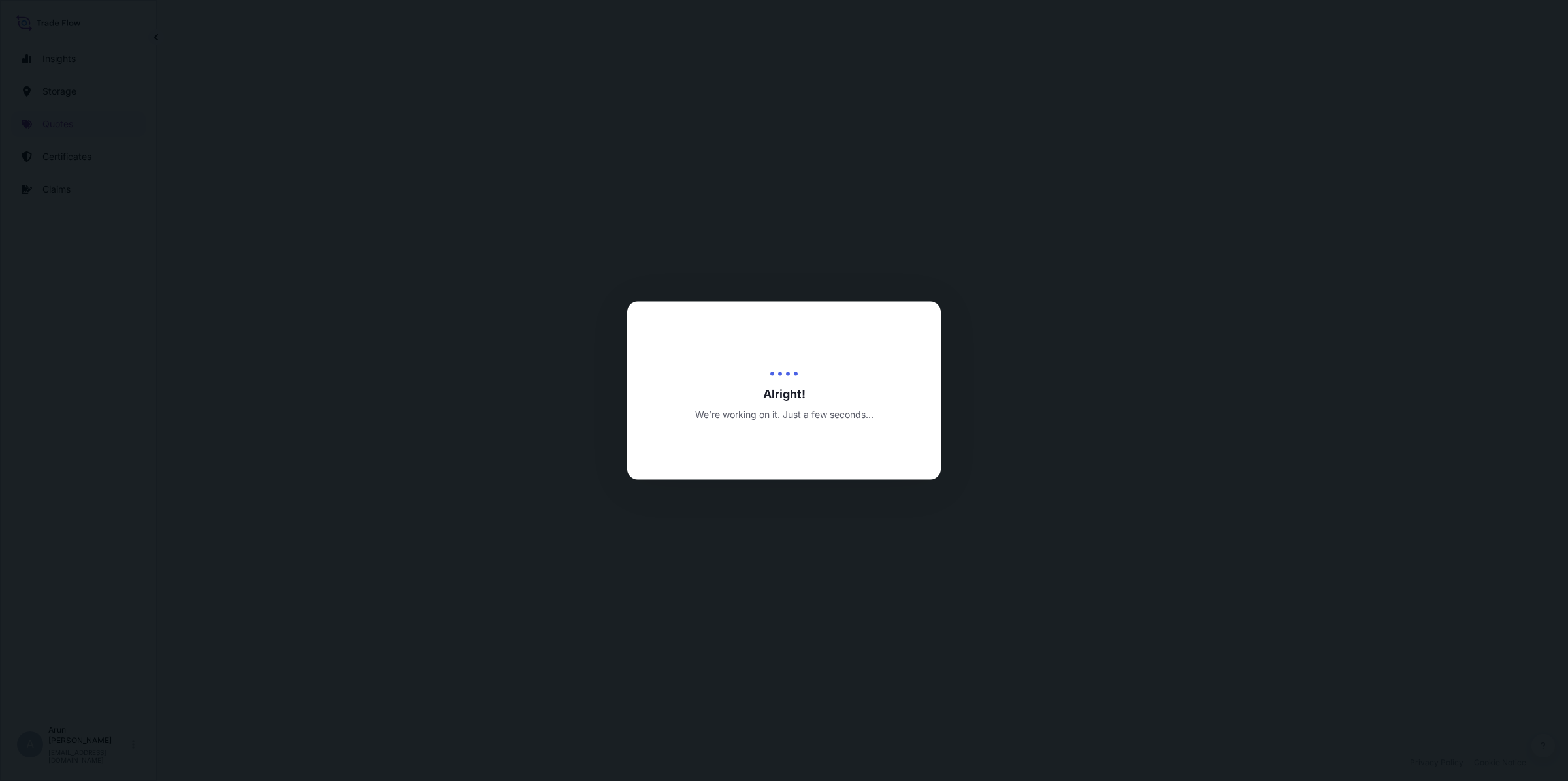
select select "Road / [GEOGRAPHIC_DATA]"
select select "Air"
select select "Road / [GEOGRAPHIC_DATA]"
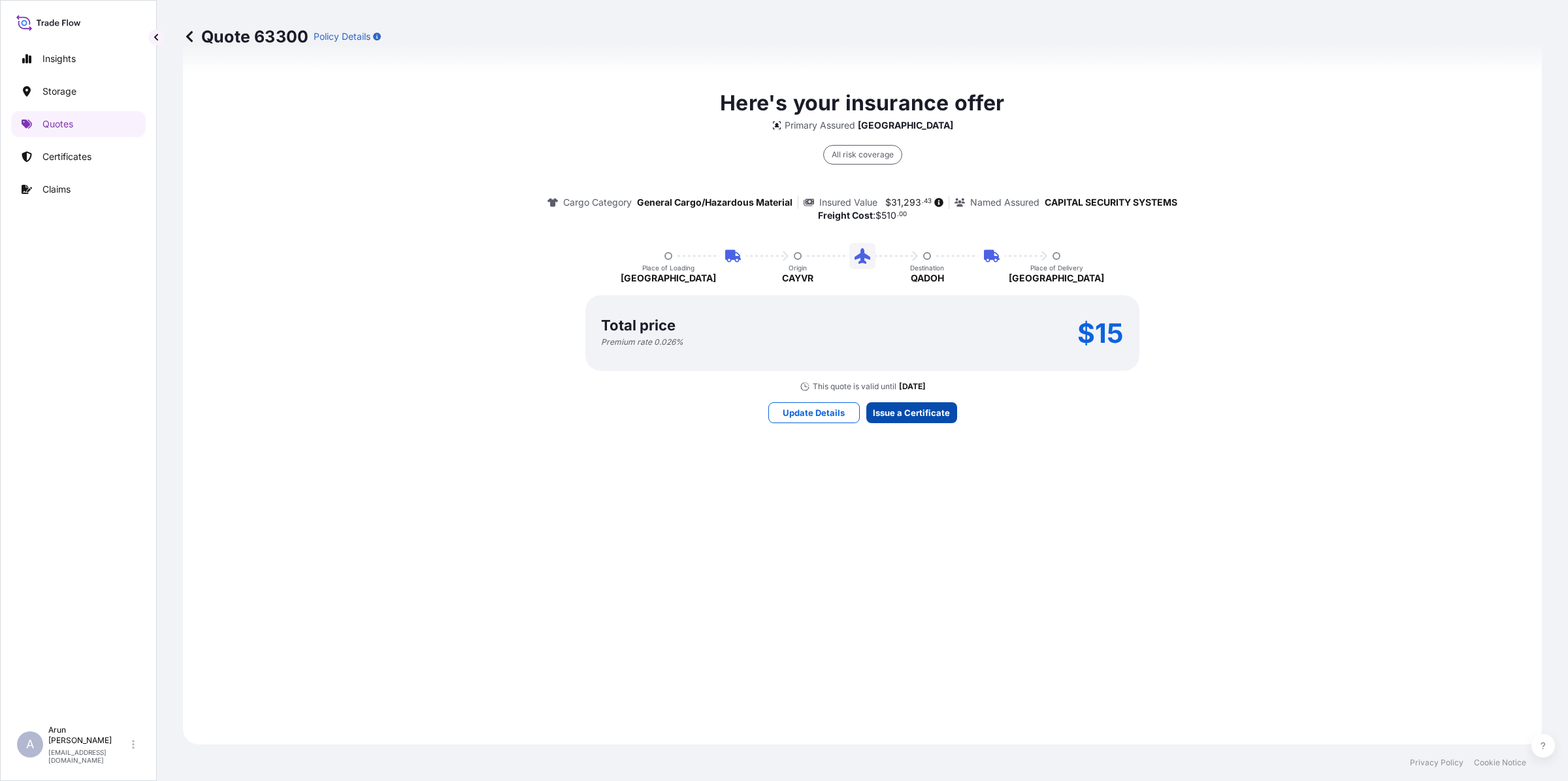
scroll to position [1801, 0]
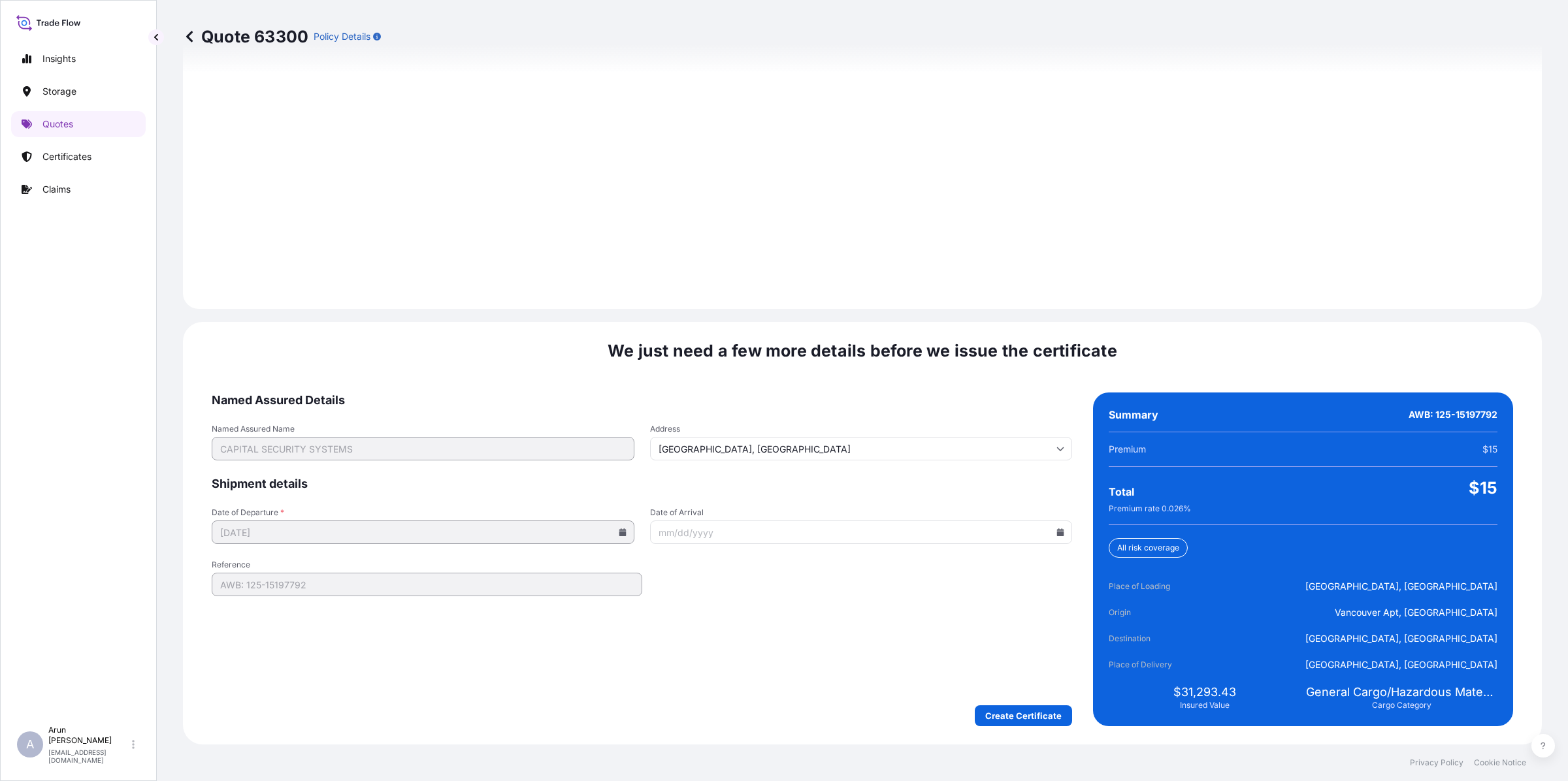
click at [1057, 529] on icon at bounding box center [1061, 532] width 7 height 7
click at [794, 691] on button "19" at bounding box center [790, 680] width 21 height 21
type input "[DATE]"
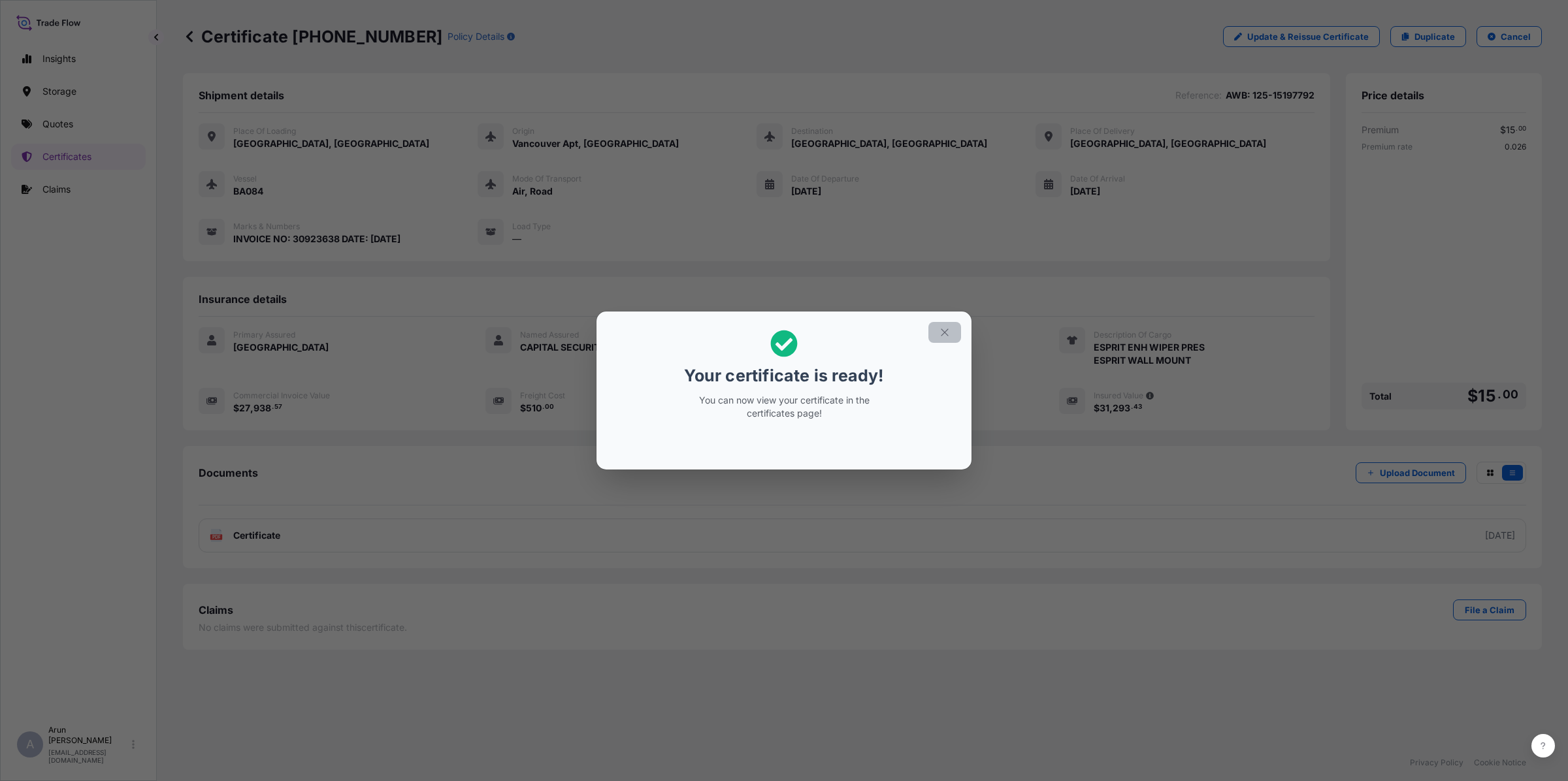
click at [952, 324] on button "button" at bounding box center [944, 332] width 32 height 21
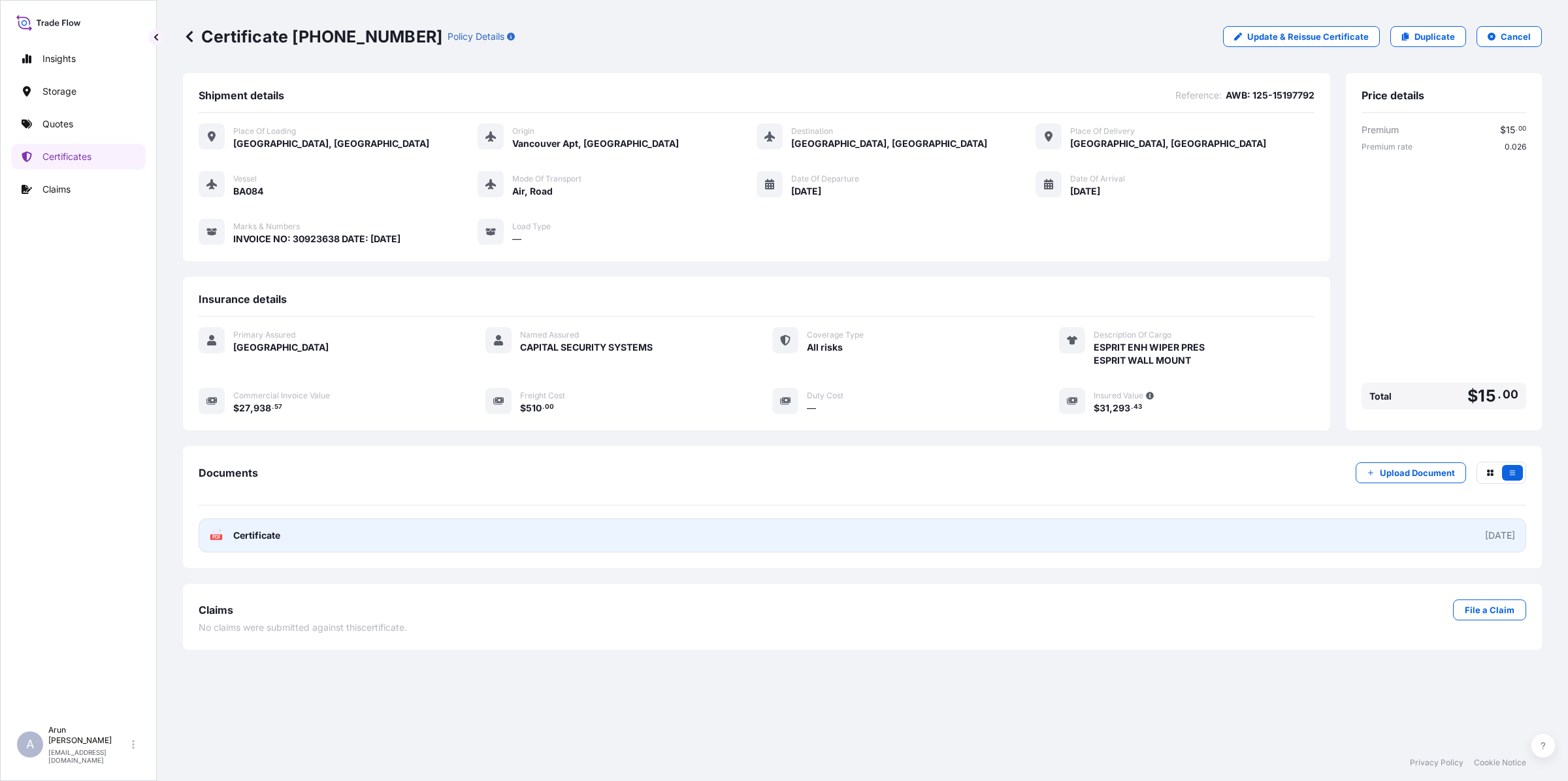
click at [246, 532] on span "Certificate" at bounding box center [256, 536] width 47 height 13
